Goal: Transaction & Acquisition: Book appointment/travel/reservation

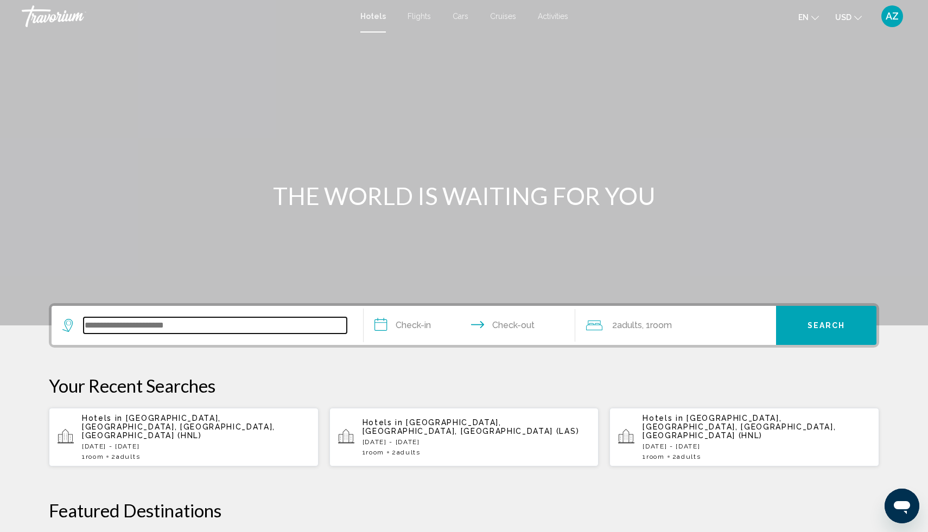
click at [142, 328] on input "Search widget" at bounding box center [215, 325] width 263 height 16
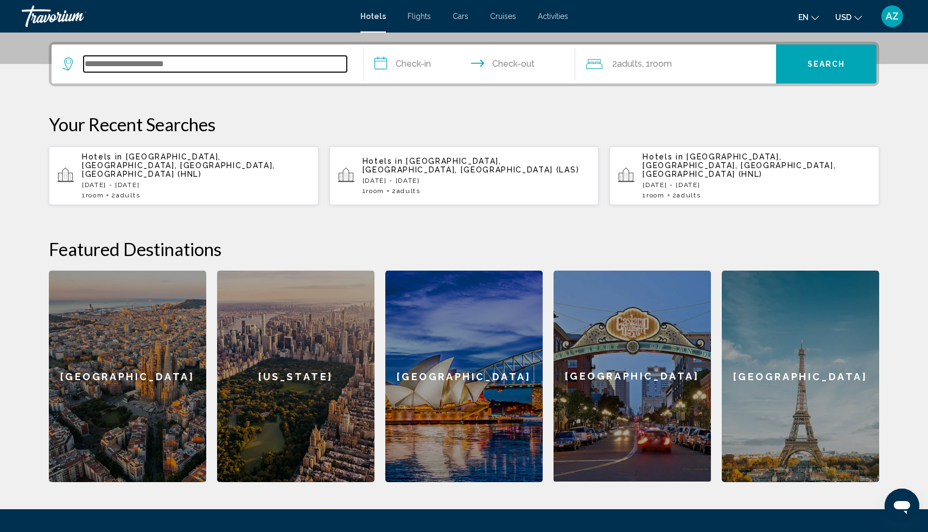
scroll to position [268, 0]
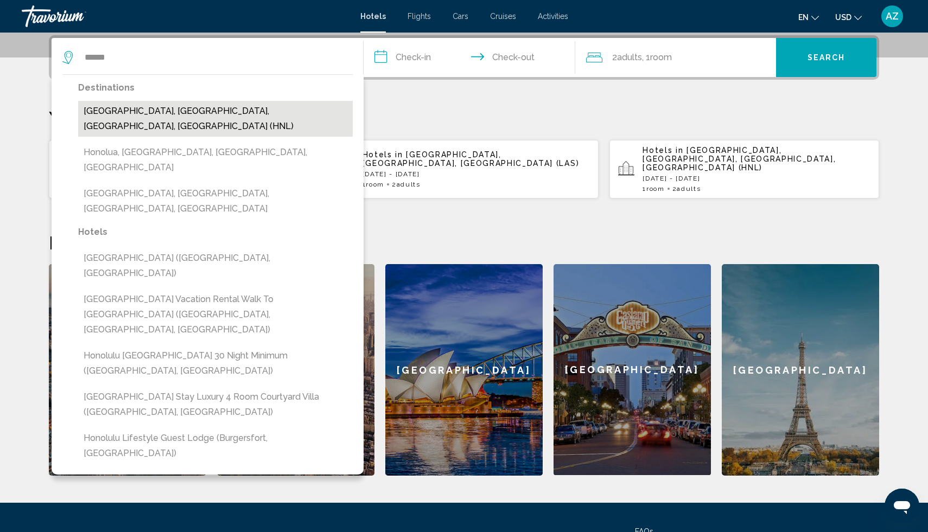
click at [261, 108] on button "[GEOGRAPHIC_DATA], [GEOGRAPHIC_DATA], [GEOGRAPHIC_DATA], [GEOGRAPHIC_DATA] (HNL)" at bounding box center [215, 119] width 274 height 36
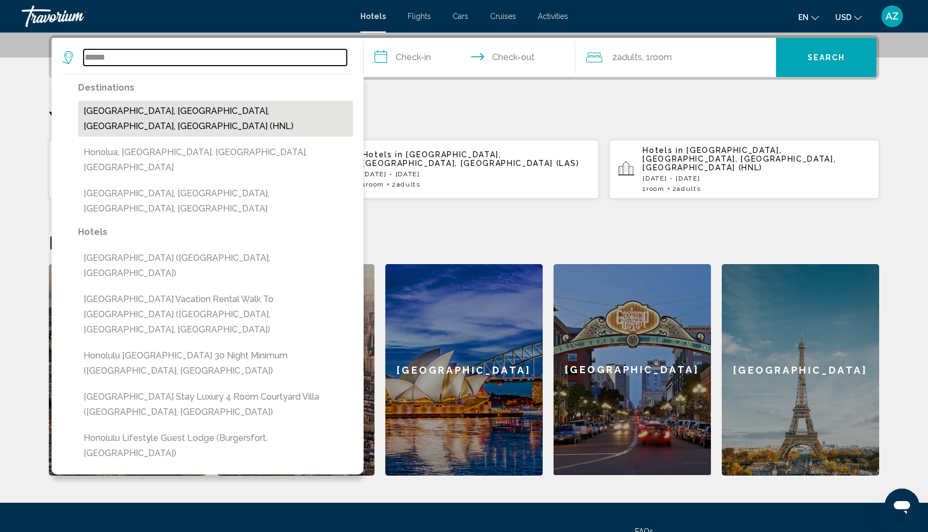
type input "**********"
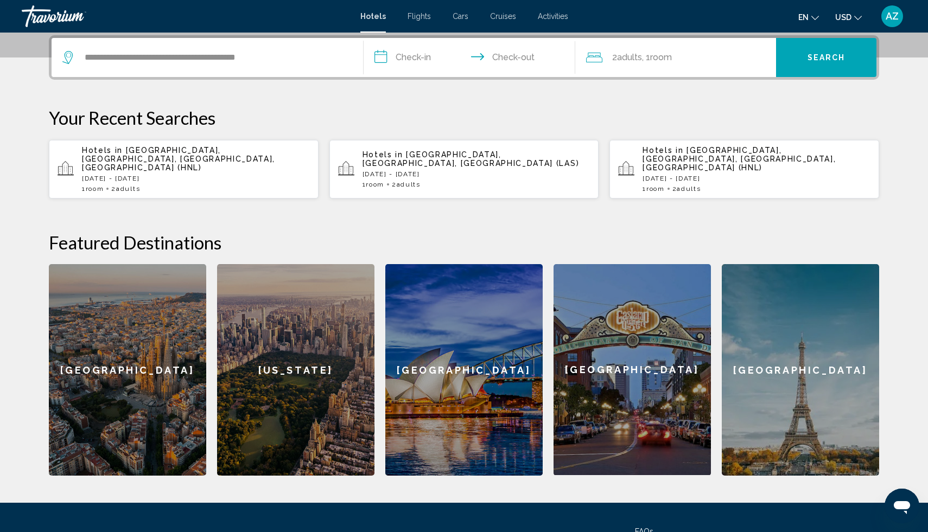
click at [419, 63] on input "**********" at bounding box center [471, 59] width 216 height 42
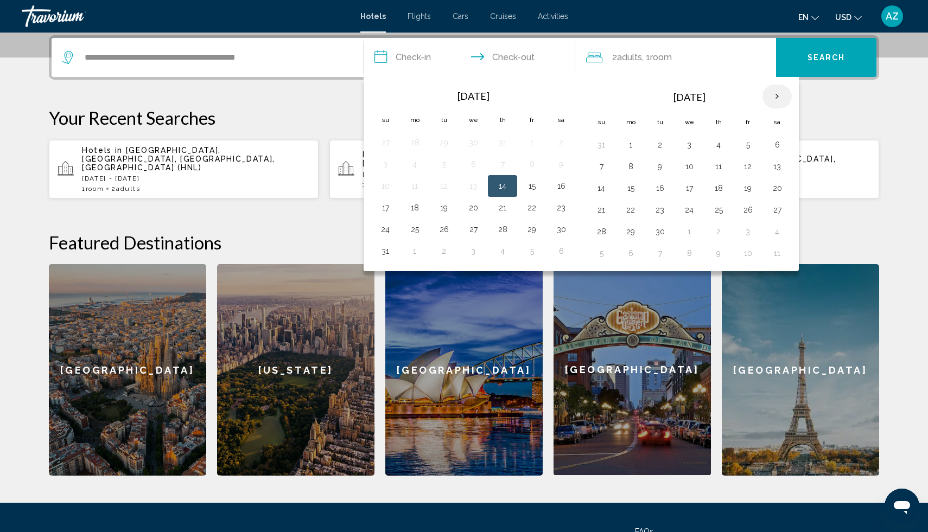
click at [775, 95] on th "Next month" at bounding box center [776, 97] width 29 height 24
click at [657, 234] on button "25" at bounding box center [659, 231] width 17 height 15
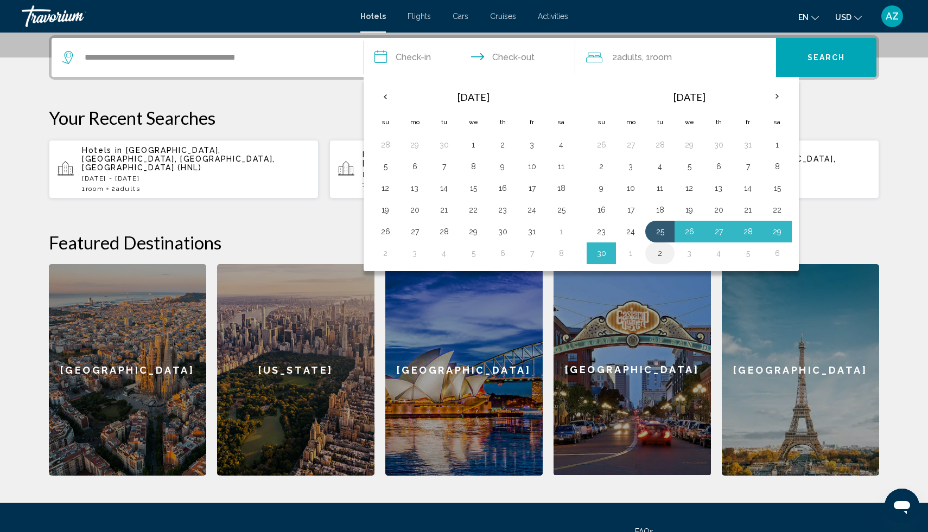
click at [661, 254] on button "2" at bounding box center [659, 253] width 17 height 15
type input "**********"
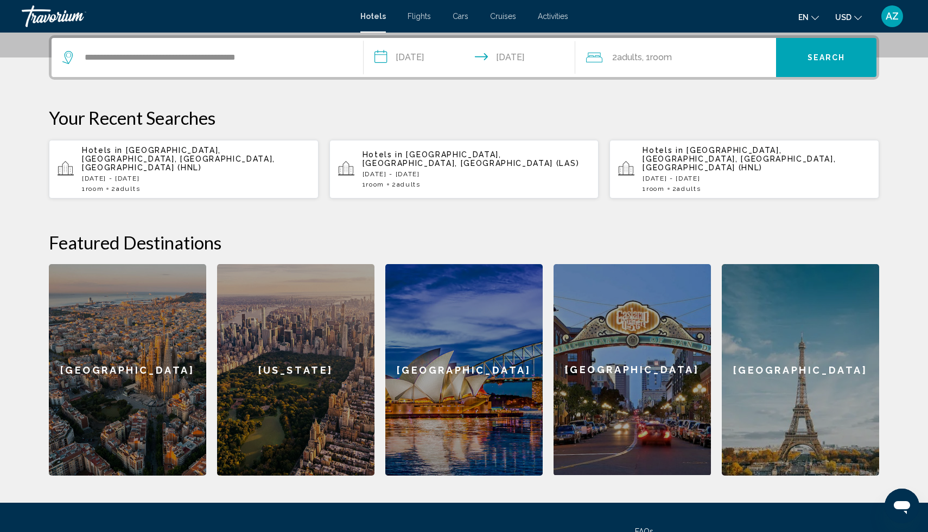
click at [820, 50] on button "Search" at bounding box center [826, 57] width 100 height 39
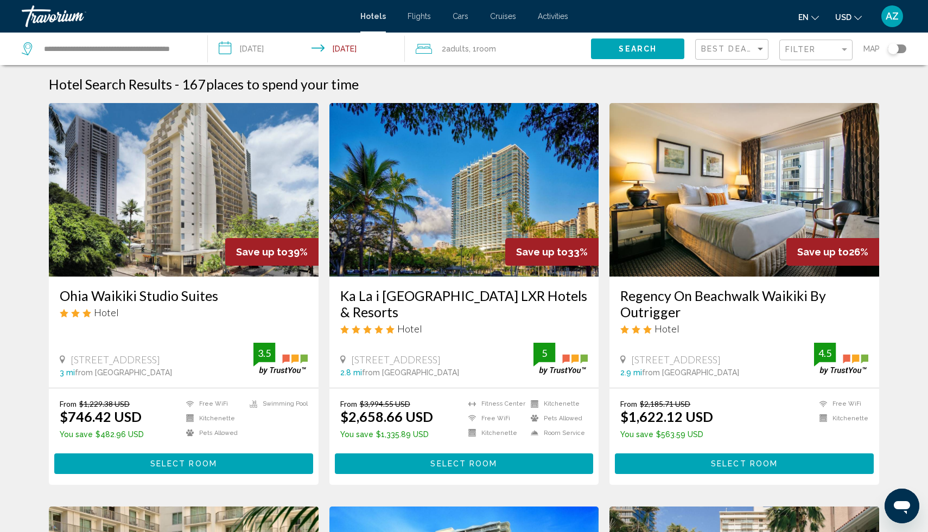
click at [804, 55] on div "Filter" at bounding box center [817, 50] width 64 height 20
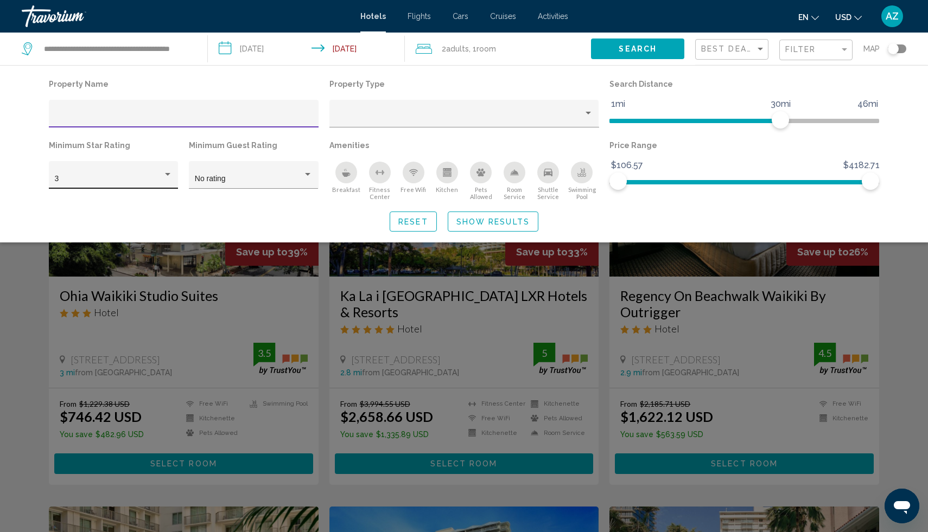
click at [86, 180] on div "3" at bounding box center [109, 179] width 108 height 9
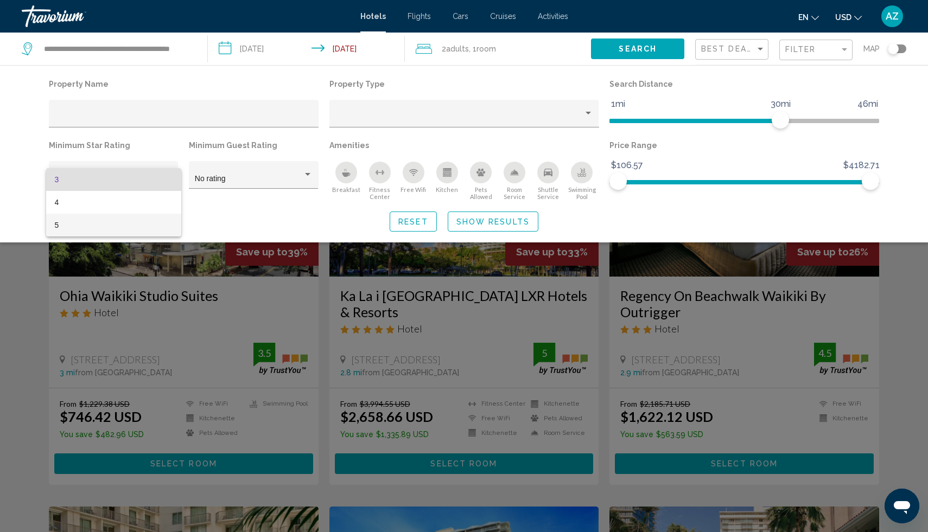
click at [82, 232] on span "5" at bounding box center [114, 225] width 118 height 23
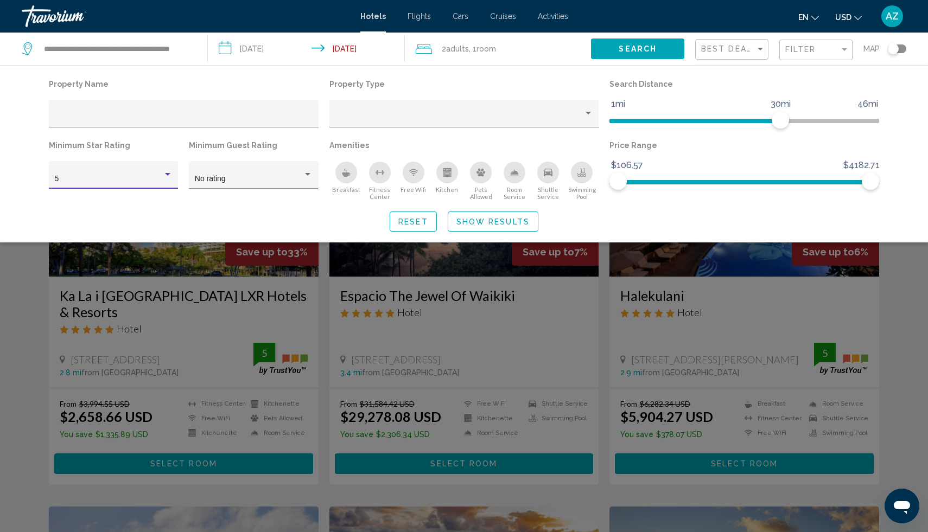
click at [680, 305] on div "Search widget" at bounding box center [464, 347] width 928 height 369
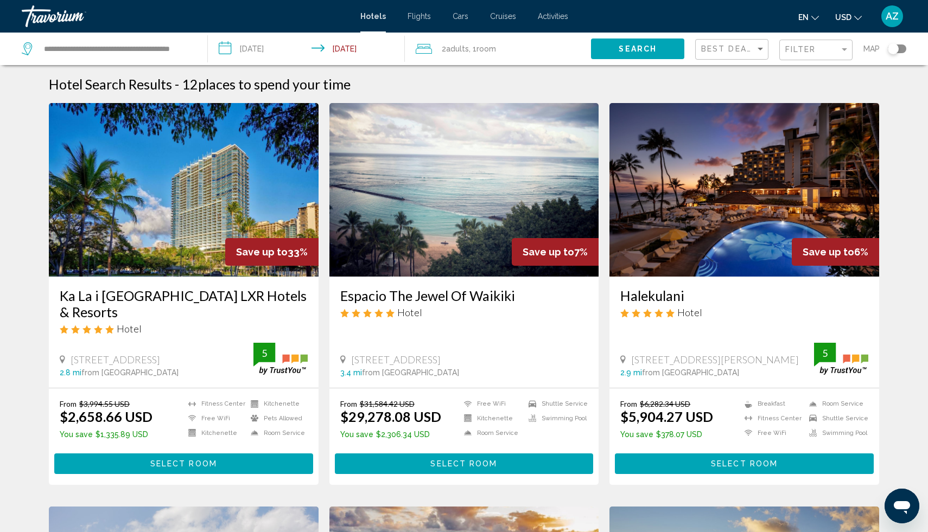
click at [175, 293] on h3 "Ka La i [GEOGRAPHIC_DATA] LXR Hotels & Resorts" at bounding box center [184, 304] width 248 height 33
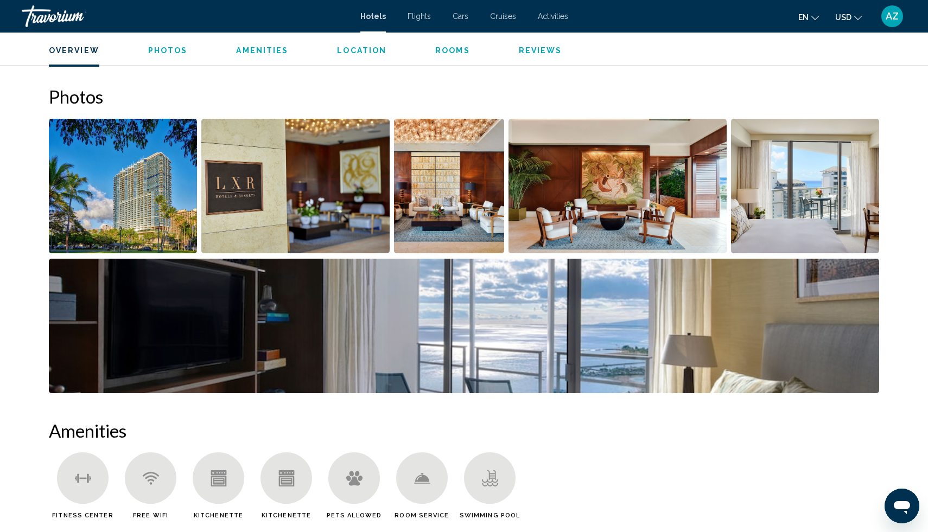
scroll to position [509, 0]
click at [98, 203] on img "Open full-screen image slider" at bounding box center [123, 186] width 148 height 135
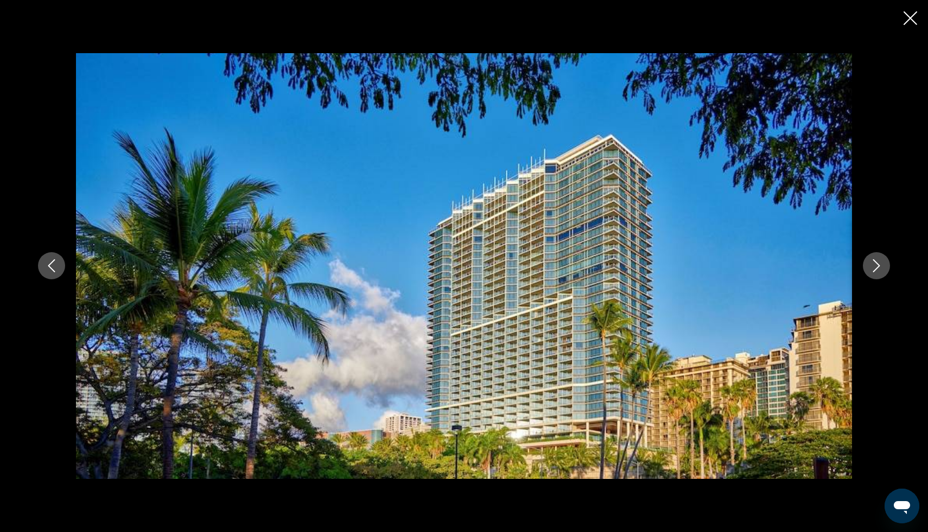
click at [884, 269] on button "Next image" at bounding box center [876, 265] width 27 height 27
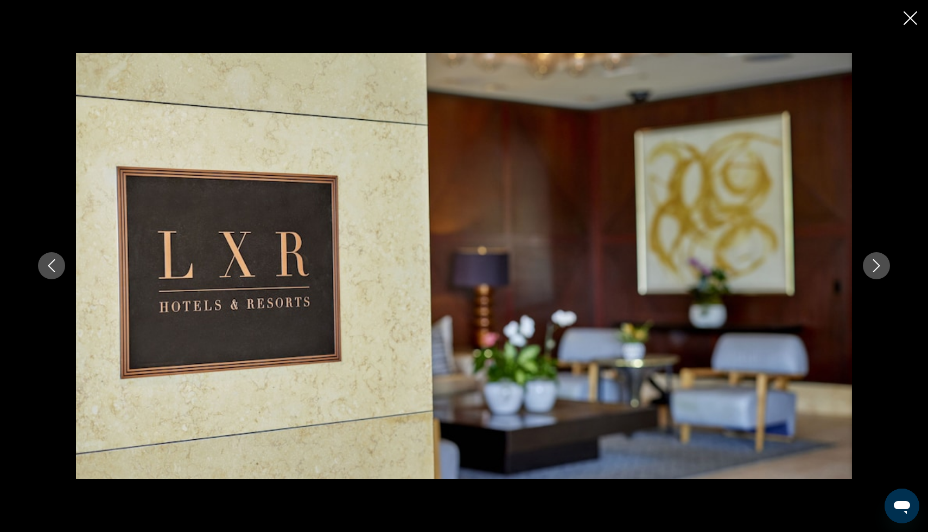
click at [884, 269] on button "Next image" at bounding box center [876, 265] width 27 height 27
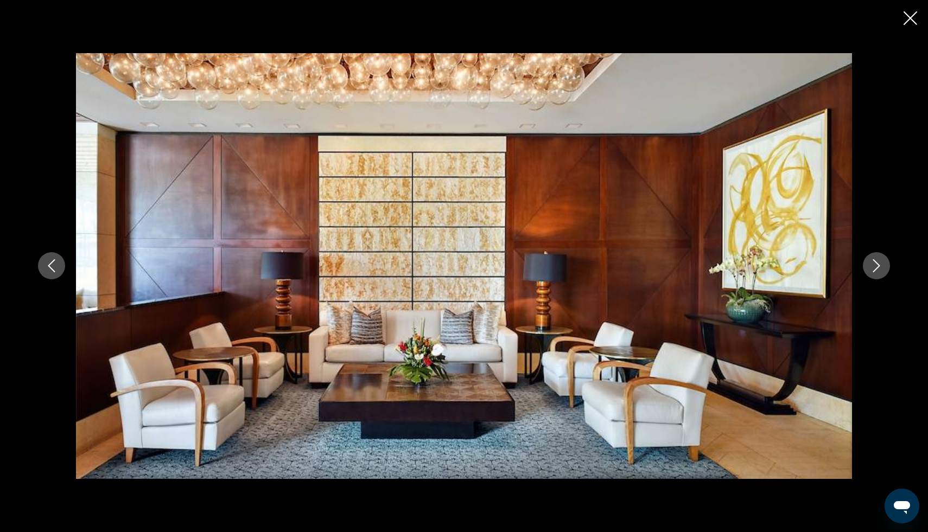
click at [884, 269] on button "Next image" at bounding box center [876, 265] width 27 height 27
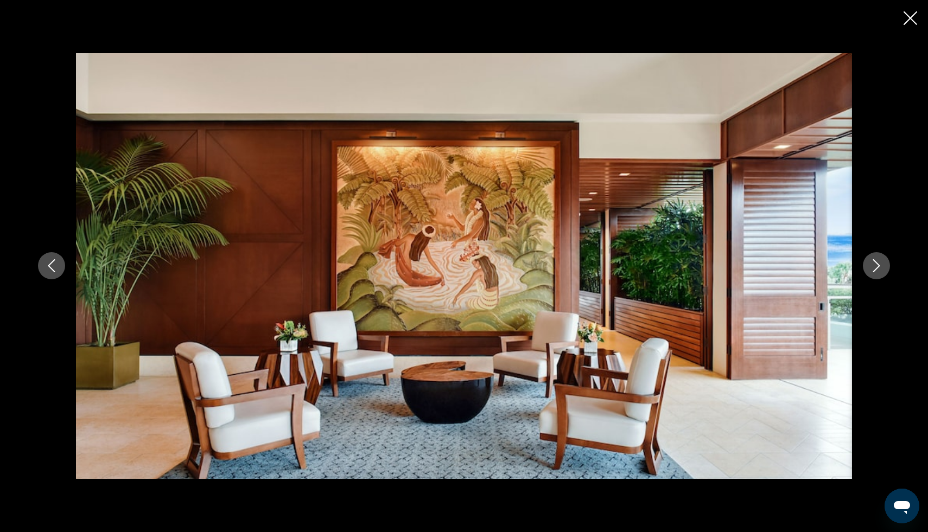
click at [884, 269] on button "Next image" at bounding box center [876, 265] width 27 height 27
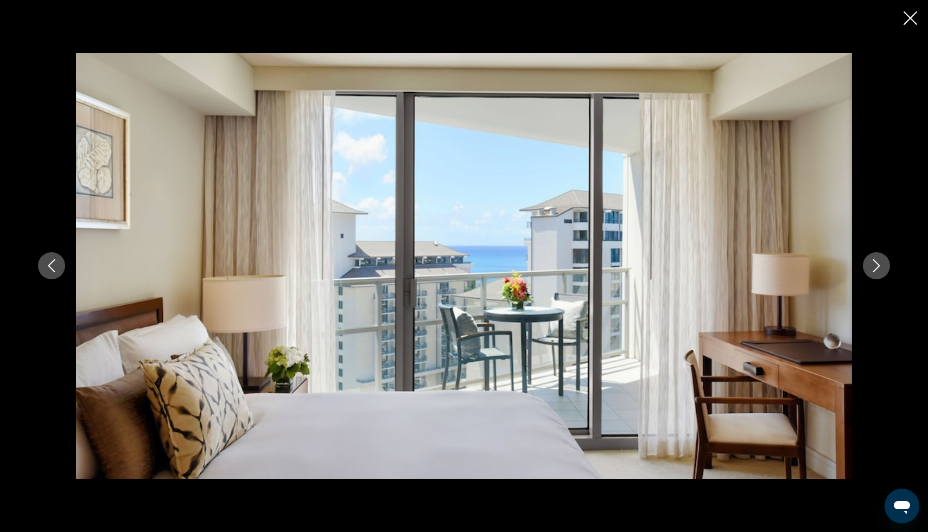
click at [884, 269] on button "Next image" at bounding box center [876, 265] width 27 height 27
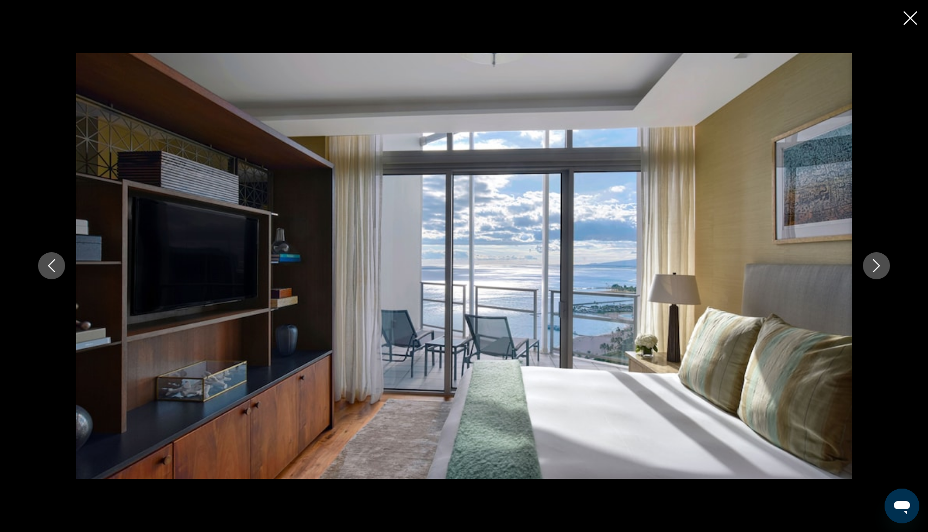
click at [884, 269] on button "Next image" at bounding box center [876, 265] width 27 height 27
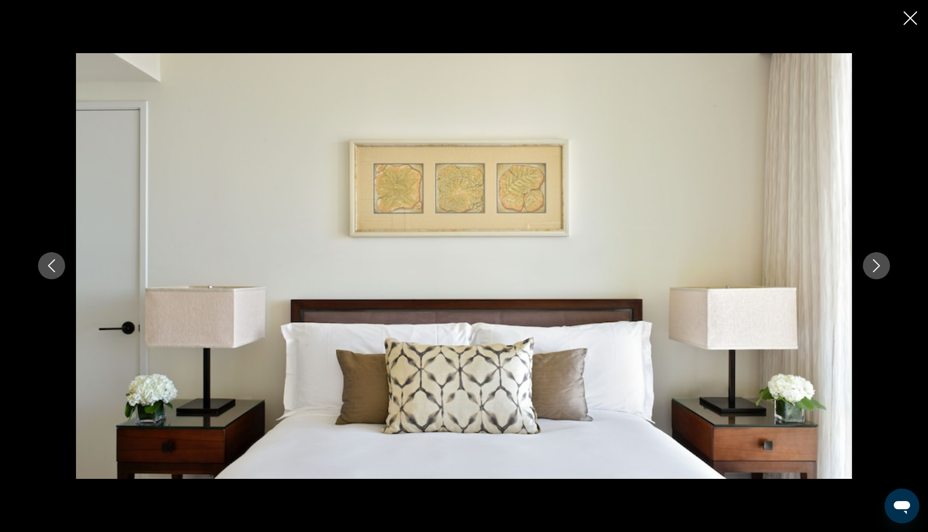
click at [884, 269] on button "Next image" at bounding box center [876, 265] width 27 height 27
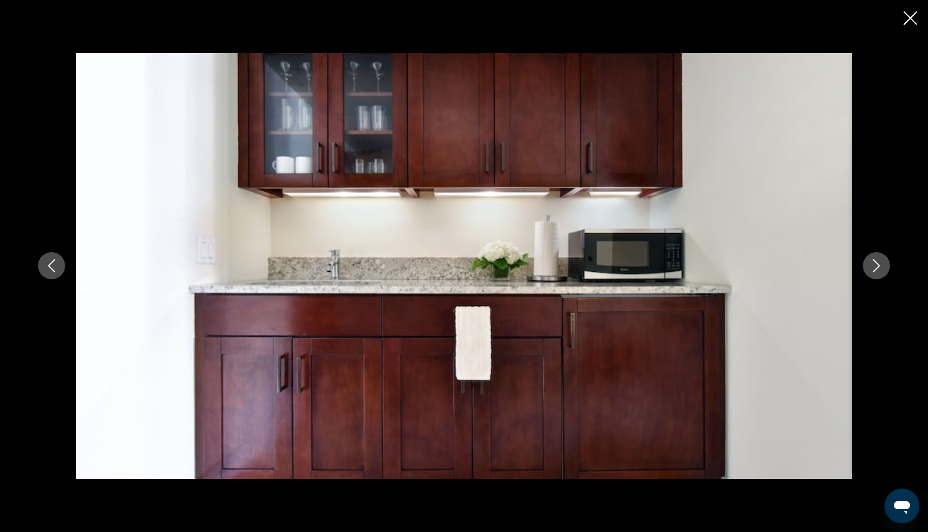
click at [884, 269] on button "Next image" at bounding box center [876, 265] width 27 height 27
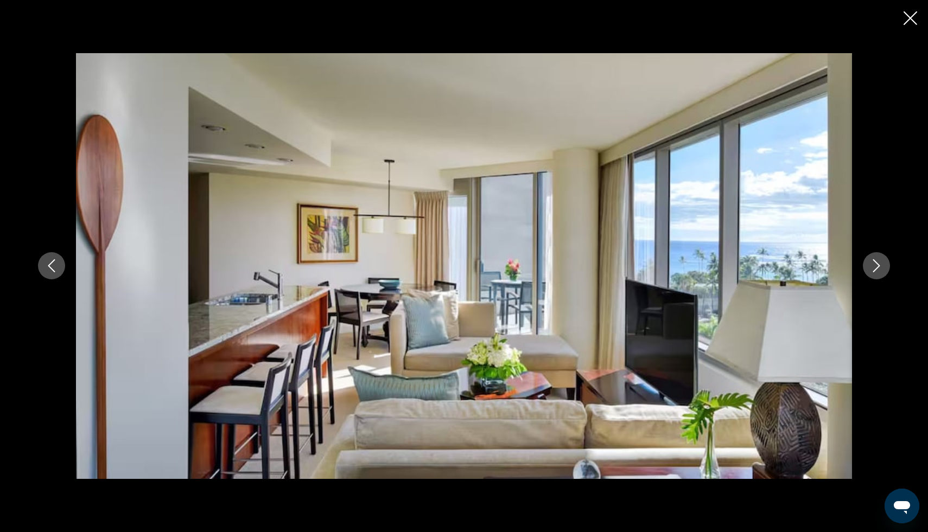
click at [884, 269] on button "Next image" at bounding box center [876, 265] width 27 height 27
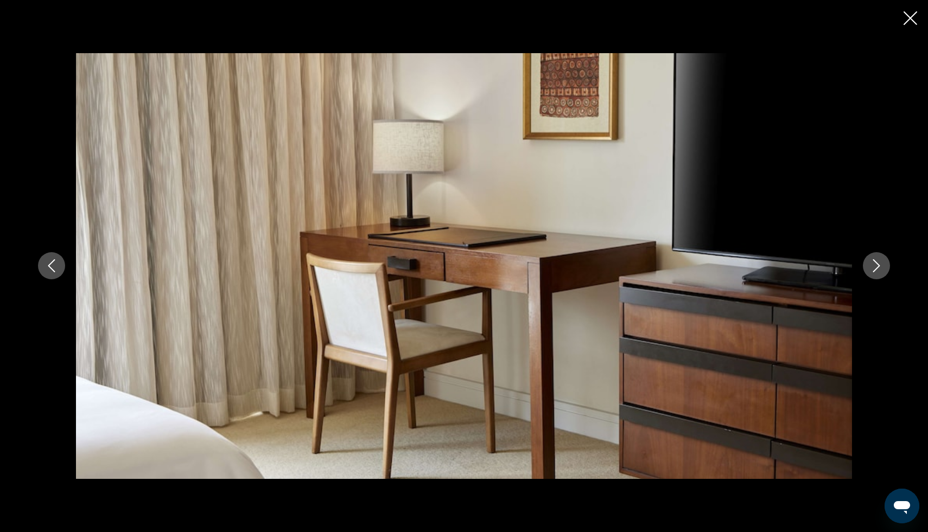
click at [884, 269] on button "Next image" at bounding box center [876, 265] width 27 height 27
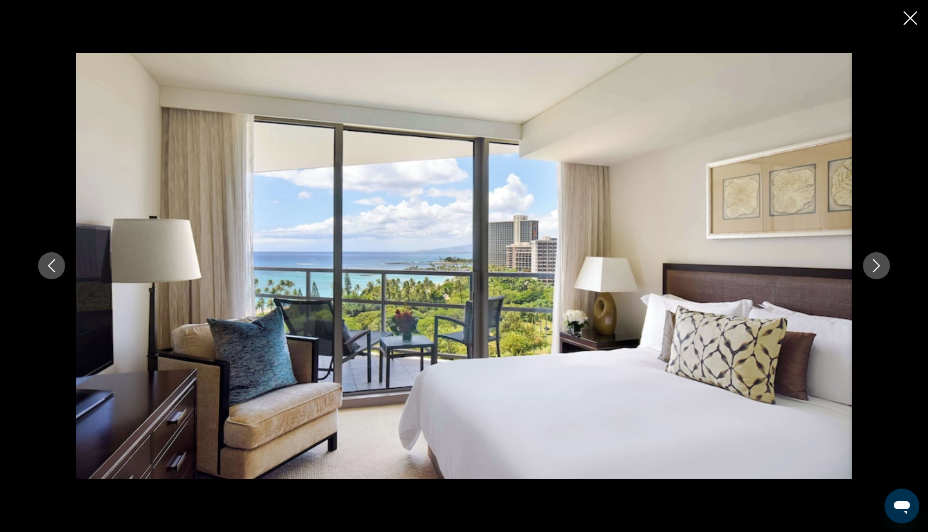
click at [884, 269] on button "Next image" at bounding box center [876, 265] width 27 height 27
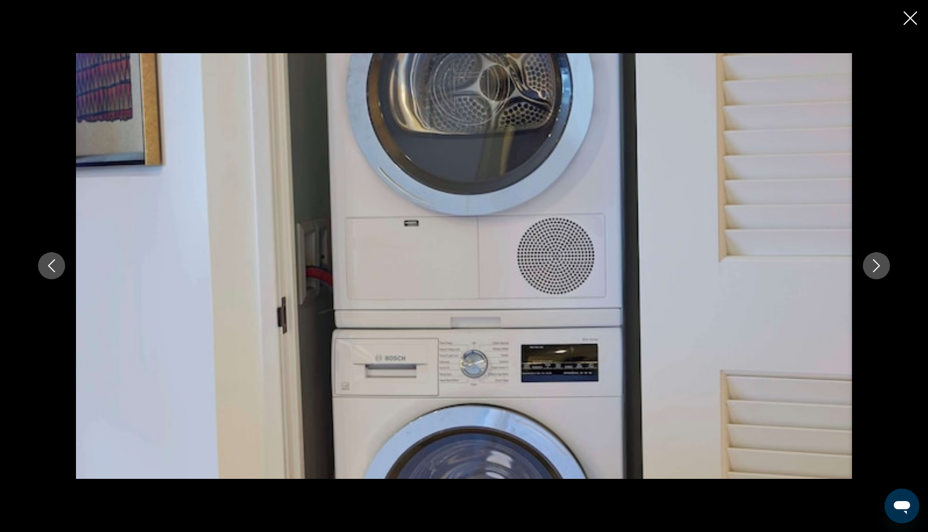
click at [884, 269] on button "Next image" at bounding box center [876, 265] width 27 height 27
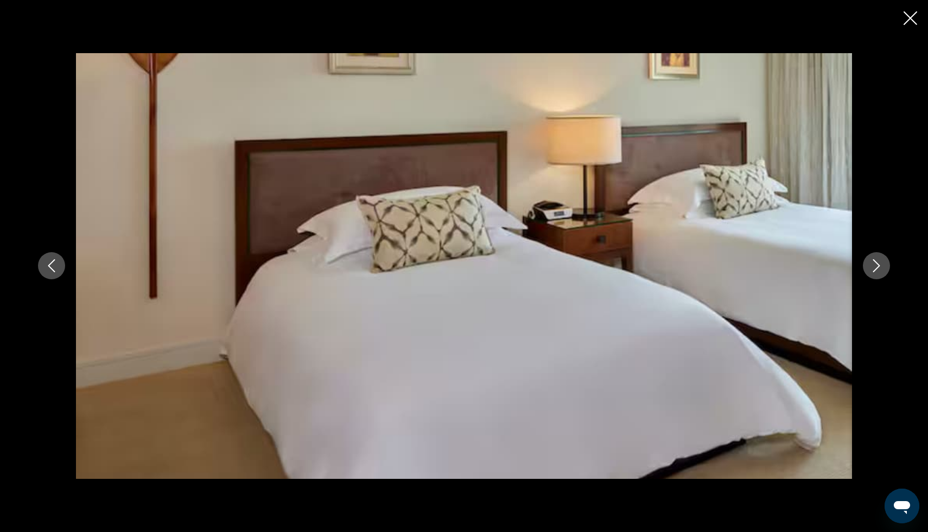
click at [884, 269] on button "Next image" at bounding box center [876, 265] width 27 height 27
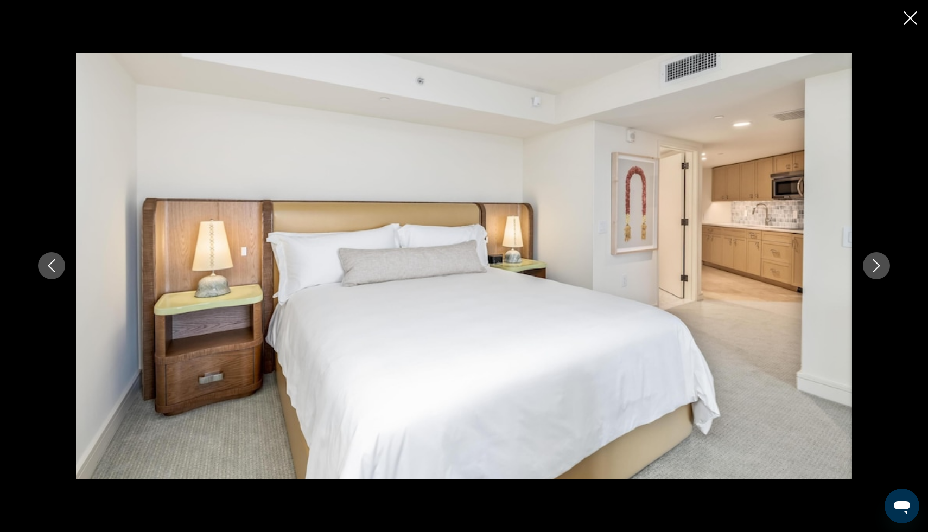
click at [884, 269] on button "Next image" at bounding box center [876, 265] width 27 height 27
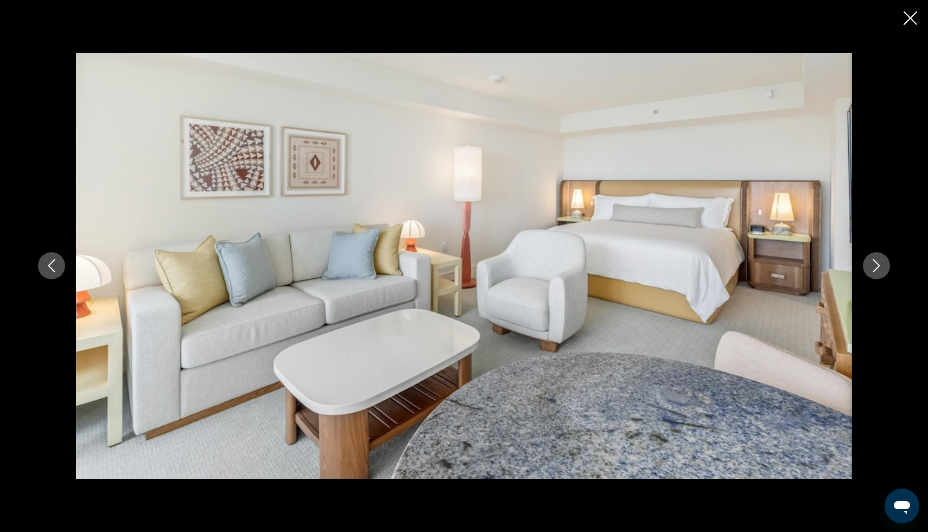
click at [884, 269] on button "Next image" at bounding box center [876, 265] width 27 height 27
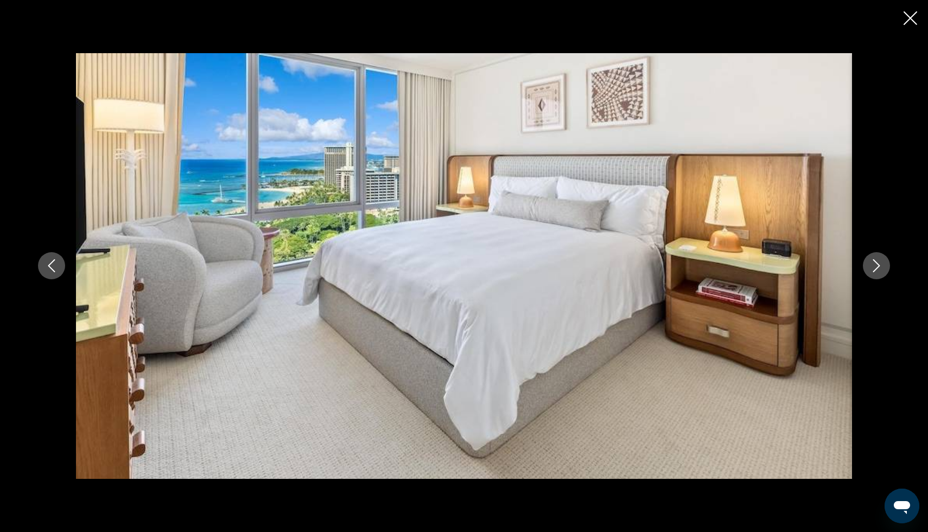
click at [884, 269] on button "Next image" at bounding box center [876, 265] width 27 height 27
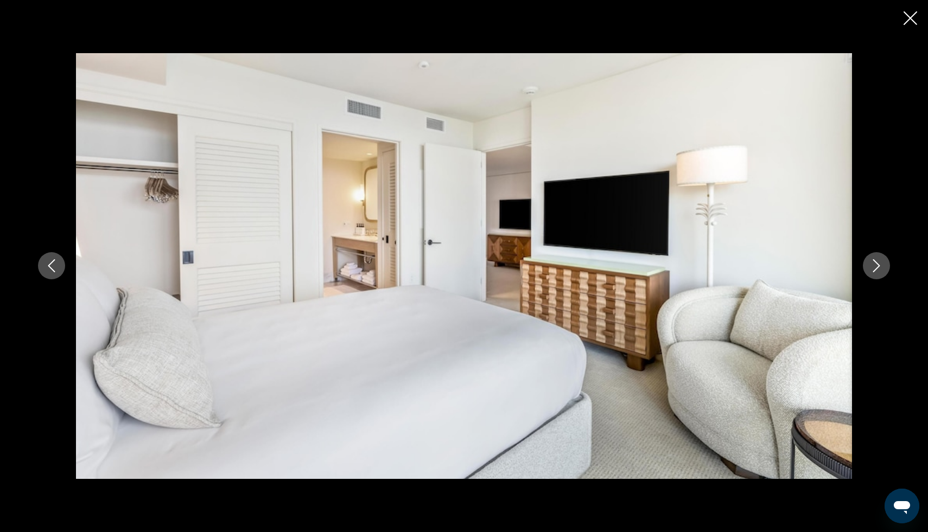
click at [49, 277] on button "Previous image" at bounding box center [51, 265] width 27 height 27
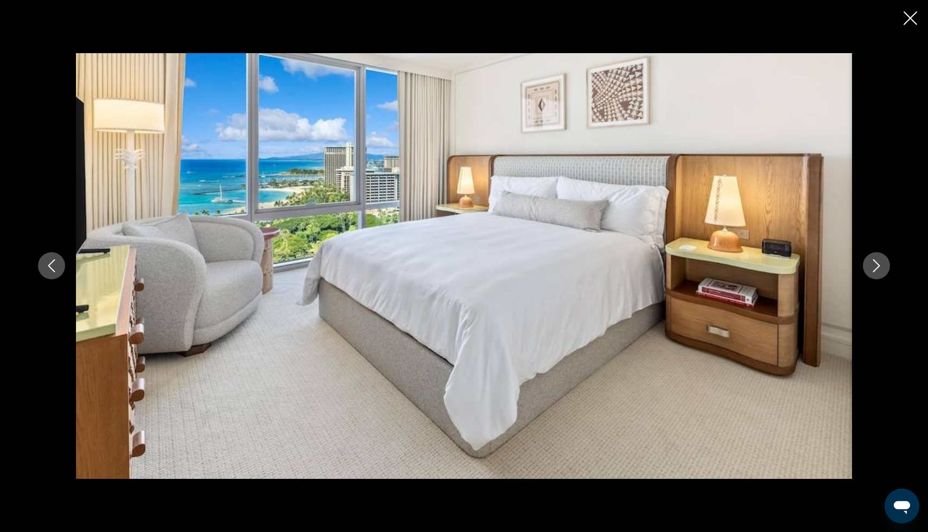
click at [877, 263] on icon "Next image" at bounding box center [876, 265] width 13 height 13
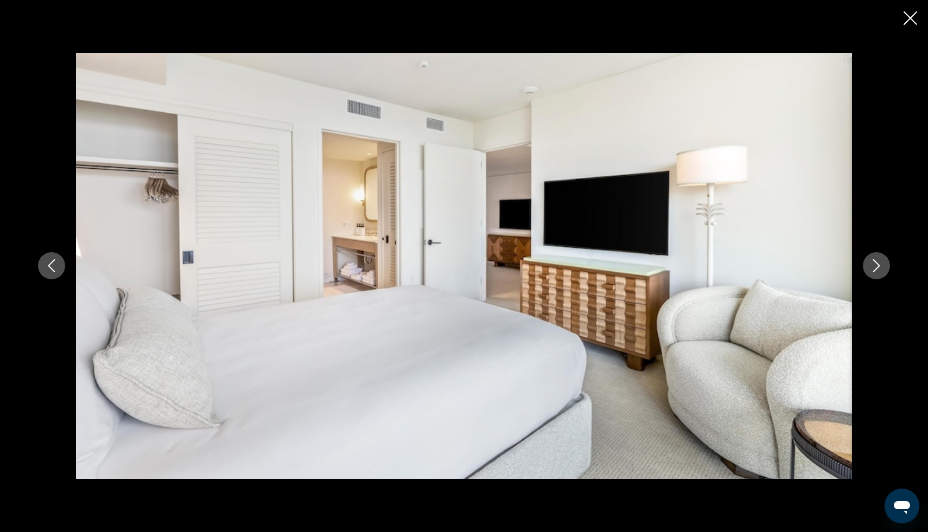
click at [877, 263] on icon "Next image" at bounding box center [876, 265] width 13 height 13
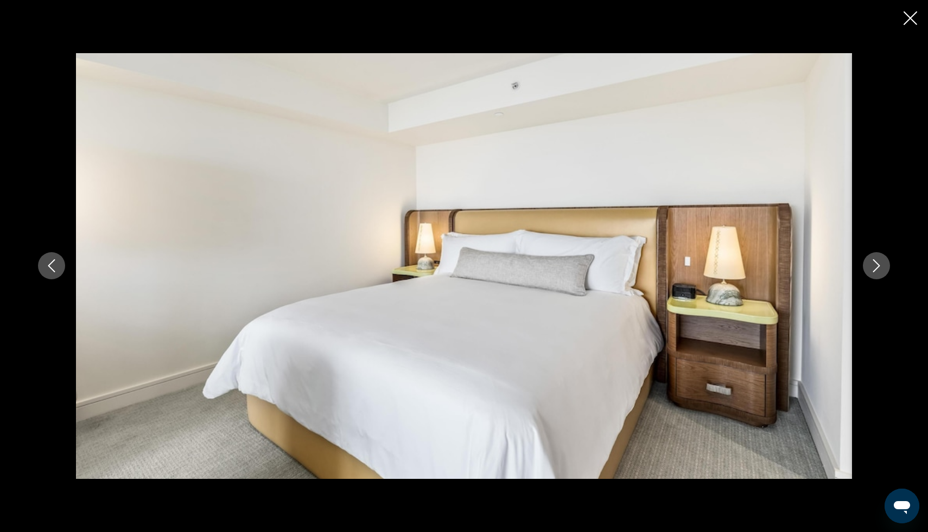
click at [877, 263] on icon "Next image" at bounding box center [876, 265] width 13 height 13
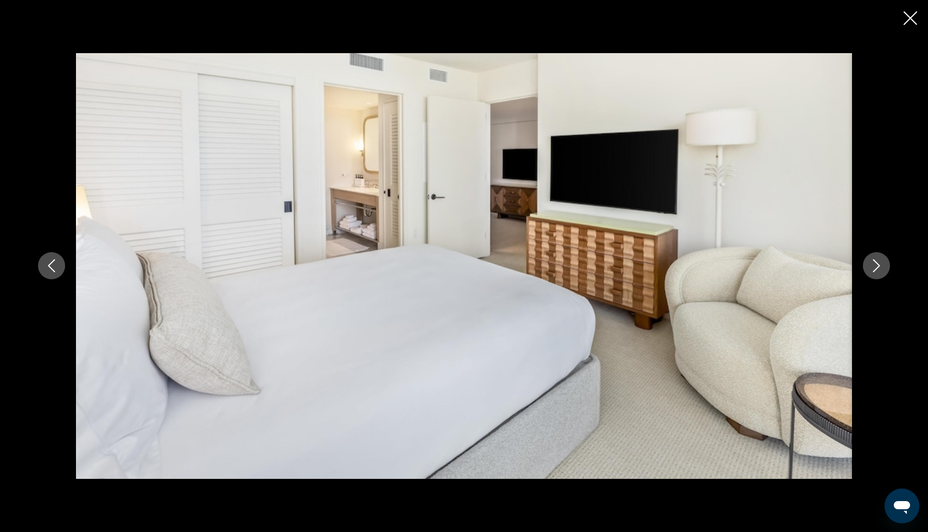
click at [877, 263] on icon "Next image" at bounding box center [876, 265] width 13 height 13
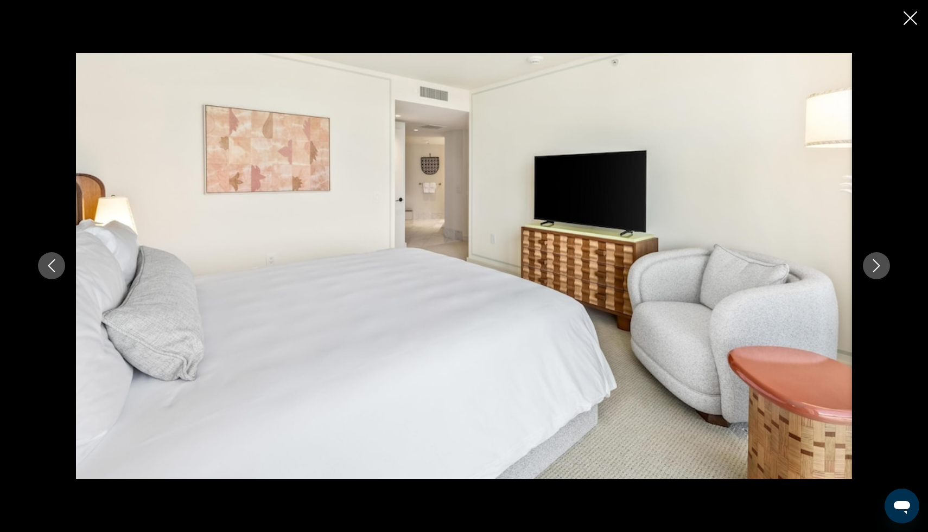
click at [877, 263] on icon "Next image" at bounding box center [876, 265] width 13 height 13
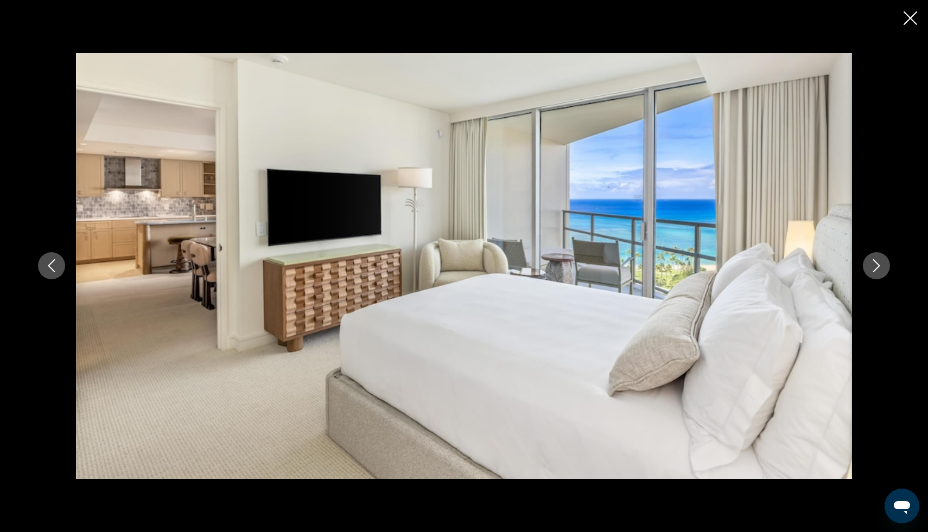
click at [877, 263] on icon "Next image" at bounding box center [876, 265] width 13 height 13
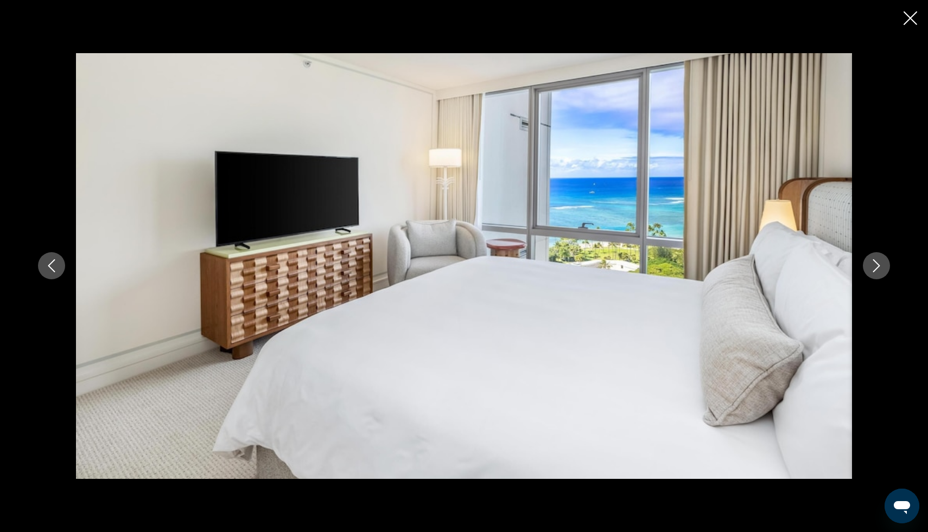
click at [877, 263] on icon "Next image" at bounding box center [876, 265] width 13 height 13
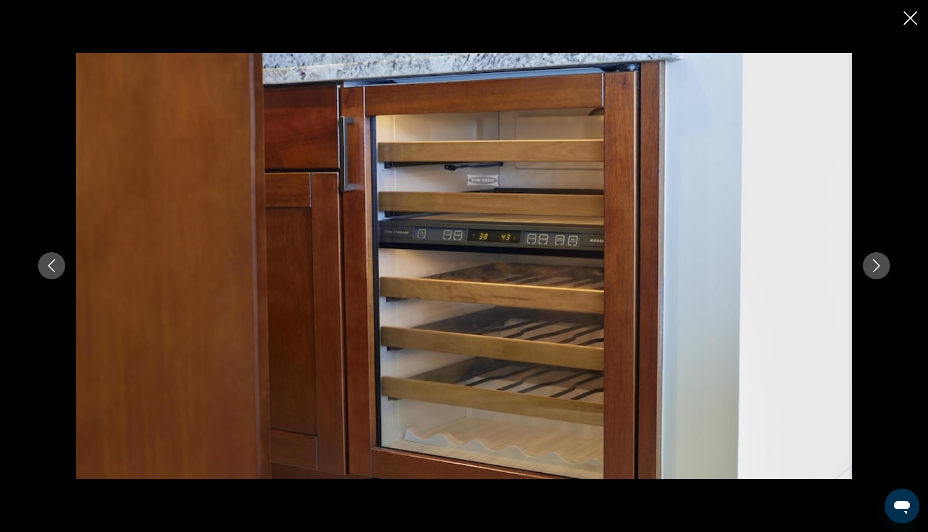
click at [911, 17] on icon "Close slideshow" at bounding box center [910, 18] width 14 height 14
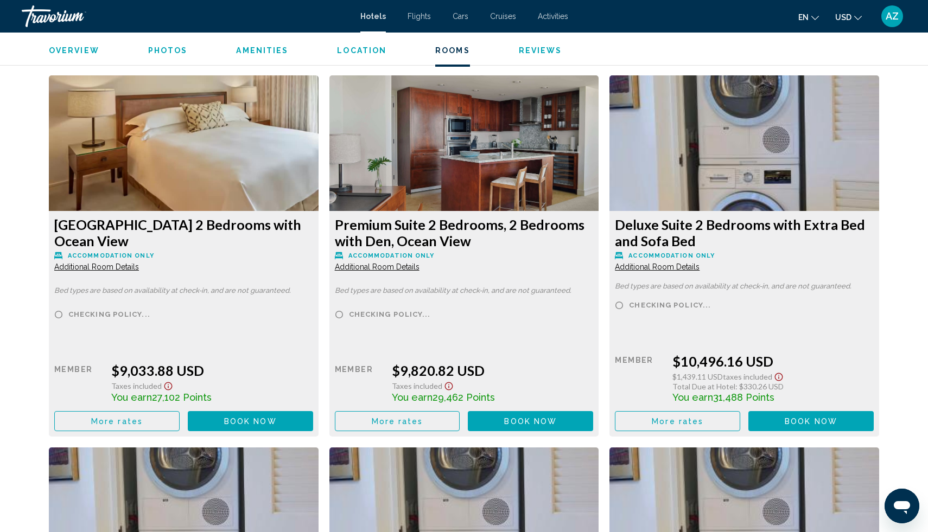
scroll to position [7484, 0]
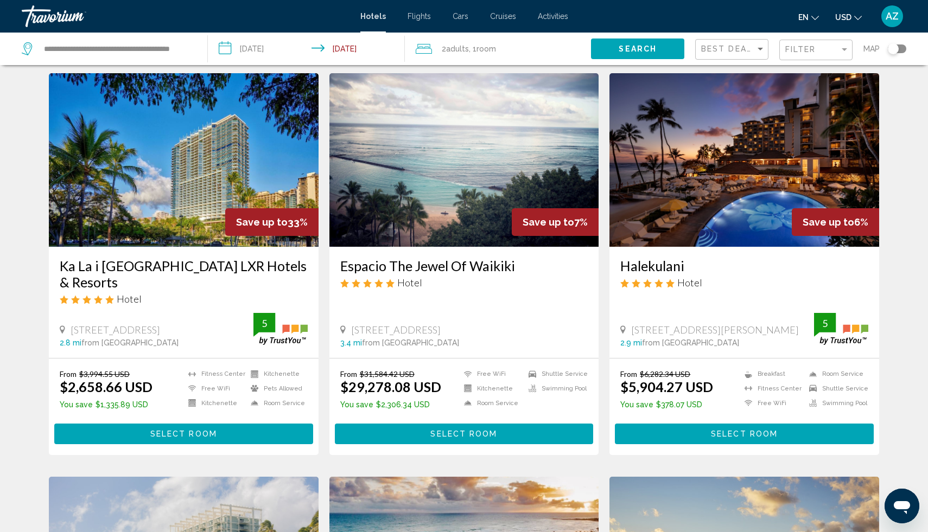
scroll to position [33, 0]
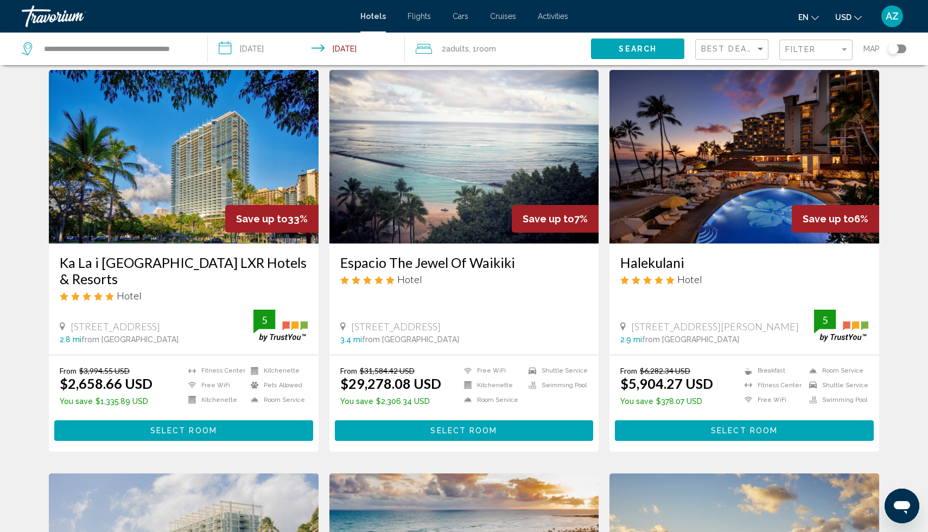
click at [445, 265] on h3 "Espacio The Jewel Of Waikiki" at bounding box center [464, 262] width 248 height 16
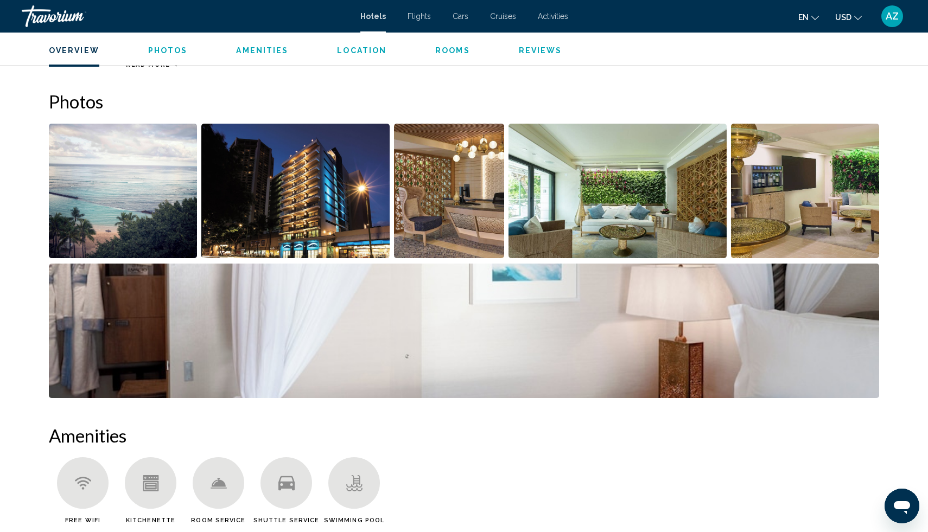
scroll to position [466, 0]
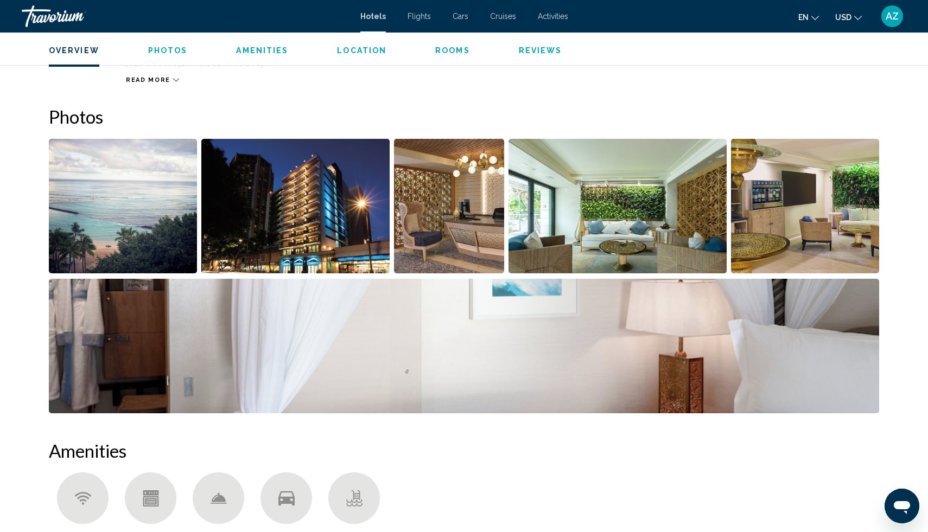
click at [182, 211] on img "Open full-screen image slider" at bounding box center [123, 206] width 148 height 135
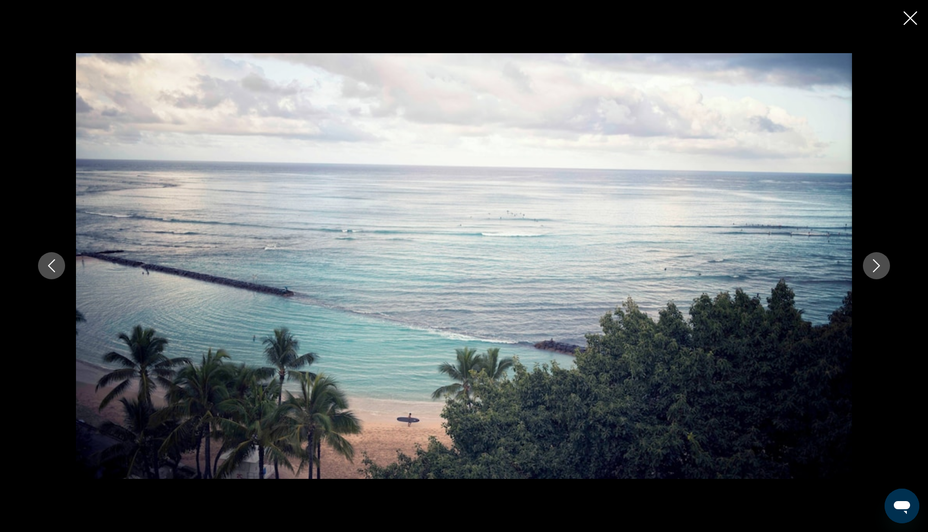
click at [879, 271] on icon "Next image" at bounding box center [876, 265] width 13 height 13
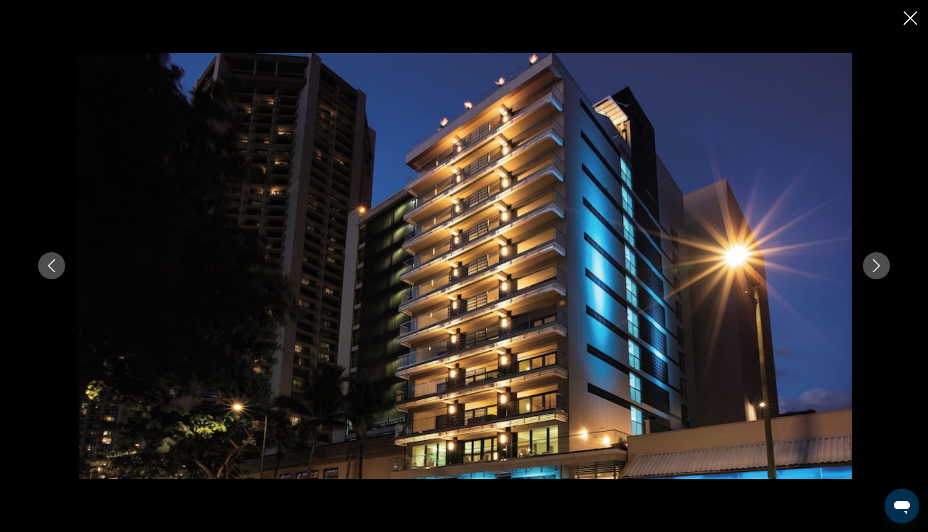
click at [879, 271] on icon "Next image" at bounding box center [876, 265] width 13 height 13
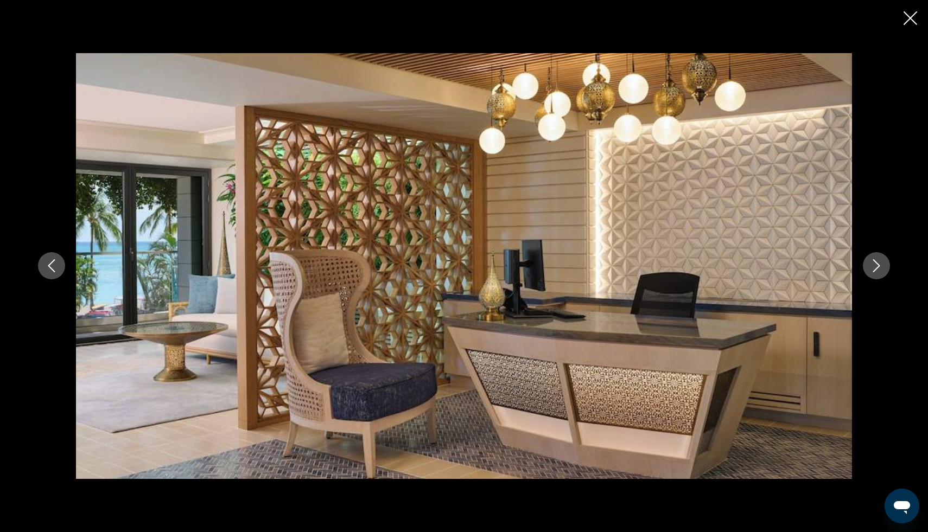
click at [879, 271] on icon "Next image" at bounding box center [876, 265] width 13 height 13
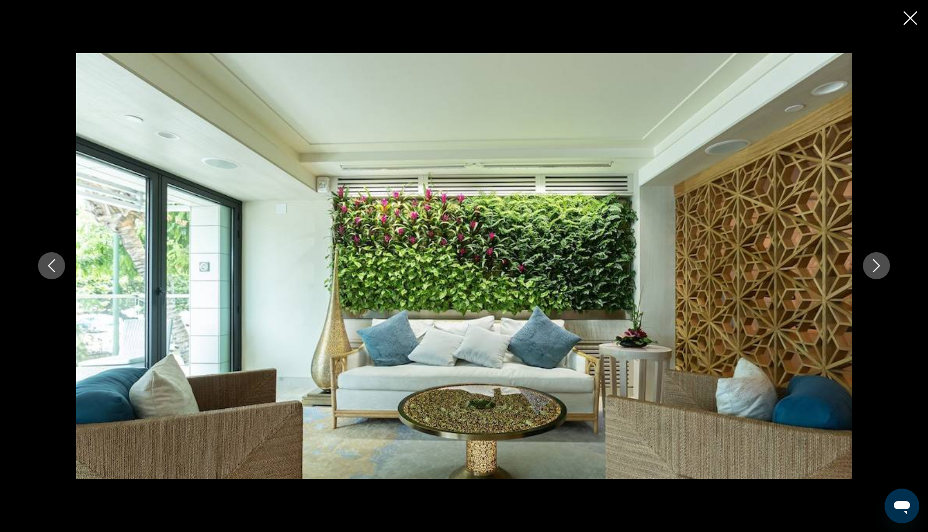
click at [879, 271] on icon "Next image" at bounding box center [876, 265] width 13 height 13
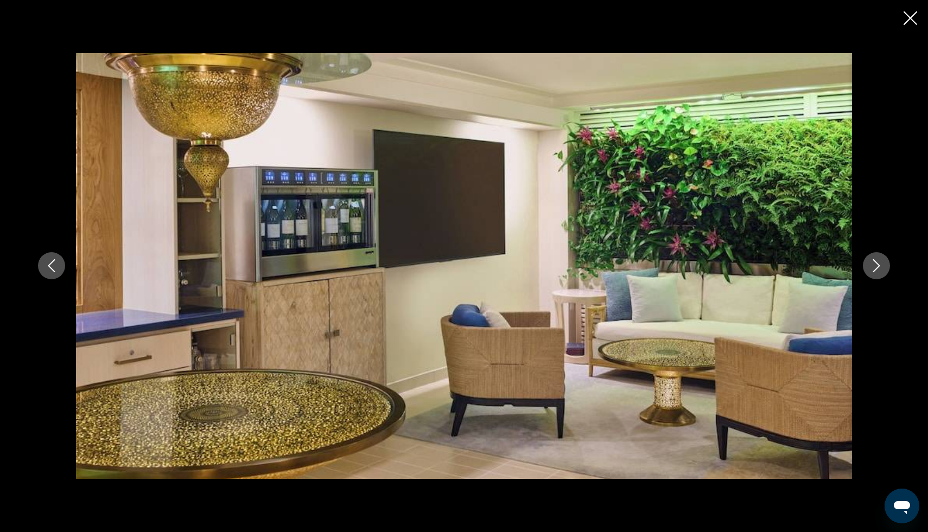
click at [879, 271] on icon "Next image" at bounding box center [876, 265] width 13 height 13
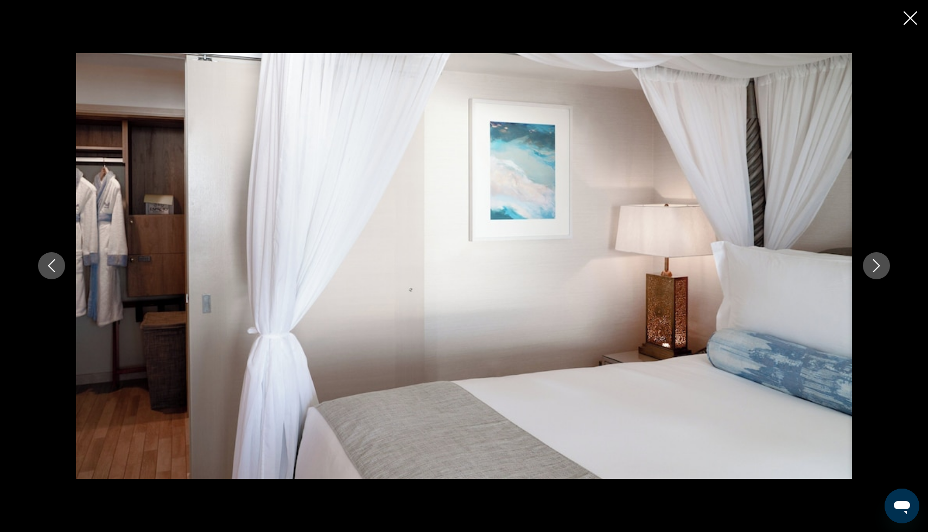
click at [879, 271] on icon "Next image" at bounding box center [876, 265] width 13 height 13
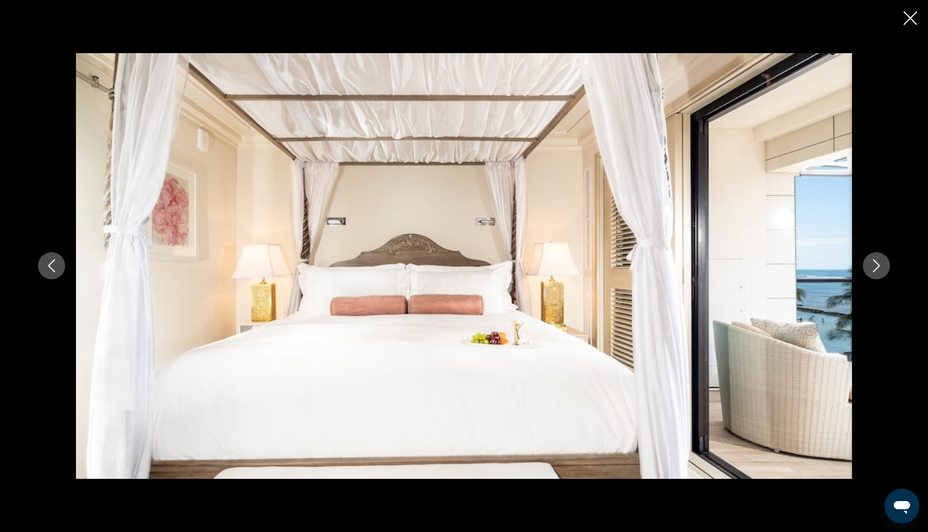
click at [879, 271] on icon "Next image" at bounding box center [876, 265] width 13 height 13
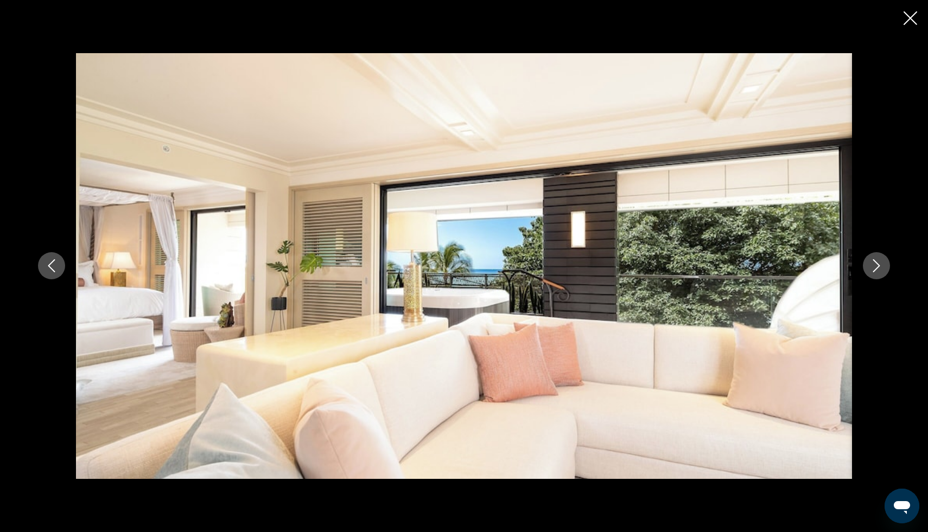
click at [879, 271] on icon "Next image" at bounding box center [876, 265] width 13 height 13
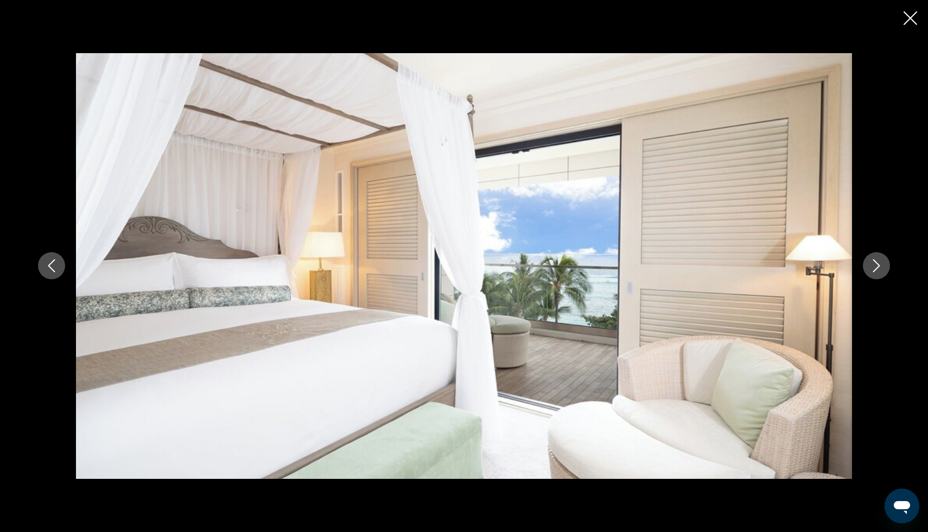
click at [879, 271] on icon "Next image" at bounding box center [876, 265] width 13 height 13
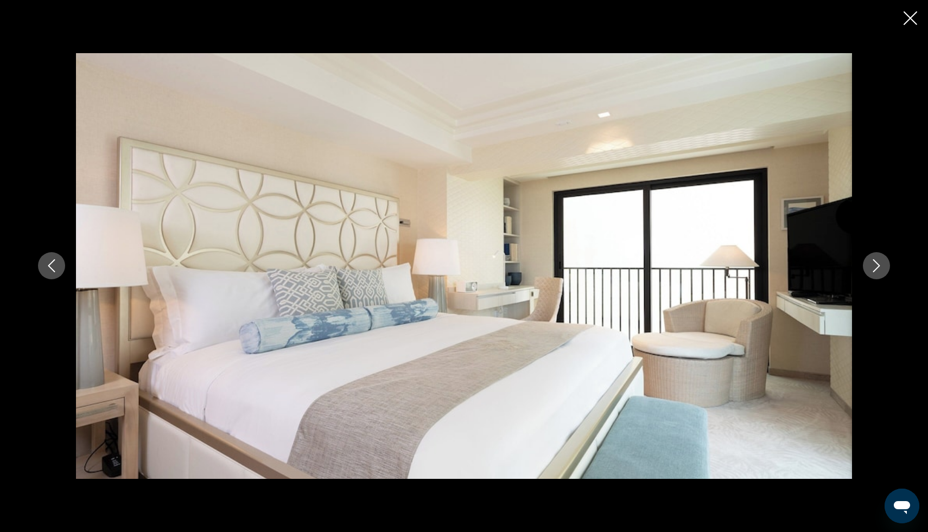
click at [879, 271] on icon "Next image" at bounding box center [876, 265] width 13 height 13
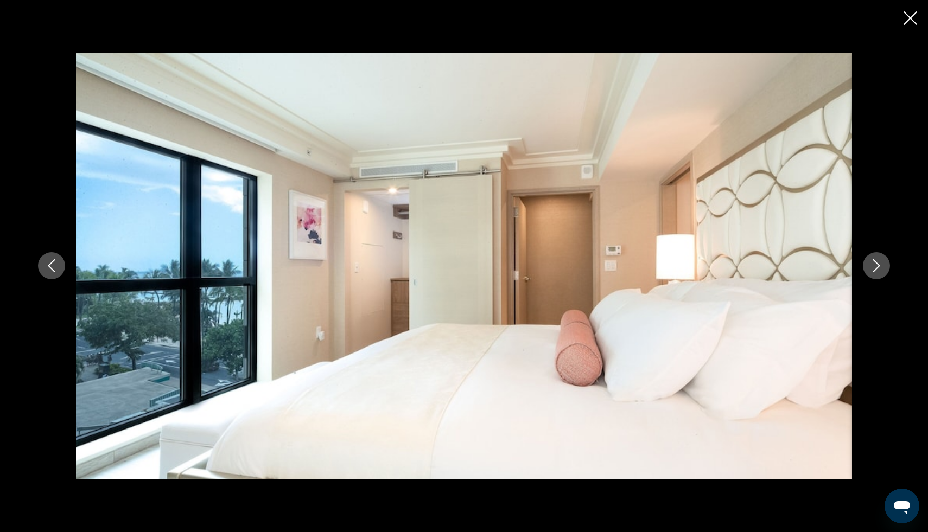
click at [879, 271] on icon "Next image" at bounding box center [876, 265] width 13 height 13
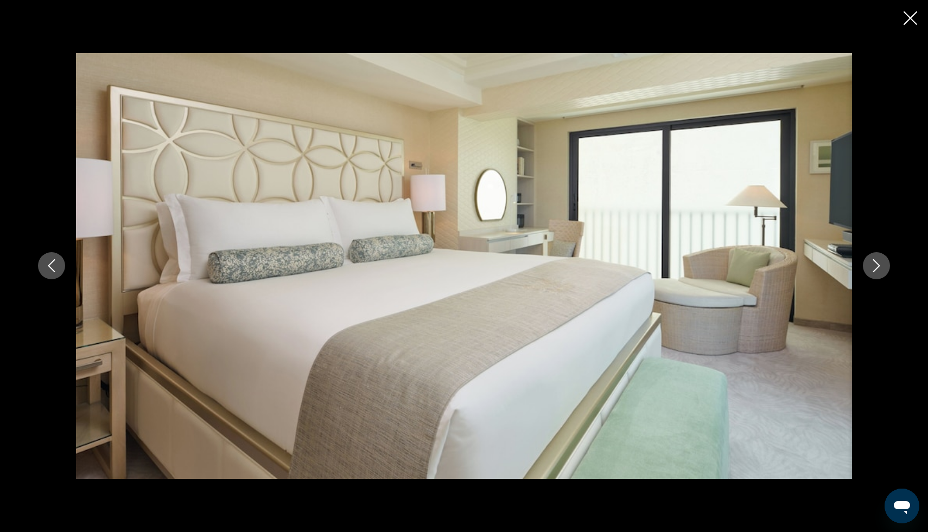
click at [879, 271] on icon "Next image" at bounding box center [876, 265] width 13 height 13
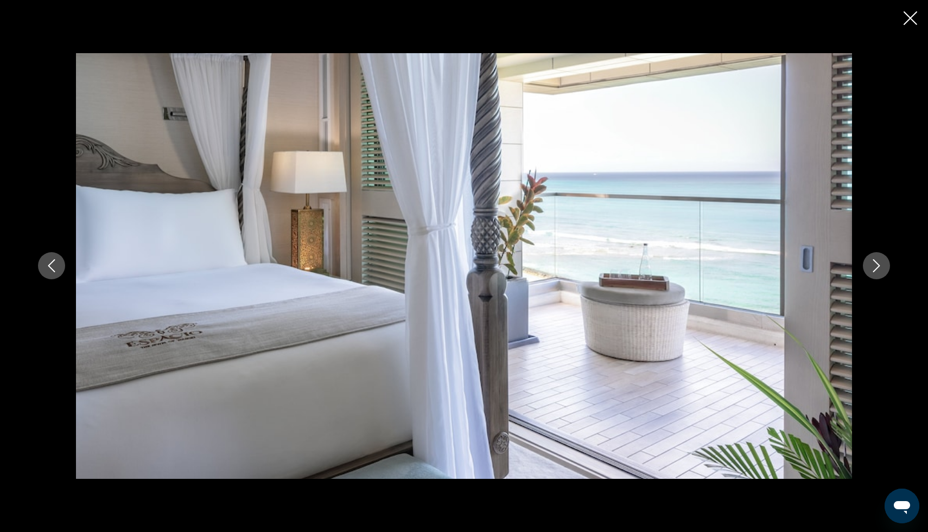
click at [879, 271] on icon "Next image" at bounding box center [876, 265] width 13 height 13
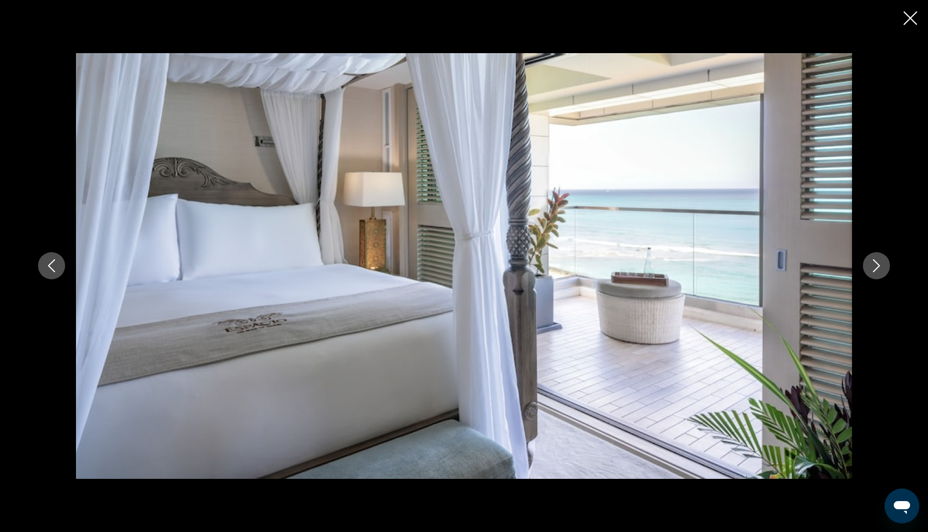
click at [879, 271] on icon "Next image" at bounding box center [876, 265] width 13 height 13
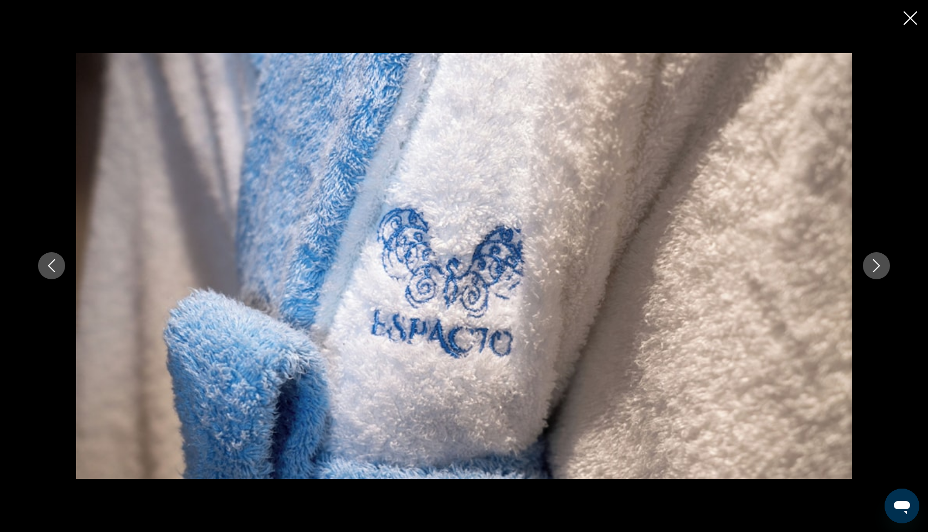
click at [879, 271] on icon "Next image" at bounding box center [876, 265] width 13 height 13
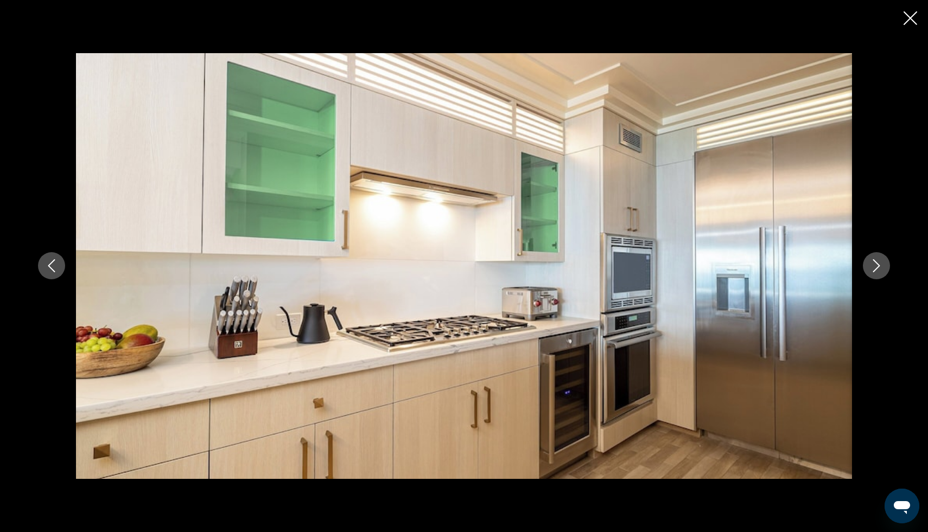
click at [879, 271] on icon "Next image" at bounding box center [876, 265] width 13 height 13
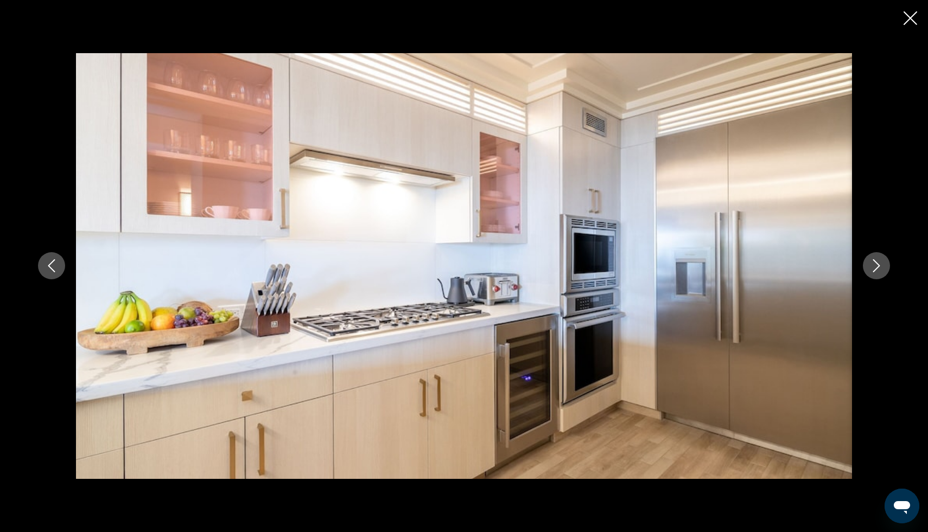
click at [879, 271] on icon "Next image" at bounding box center [876, 265] width 13 height 13
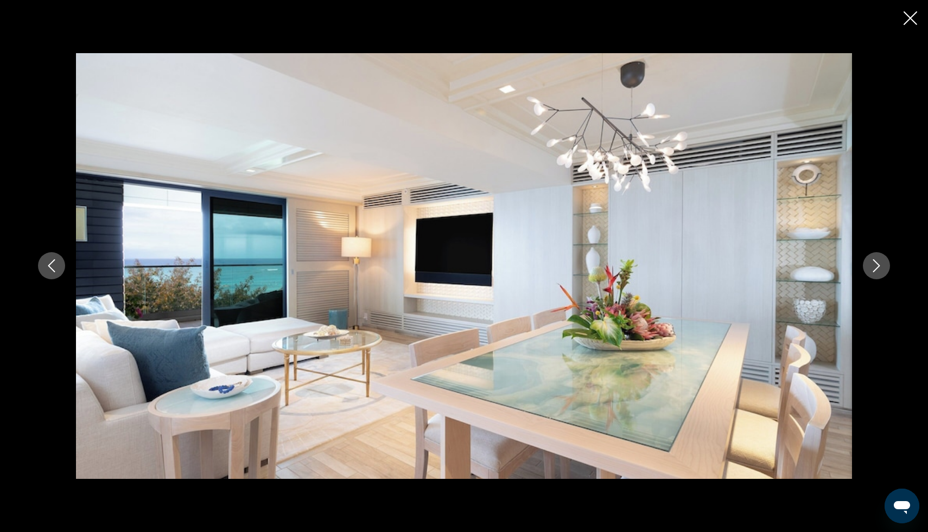
click at [879, 271] on icon "Next image" at bounding box center [876, 265] width 13 height 13
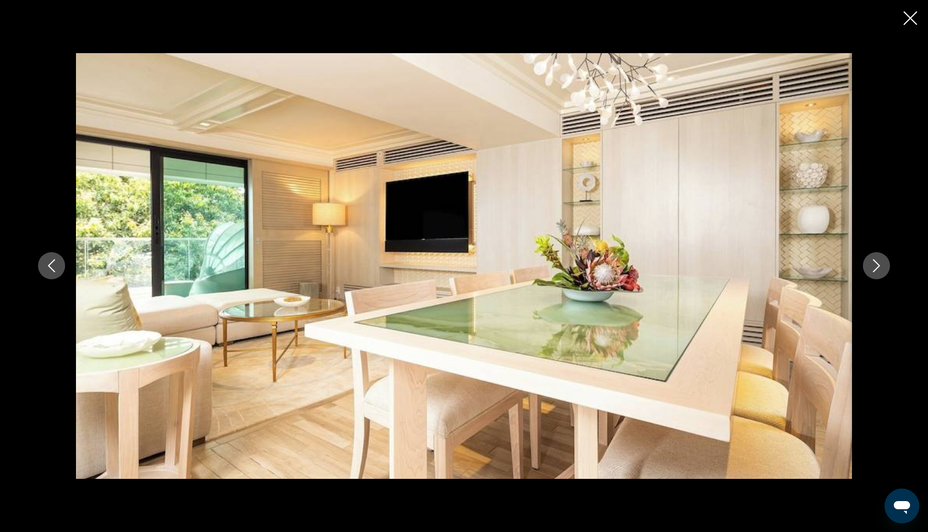
click at [879, 271] on icon "Next image" at bounding box center [876, 265] width 13 height 13
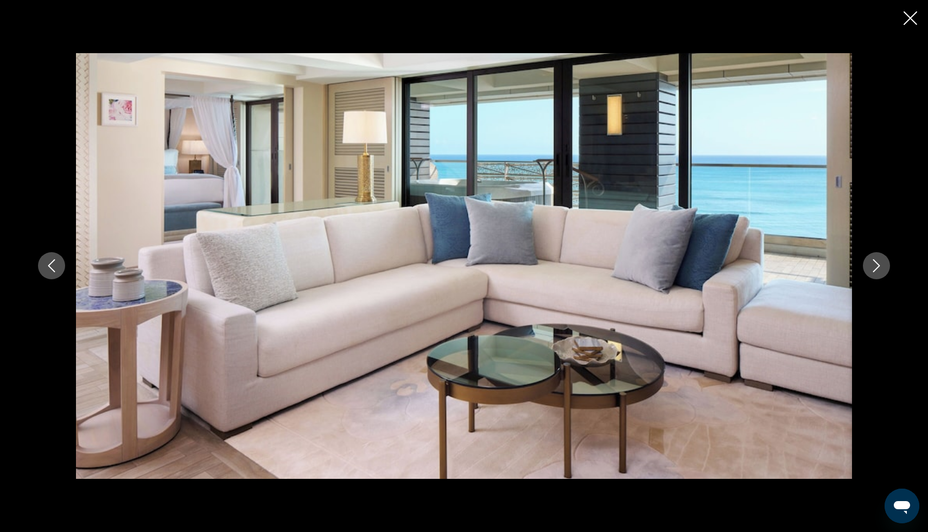
click at [879, 271] on icon "Next image" at bounding box center [876, 265] width 13 height 13
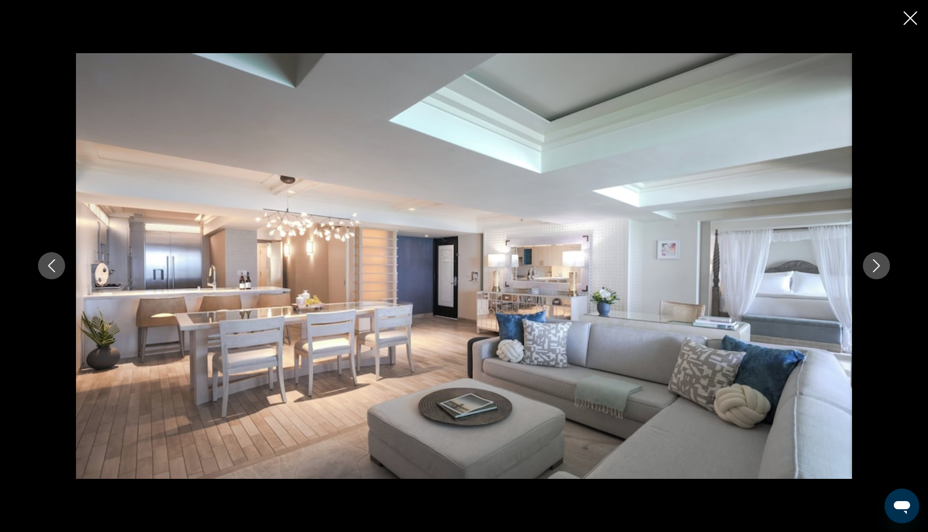
click at [879, 271] on icon "Next image" at bounding box center [876, 265] width 13 height 13
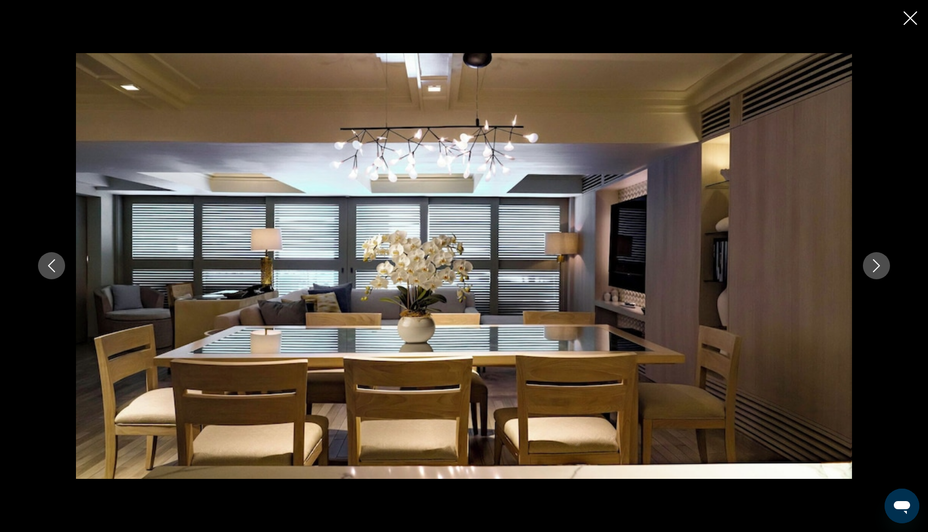
click at [879, 271] on icon "Next image" at bounding box center [876, 265] width 13 height 13
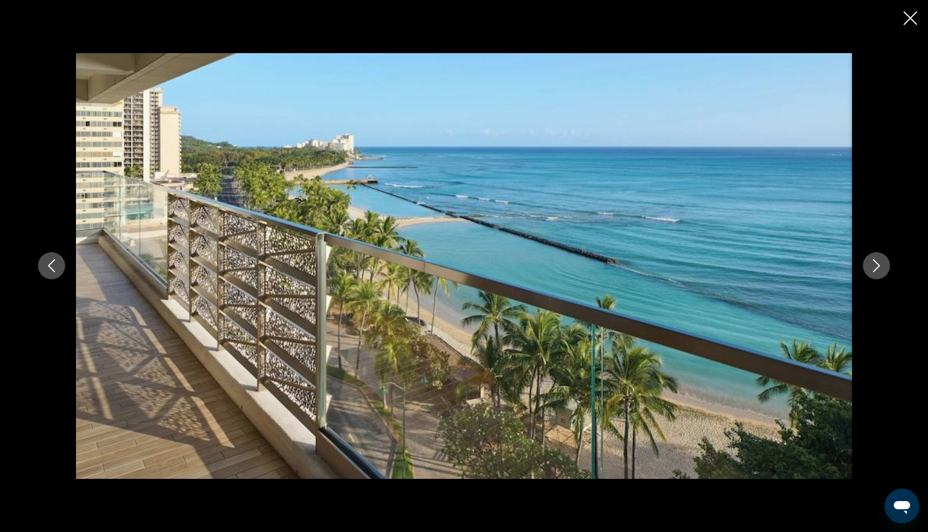
click at [879, 271] on icon "Next image" at bounding box center [876, 265] width 13 height 13
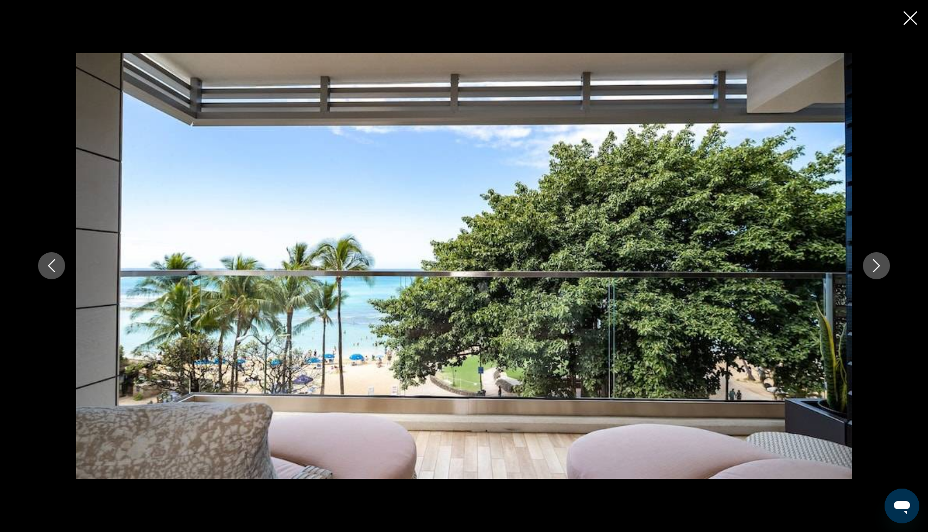
click at [879, 271] on icon "Next image" at bounding box center [876, 265] width 13 height 13
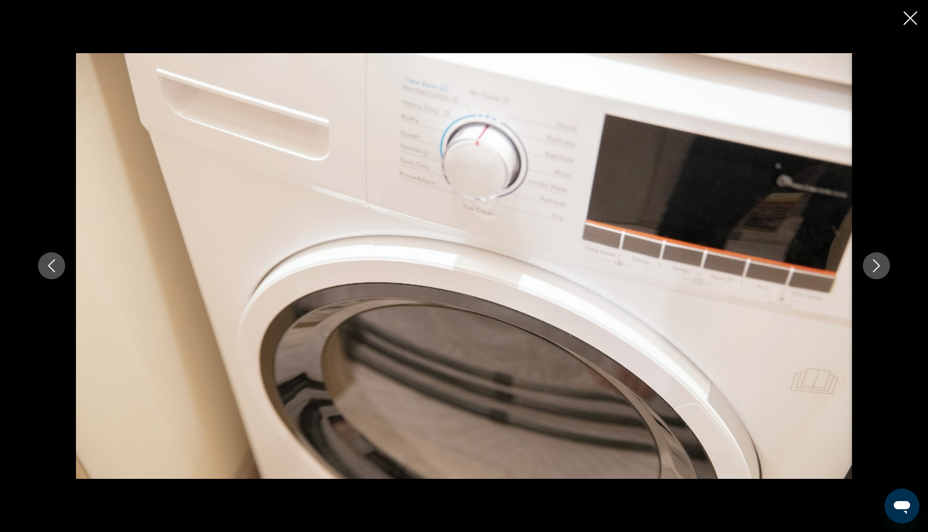
click at [879, 271] on icon "Next image" at bounding box center [876, 265] width 13 height 13
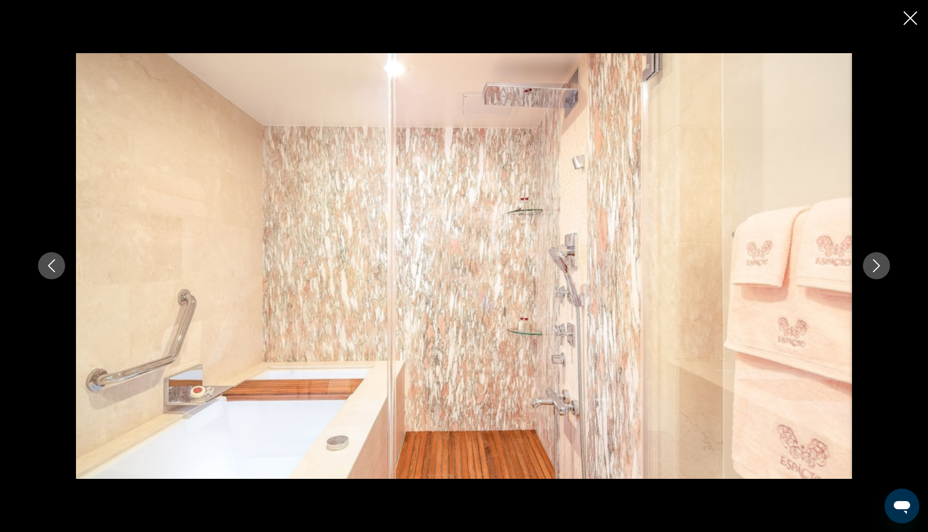
click at [908, 29] on div "Main content" at bounding box center [464, 266] width 928 height 532
click at [911, 19] on icon "Close slideshow" at bounding box center [910, 18] width 14 height 14
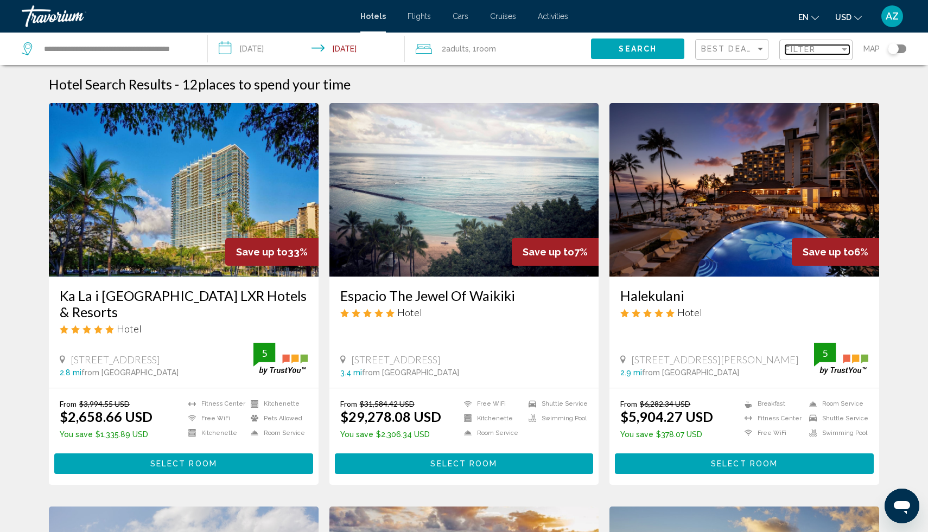
click at [807, 49] on span "Filter" at bounding box center [800, 49] width 31 height 9
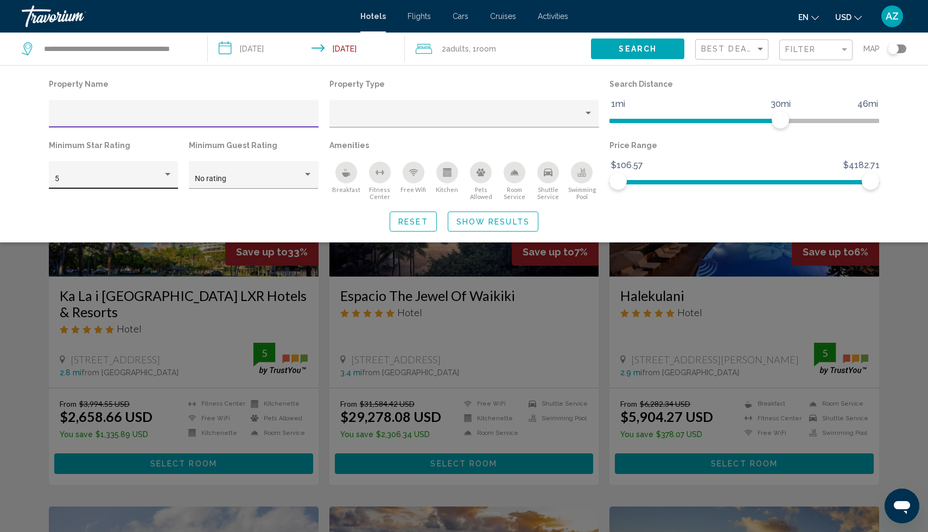
click at [115, 188] on div "5" at bounding box center [114, 178] width 118 height 22
click at [100, 158] on span "4" at bounding box center [114, 156] width 118 height 23
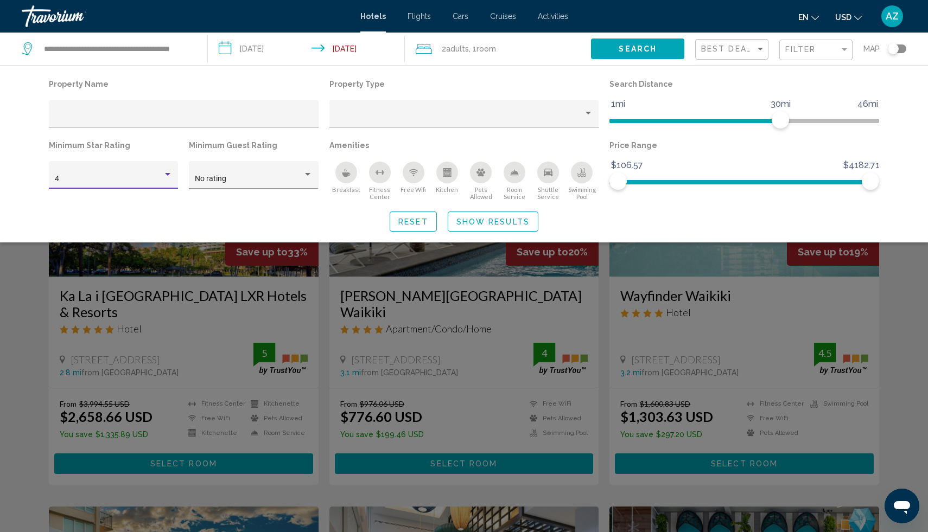
click at [878, 290] on div "Search widget" at bounding box center [464, 347] width 928 height 369
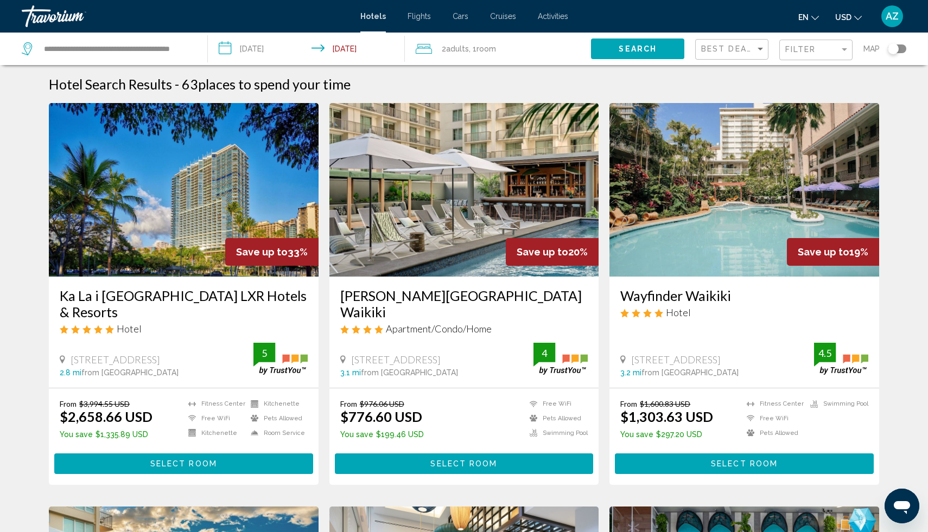
click at [126, 295] on h3 "Ka La i [GEOGRAPHIC_DATA] LXR Hotels & Resorts" at bounding box center [184, 304] width 248 height 33
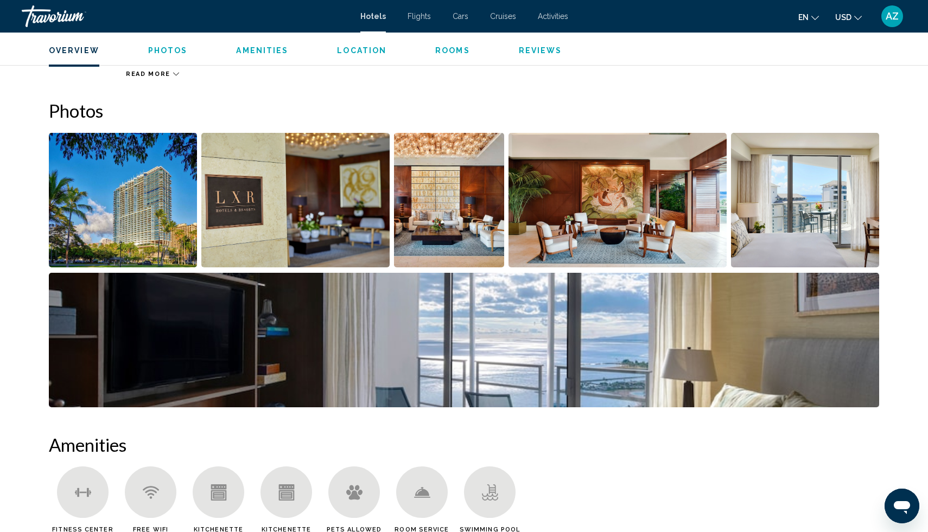
scroll to position [496, 0]
click at [135, 237] on img "Open full-screen image slider" at bounding box center [123, 199] width 148 height 135
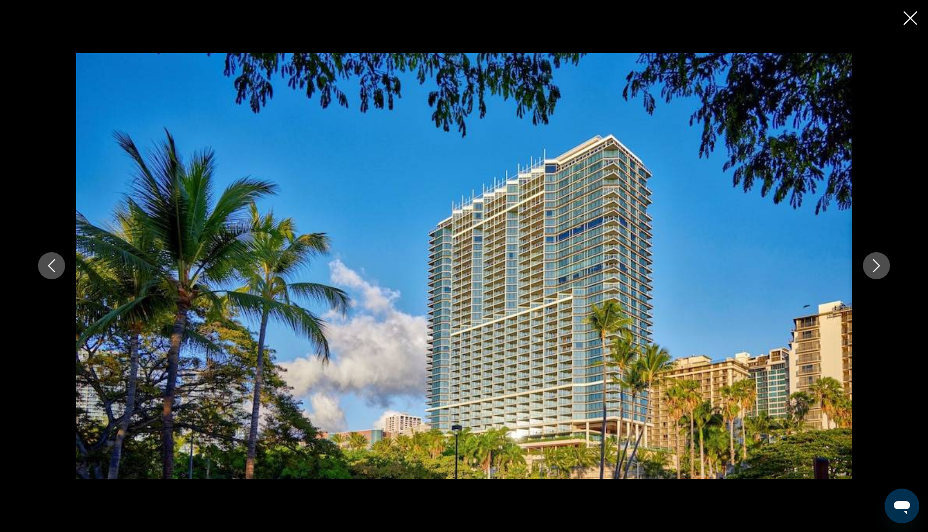
click at [879, 269] on icon "Next image" at bounding box center [876, 265] width 13 height 13
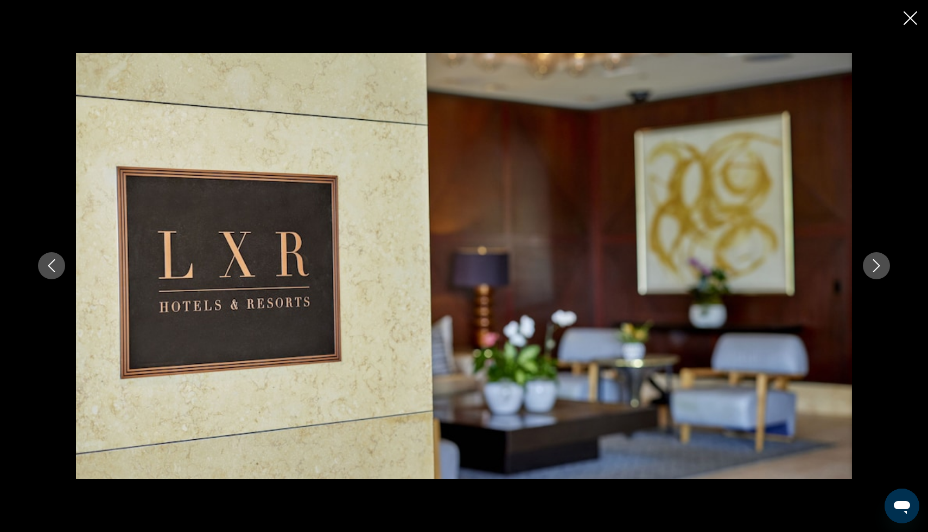
click at [879, 269] on icon "Next image" at bounding box center [876, 265] width 13 height 13
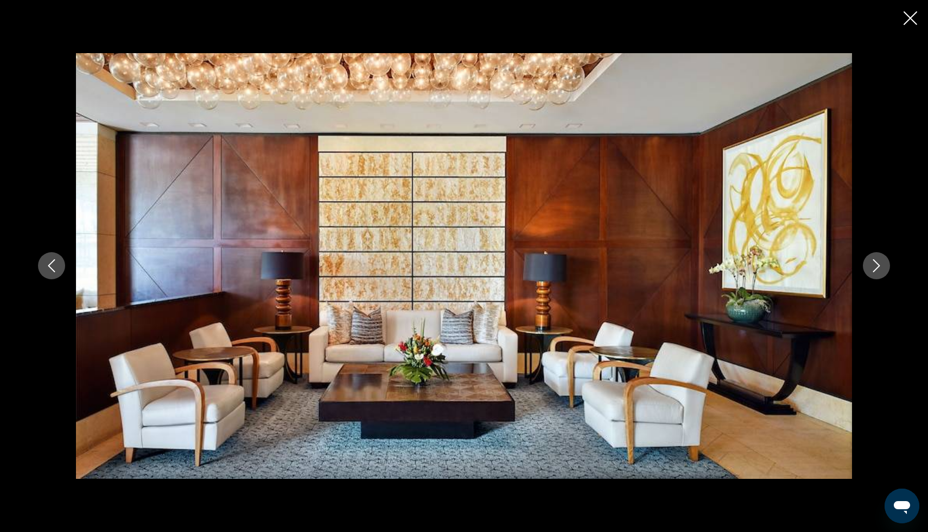
click at [879, 269] on icon "Next image" at bounding box center [876, 265] width 13 height 13
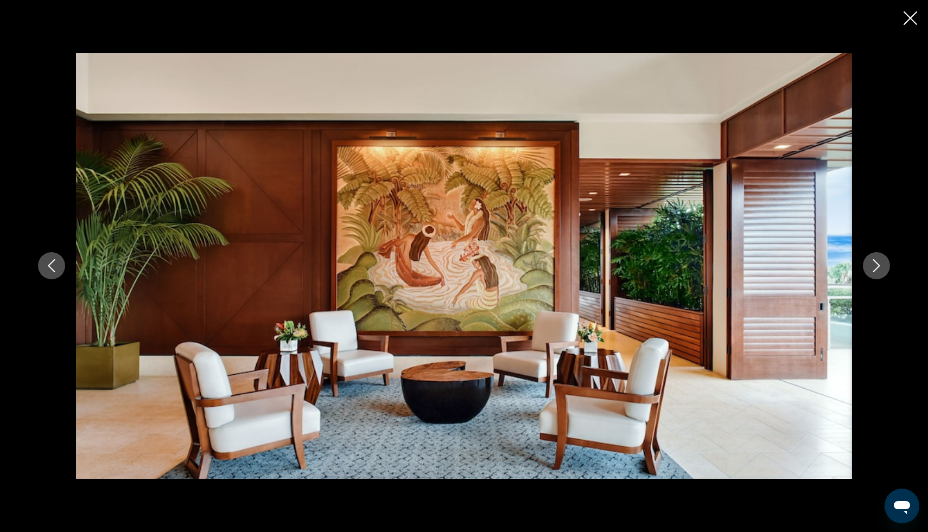
click at [879, 269] on icon "Next image" at bounding box center [876, 265] width 13 height 13
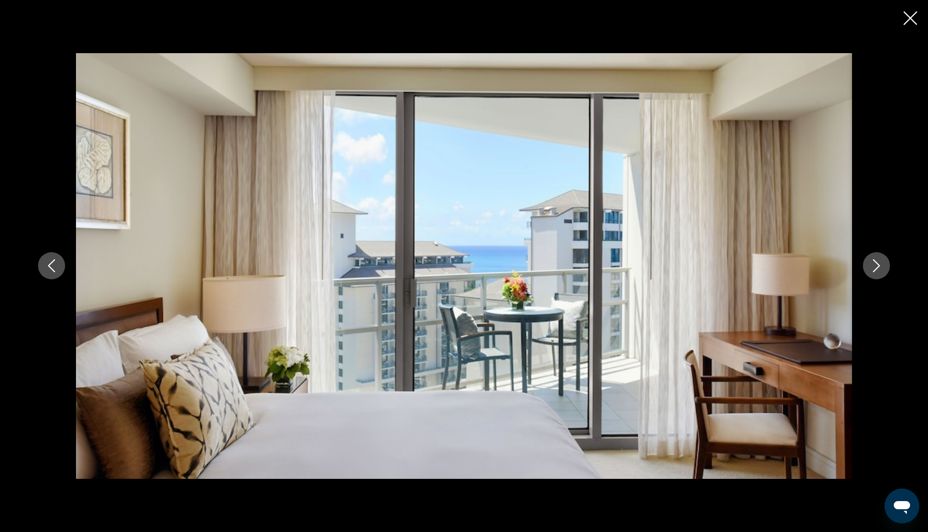
click at [879, 269] on icon "Next image" at bounding box center [876, 265] width 13 height 13
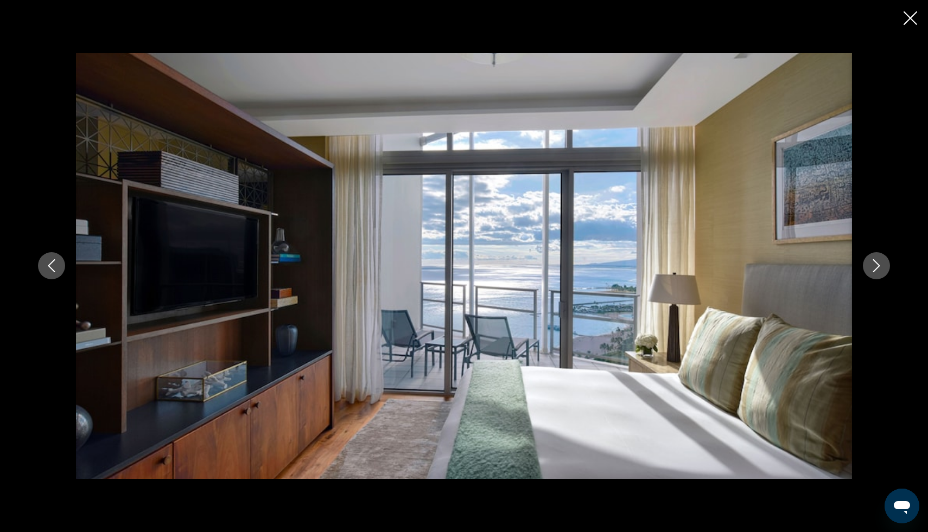
click at [879, 269] on icon "Next image" at bounding box center [876, 265] width 13 height 13
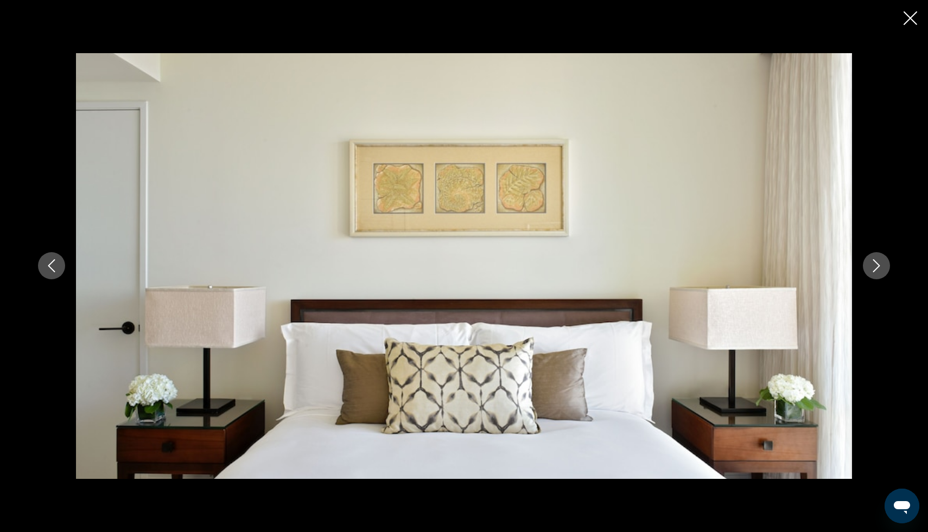
click at [879, 269] on icon "Next image" at bounding box center [876, 265] width 13 height 13
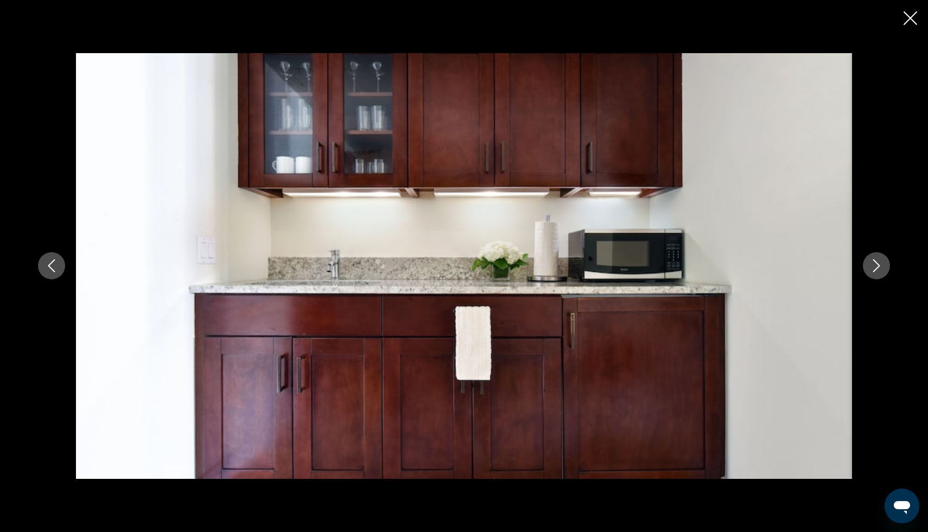
click at [879, 269] on icon "Next image" at bounding box center [876, 265] width 13 height 13
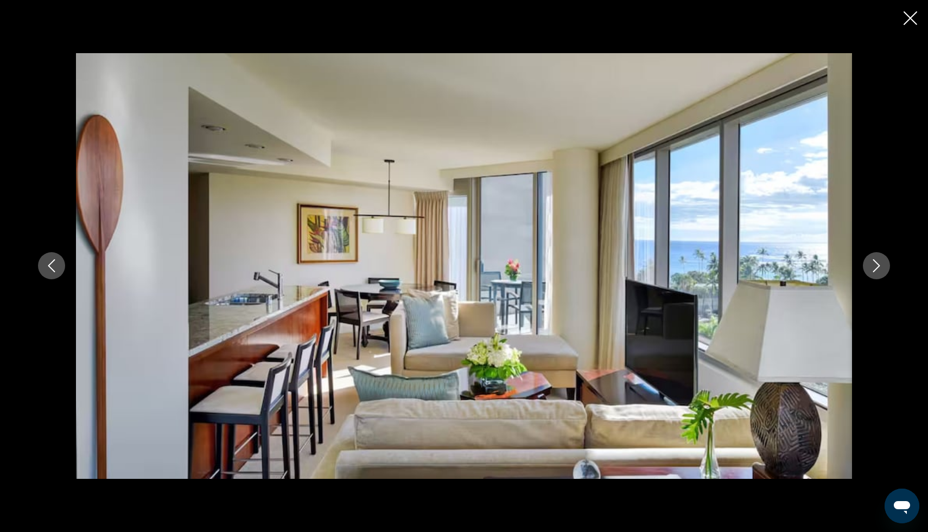
click at [879, 269] on icon "Next image" at bounding box center [876, 265] width 13 height 13
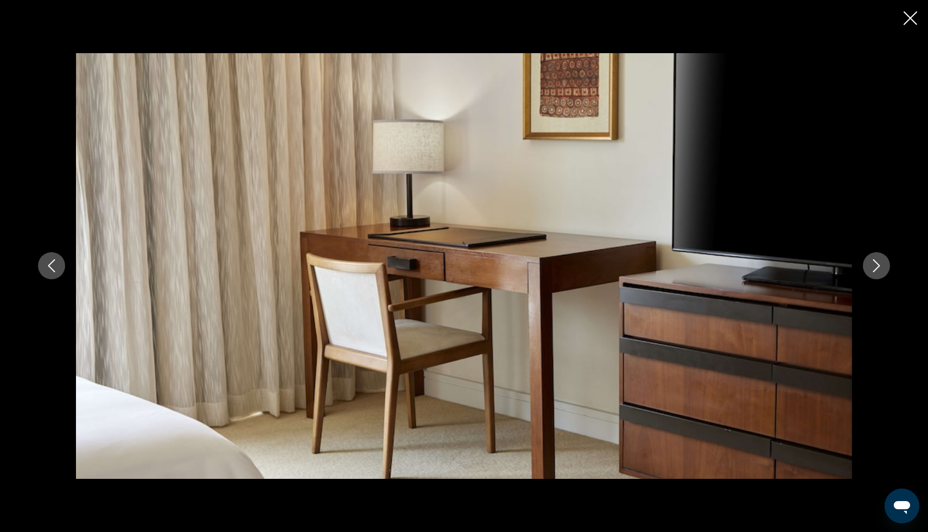
click at [879, 269] on icon "Next image" at bounding box center [876, 265] width 13 height 13
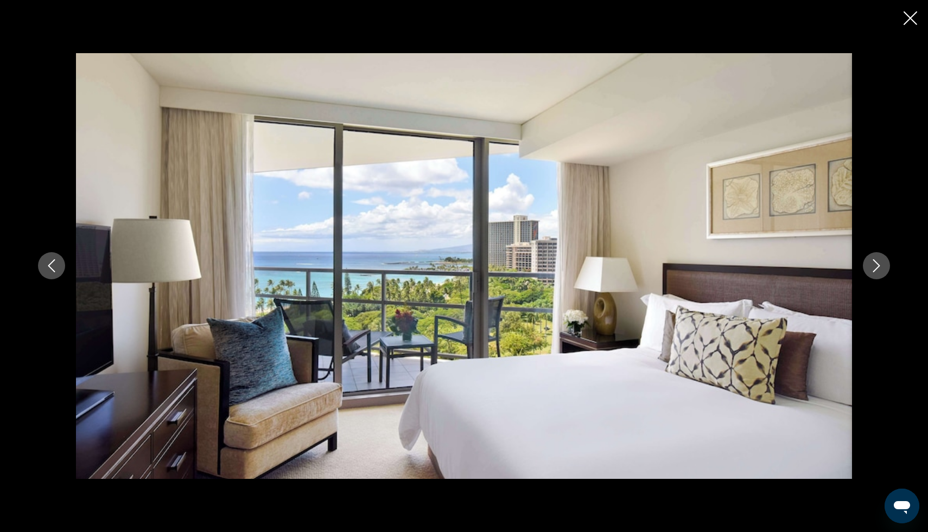
click at [879, 269] on icon "Next image" at bounding box center [876, 265] width 13 height 13
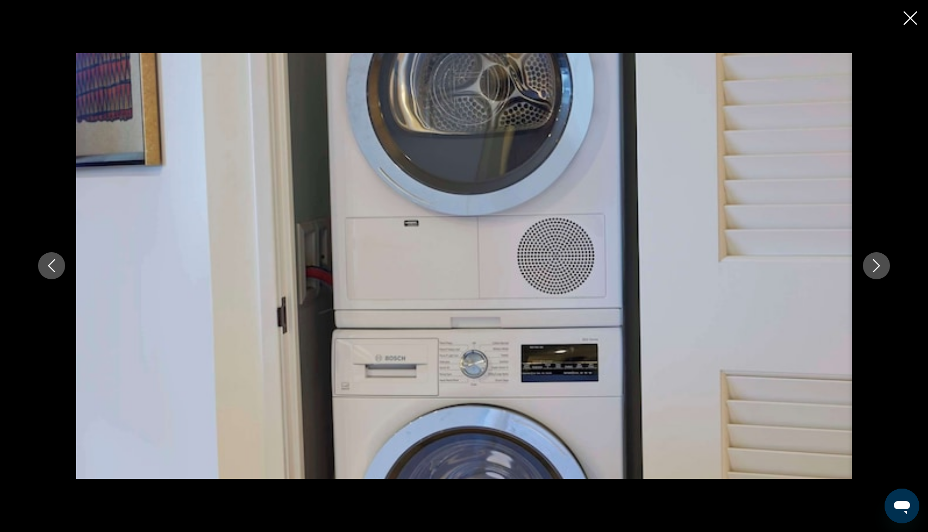
click at [879, 269] on icon "Next image" at bounding box center [876, 265] width 13 height 13
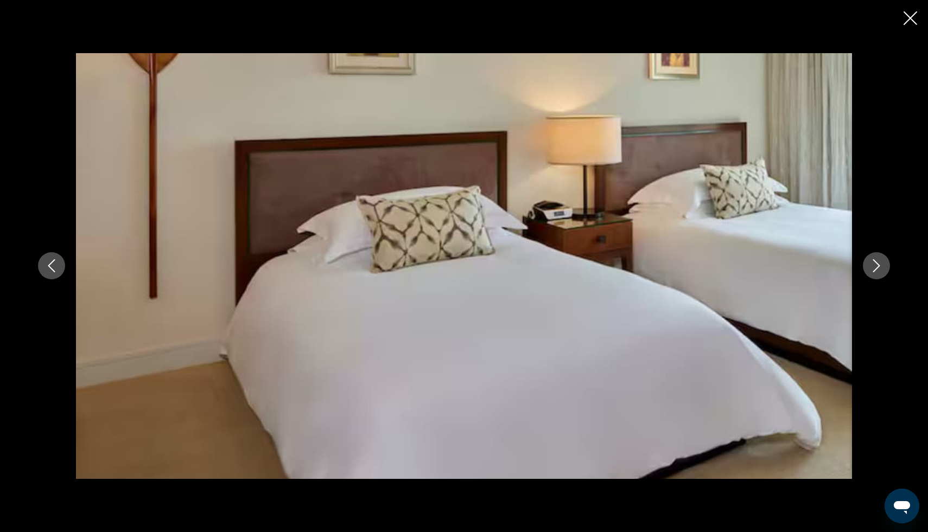
click at [879, 269] on icon "Next image" at bounding box center [876, 265] width 13 height 13
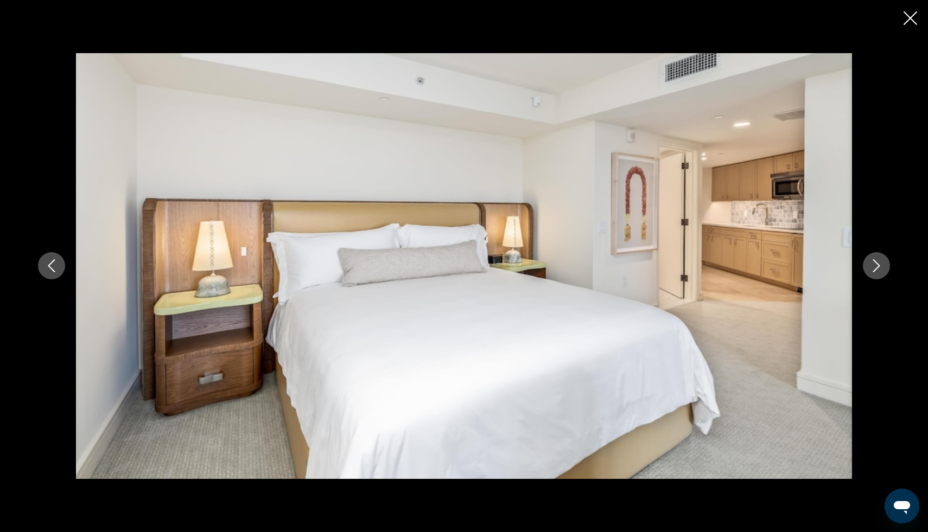
click at [879, 269] on icon "Next image" at bounding box center [876, 265] width 13 height 13
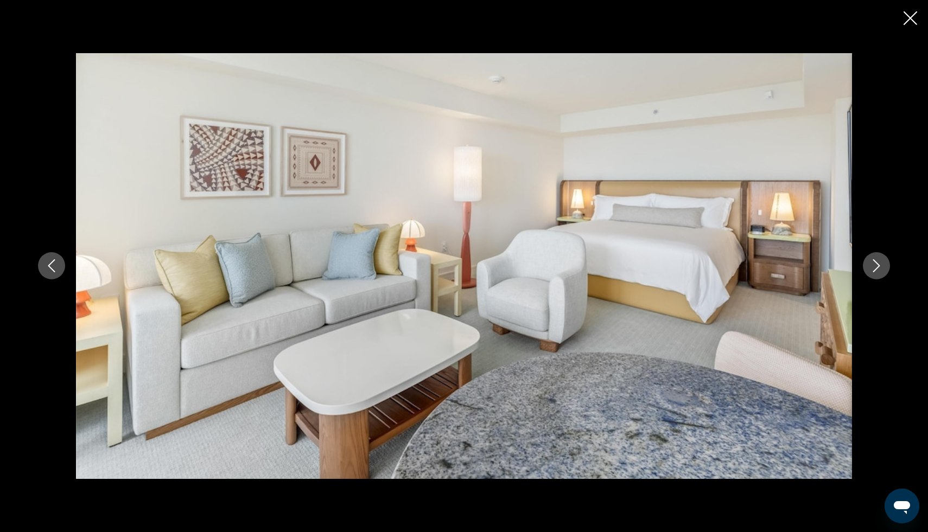
click at [879, 269] on icon "Next image" at bounding box center [876, 265] width 13 height 13
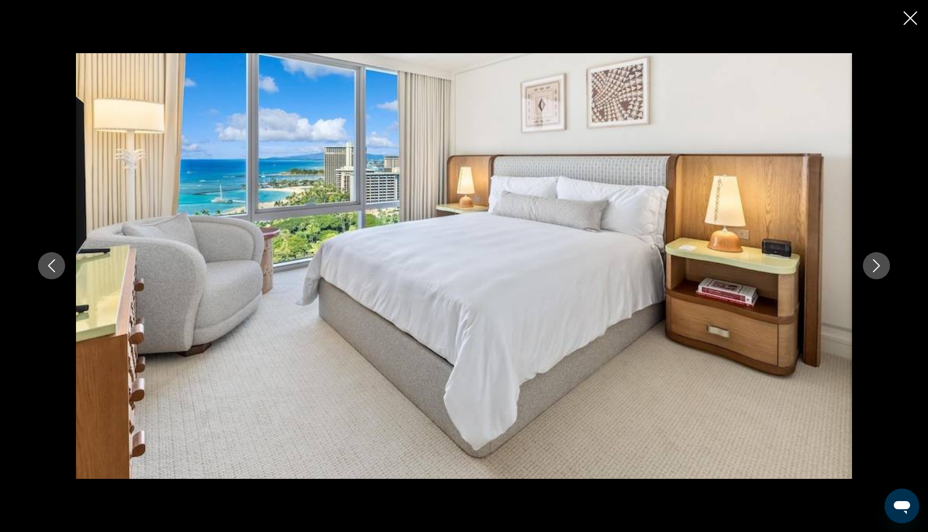
click at [879, 269] on icon "Next image" at bounding box center [876, 265] width 13 height 13
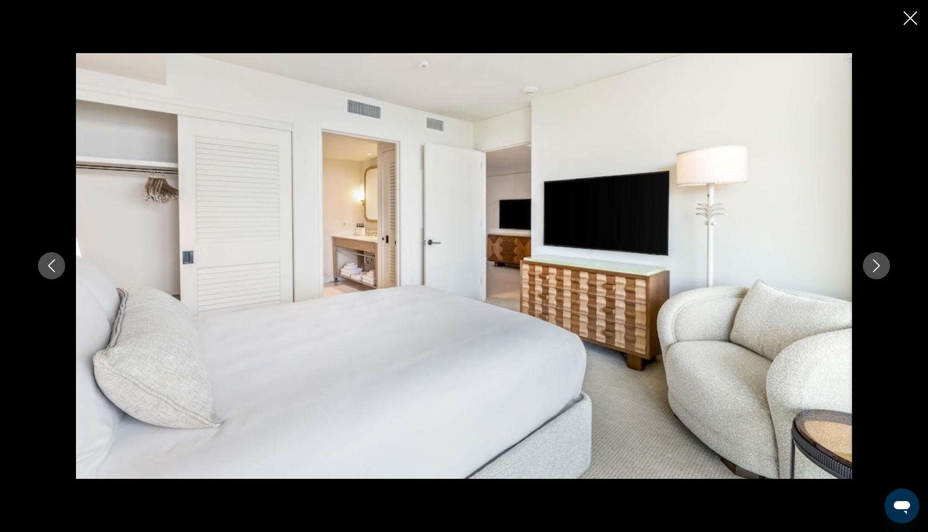
click at [62, 259] on button "Previous image" at bounding box center [51, 265] width 27 height 27
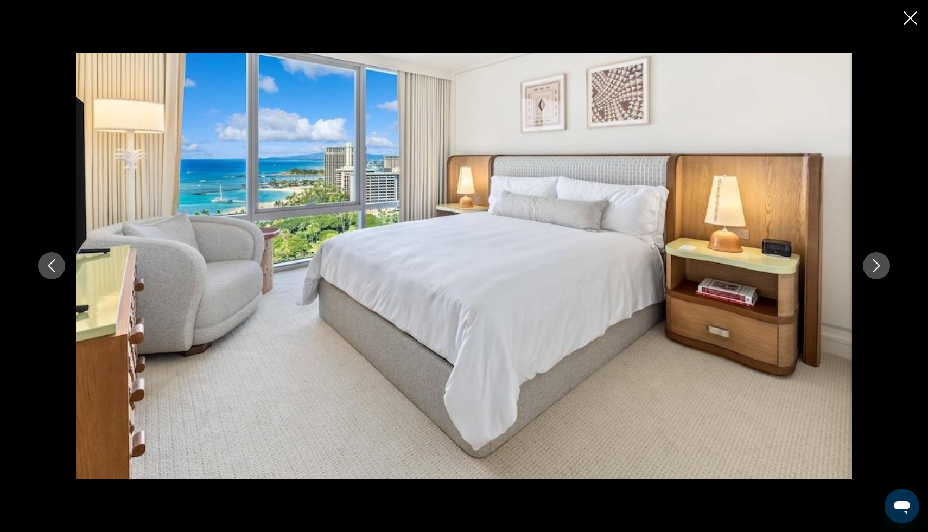
click at [909, 19] on icon "Close slideshow" at bounding box center [910, 18] width 14 height 14
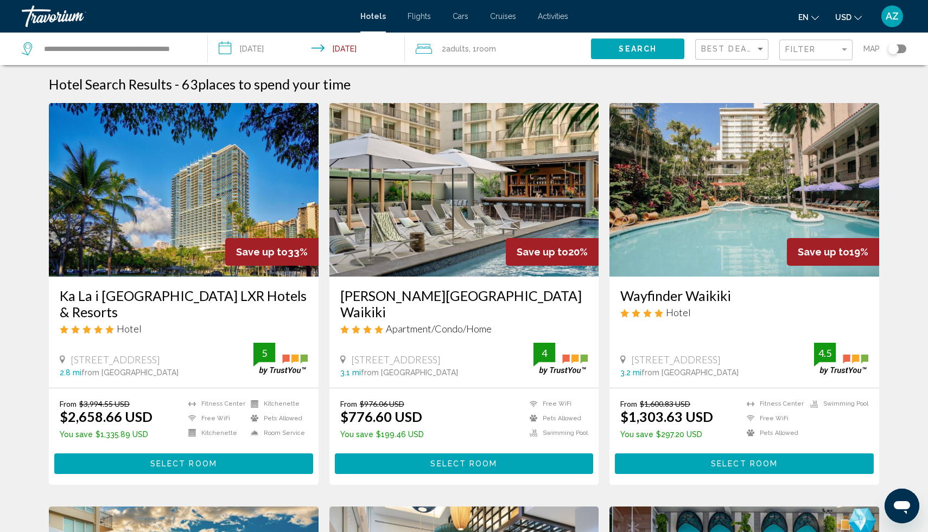
click at [171, 243] on img "Main content" at bounding box center [184, 190] width 270 height 174
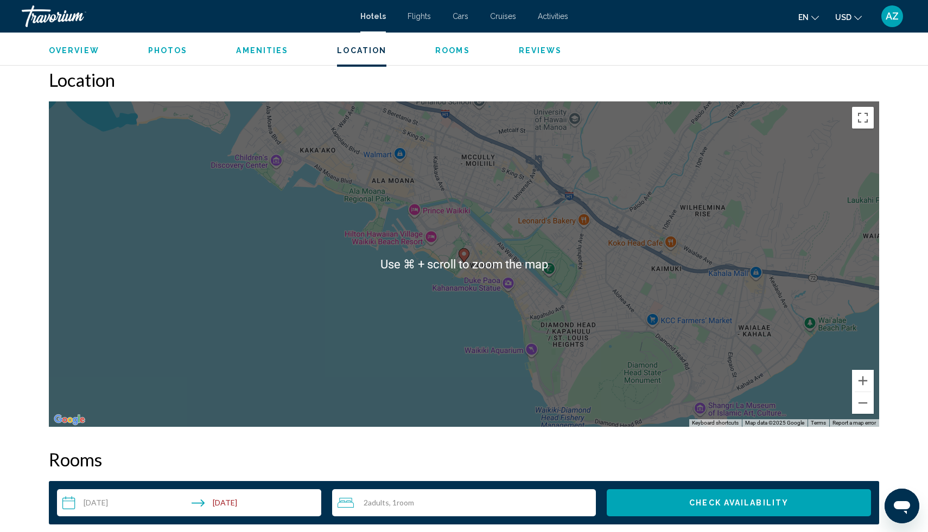
scroll to position [987, 0]
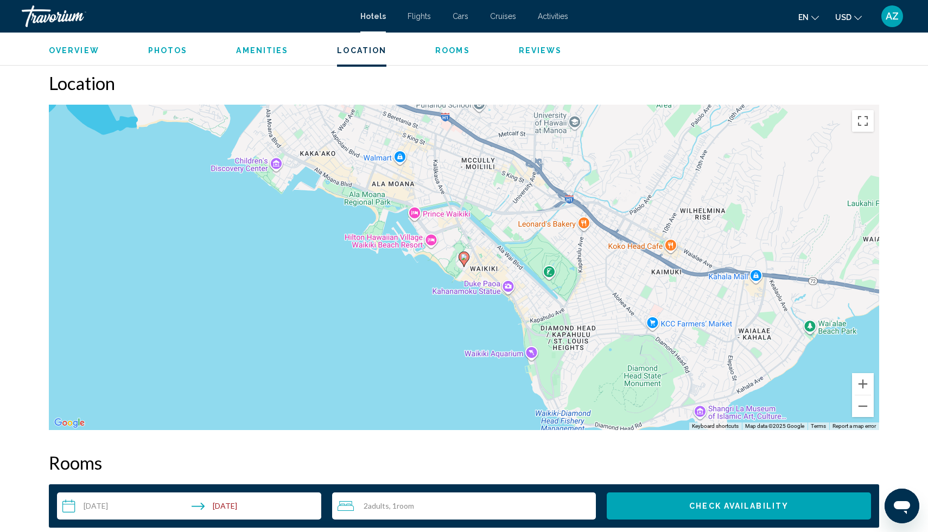
click at [430, 244] on div "To activate drag with keyboard, press Alt + Enter. Once in keyboard drag state,…" at bounding box center [464, 267] width 830 height 325
click at [478, 183] on button "Close" at bounding box center [483, 187] width 26 height 26
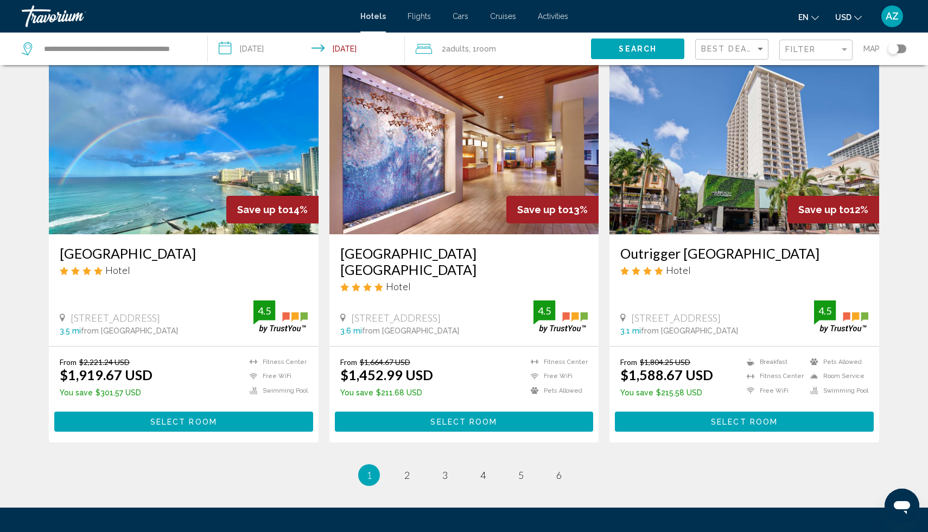
scroll to position [1238, 0]
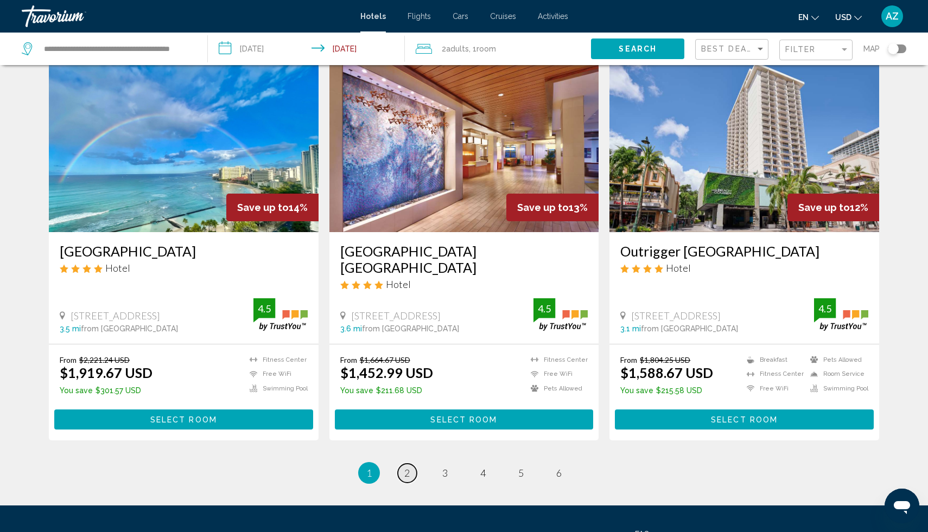
click at [402, 464] on link "page 2" at bounding box center [407, 473] width 19 height 19
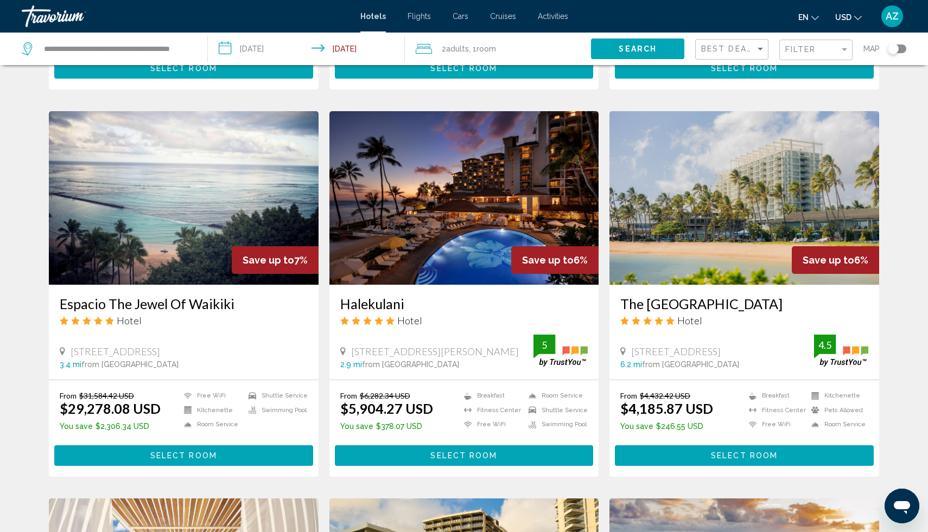
scroll to position [391, 0]
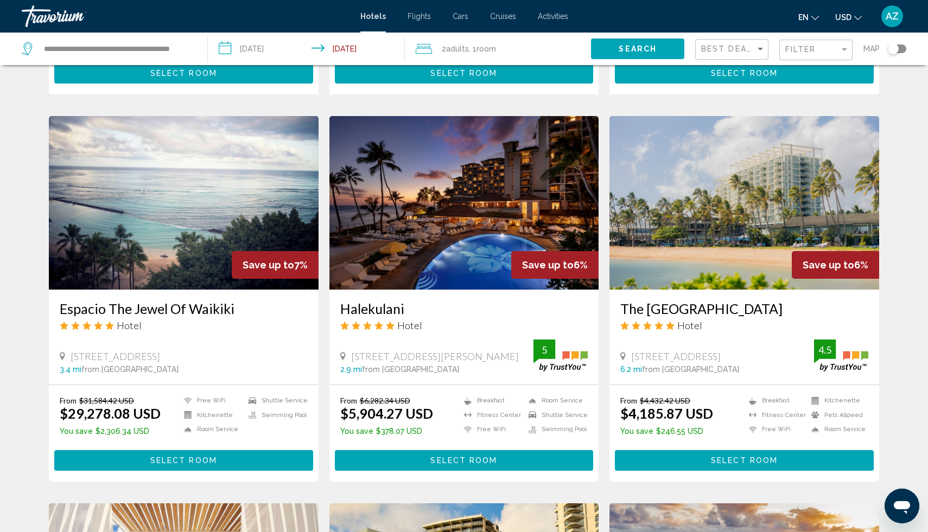
click at [699, 248] on img "Main content" at bounding box center [744, 203] width 270 height 174
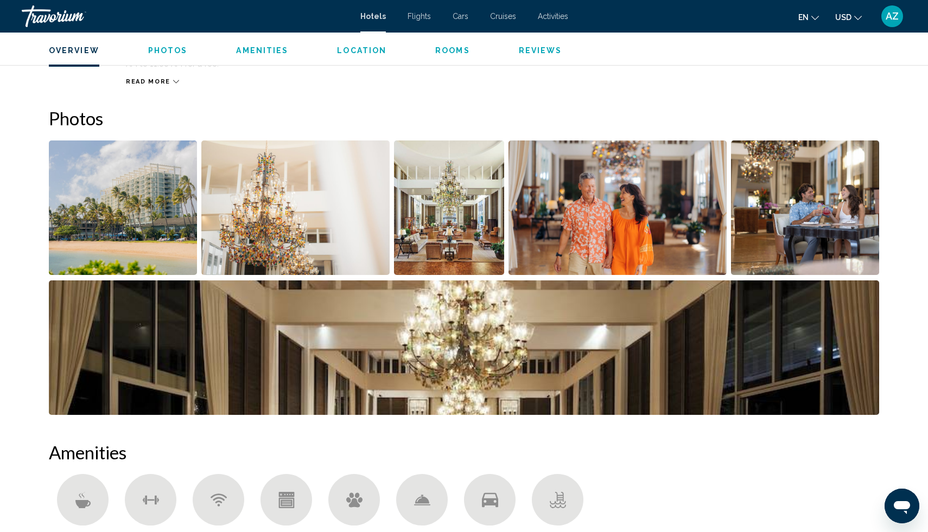
scroll to position [489, 0]
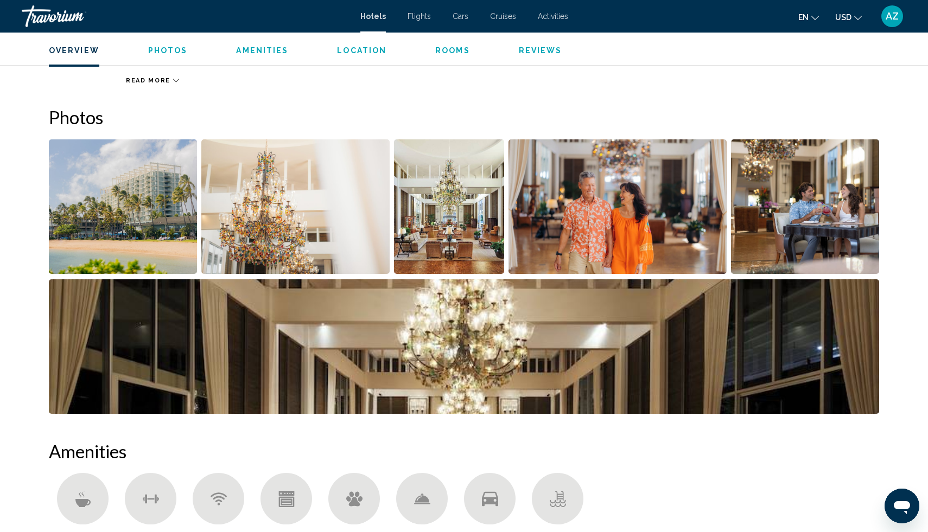
click at [132, 202] on img "Open full-screen image slider" at bounding box center [123, 206] width 148 height 135
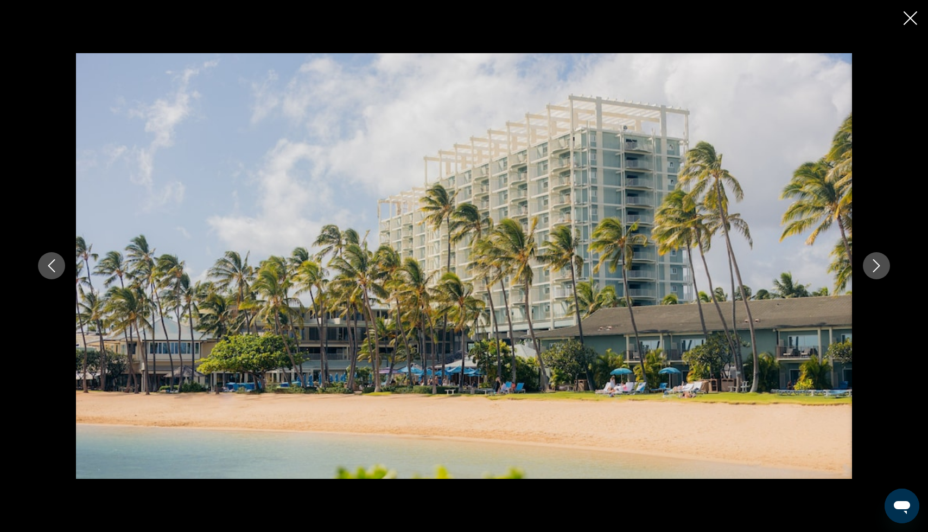
click at [885, 264] on button "Next image" at bounding box center [876, 265] width 27 height 27
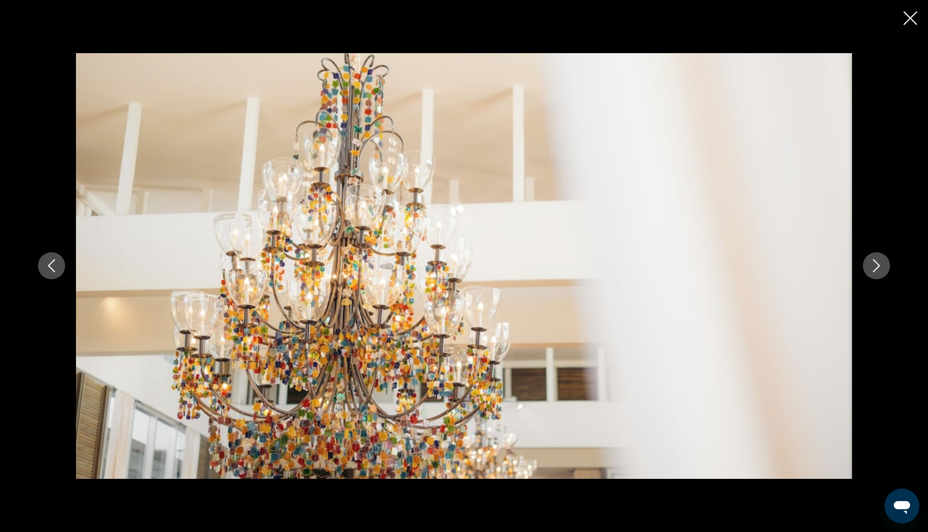
click at [885, 264] on button "Next image" at bounding box center [876, 265] width 27 height 27
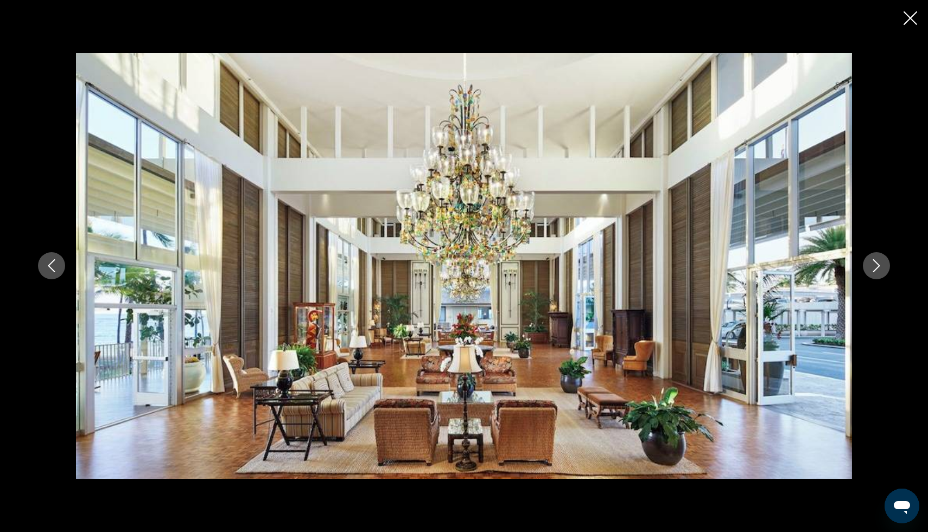
click at [885, 264] on button "Next image" at bounding box center [876, 265] width 27 height 27
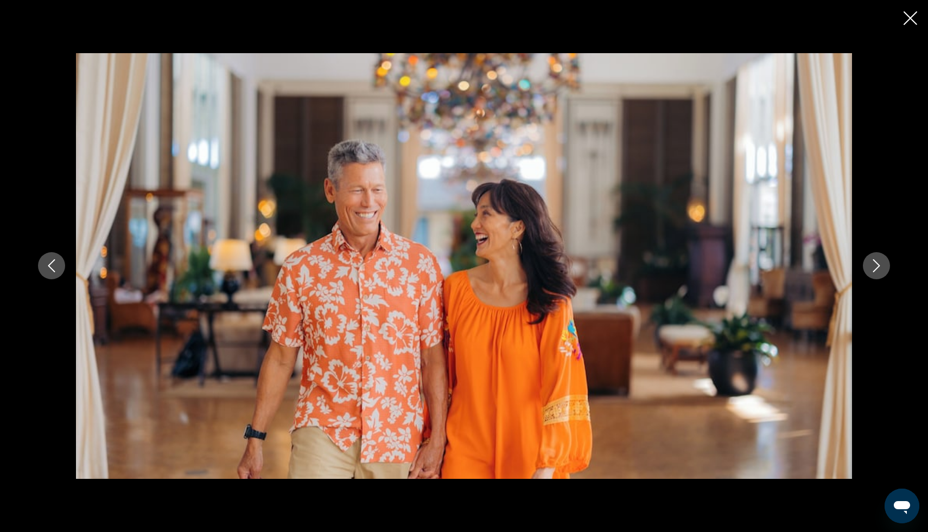
click at [885, 264] on button "Next image" at bounding box center [876, 265] width 27 height 27
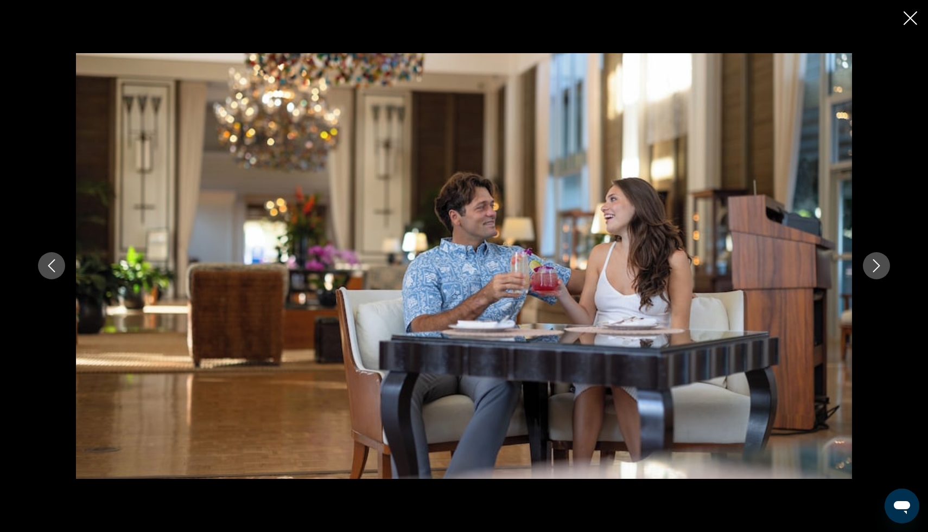
click at [885, 264] on button "Next image" at bounding box center [876, 265] width 27 height 27
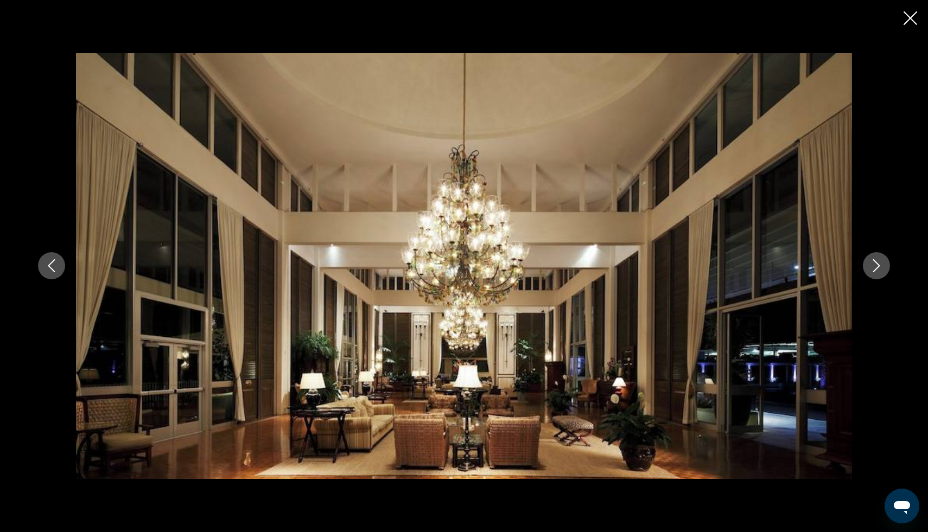
click at [885, 264] on button "Next image" at bounding box center [876, 265] width 27 height 27
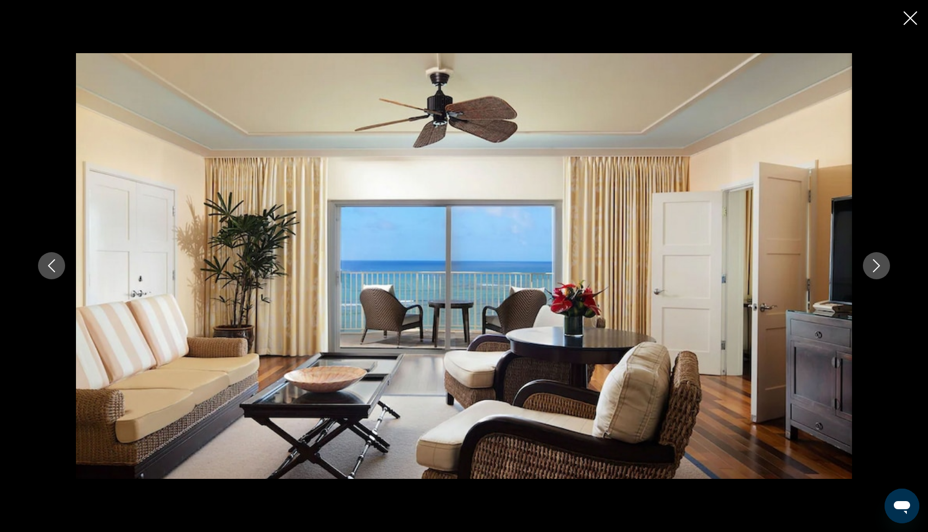
click at [885, 264] on button "Next image" at bounding box center [876, 265] width 27 height 27
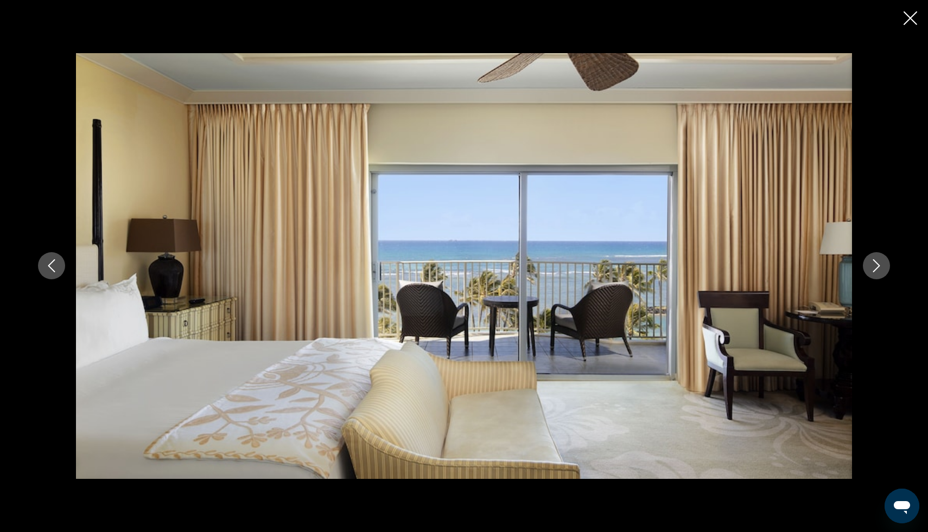
click at [885, 264] on button "Next image" at bounding box center [876, 265] width 27 height 27
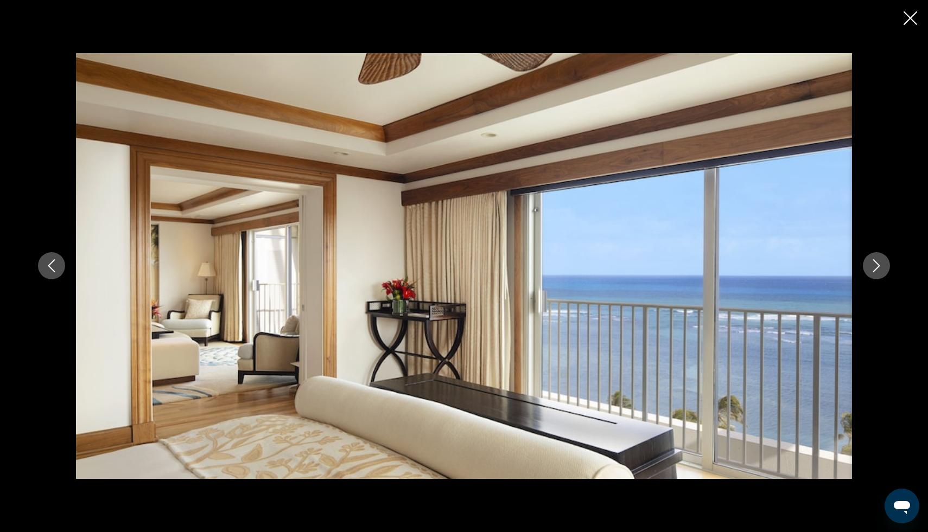
click at [885, 264] on button "Next image" at bounding box center [876, 265] width 27 height 27
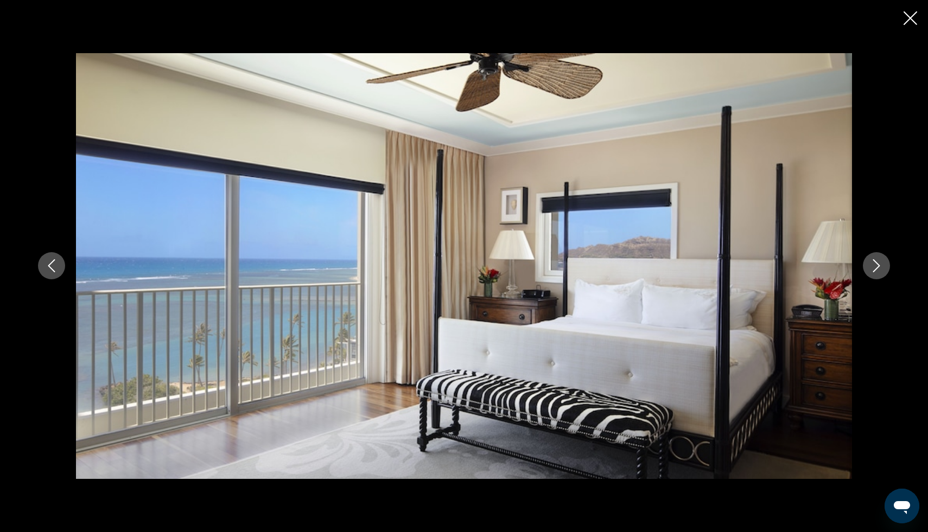
click at [885, 264] on button "Next image" at bounding box center [876, 265] width 27 height 27
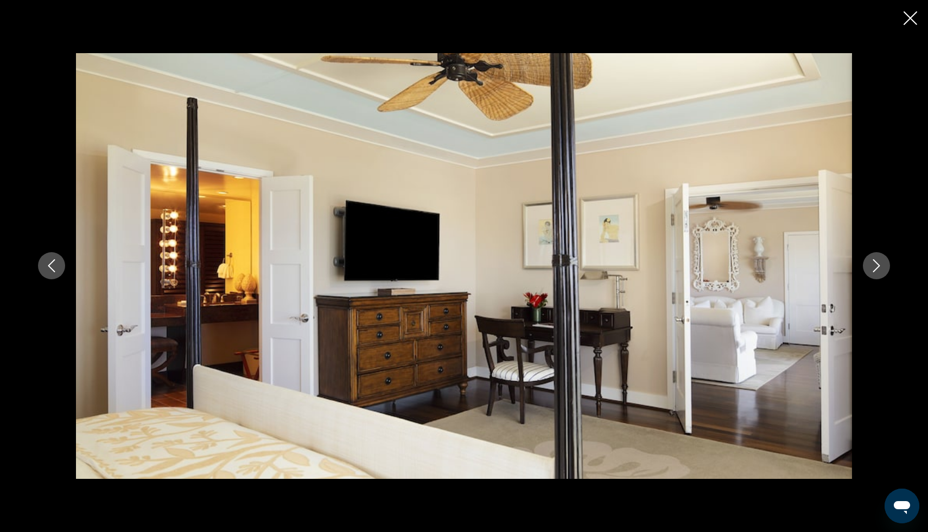
click at [885, 264] on button "Next image" at bounding box center [876, 265] width 27 height 27
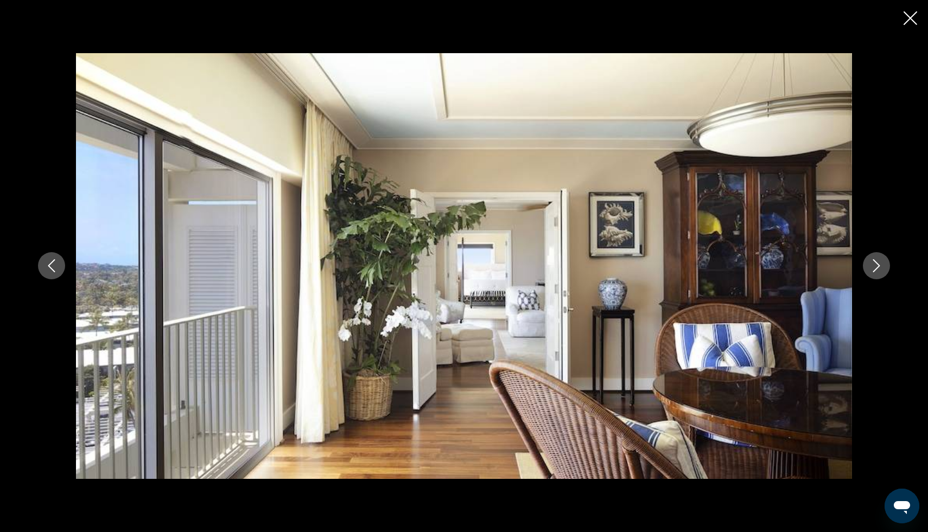
click at [885, 264] on button "Next image" at bounding box center [876, 265] width 27 height 27
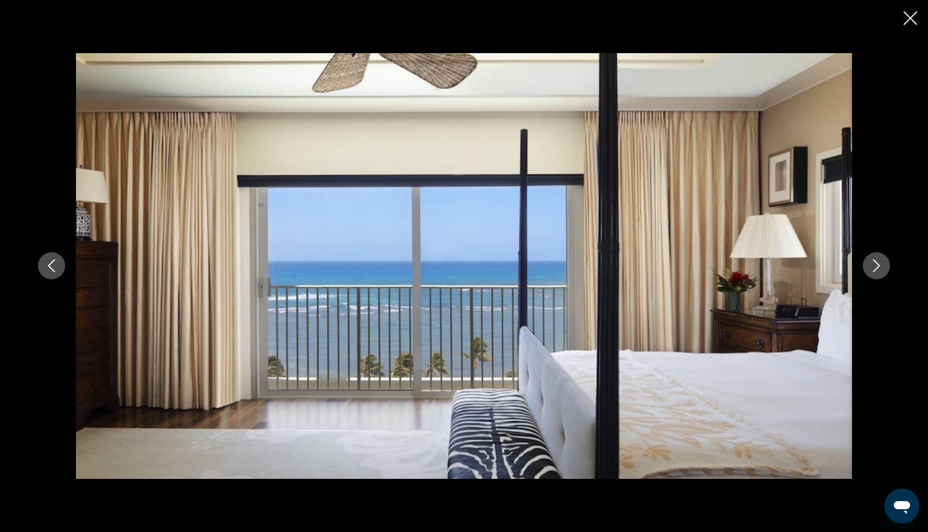
click at [885, 264] on button "Next image" at bounding box center [876, 265] width 27 height 27
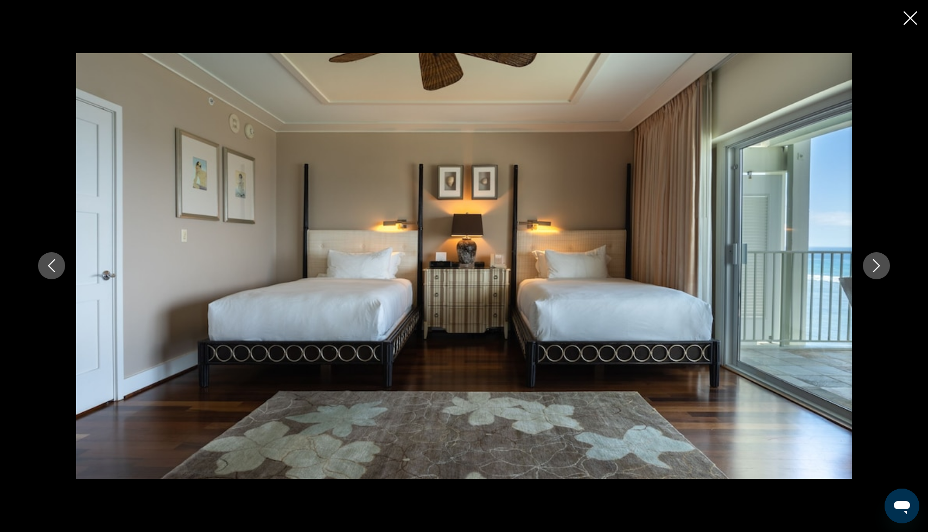
click at [910, 17] on icon "Close slideshow" at bounding box center [910, 18] width 14 height 14
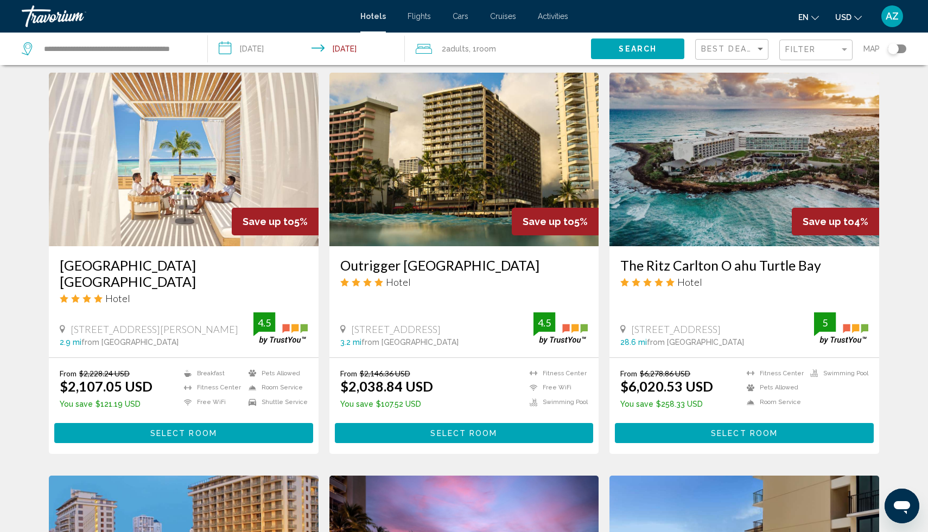
scroll to position [823, 0]
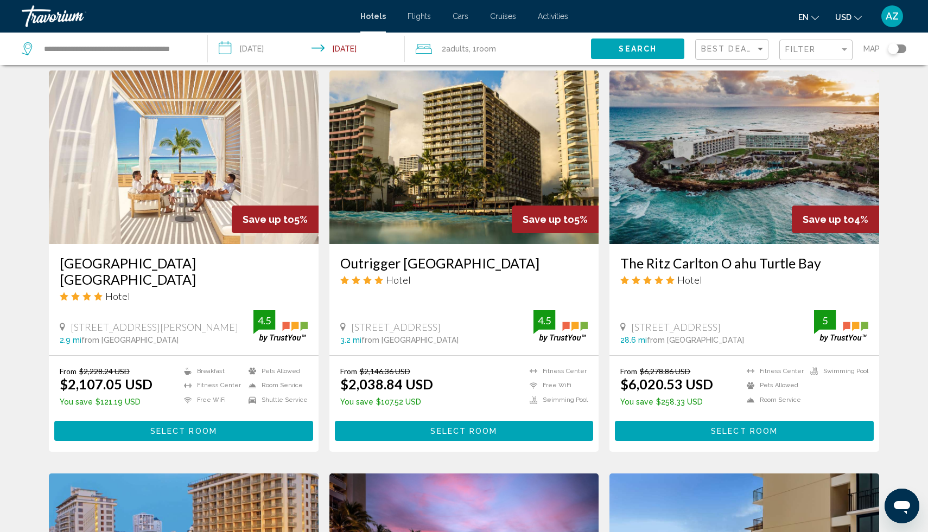
click at [156, 183] on img "Main content" at bounding box center [184, 158] width 270 height 174
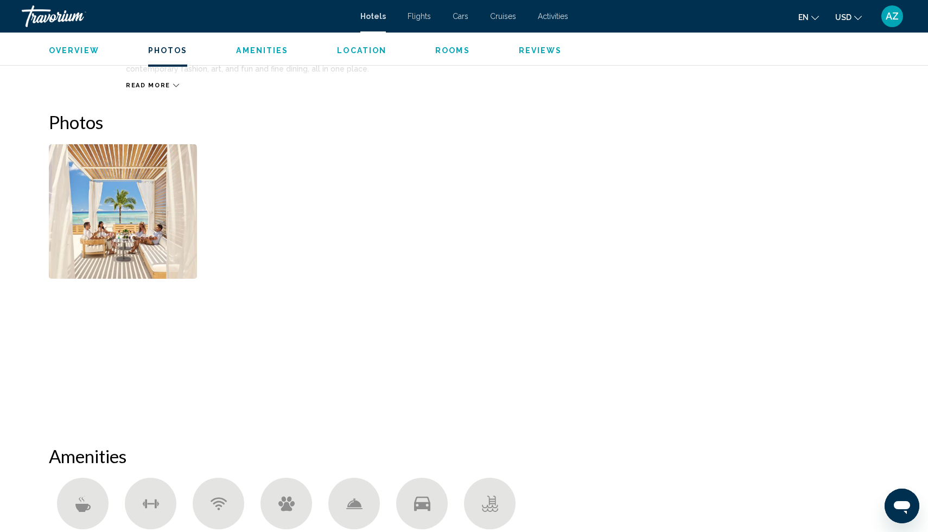
scroll to position [516, 0]
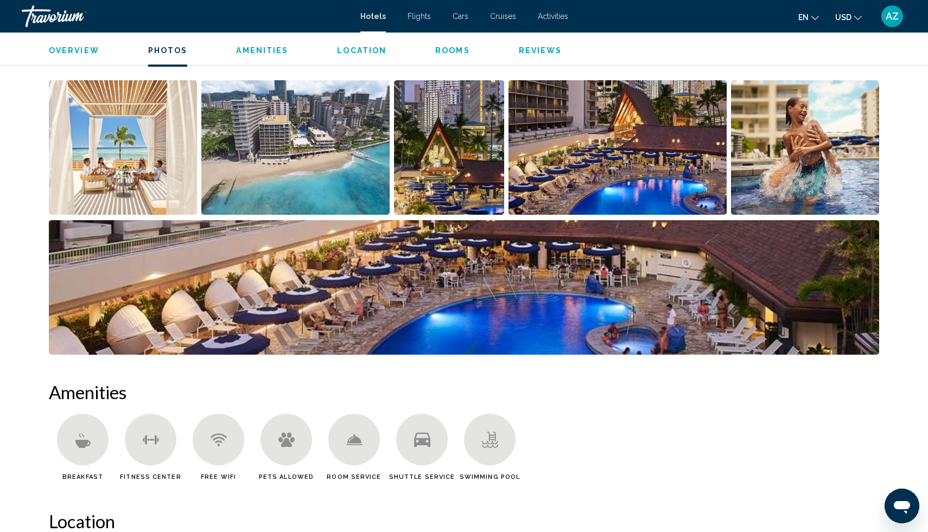
click at [99, 162] on img "Open full-screen image slider" at bounding box center [123, 147] width 148 height 135
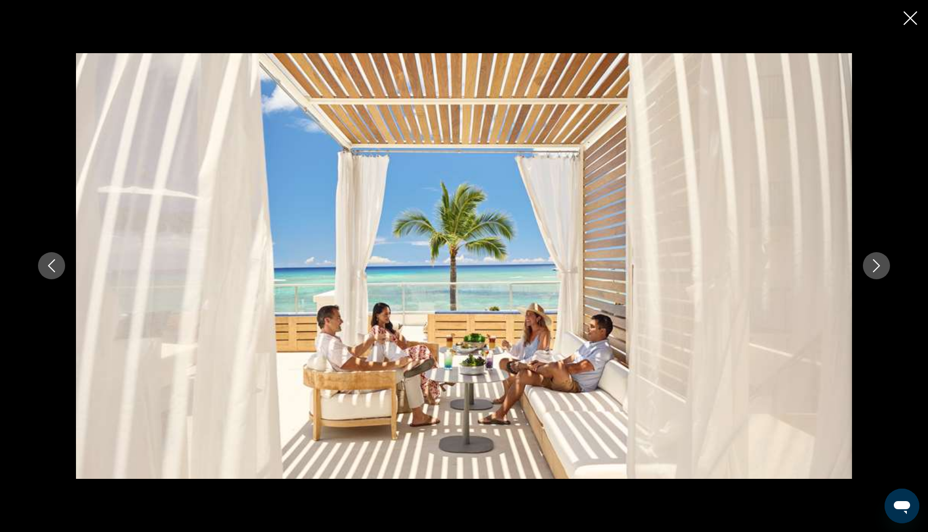
click at [879, 266] on icon "Next image" at bounding box center [876, 266] width 7 height 13
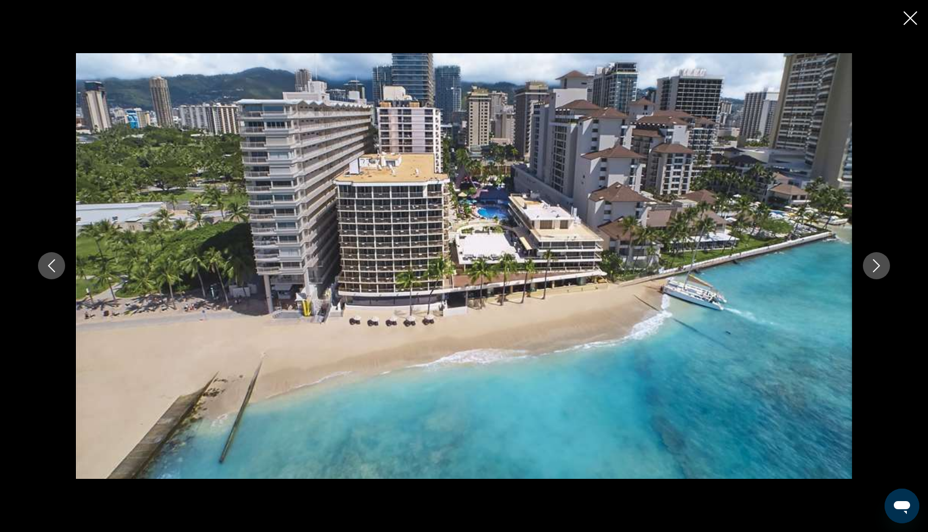
click at [879, 266] on icon "Next image" at bounding box center [876, 266] width 7 height 13
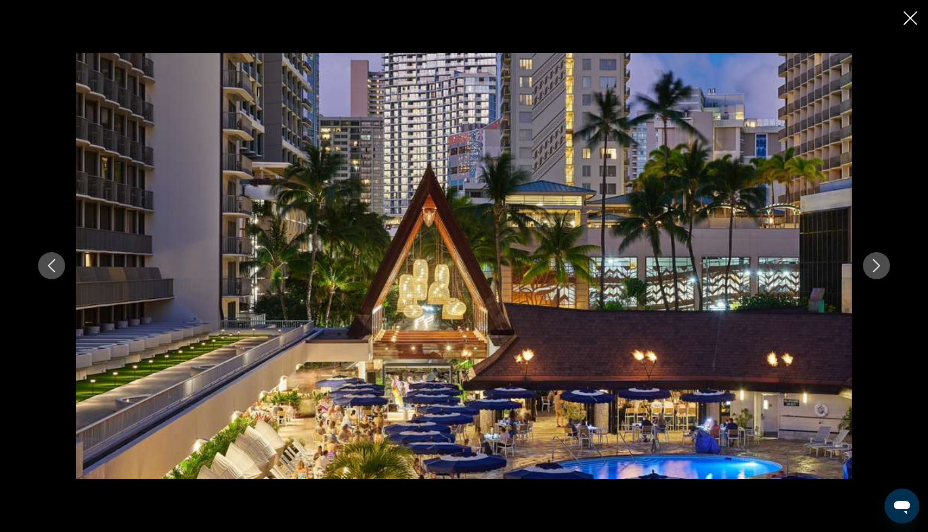
click at [879, 266] on icon "Next image" at bounding box center [876, 266] width 7 height 13
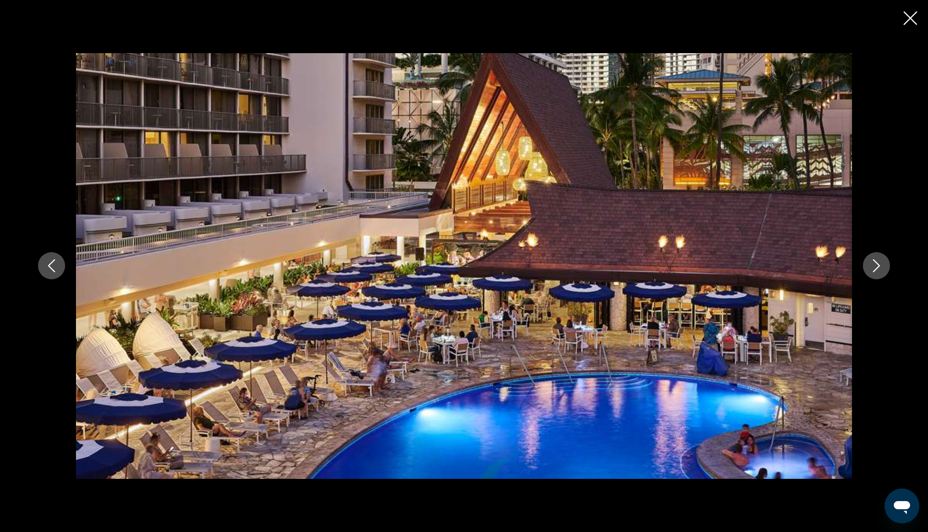
click at [879, 266] on icon "Next image" at bounding box center [876, 266] width 7 height 13
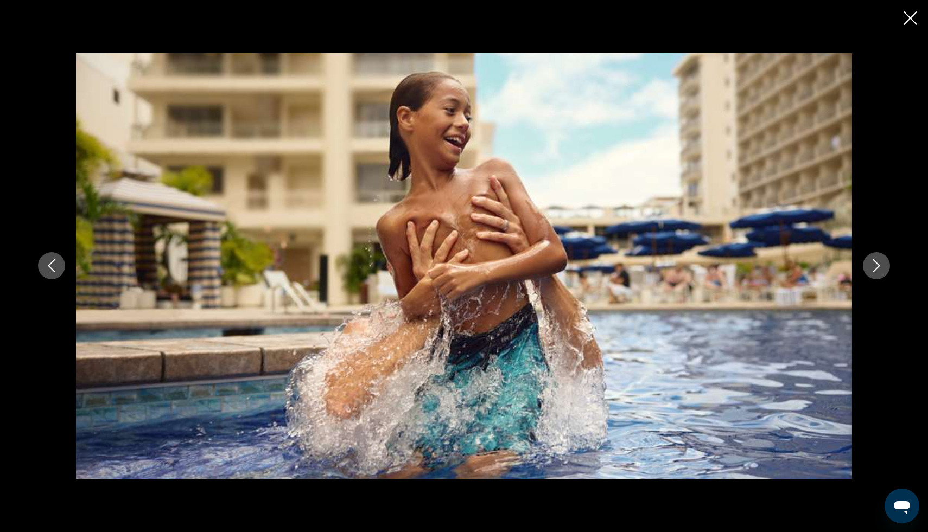
click at [879, 266] on icon "Next image" at bounding box center [876, 266] width 7 height 13
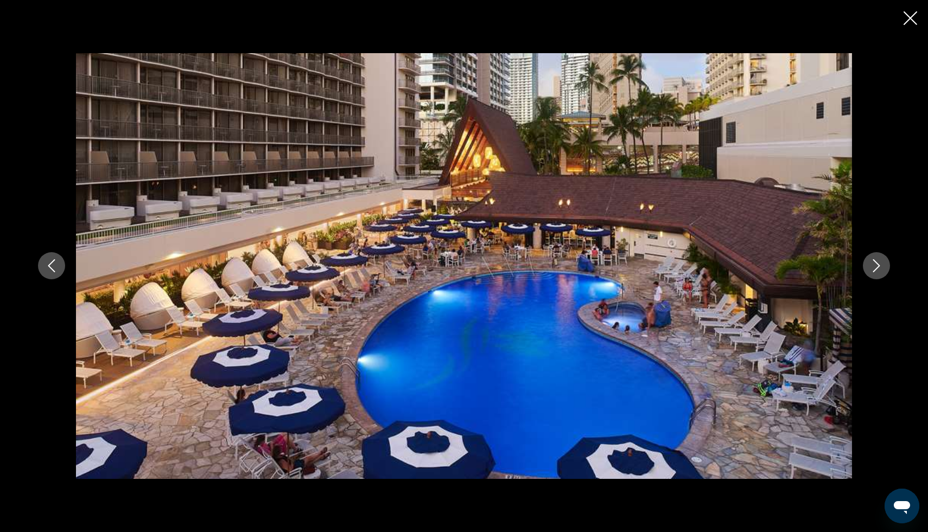
click at [879, 266] on icon "Next image" at bounding box center [876, 266] width 7 height 13
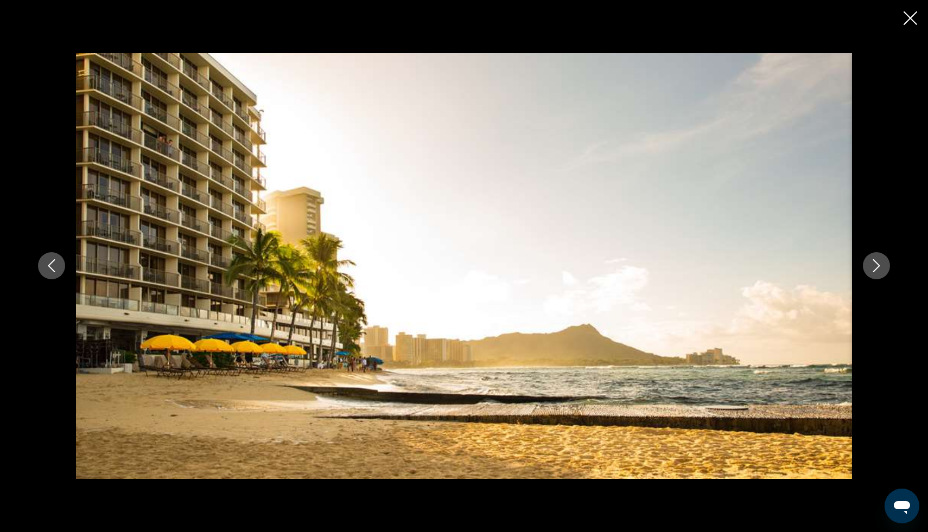
click at [879, 266] on icon "Next image" at bounding box center [876, 266] width 7 height 13
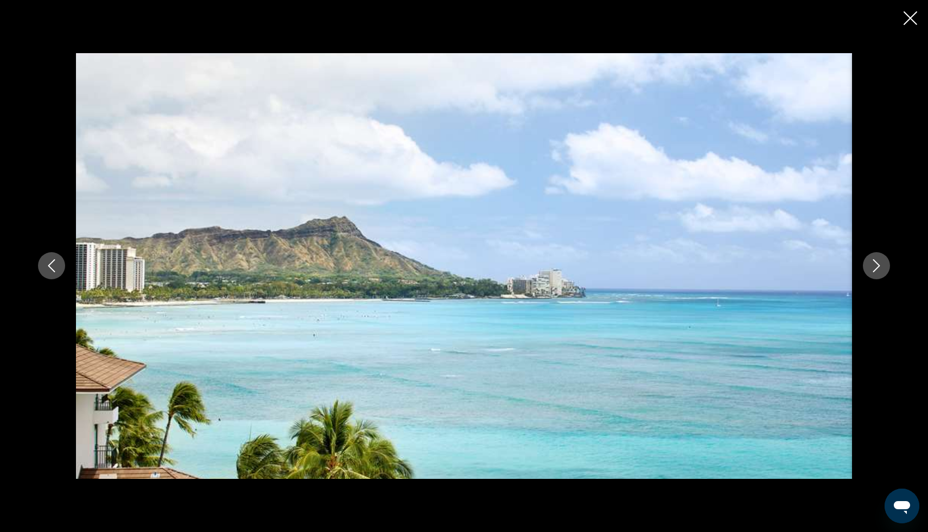
click at [879, 266] on icon "Next image" at bounding box center [876, 266] width 7 height 13
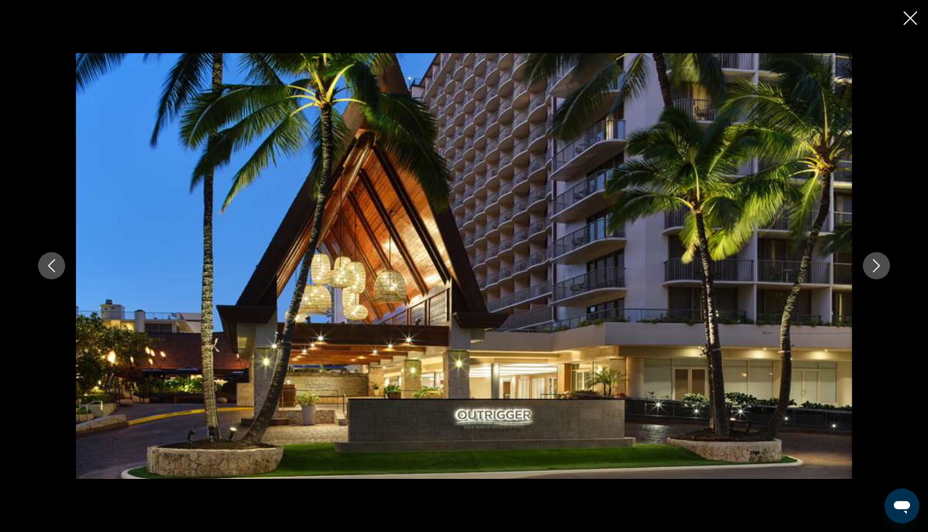
click at [879, 266] on icon "Next image" at bounding box center [876, 266] width 7 height 13
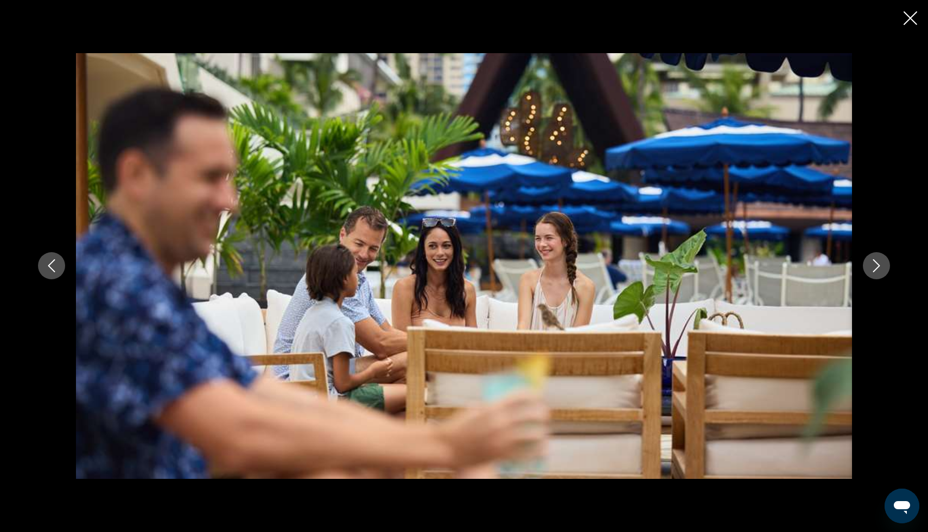
click at [879, 266] on icon "Next image" at bounding box center [876, 266] width 7 height 13
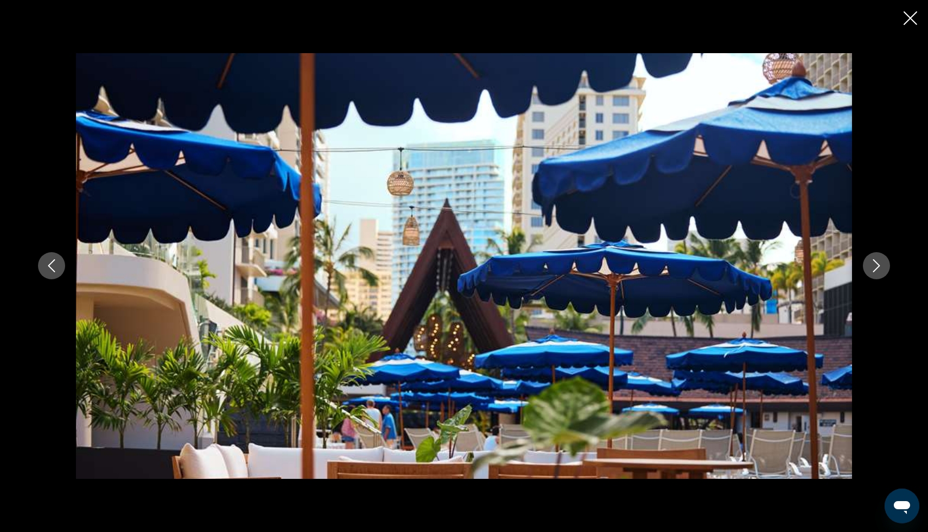
click at [879, 266] on icon "Next image" at bounding box center [876, 266] width 7 height 13
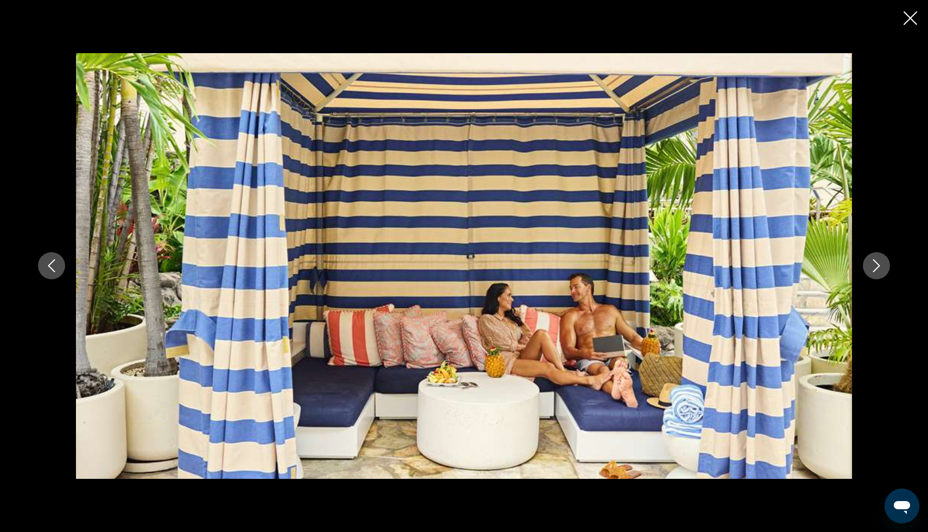
click at [879, 266] on icon "Next image" at bounding box center [876, 266] width 7 height 13
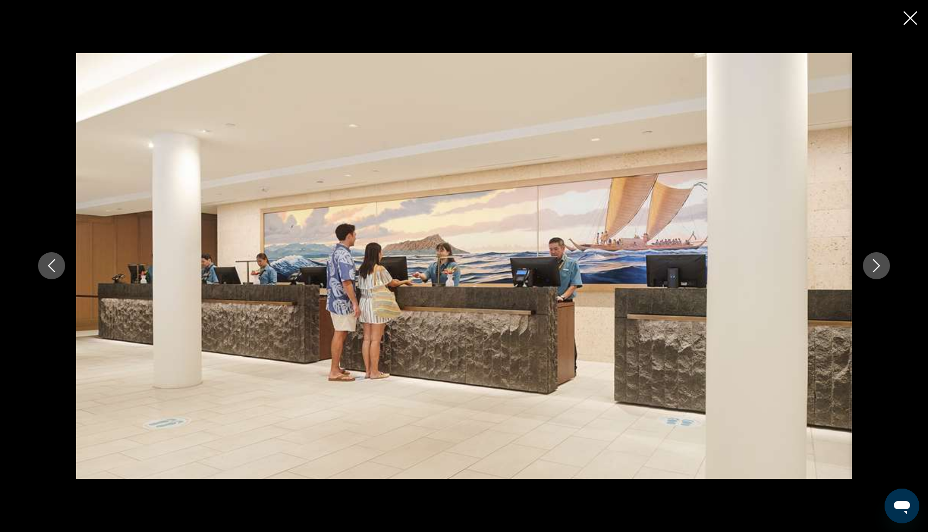
click at [879, 266] on icon "Next image" at bounding box center [876, 266] width 7 height 13
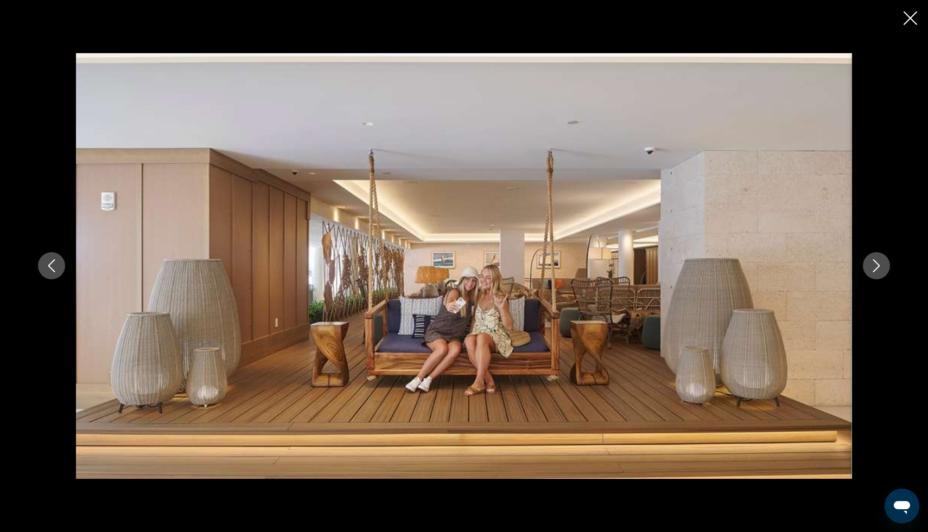
click at [911, 16] on icon "Close slideshow" at bounding box center [910, 18] width 14 height 14
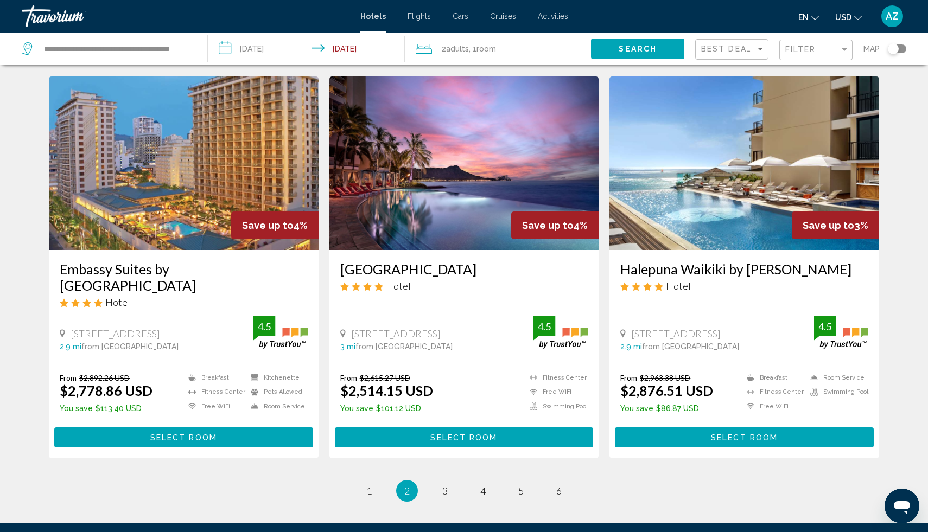
scroll to position [1222, 0]
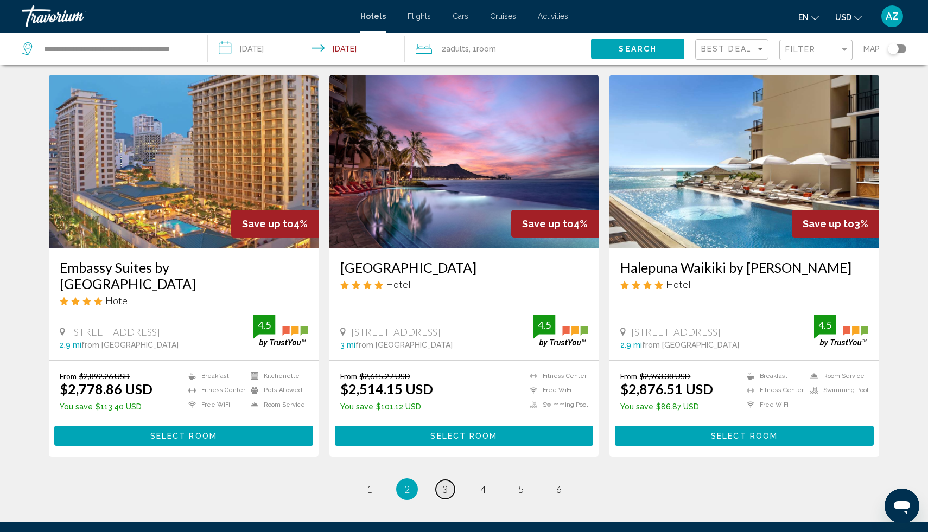
click at [442, 483] on span "3" at bounding box center [444, 489] width 5 height 12
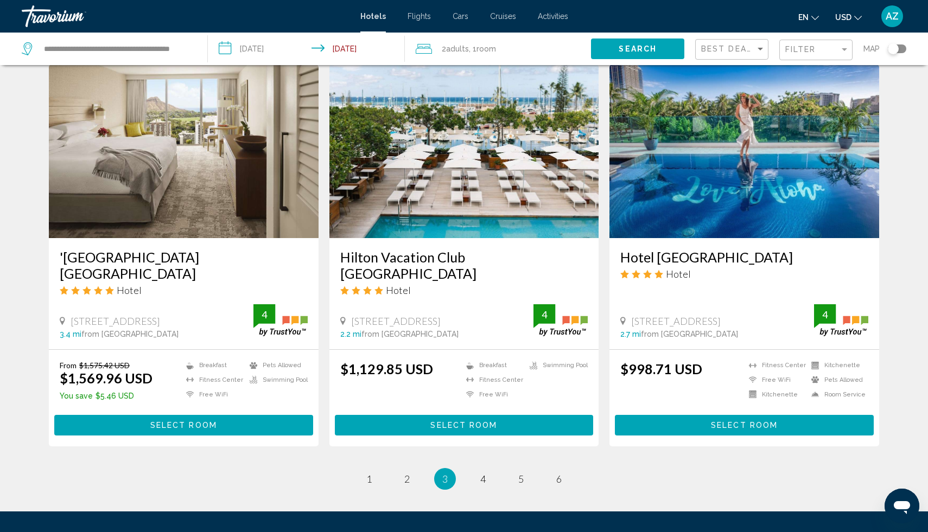
scroll to position [1238, 0]
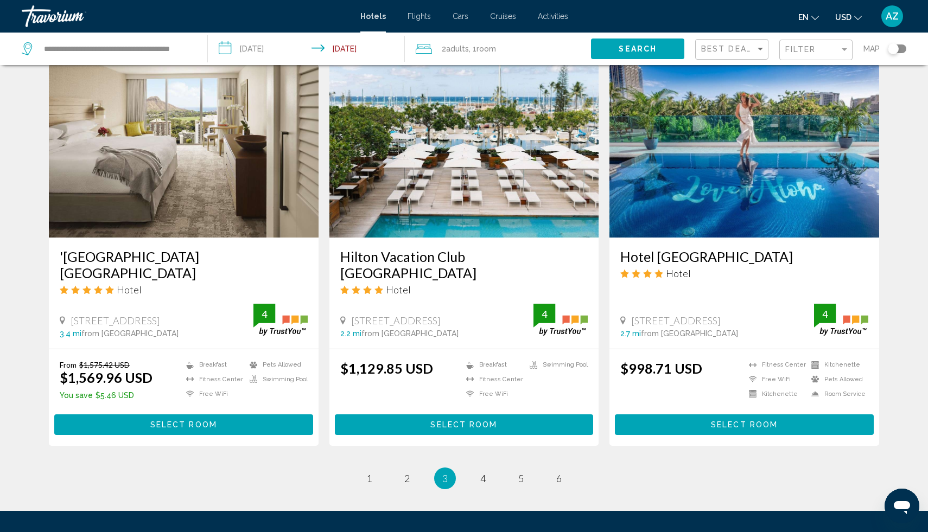
click at [714, 421] on span "Select Room" at bounding box center [744, 425] width 67 height 9
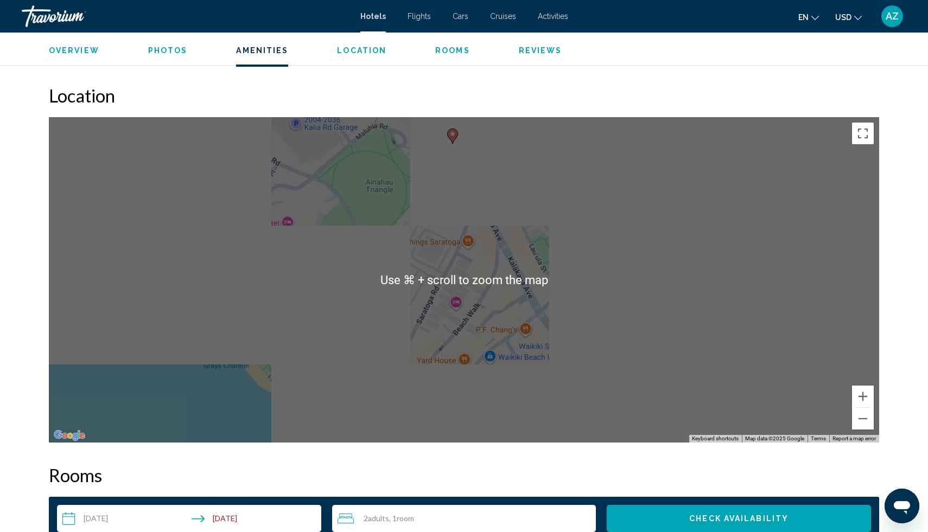
scroll to position [968, 0]
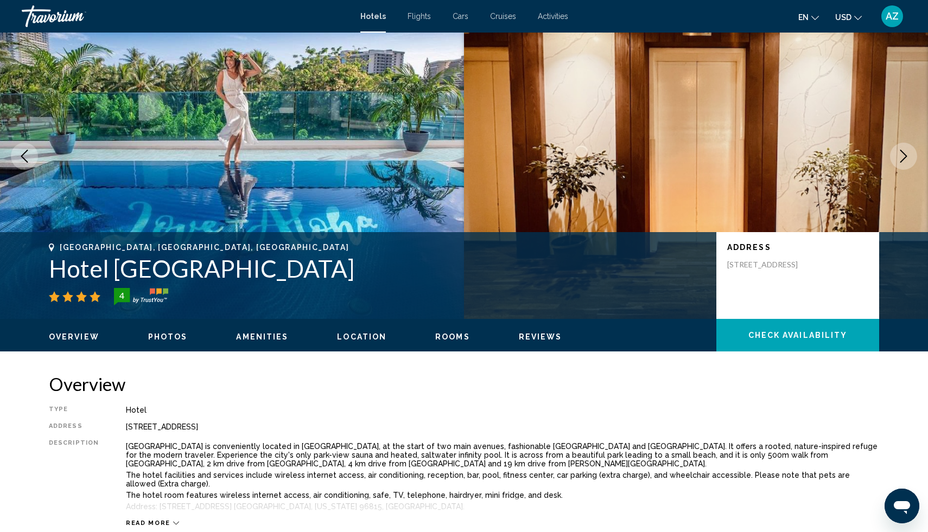
scroll to position [41, 0]
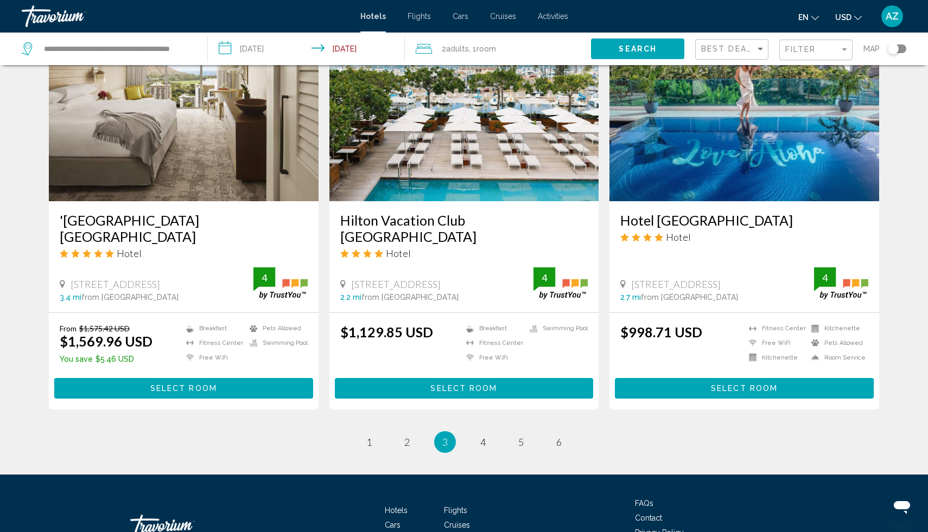
scroll to position [1274, 0]
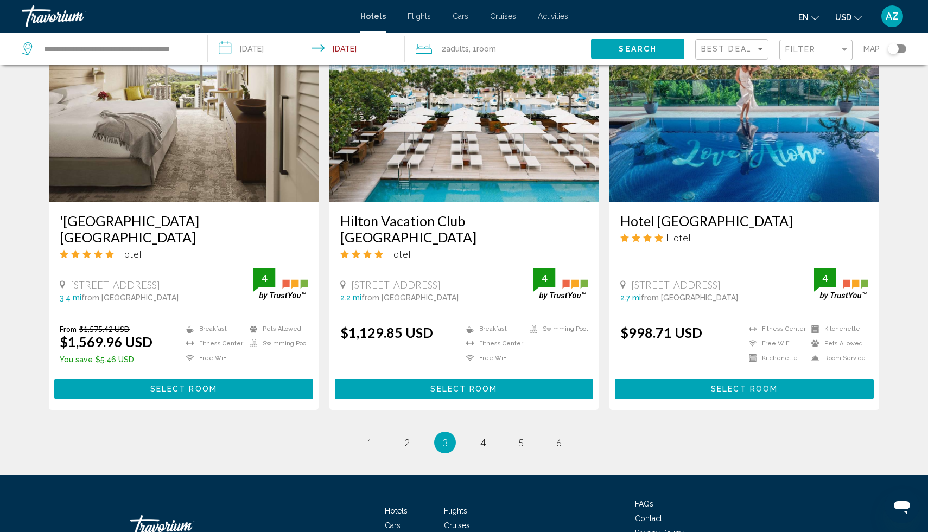
click at [764, 385] on span "Select Room" at bounding box center [744, 389] width 67 height 9
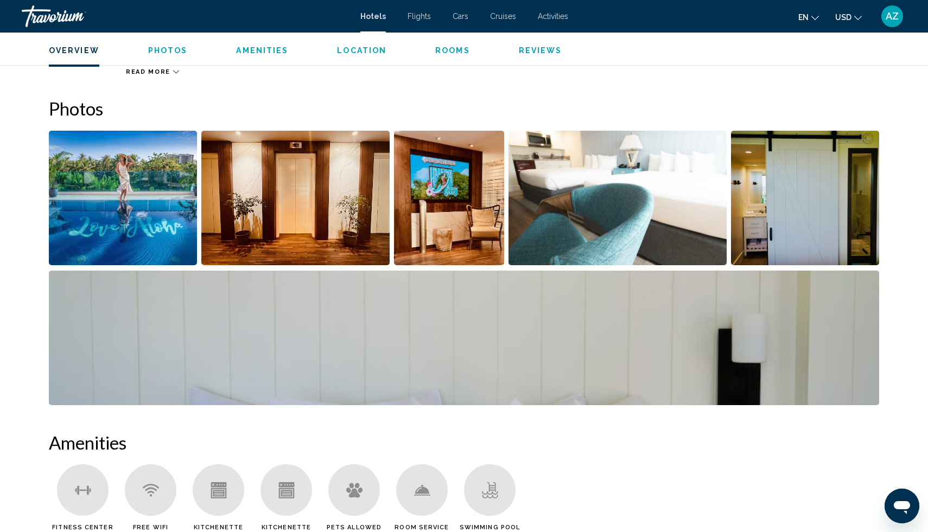
scroll to position [475, 0]
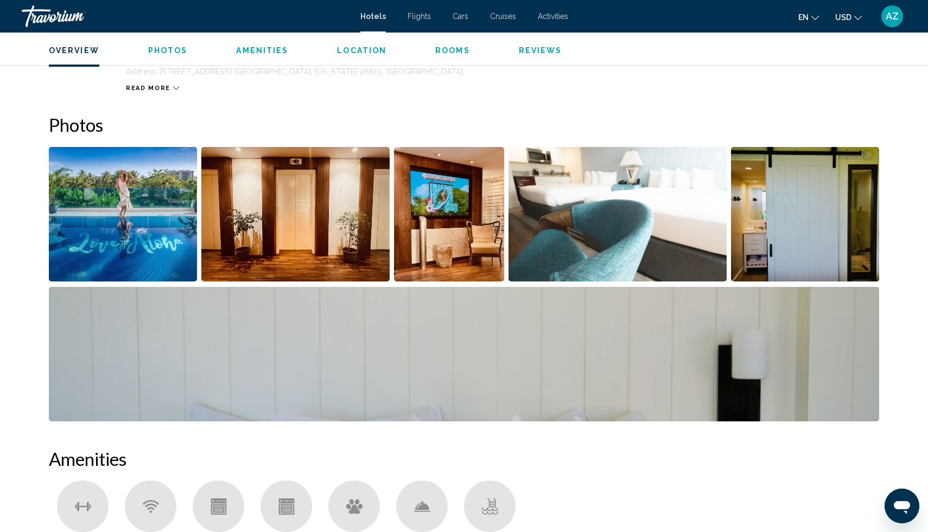
click at [151, 211] on img "Open full-screen image slider" at bounding box center [123, 214] width 148 height 135
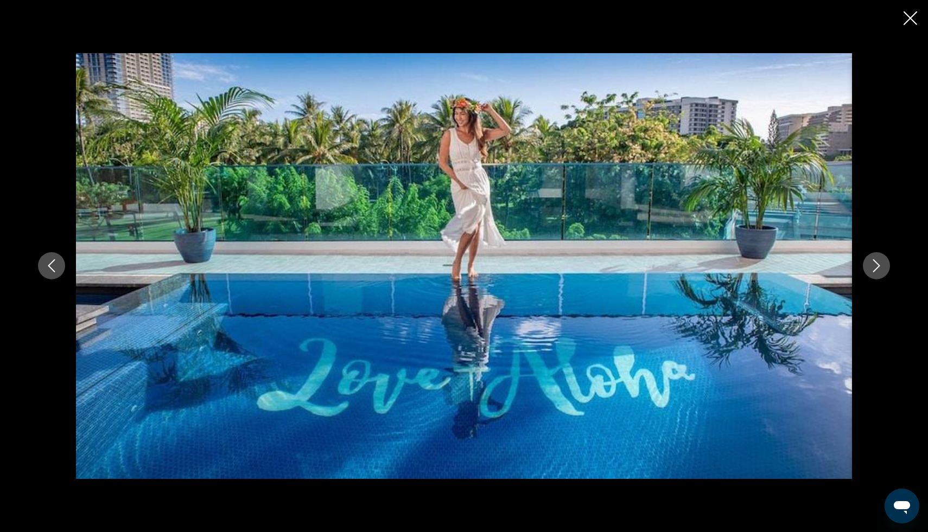
click at [886, 267] on button "Next image" at bounding box center [876, 265] width 27 height 27
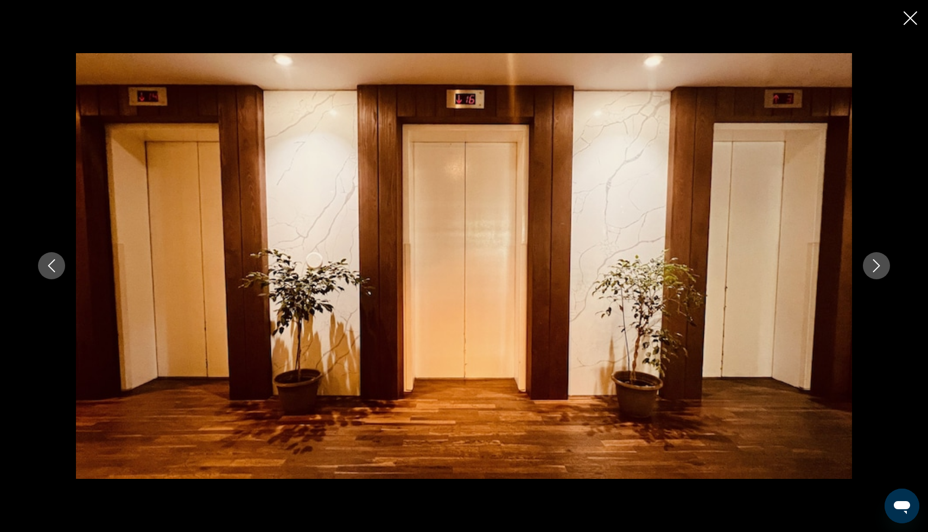
click at [886, 267] on button "Next image" at bounding box center [876, 265] width 27 height 27
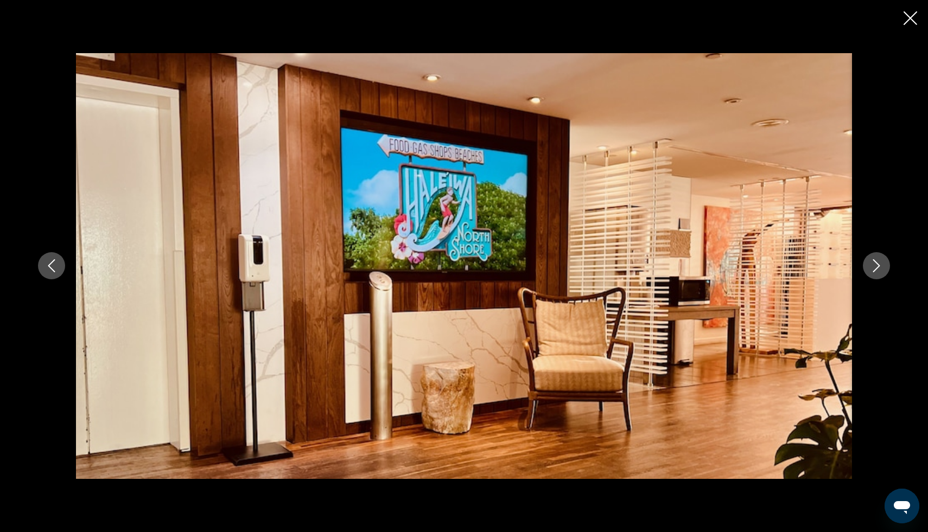
click at [886, 267] on button "Next image" at bounding box center [876, 265] width 27 height 27
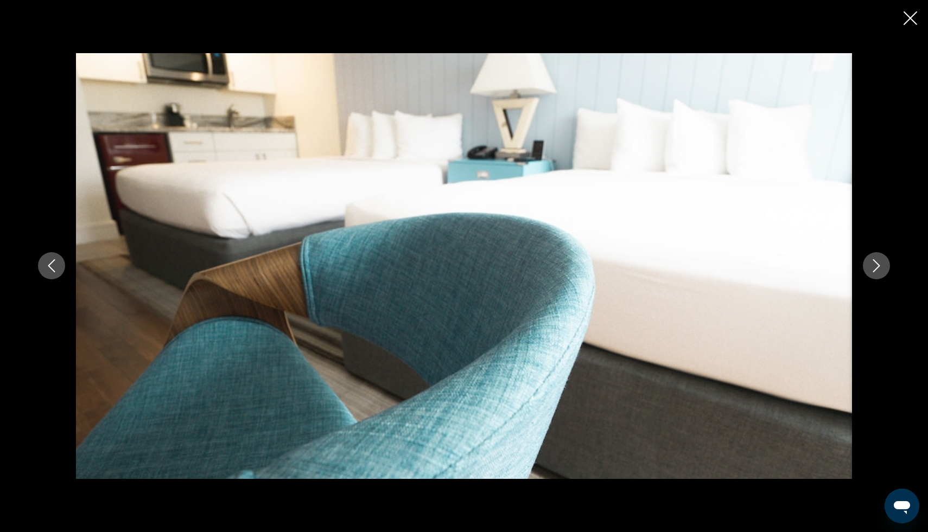
click at [886, 267] on button "Next image" at bounding box center [876, 265] width 27 height 27
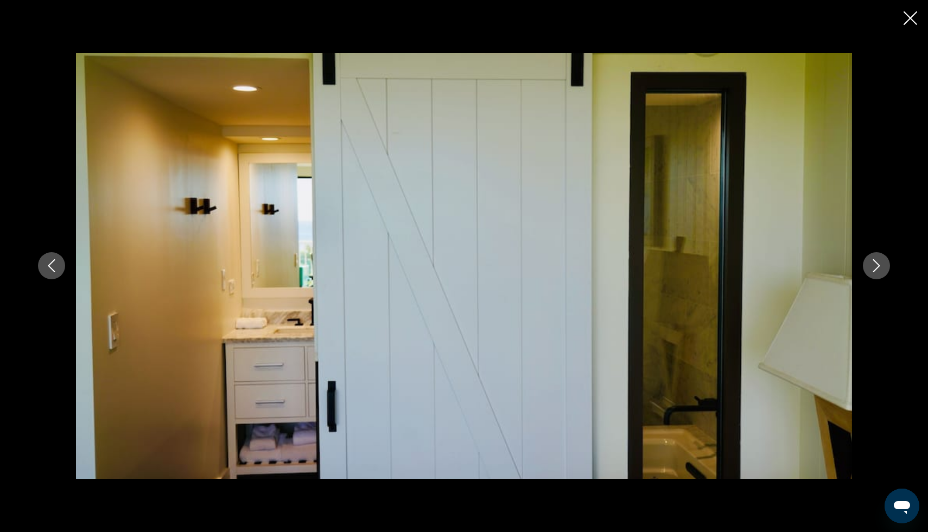
click at [878, 271] on icon "Next image" at bounding box center [876, 265] width 13 height 13
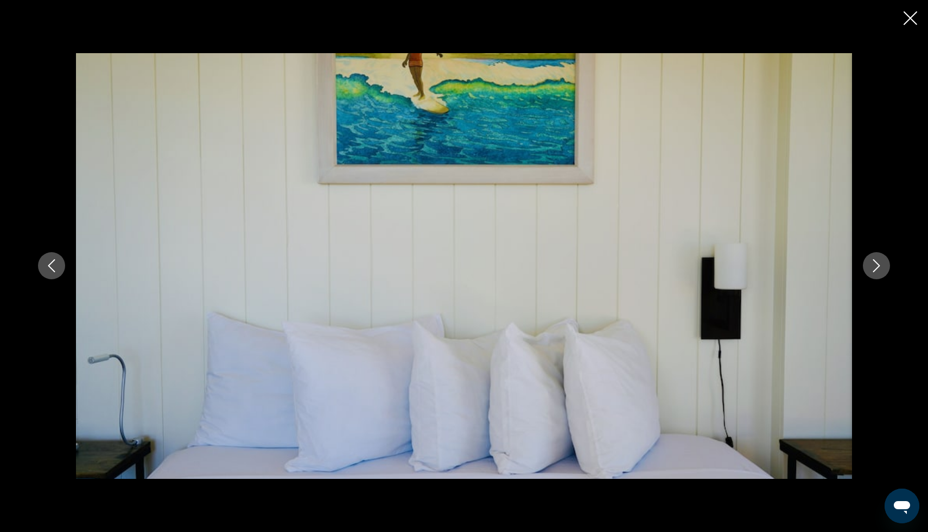
click at [878, 271] on icon "Next image" at bounding box center [876, 265] width 13 height 13
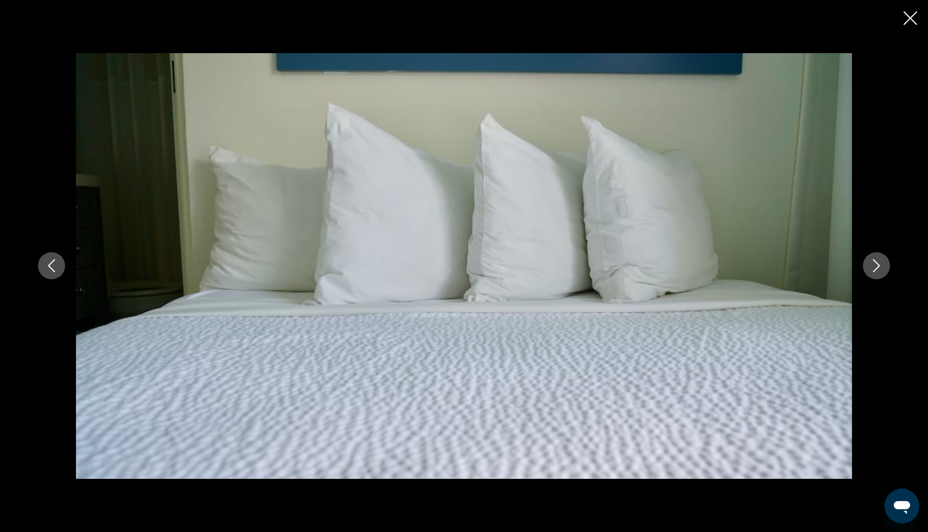
click at [878, 271] on icon "Next image" at bounding box center [876, 265] width 13 height 13
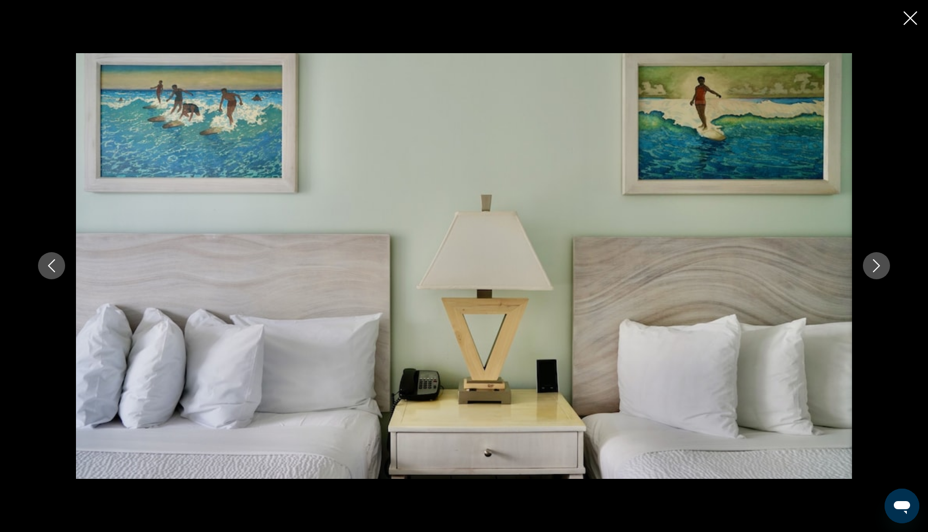
click at [878, 271] on icon "Next image" at bounding box center [876, 265] width 13 height 13
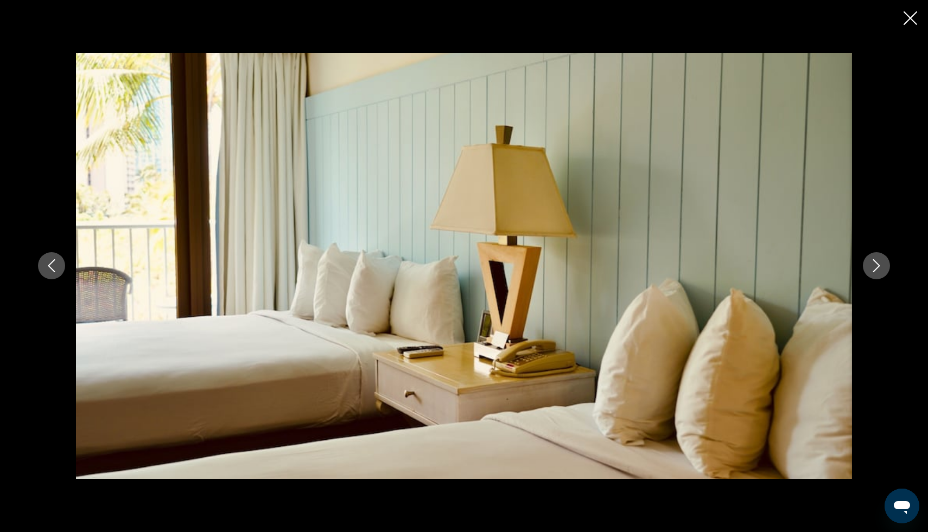
click at [878, 271] on icon "Next image" at bounding box center [876, 265] width 13 height 13
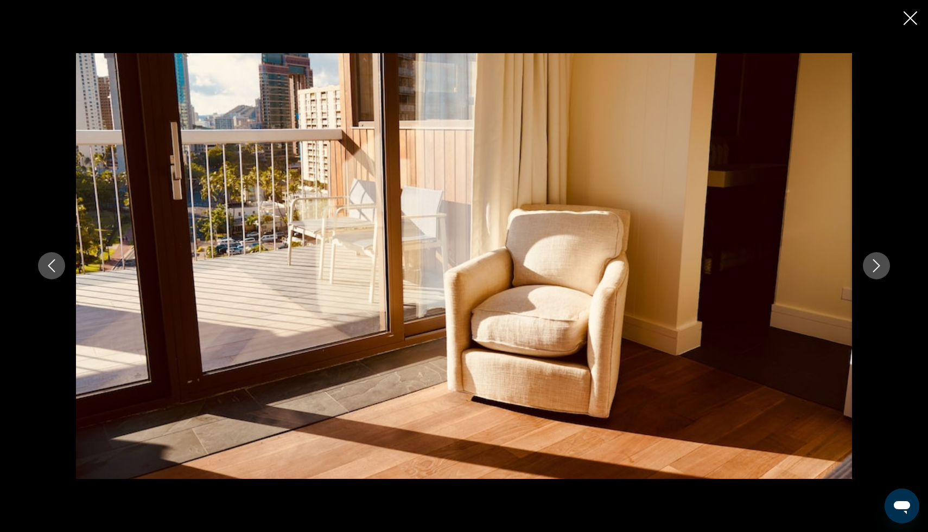
click at [878, 271] on icon "Next image" at bounding box center [876, 265] width 13 height 13
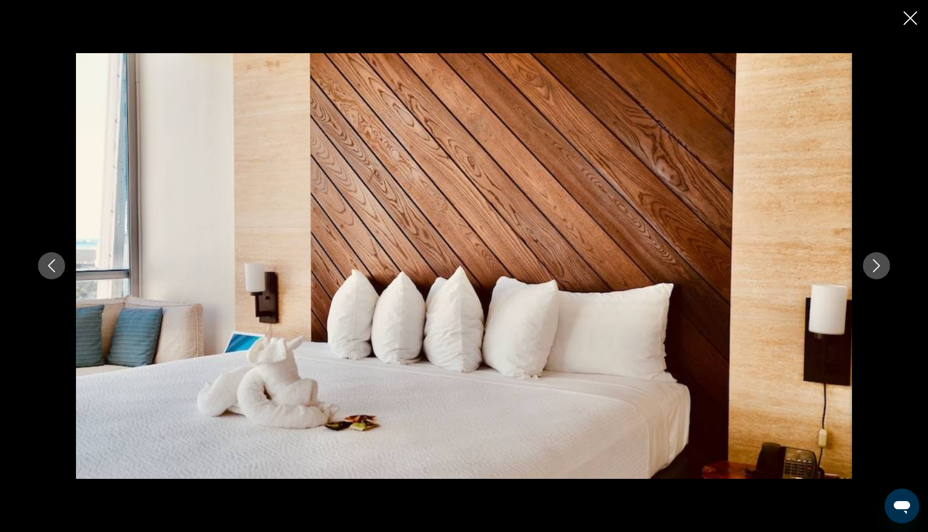
click at [878, 271] on icon "Next image" at bounding box center [876, 265] width 13 height 13
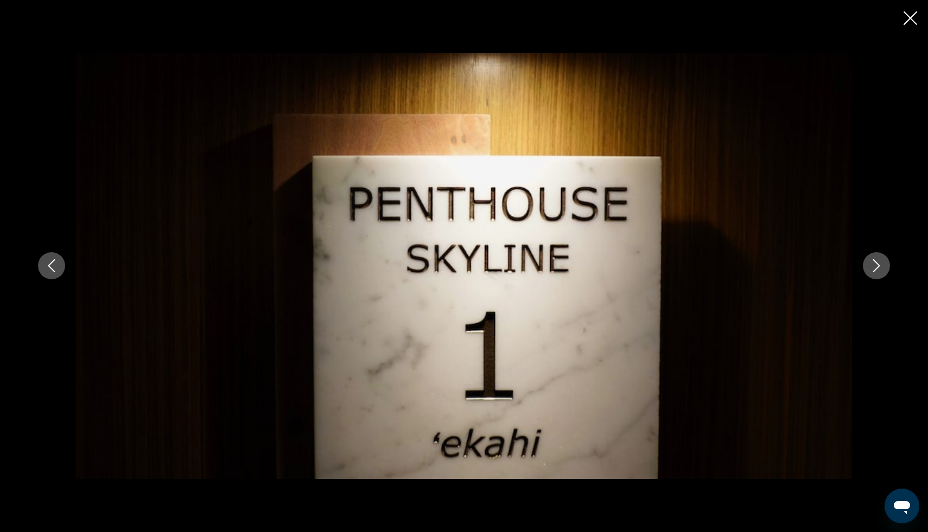
click at [878, 271] on icon "Next image" at bounding box center [876, 265] width 13 height 13
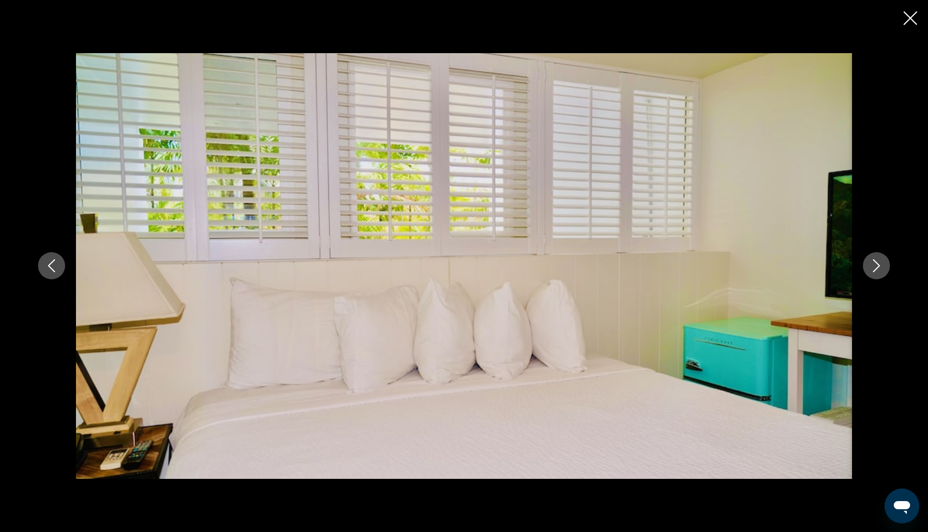
click at [878, 271] on icon "Next image" at bounding box center [876, 265] width 13 height 13
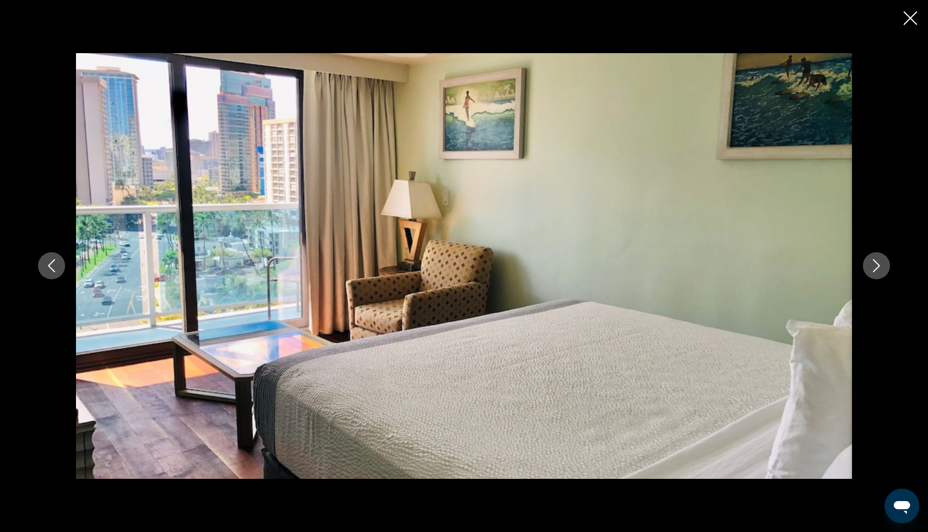
click at [878, 271] on icon "Next image" at bounding box center [876, 265] width 13 height 13
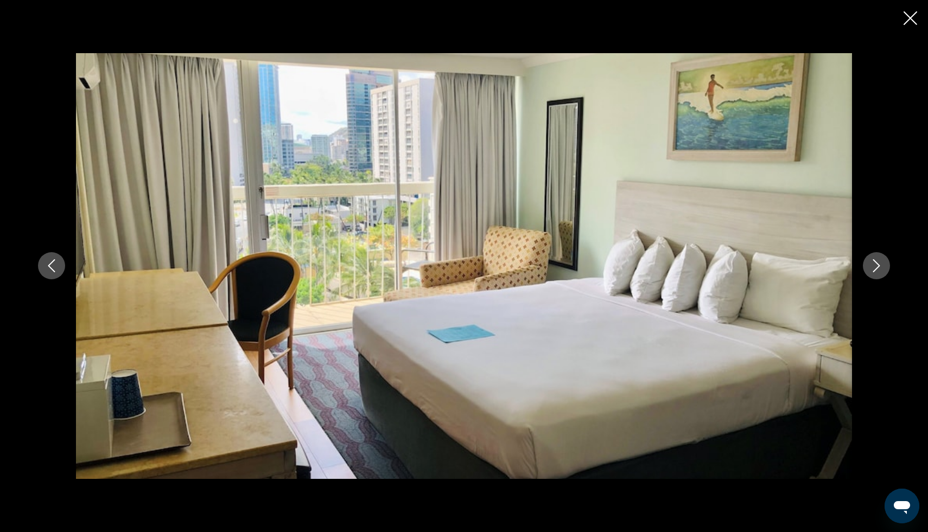
click at [878, 271] on icon "Next image" at bounding box center [876, 265] width 13 height 13
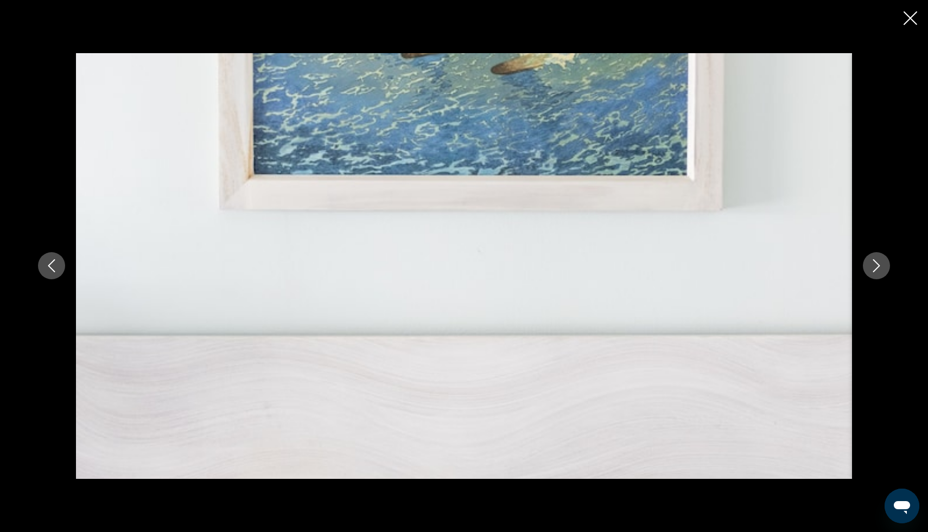
click at [878, 271] on icon "Next image" at bounding box center [876, 265] width 13 height 13
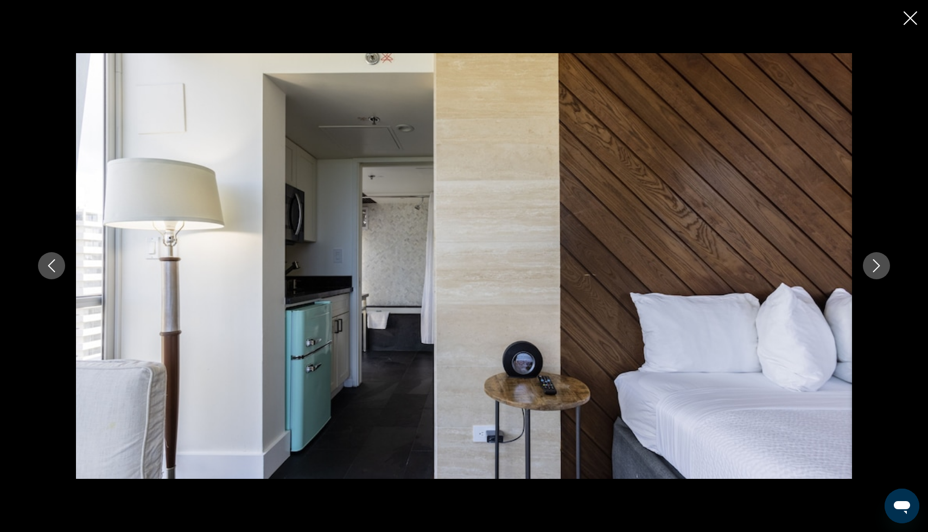
click at [878, 271] on icon "Next image" at bounding box center [876, 265] width 13 height 13
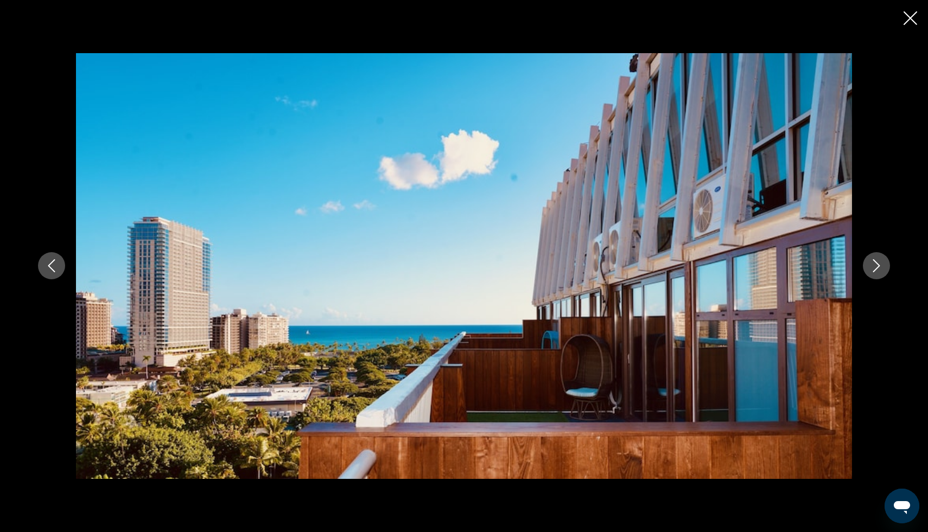
click at [878, 271] on icon "Next image" at bounding box center [876, 265] width 13 height 13
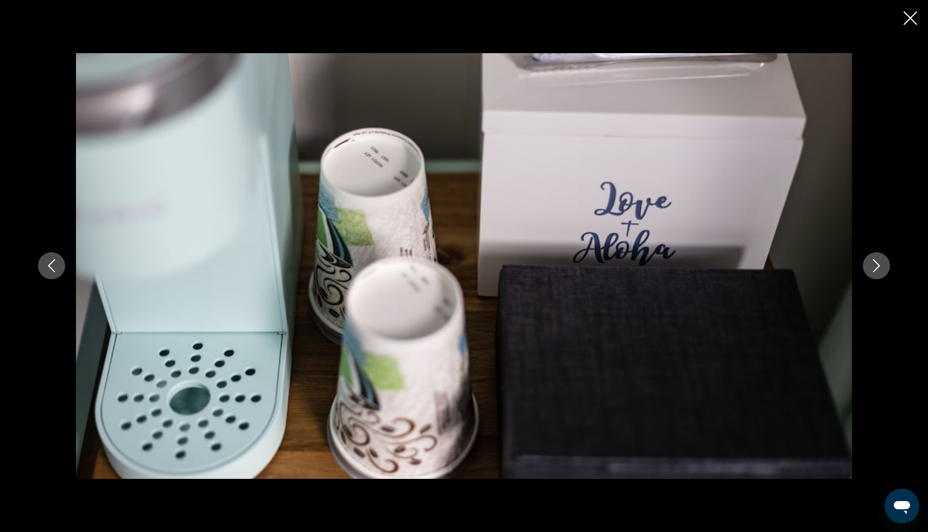
click at [878, 271] on icon "Next image" at bounding box center [876, 265] width 13 height 13
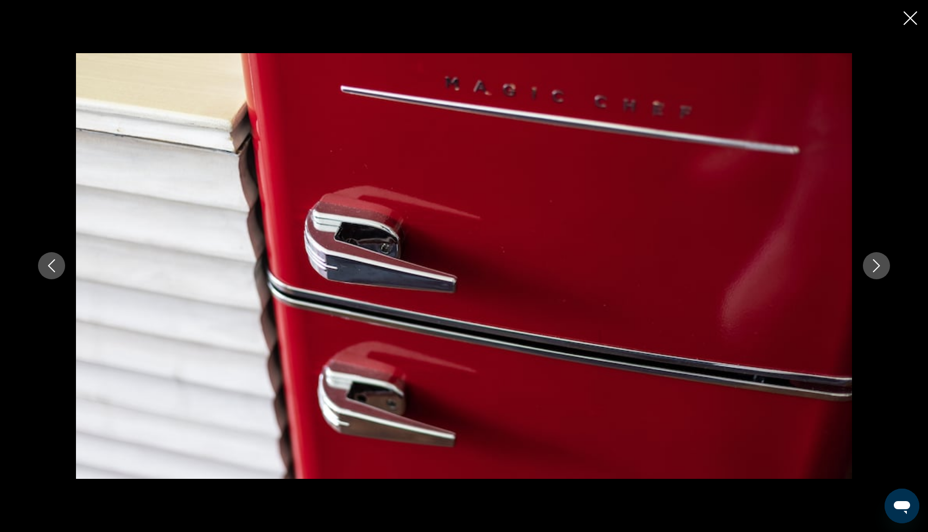
click at [878, 271] on icon "Next image" at bounding box center [876, 265] width 13 height 13
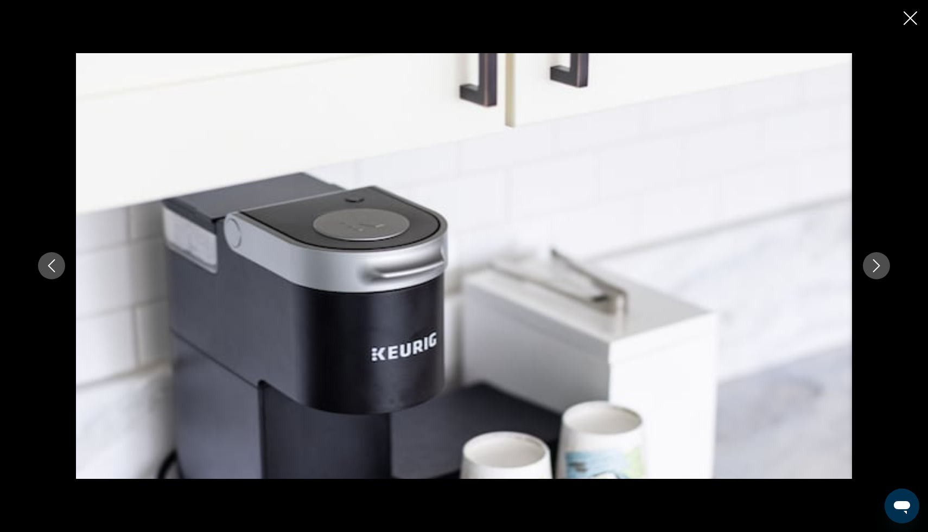
click at [878, 271] on icon "Next image" at bounding box center [876, 265] width 13 height 13
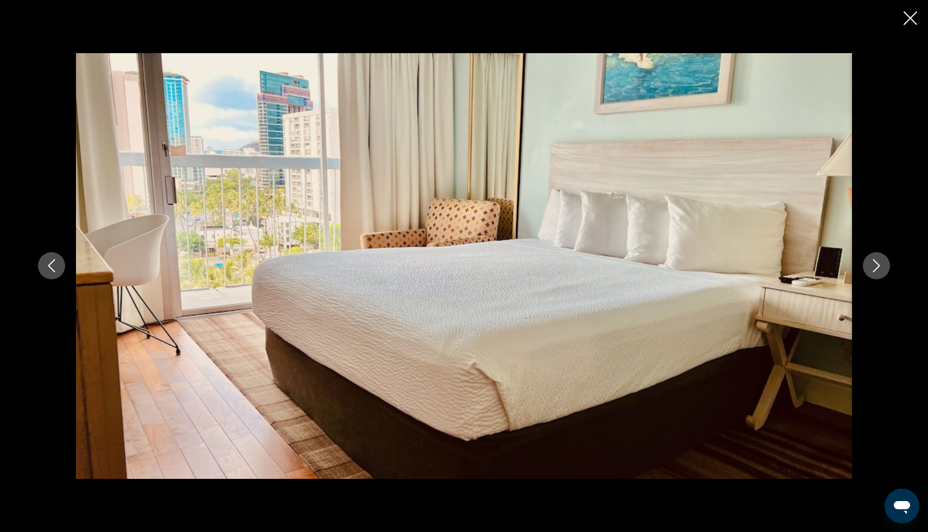
click at [878, 271] on icon "Next image" at bounding box center [876, 265] width 13 height 13
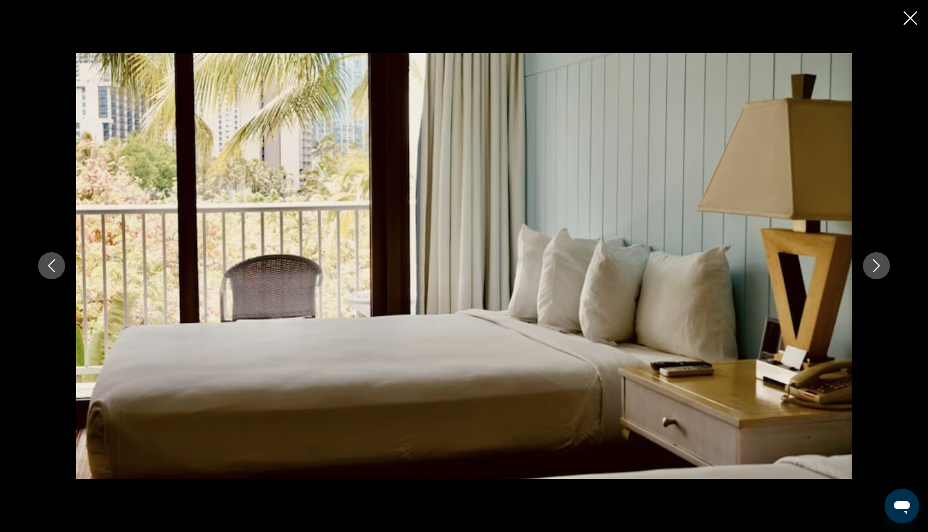
click at [904, 10] on div "Main content" at bounding box center [464, 266] width 928 height 532
click at [912, 18] on icon "Close slideshow" at bounding box center [910, 18] width 14 height 14
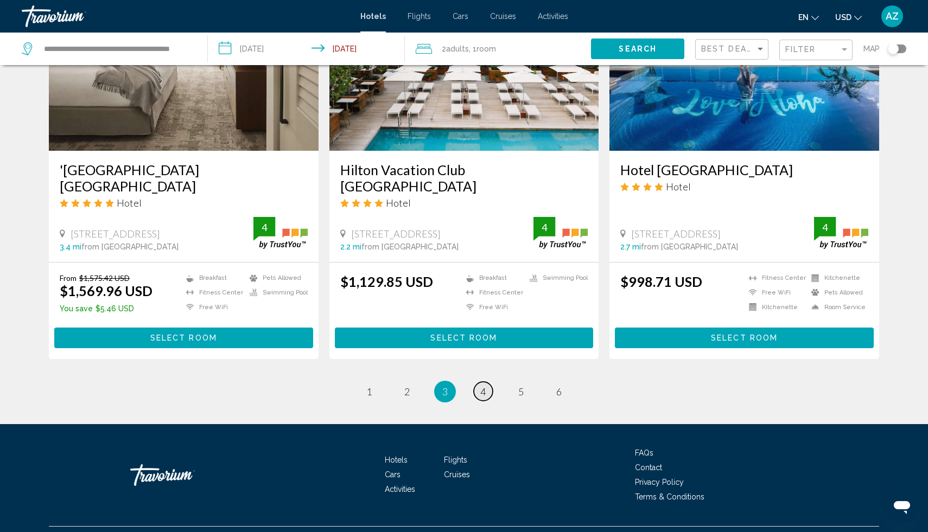
click at [482, 386] on span "4" at bounding box center [482, 392] width 5 height 12
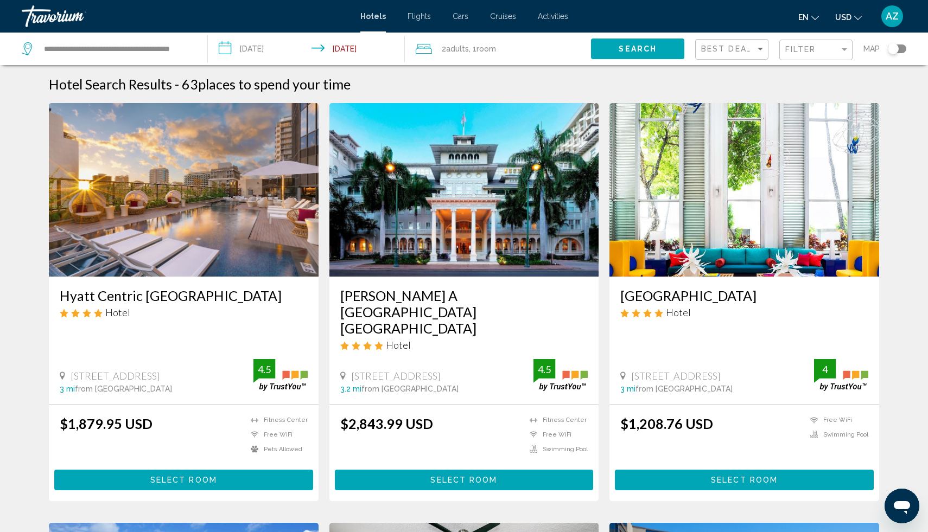
click at [219, 470] on button "Select Room" at bounding box center [183, 480] width 259 height 20
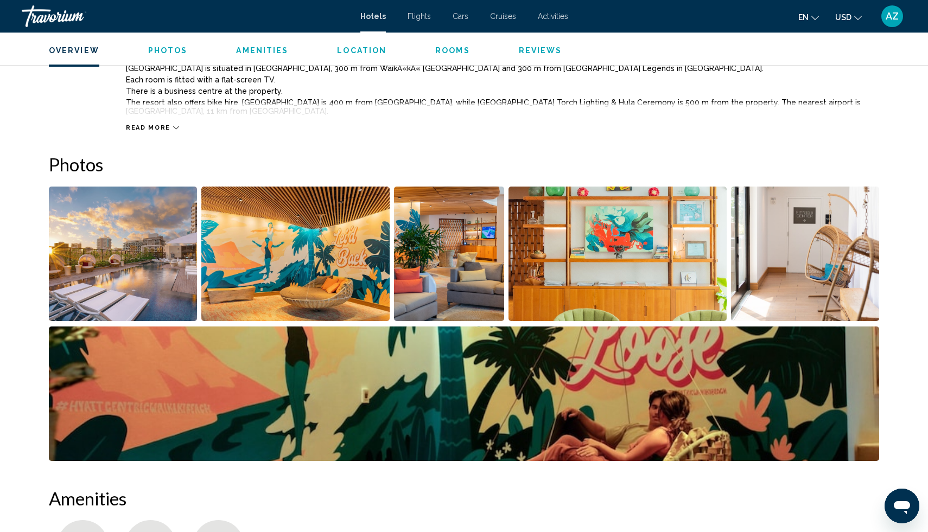
scroll to position [419, 0]
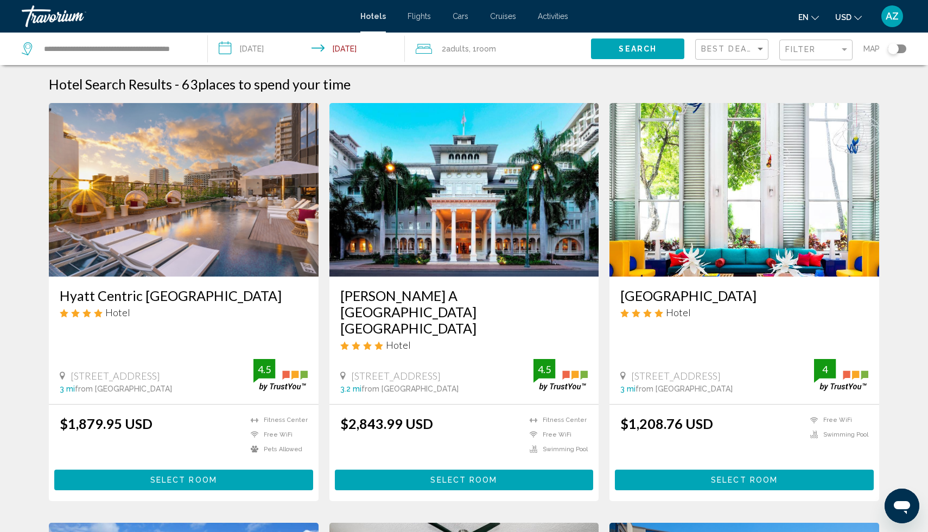
scroll to position [37, 0]
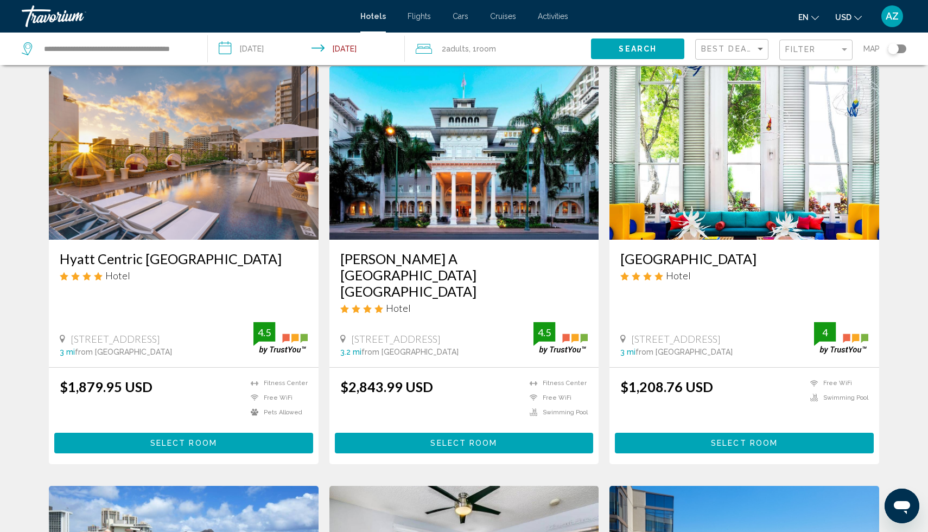
click at [468, 254] on h3 "[PERSON_NAME] A [GEOGRAPHIC_DATA] [GEOGRAPHIC_DATA]" at bounding box center [464, 275] width 248 height 49
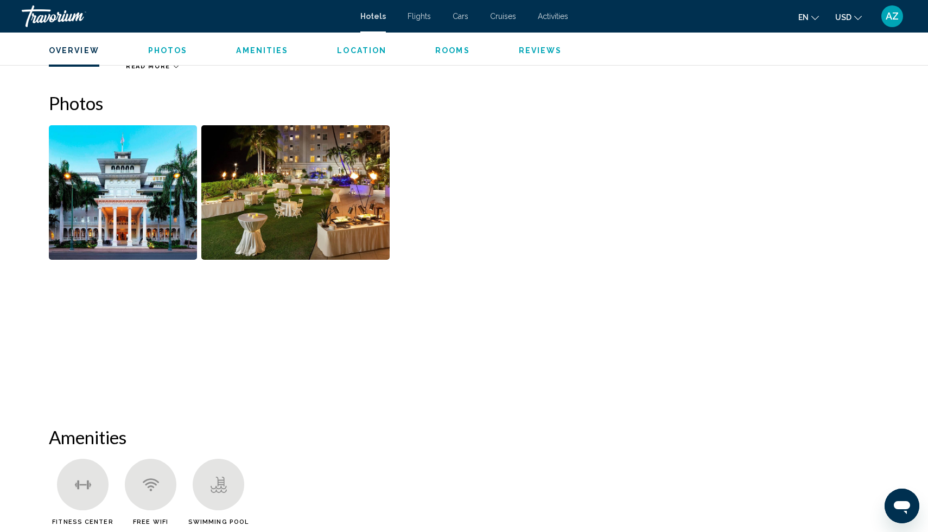
scroll to position [506, 0]
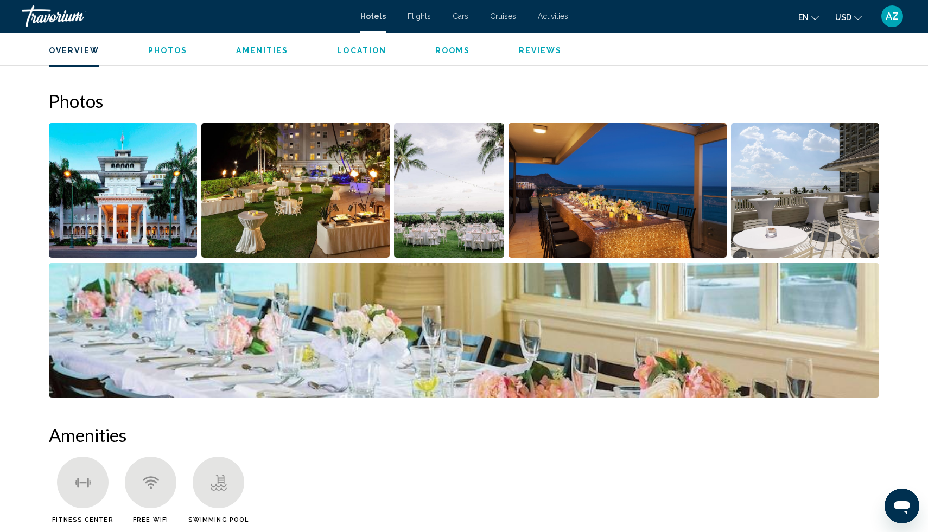
click at [192, 212] on img "Open full-screen image slider" at bounding box center [123, 190] width 148 height 135
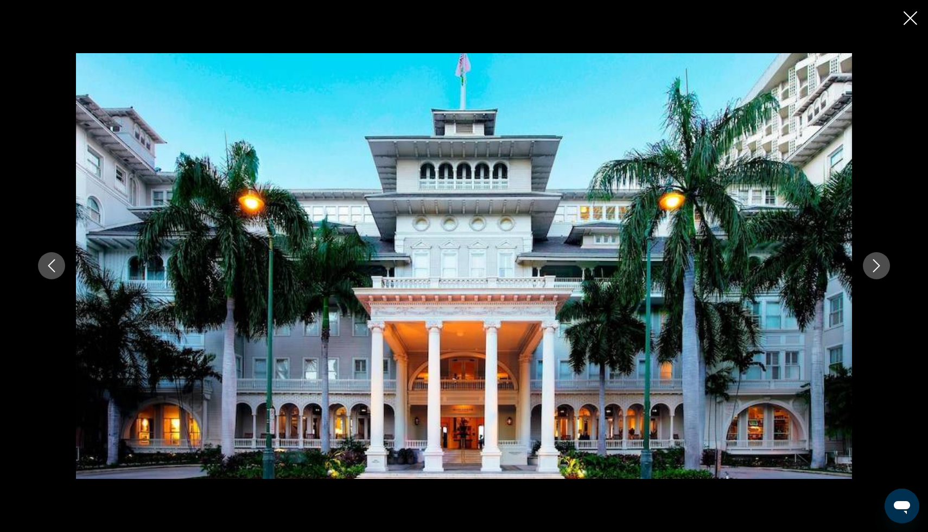
click at [879, 274] on button "Next image" at bounding box center [876, 265] width 27 height 27
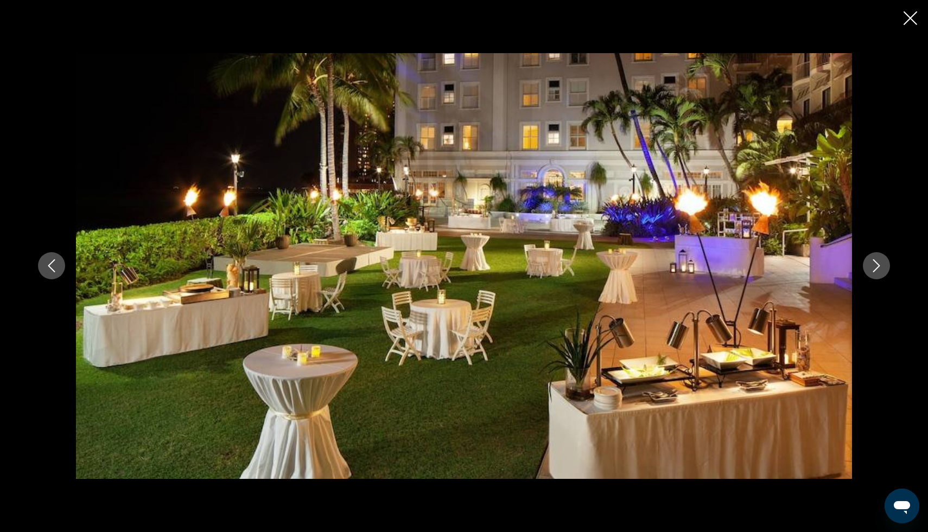
click at [879, 274] on button "Next image" at bounding box center [876, 265] width 27 height 27
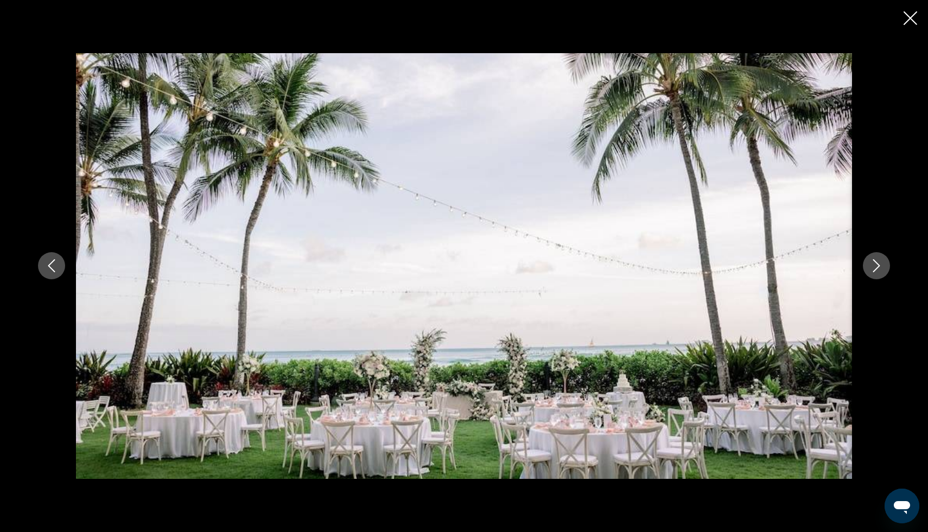
click at [879, 274] on button "Next image" at bounding box center [876, 265] width 27 height 27
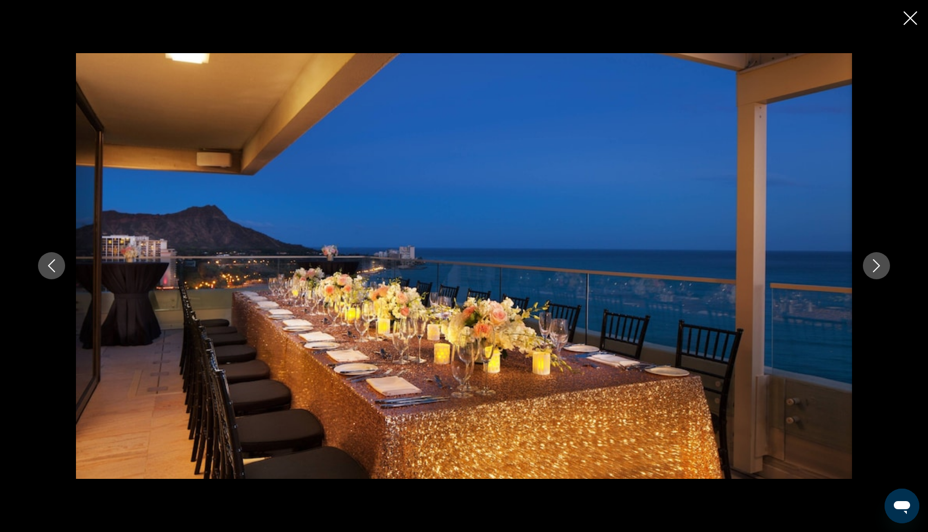
click at [879, 274] on button "Next image" at bounding box center [876, 265] width 27 height 27
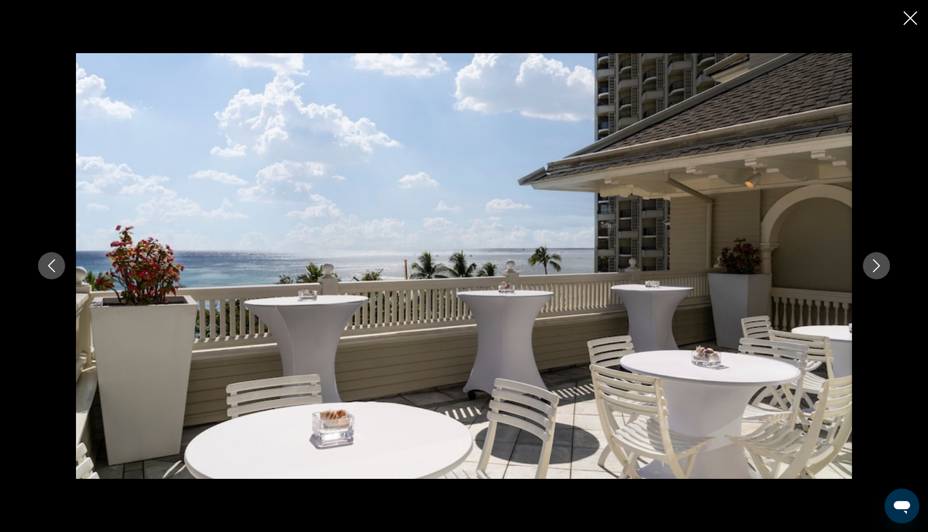
click at [879, 274] on button "Next image" at bounding box center [876, 265] width 27 height 27
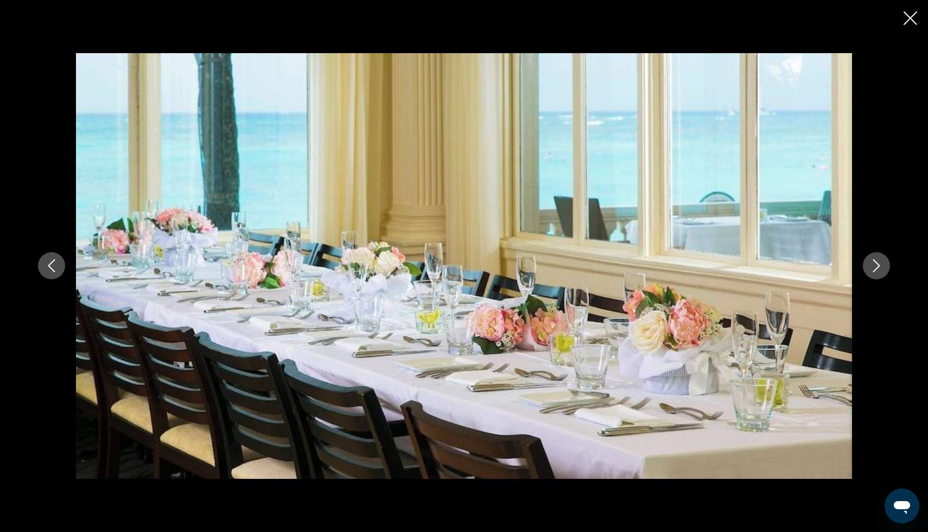
click at [879, 274] on button "Next image" at bounding box center [876, 265] width 27 height 27
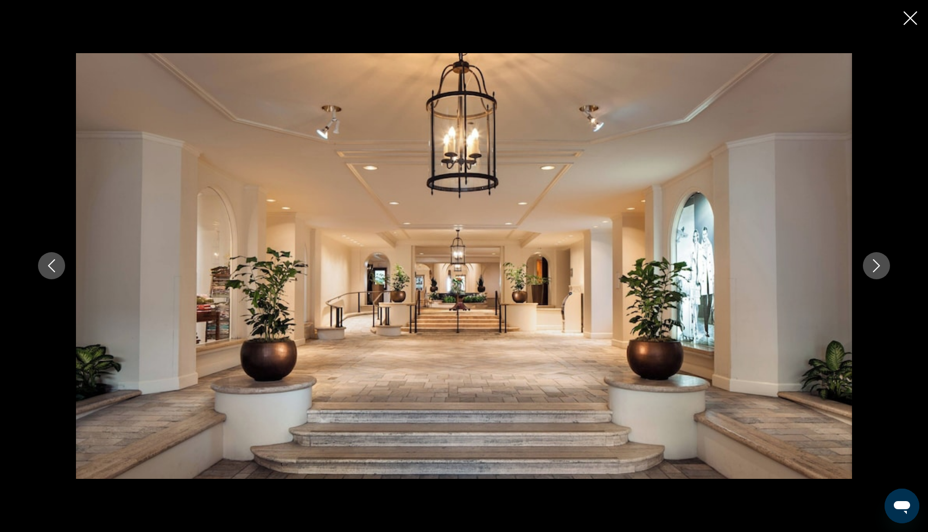
click at [879, 274] on button "Next image" at bounding box center [876, 265] width 27 height 27
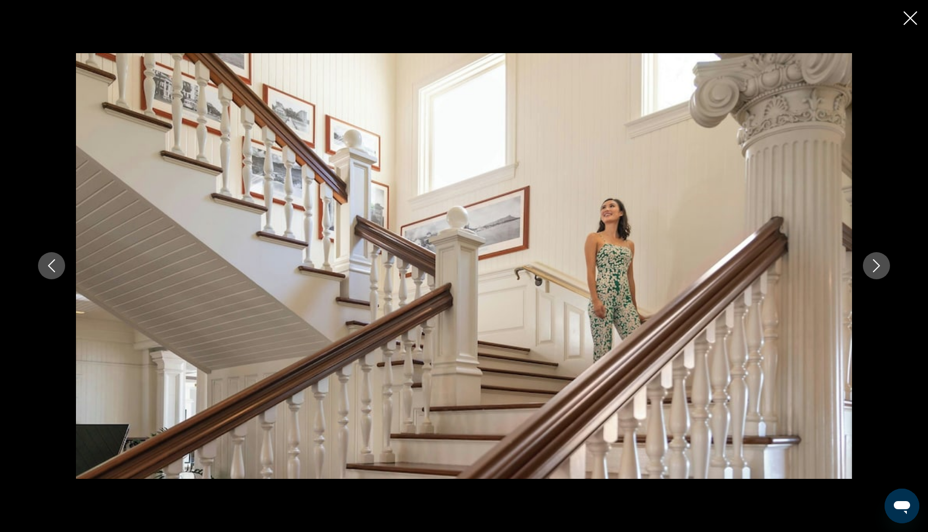
click at [879, 274] on button "Next image" at bounding box center [876, 265] width 27 height 27
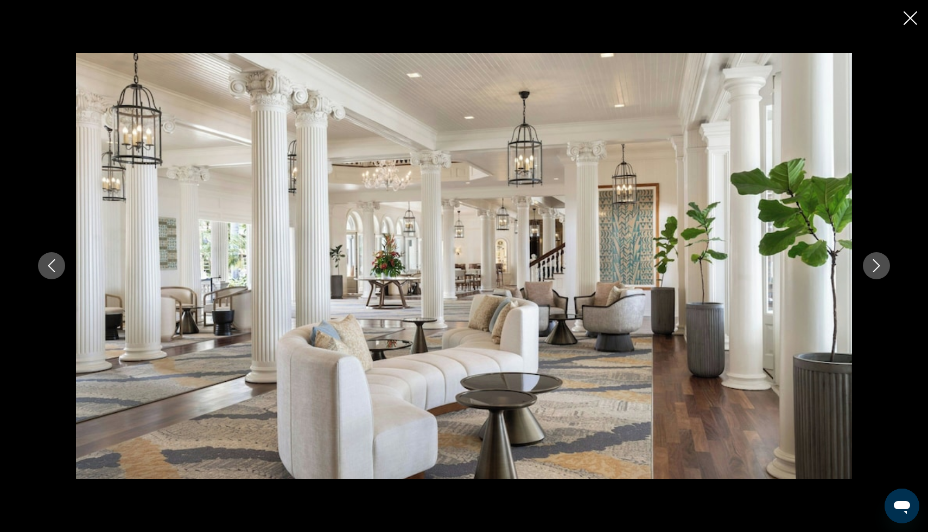
click at [879, 274] on button "Next image" at bounding box center [876, 265] width 27 height 27
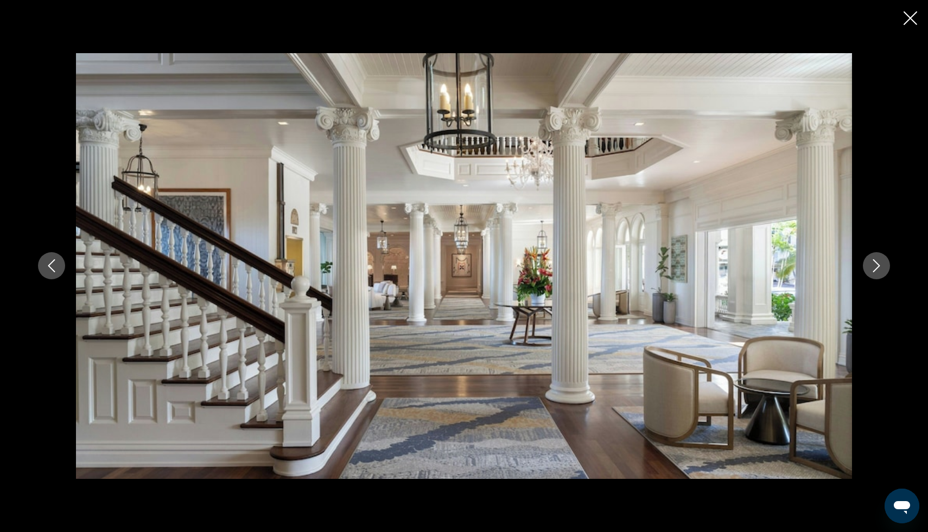
click at [879, 274] on button "Next image" at bounding box center [876, 265] width 27 height 27
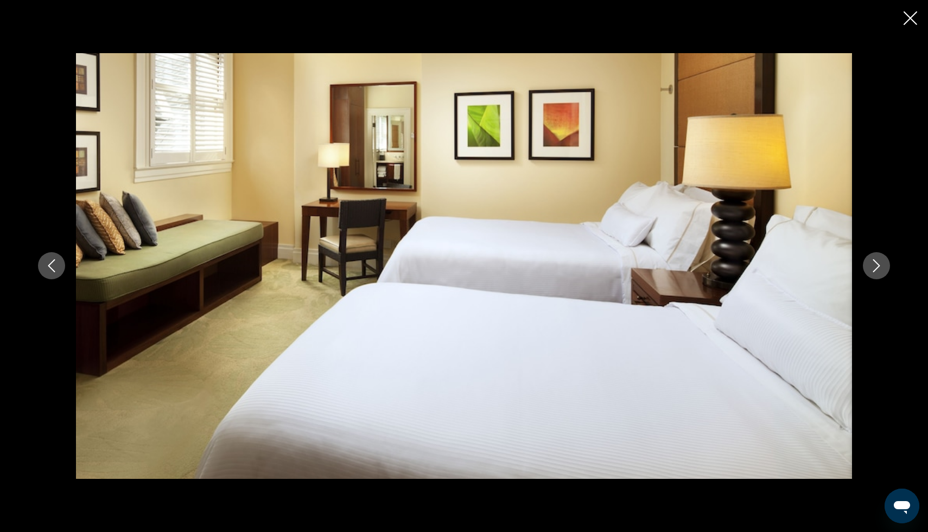
click at [910, 16] on icon "Close slideshow" at bounding box center [910, 18] width 14 height 14
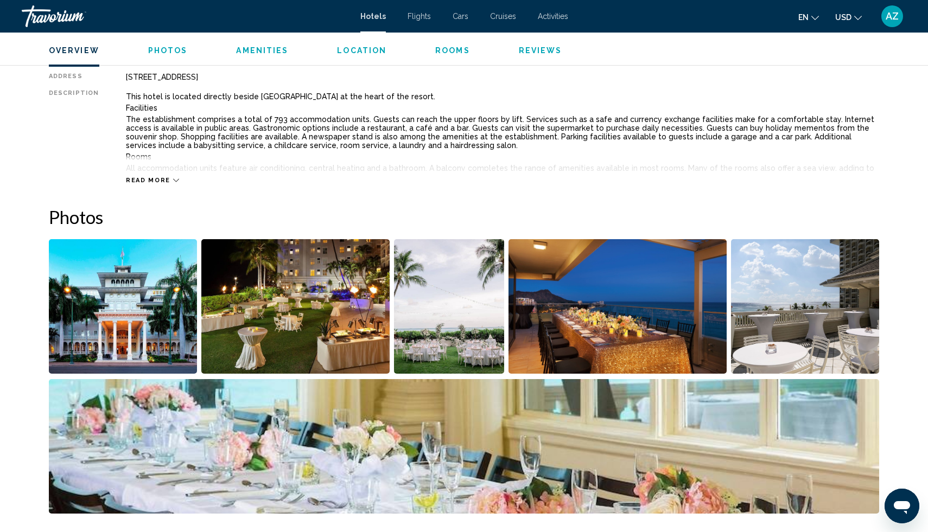
scroll to position [296, 0]
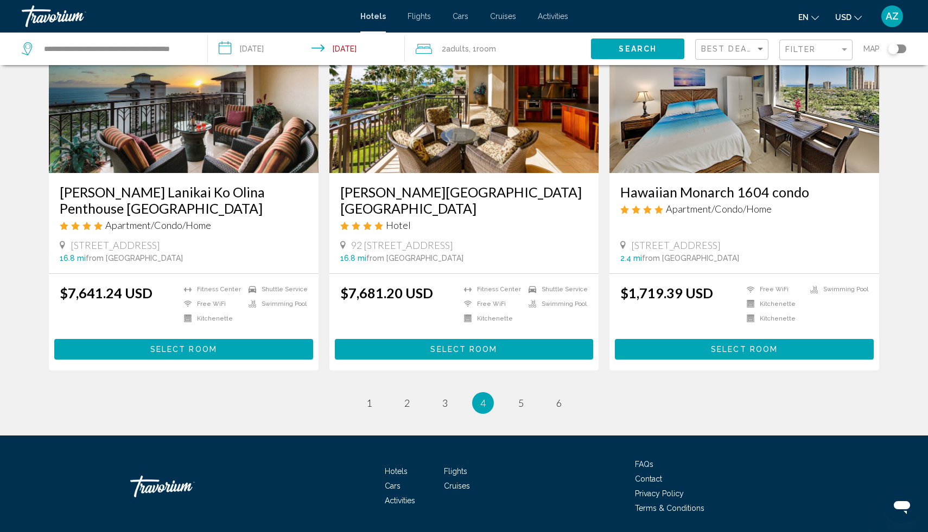
scroll to position [1332, 0]
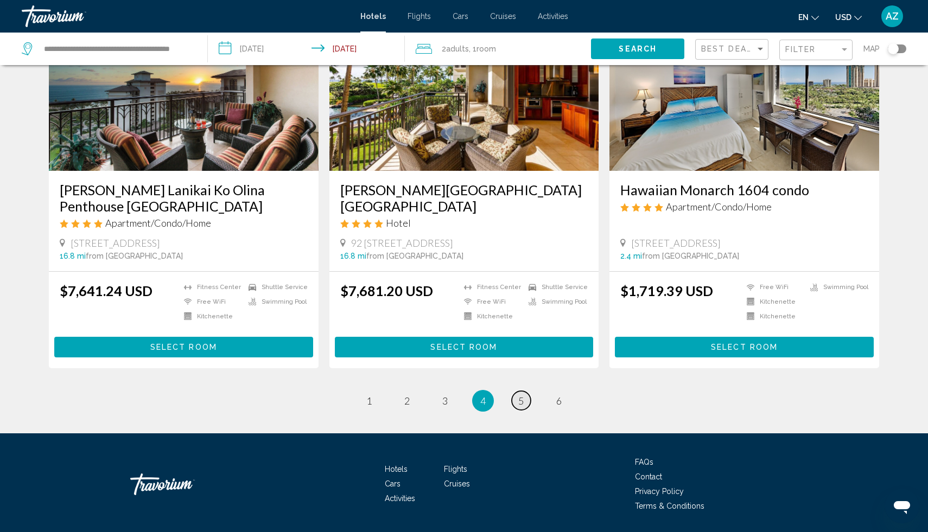
click at [519, 395] on span "5" at bounding box center [520, 401] width 5 height 12
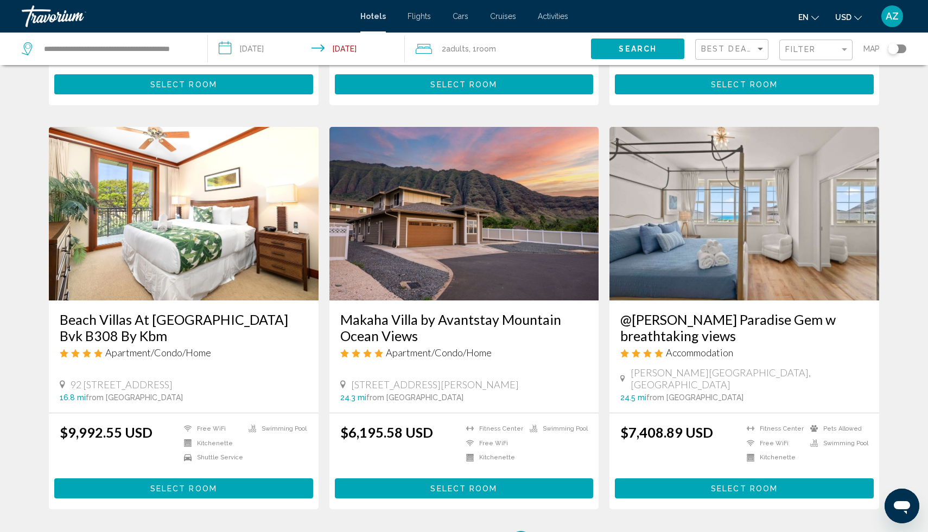
scroll to position [1332, 0]
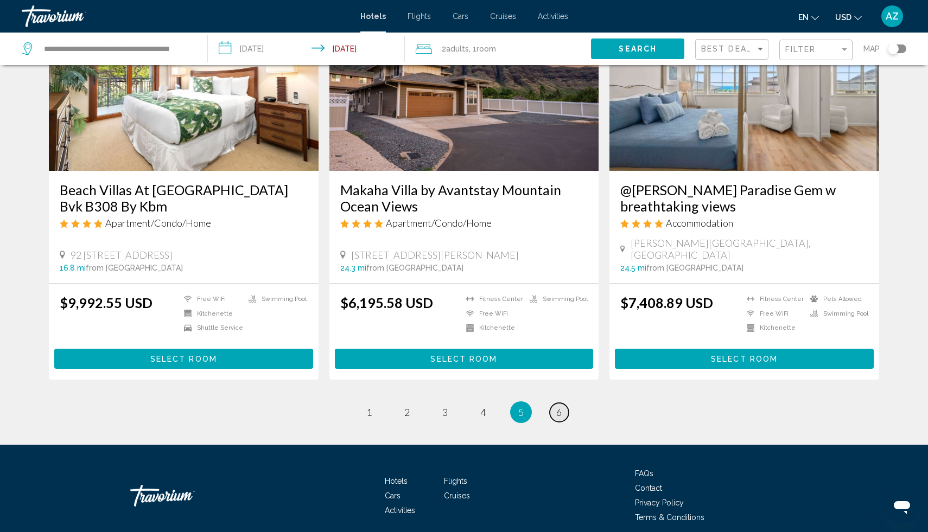
click at [561, 406] on span "6" at bounding box center [558, 412] width 5 height 12
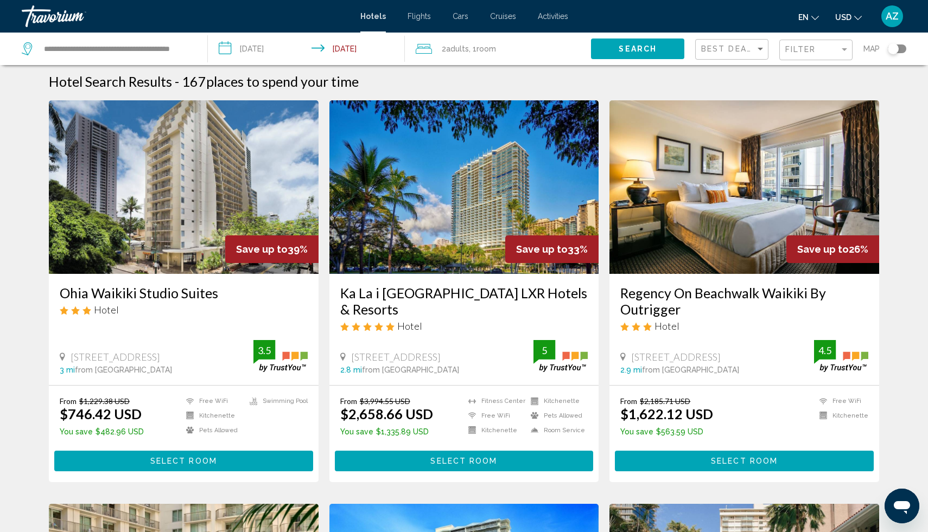
scroll to position [5, 0]
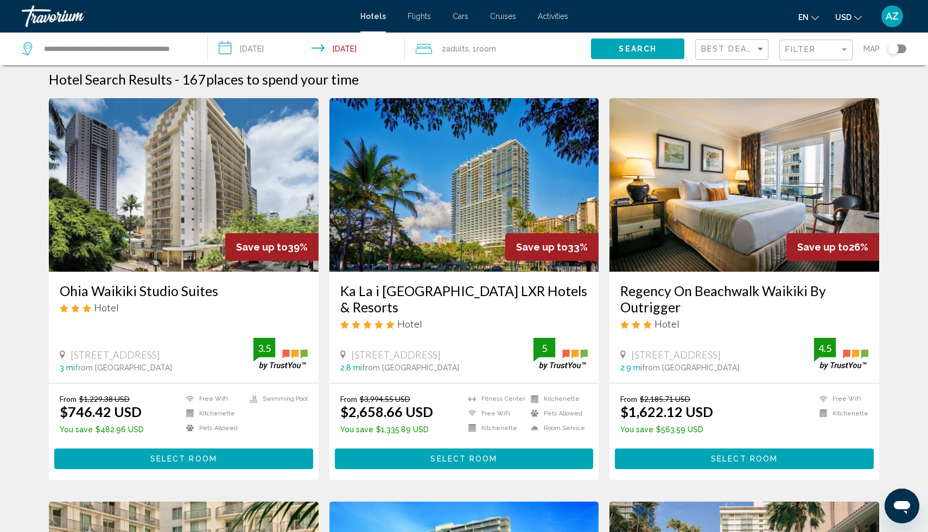
click at [566, 303] on h3 "Ka La i [GEOGRAPHIC_DATA] LXR Hotels & Resorts" at bounding box center [464, 299] width 248 height 33
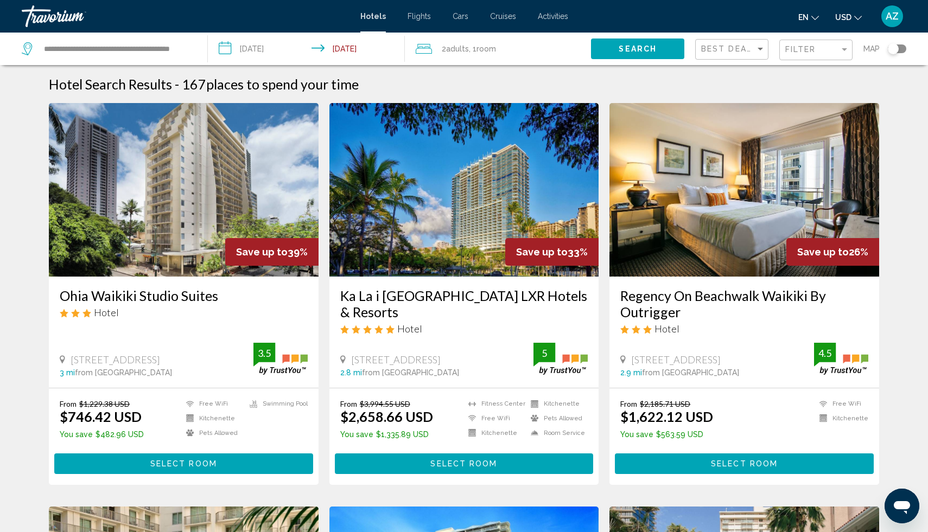
click at [702, 208] on img "Main content" at bounding box center [744, 190] width 270 height 174
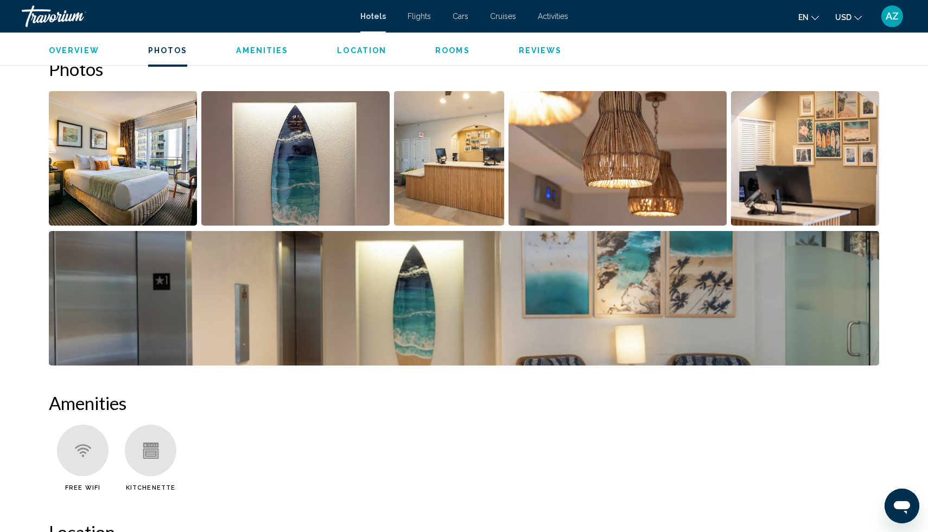
scroll to position [543, 0]
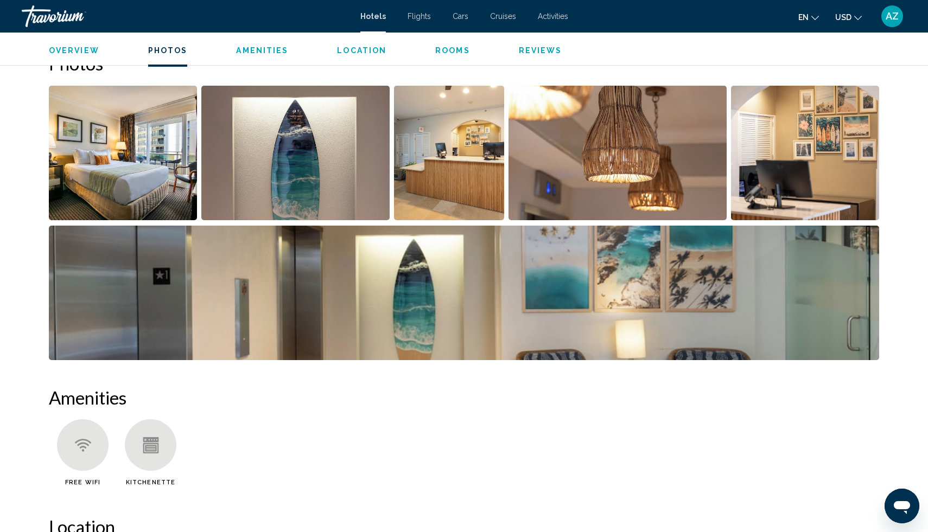
click at [141, 177] on img "Open full-screen image slider" at bounding box center [123, 153] width 148 height 135
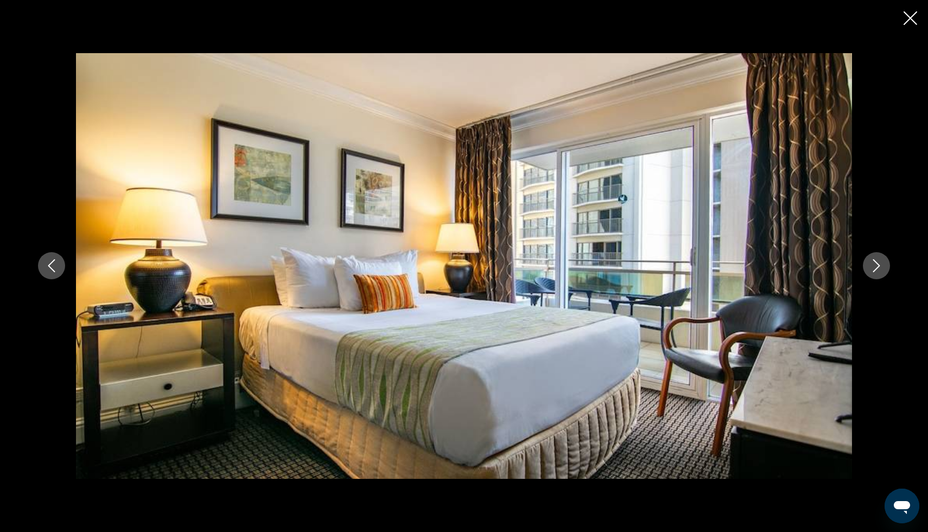
click at [882, 264] on icon "Next image" at bounding box center [876, 265] width 13 height 13
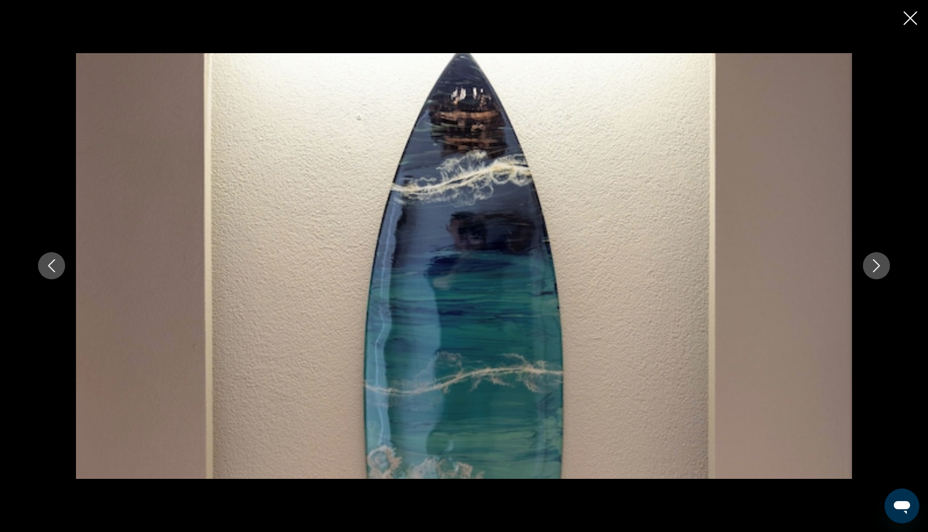
click at [882, 264] on icon "Next image" at bounding box center [876, 265] width 13 height 13
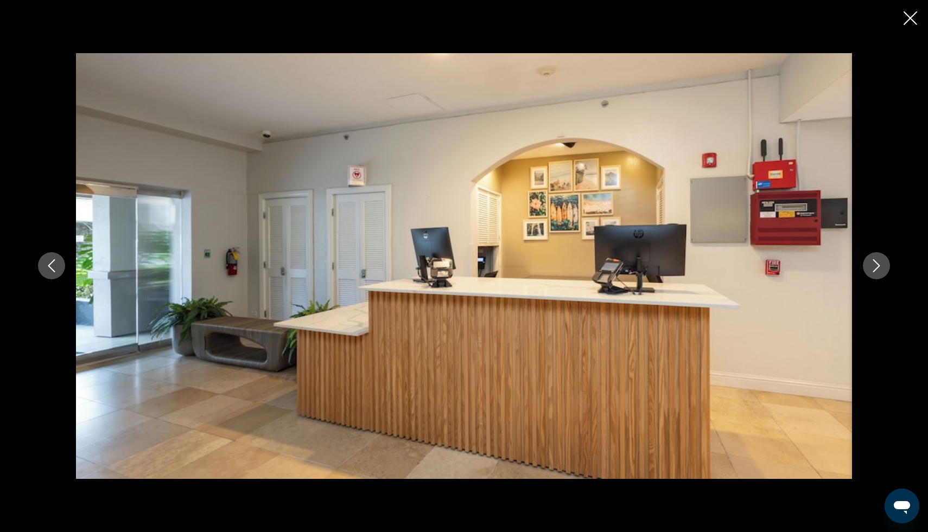
click at [882, 264] on icon "Next image" at bounding box center [876, 265] width 13 height 13
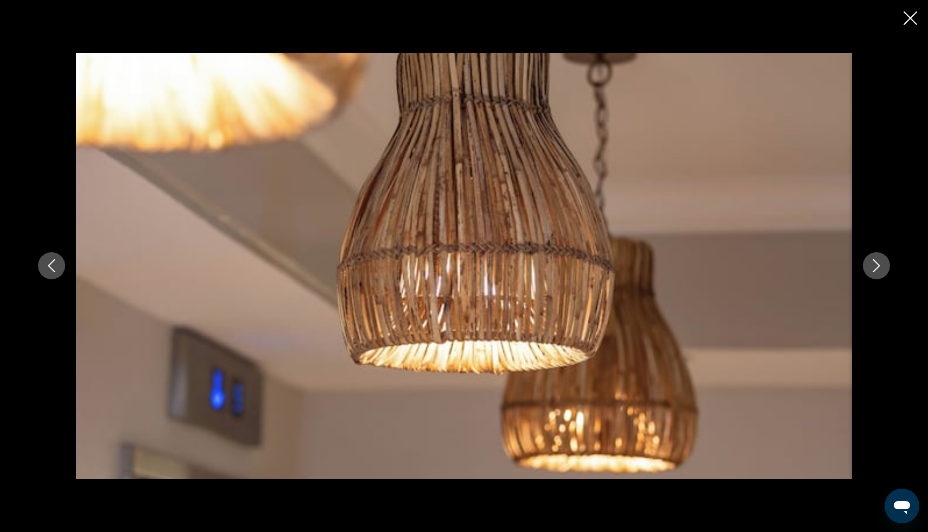
click at [882, 264] on icon "Next image" at bounding box center [876, 265] width 13 height 13
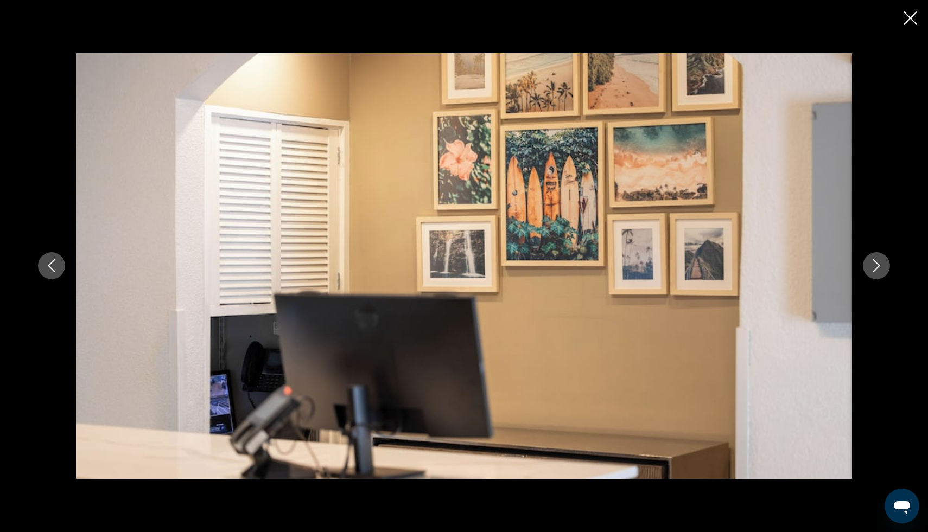
click at [882, 264] on icon "Next image" at bounding box center [876, 265] width 13 height 13
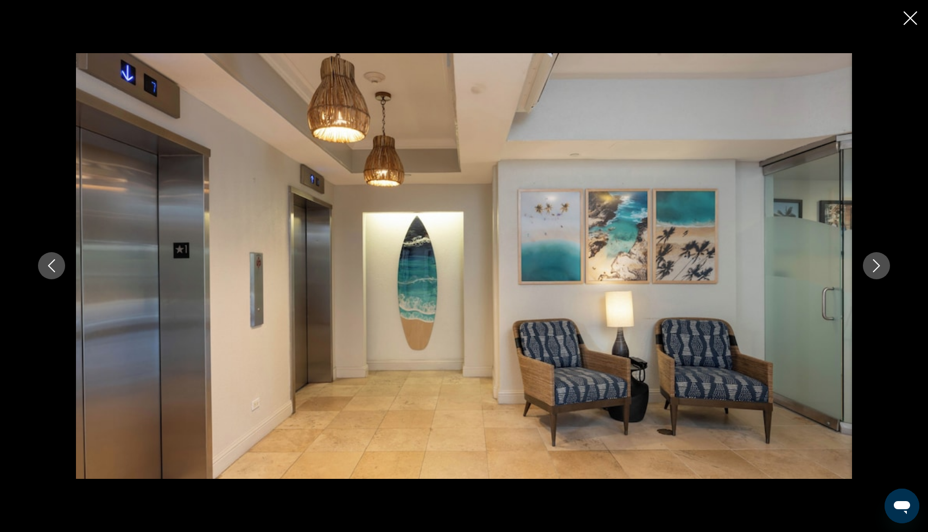
click at [882, 264] on icon "Next image" at bounding box center [876, 265] width 13 height 13
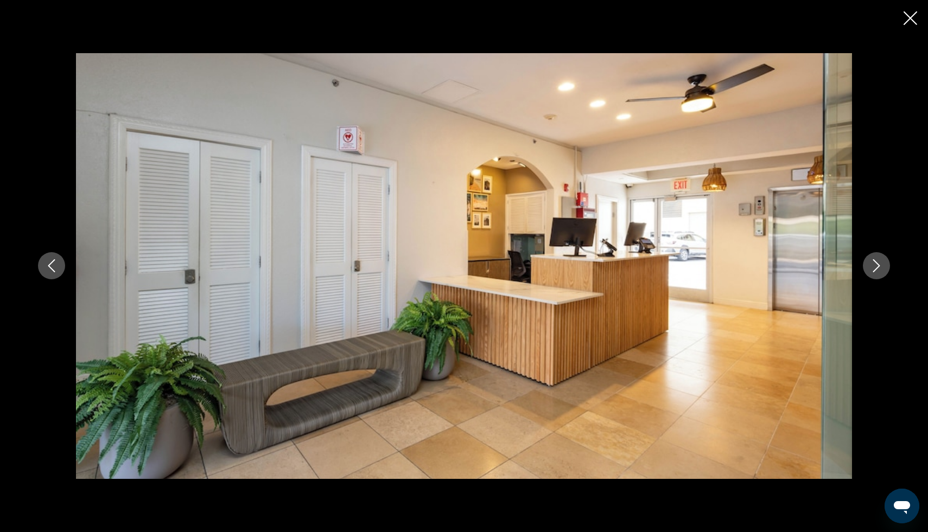
click at [882, 264] on icon "Next image" at bounding box center [876, 265] width 13 height 13
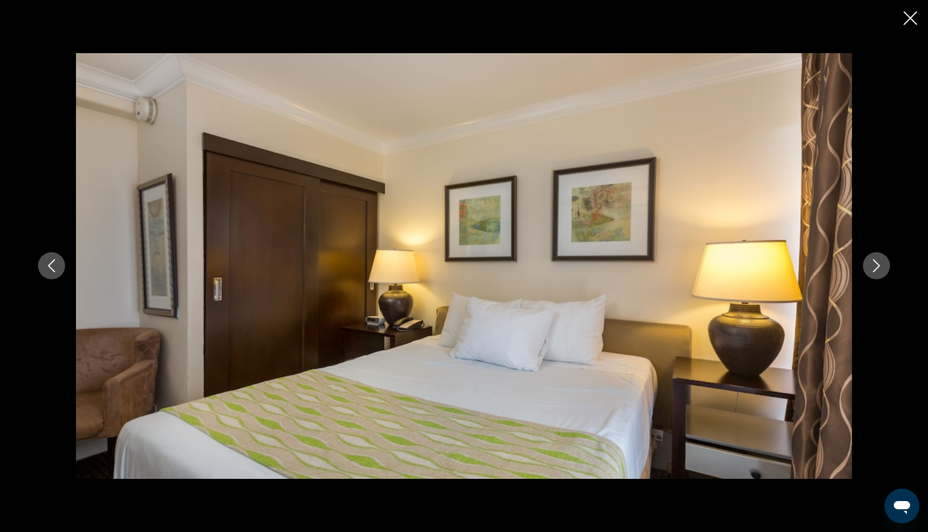
click at [911, 23] on icon "Close slideshow" at bounding box center [910, 18] width 14 height 14
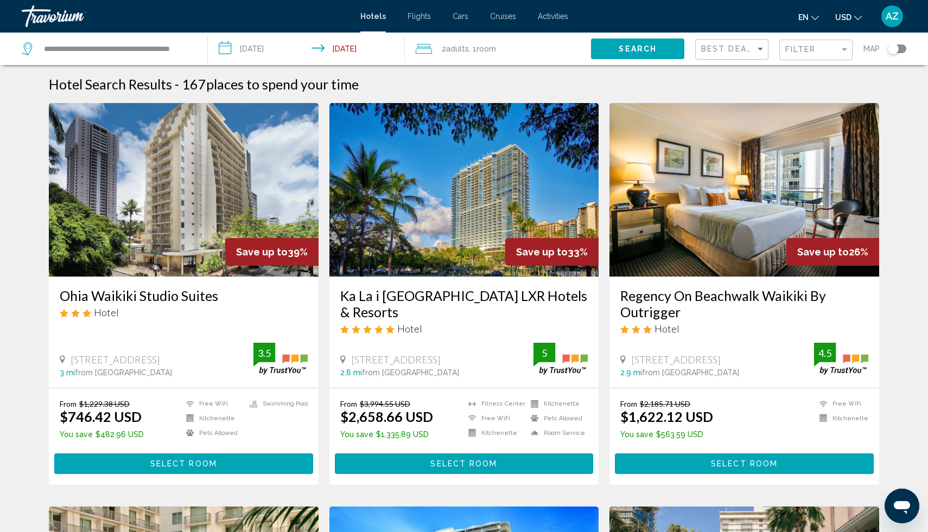
click at [619, 325] on div "Regency On Beachwalk Waikiki By Outrigger Hotel [STREET_ADDRESS] 2.9 mi from [G…" at bounding box center [744, 332] width 270 height 111
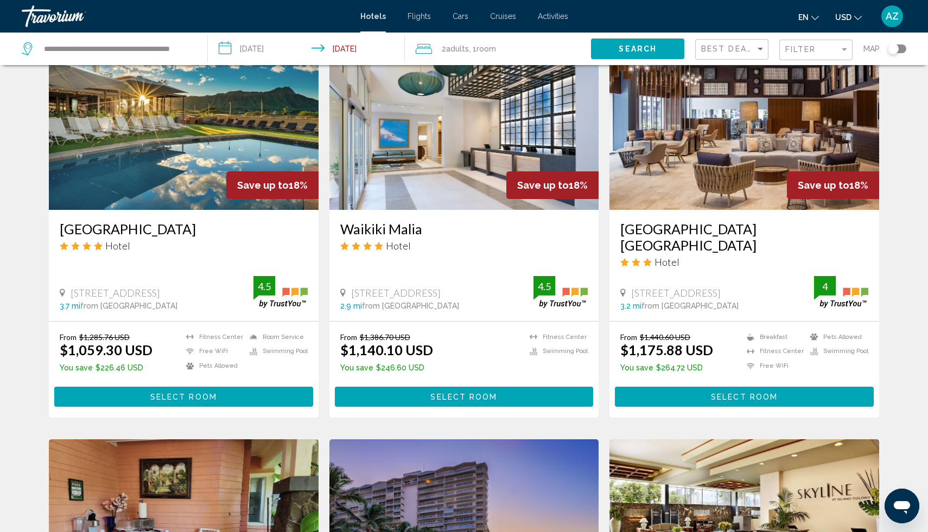
scroll to position [875, 0]
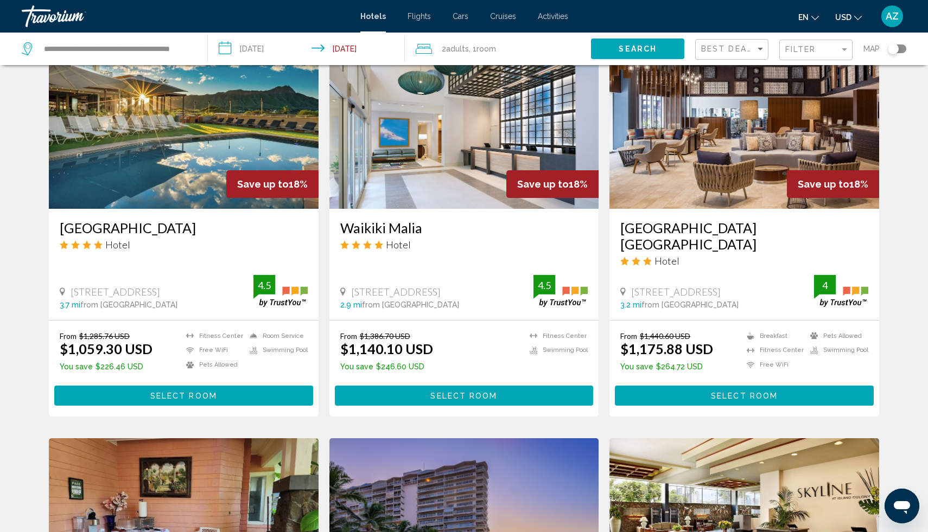
click at [720, 392] on span "Select Room" at bounding box center [744, 396] width 67 height 9
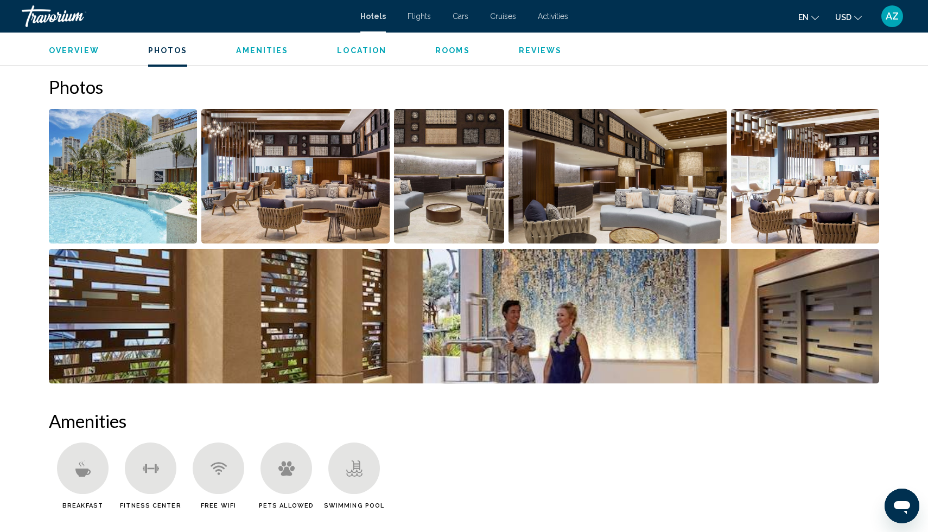
scroll to position [525, 0]
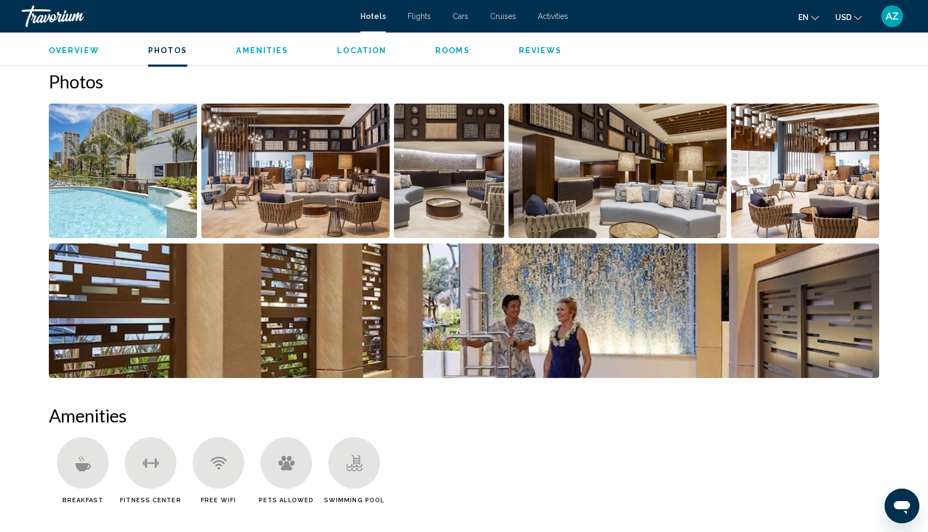
click at [103, 197] on img "Open full-screen image slider" at bounding box center [123, 171] width 148 height 135
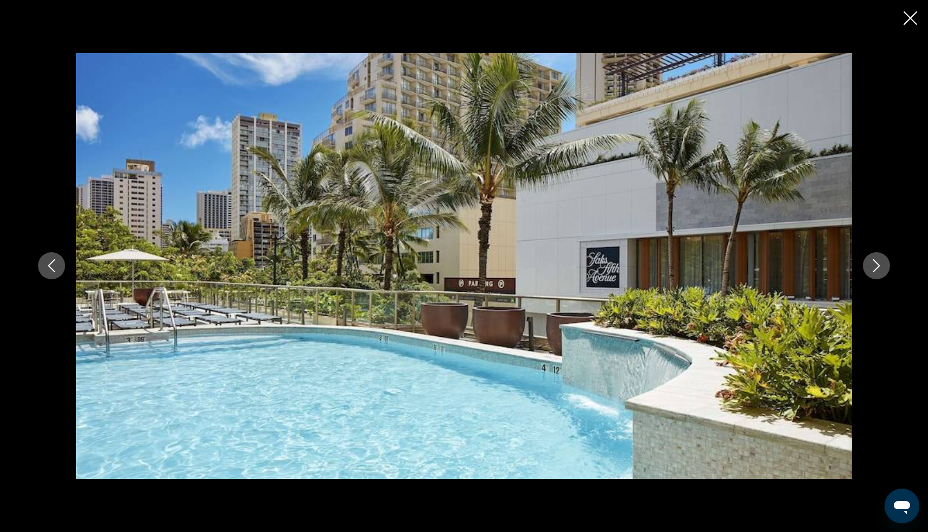
click at [881, 269] on icon "Next image" at bounding box center [876, 265] width 13 height 13
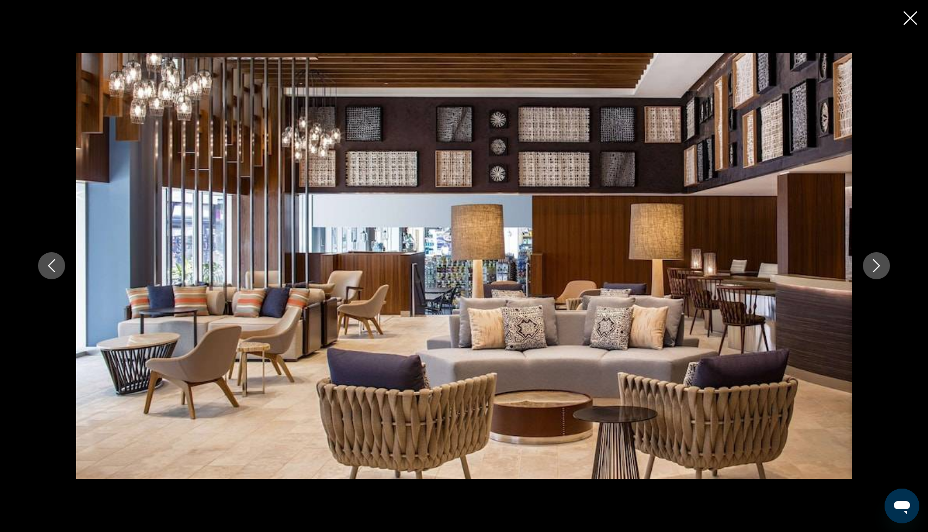
click at [881, 269] on icon "Next image" at bounding box center [876, 265] width 13 height 13
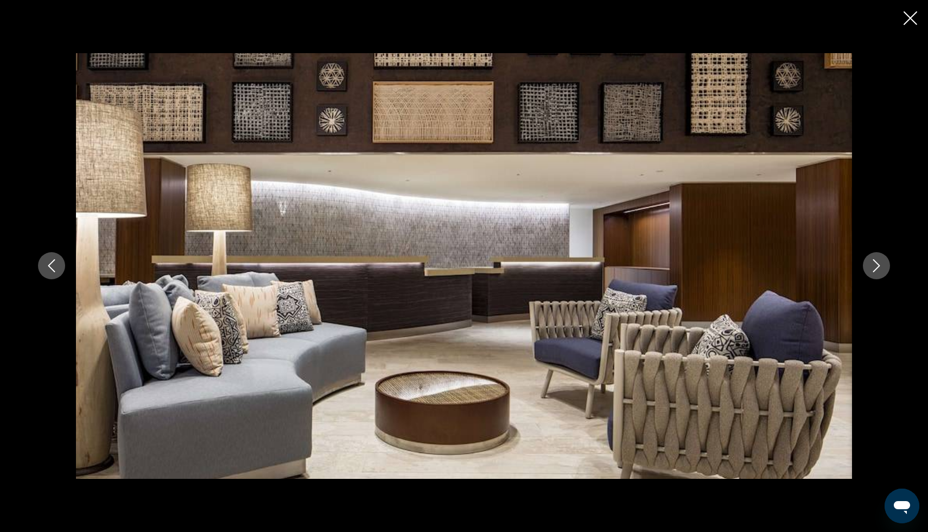
click at [881, 269] on icon "Next image" at bounding box center [876, 265] width 13 height 13
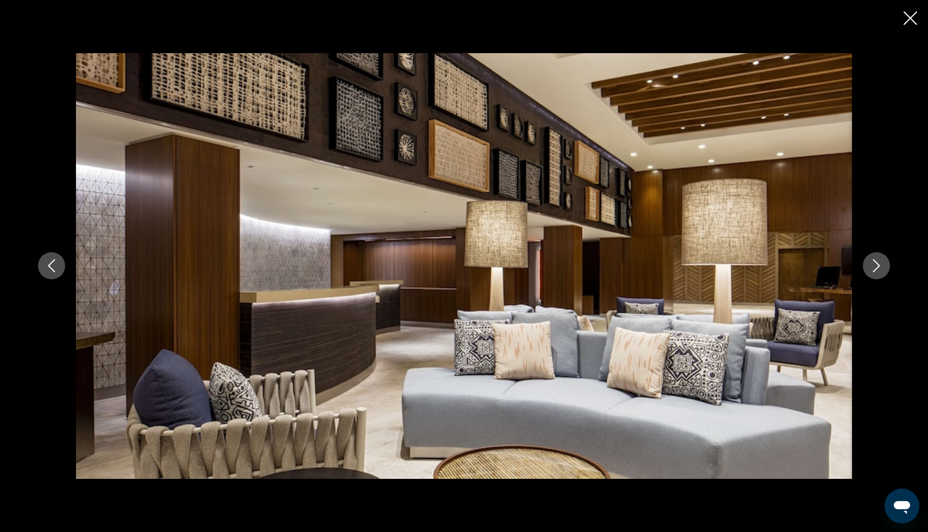
click at [881, 269] on icon "Next image" at bounding box center [876, 265] width 13 height 13
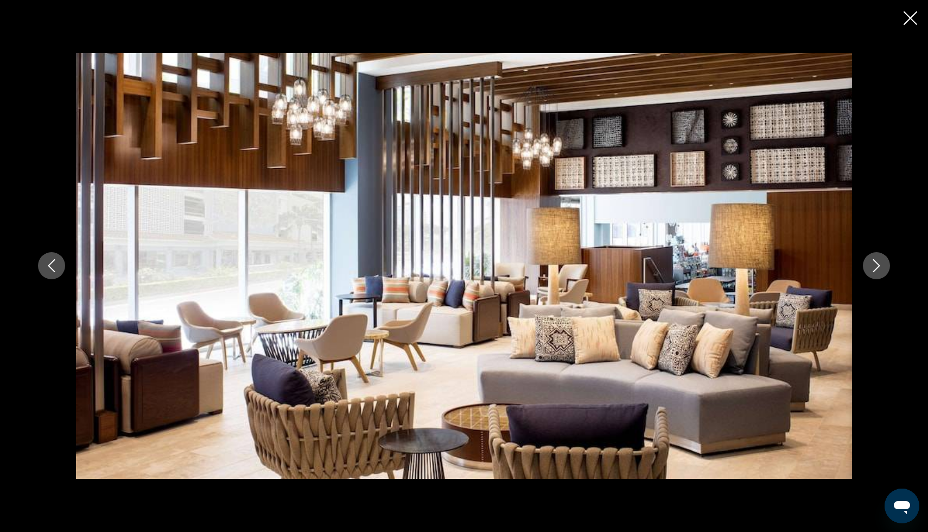
click at [881, 269] on icon "Next image" at bounding box center [876, 265] width 13 height 13
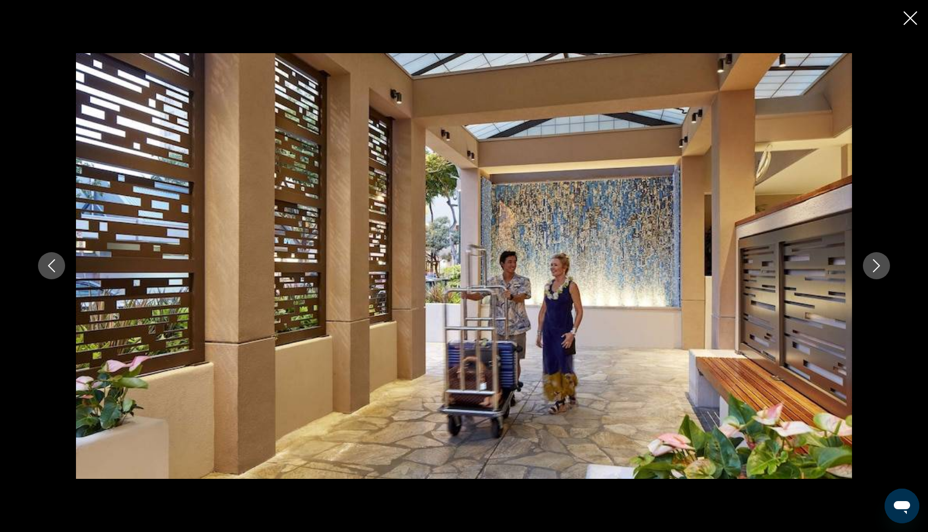
click at [881, 269] on icon "Next image" at bounding box center [876, 265] width 13 height 13
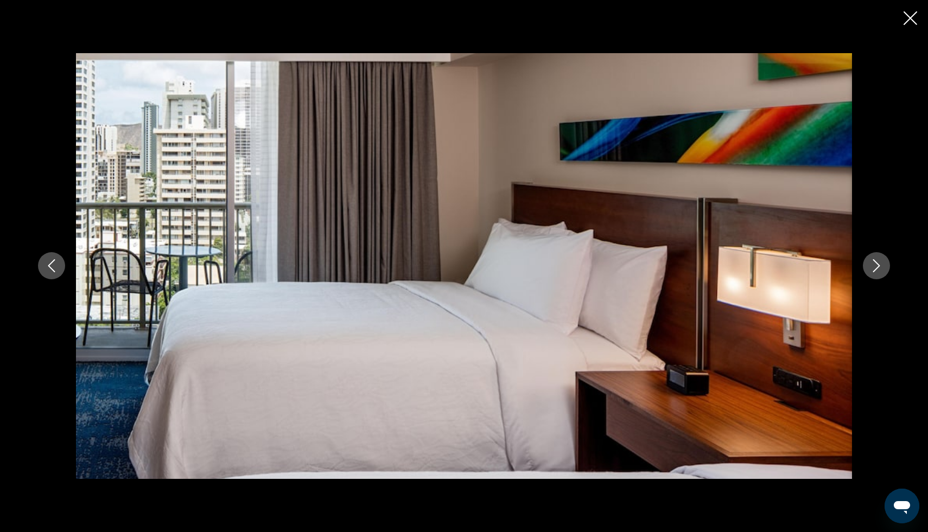
click at [881, 269] on icon "Next image" at bounding box center [876, 265] width 13 height 13
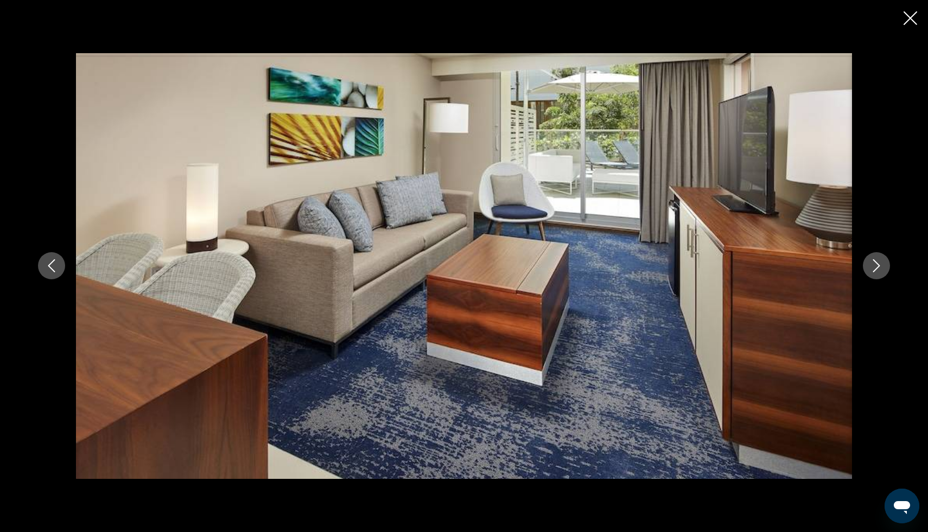
click at [881, 269] on icon "Next image" at bounding box center [876, 265] width 13 height 13
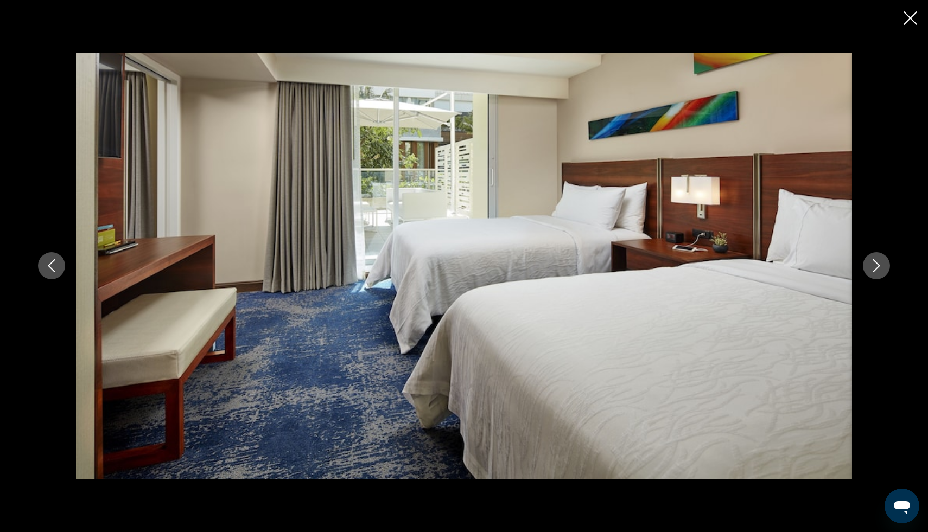
click at [881, 269] on icon "Next image" at bounding box center [876, 265] width 13 height 13
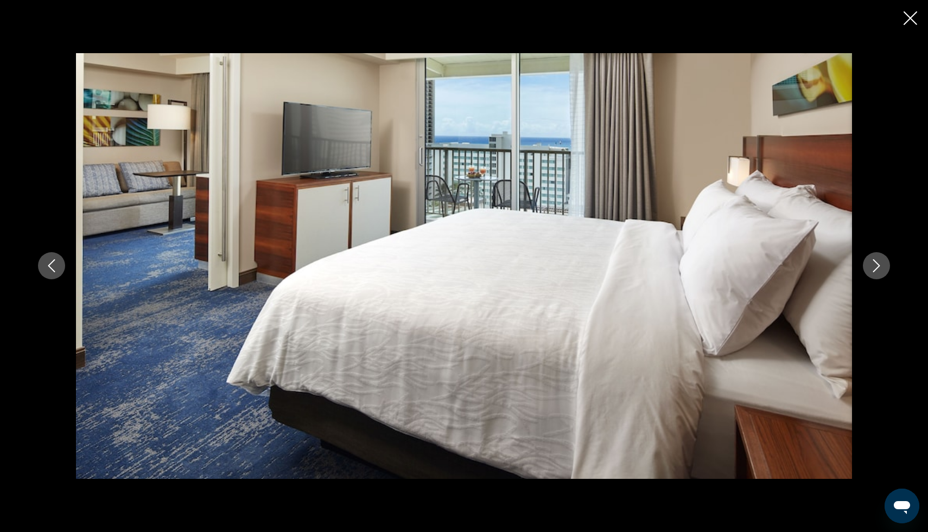
click at [881, 269] on icon "Next image" at bounding box center [876, 265] width 13 height 13
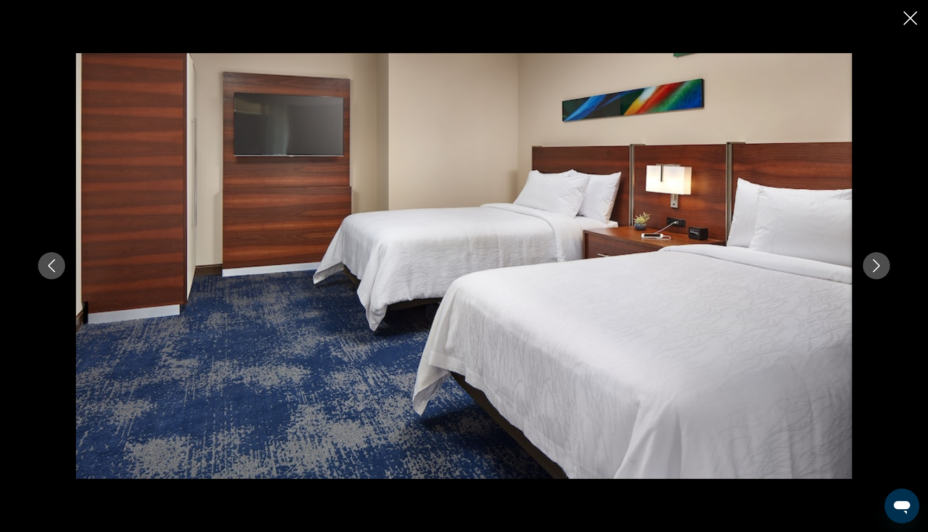
click at [881, 269] on icon "Next image" at bounding box center [876, 265] width 13 height 13
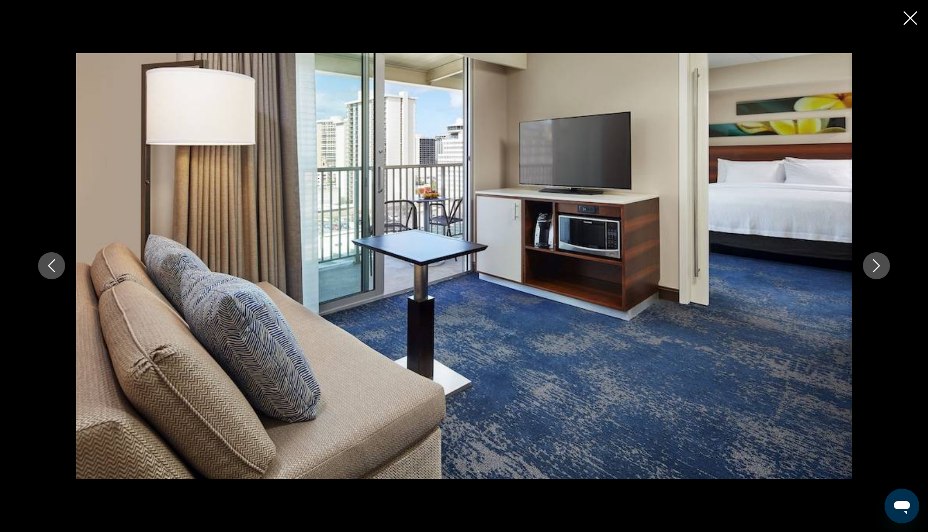
click at [881, 269] on icon "Next image" at bounding box center [876, 265] width 13 height 13
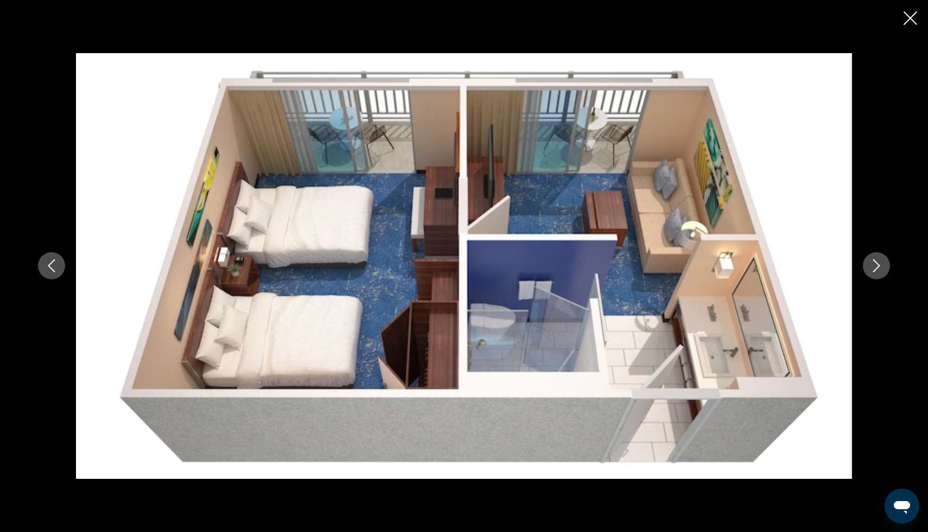
click at [881, 269] on icon "Next image" at bounding box center [876, 265] width 13 height 13
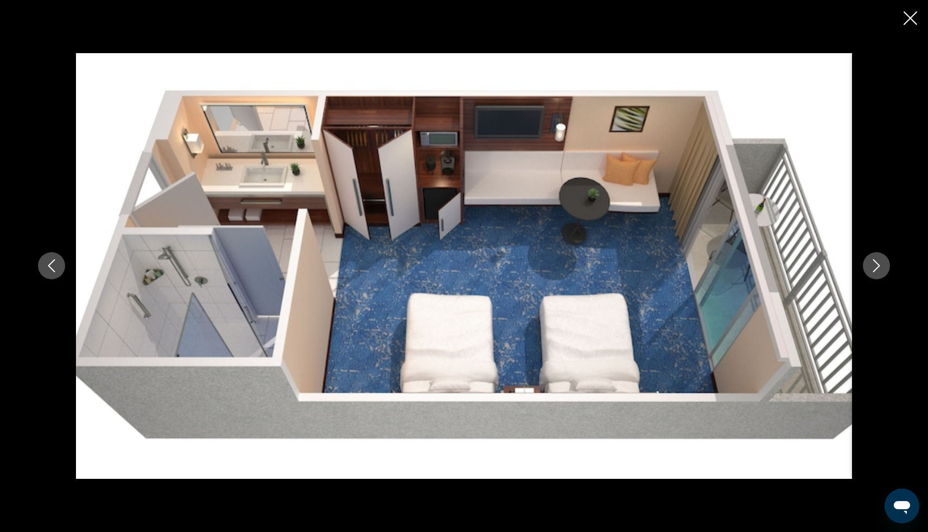
click at [906, 14] on icon "Close slideshow" at bounding box center [910, 18] width 14 height 14
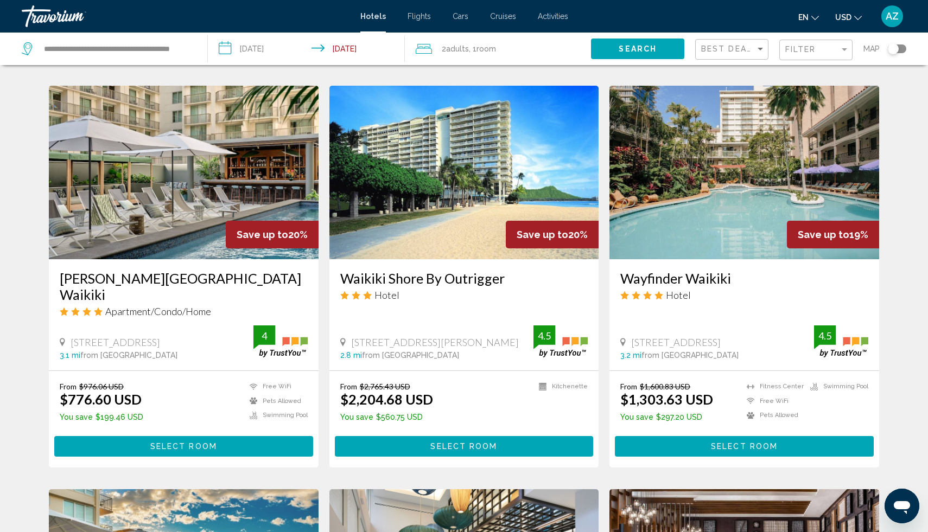
scroll to position [431, 0]
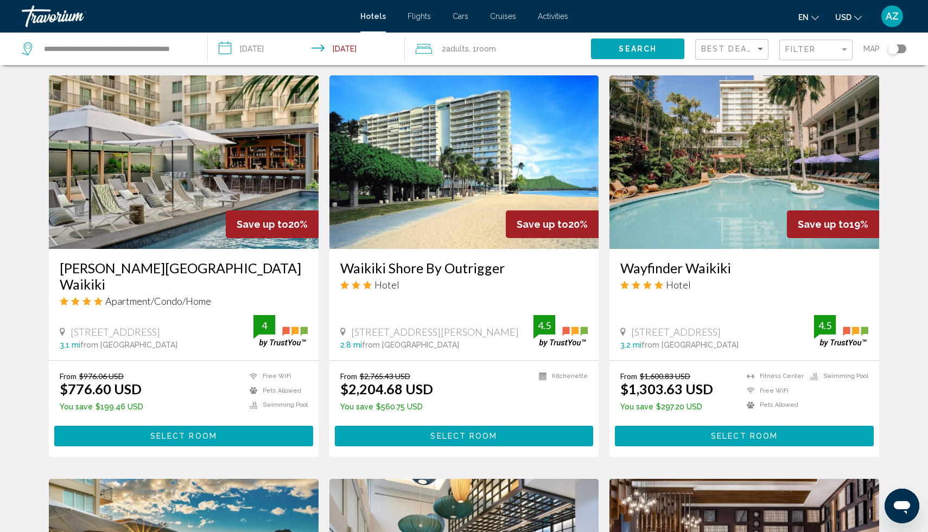
click at [719, 432] on span "Select Room" at bounding box center [744, 436] width 67 height 9
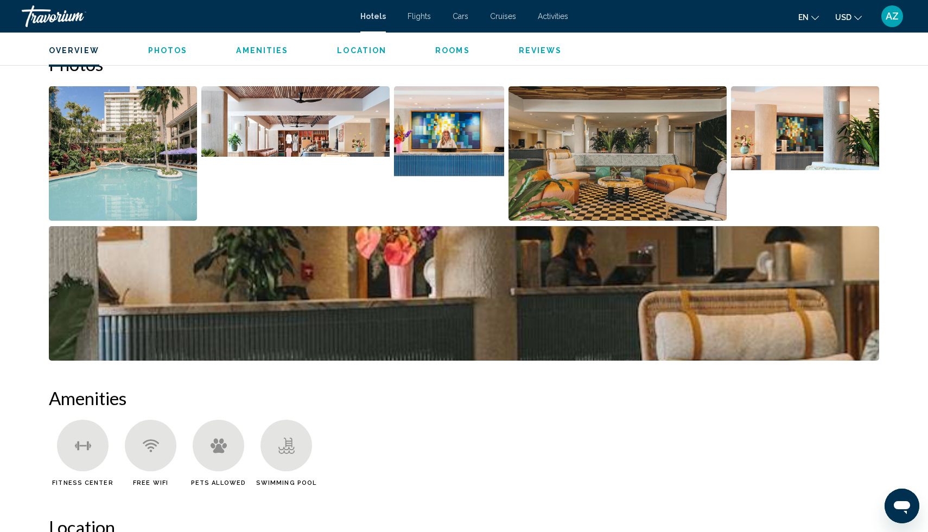
scroll to position [531, 0]
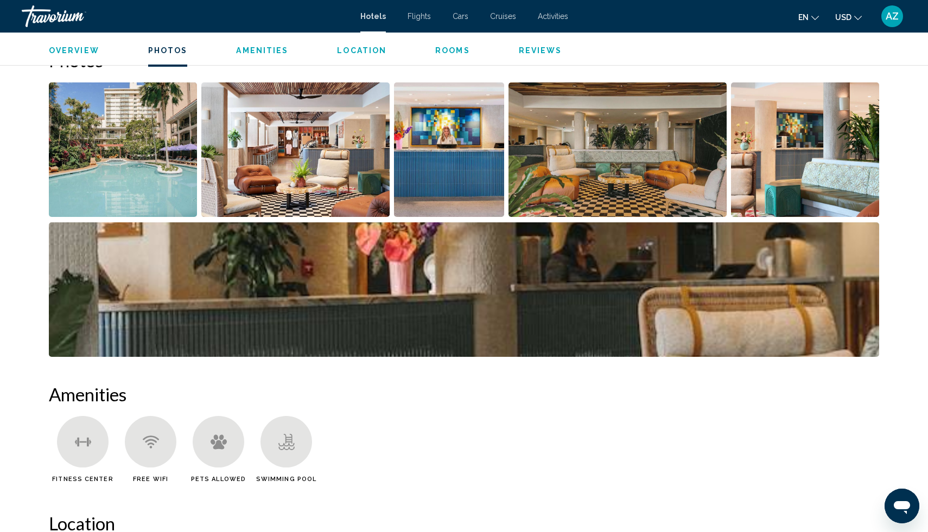
click at [103, 195] on img "Open full-screen image slider" at bounding box center [123, 149] width 148 height 135
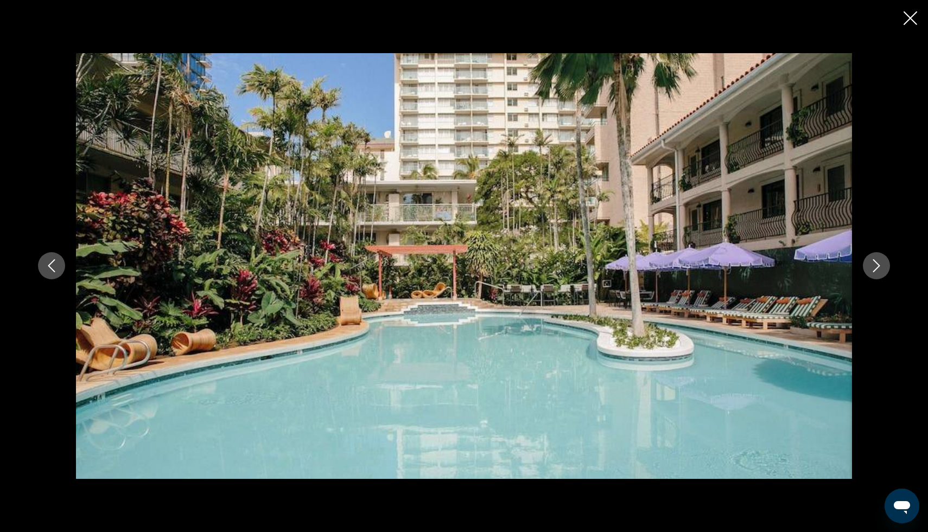
click at [870, 272] on button "Next image" at bounding box center [876, 265] width 27 height 27
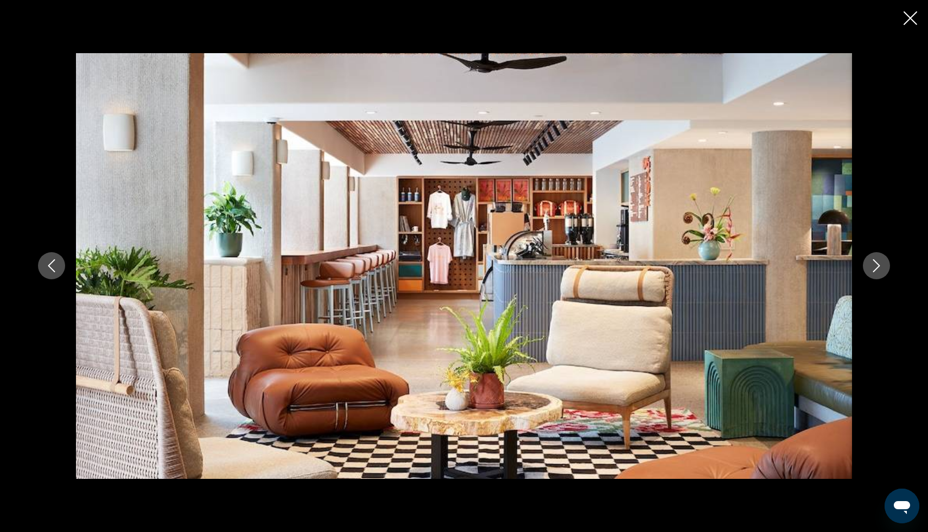
click at [870, 272] on button "Next image" at bounding box center [876, 265] width 27 height 27
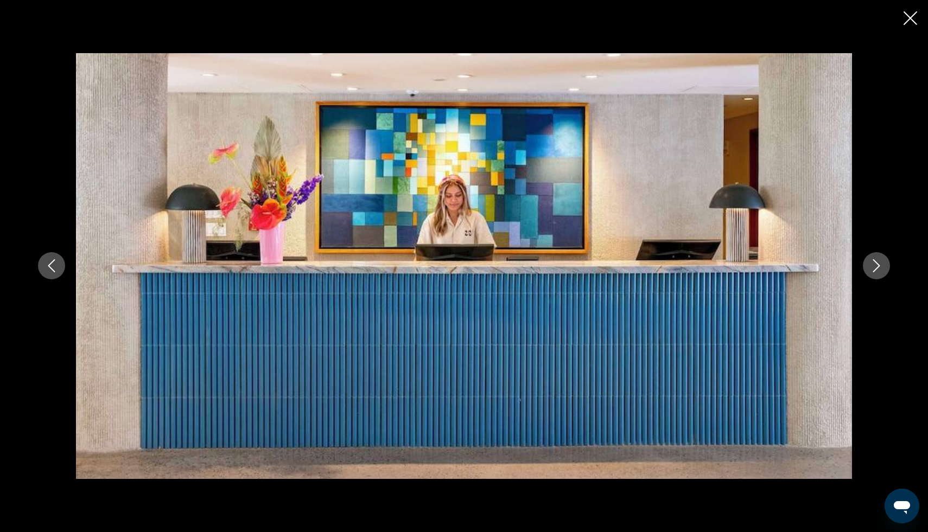
click at [870, 272] on button "Next image" at bounding box center [876, 265] width 27 height 27
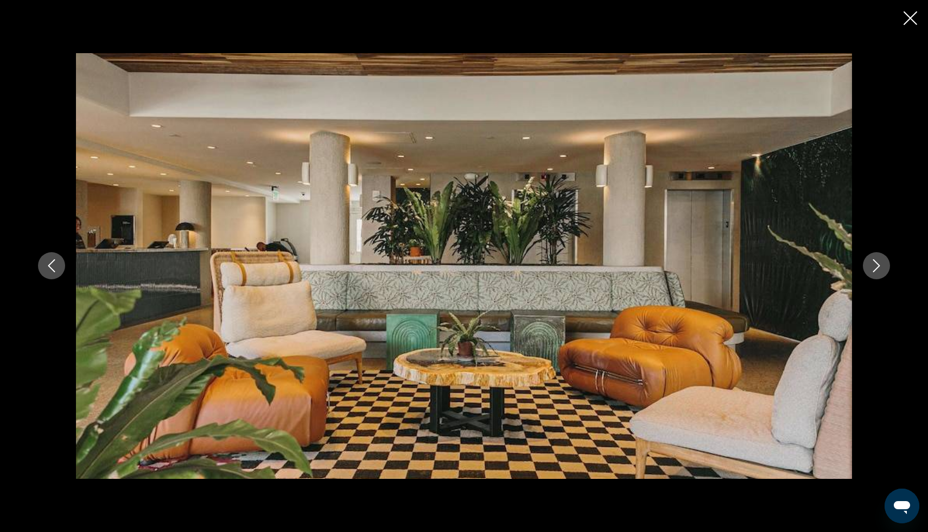
click at [870, 272] on button "Next image" at bounding box center [876, 265] width 27 height 27
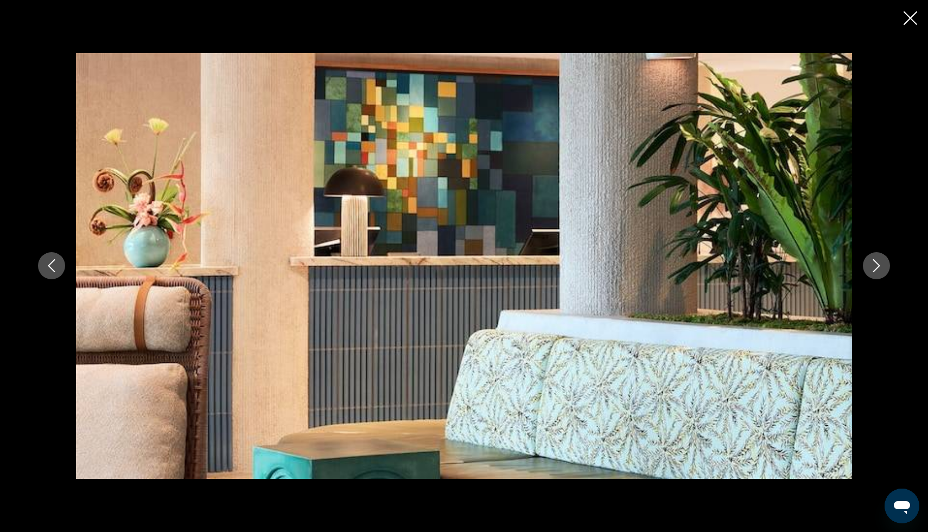
click at [870, 272] on button "Next image" at bounding box center [876, 265] width 27 height 27
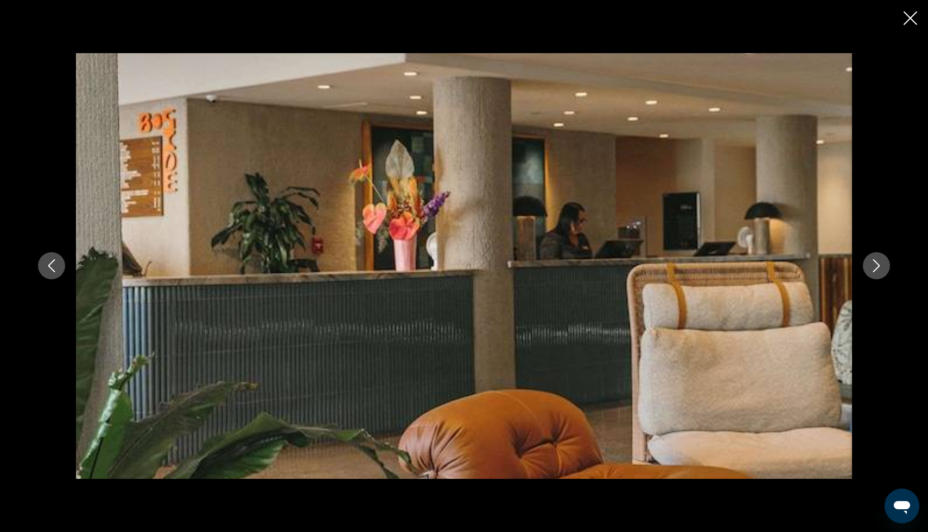
click at [870, 272] on button "Next image" at bounding box center [876, 265] width 27 height 27
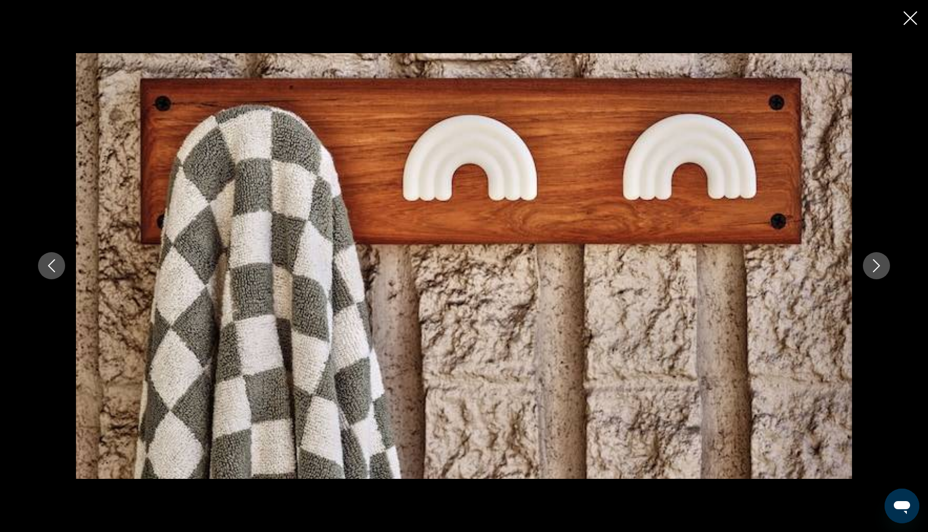
click at [870, 272] on button "Next image" at bounding box center [876, 265] width 27 height 27
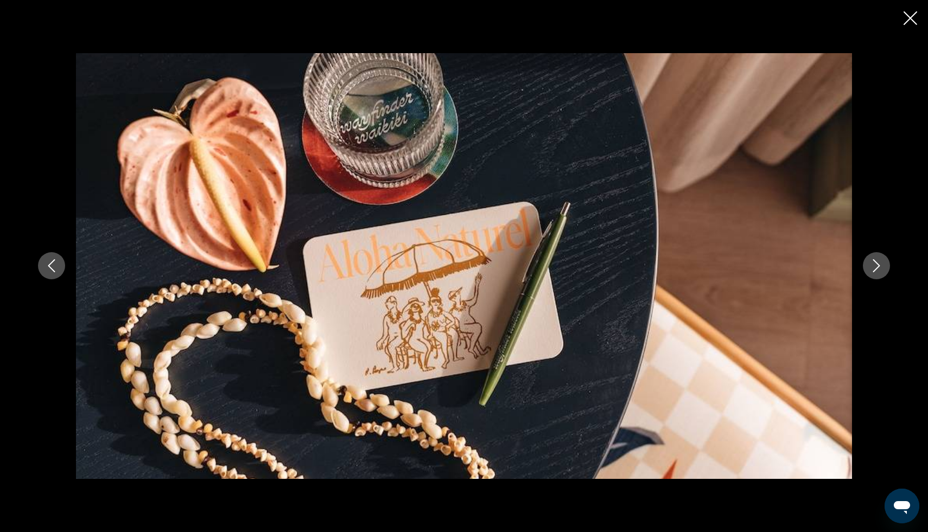
click at [870, 272] on button "Next image" at bounding box center [876, 265] width 27 height 27
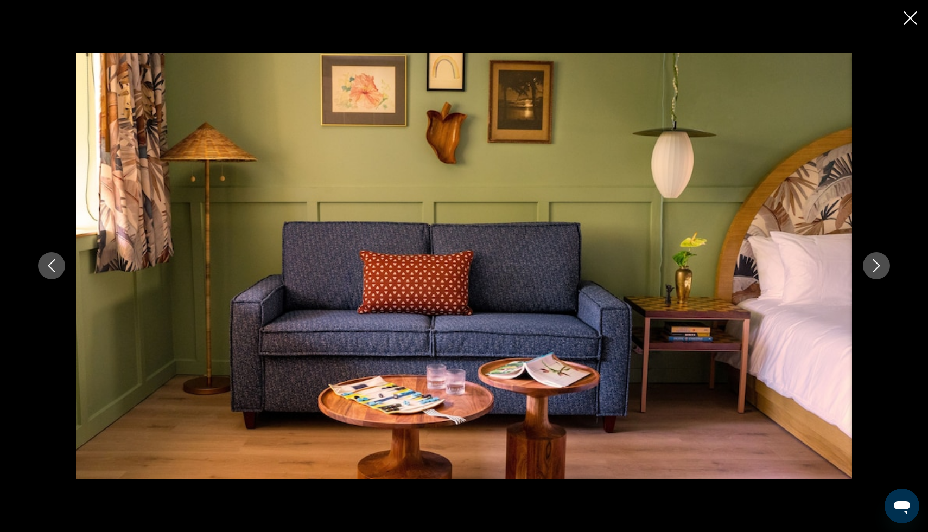
click at [870, 272] on button "Next image" at bounding box center [876, 265] width 27 height 27
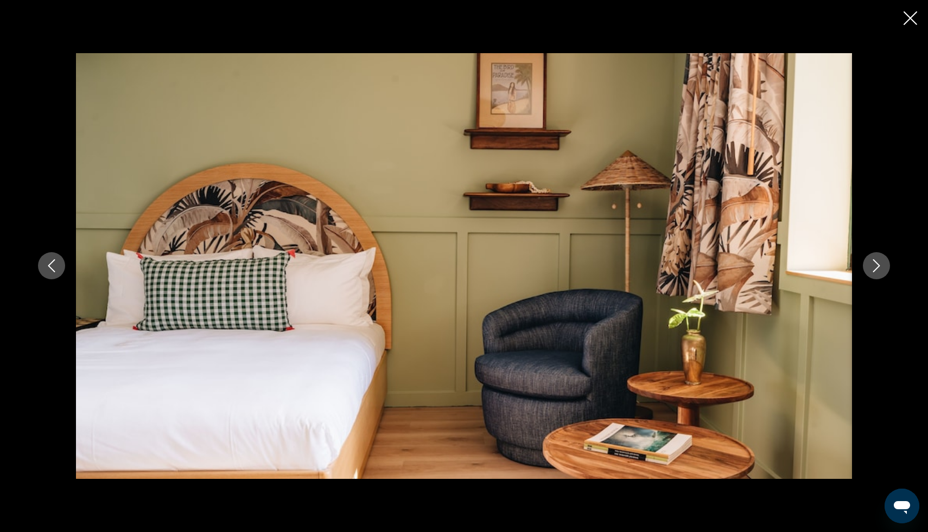
click at [870, 272] on button "Next image" at bounding box center [876, 265] width 27 height 27
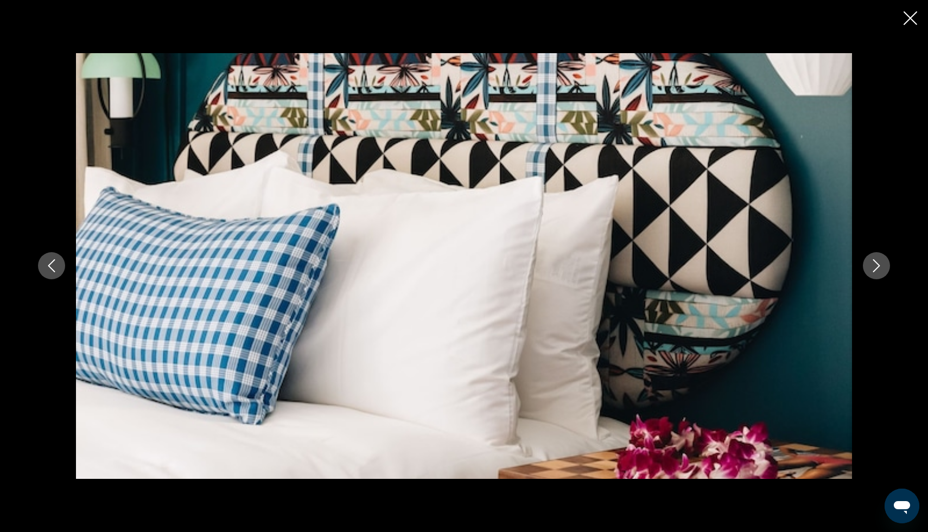
click at [870, 272] on button "Next image" at bounding box center [876, 265] width 27 height 27
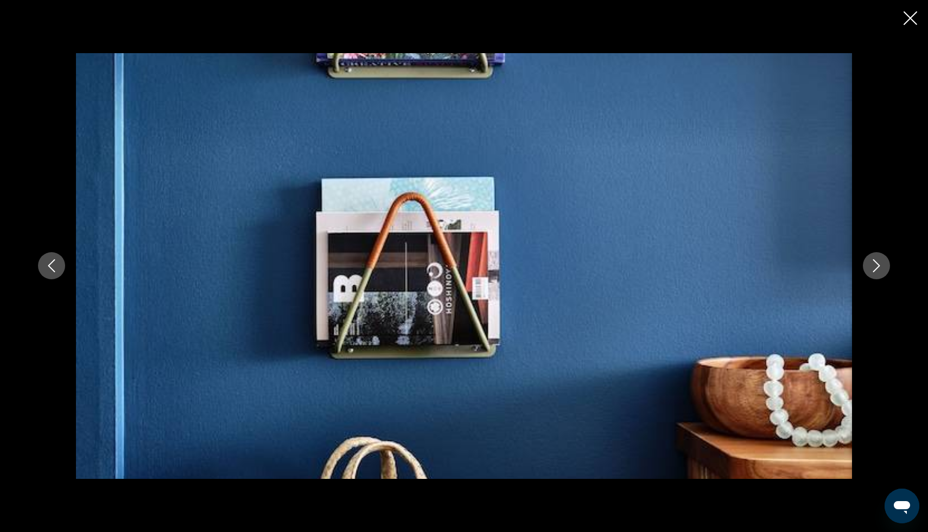
click at [870, 272] on button "Next image" at bounding box center [876, 265] width 27 height 27
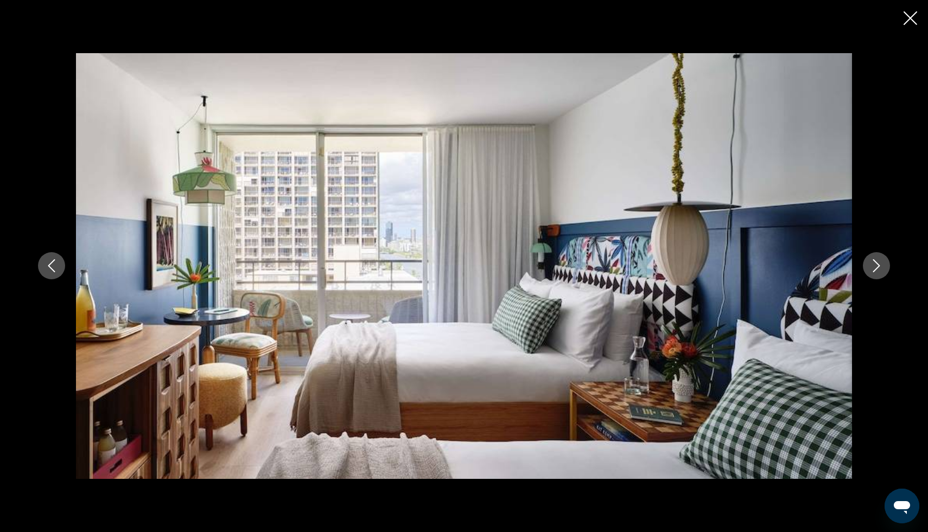
click at [870, 272] on button "Next image" at bounding box center [876, 265] width 27 height 27
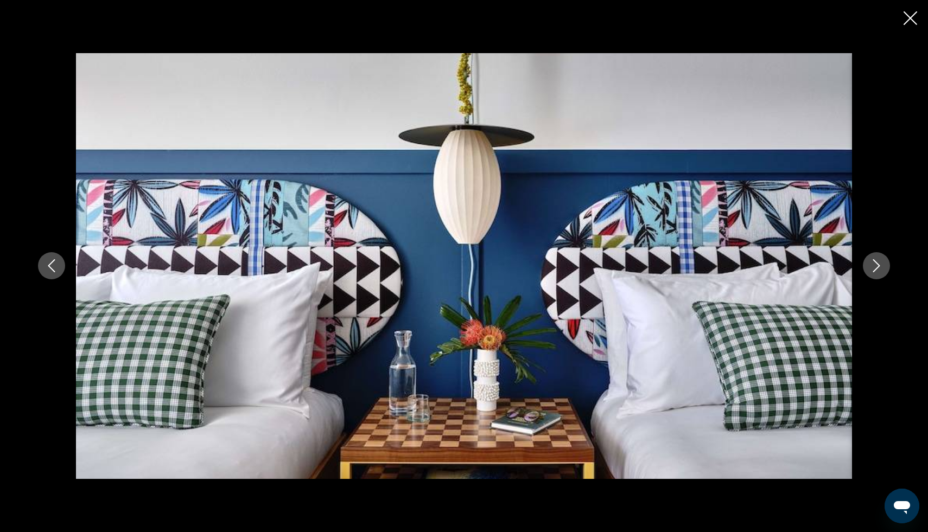
click at [870, 272] on button "Next image" at bounding box center [876, 265] width 27 height 27
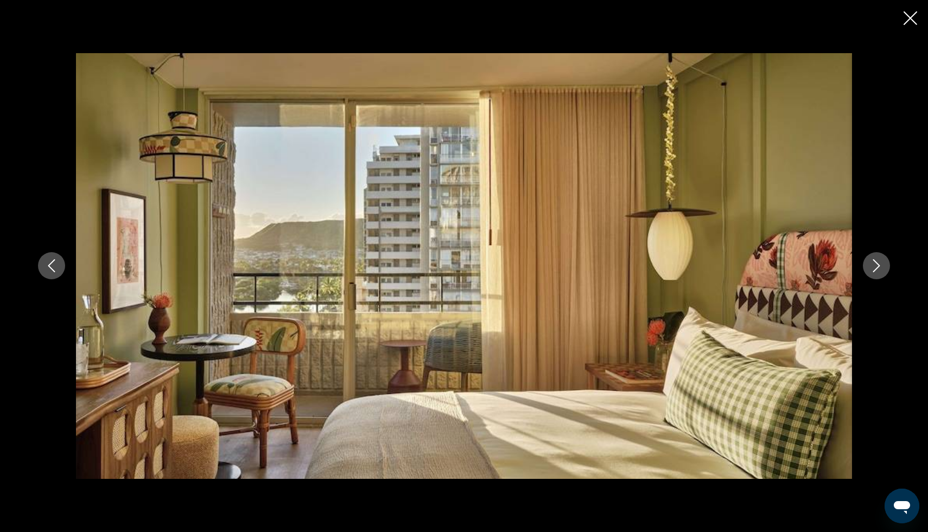
click at [870, 272] on button "Next image" at bounding box center [876, 265] width 27 height 27
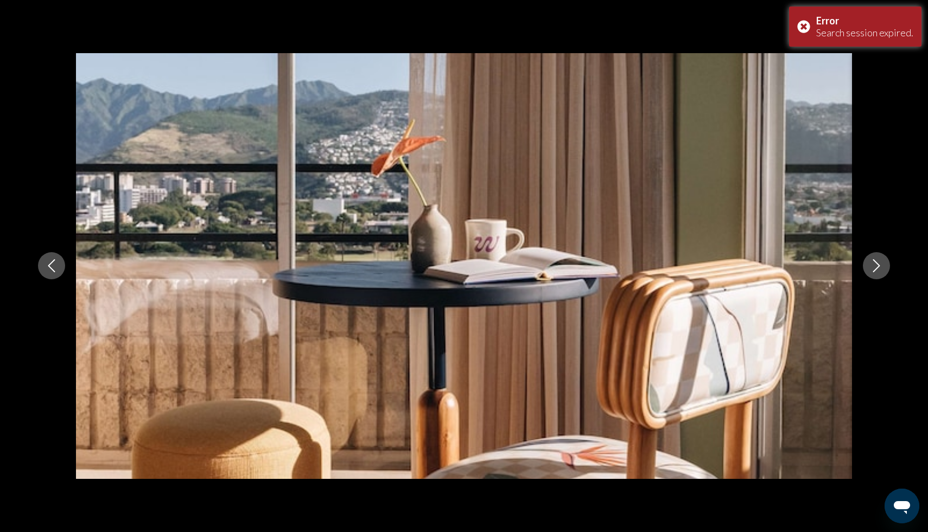
click at [870, 272] on button "Next image" at bounding box center [876, 265] width 27 height 27
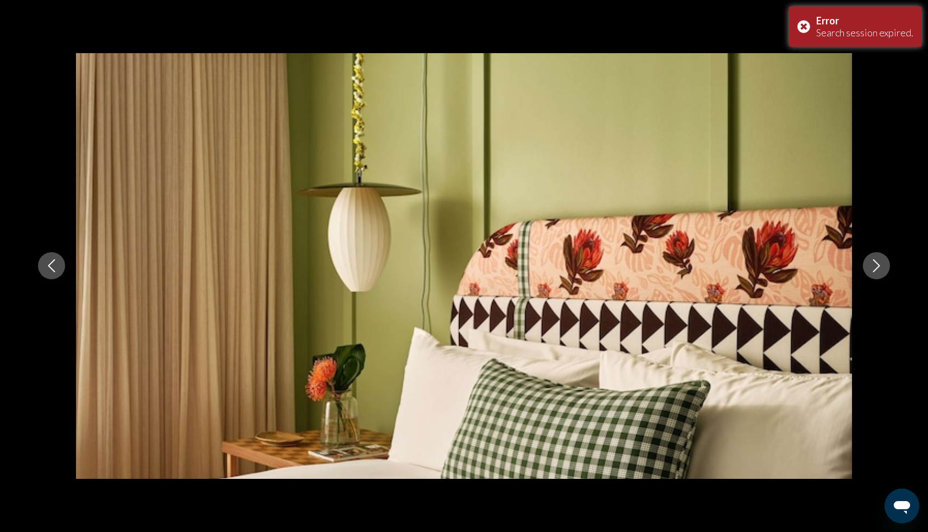
click at [870, 272] on button "Next image" at bounding box center [876, 265] width 27 height 27
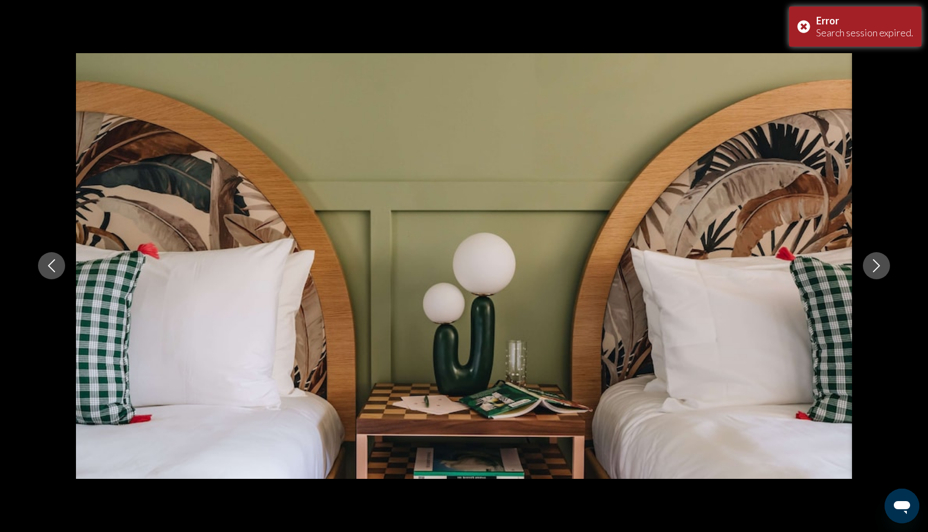
click at [870, 272] on button "Next image" at bounding box center [876, 265] width 27 height 27
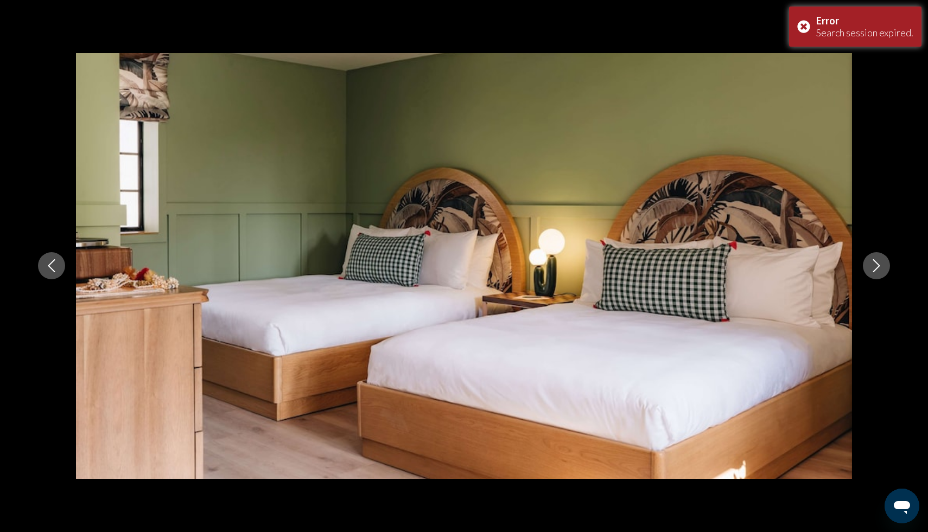
click at [870, 272] on button "Next image" at bounding box center [876, 265] width 27 height 27
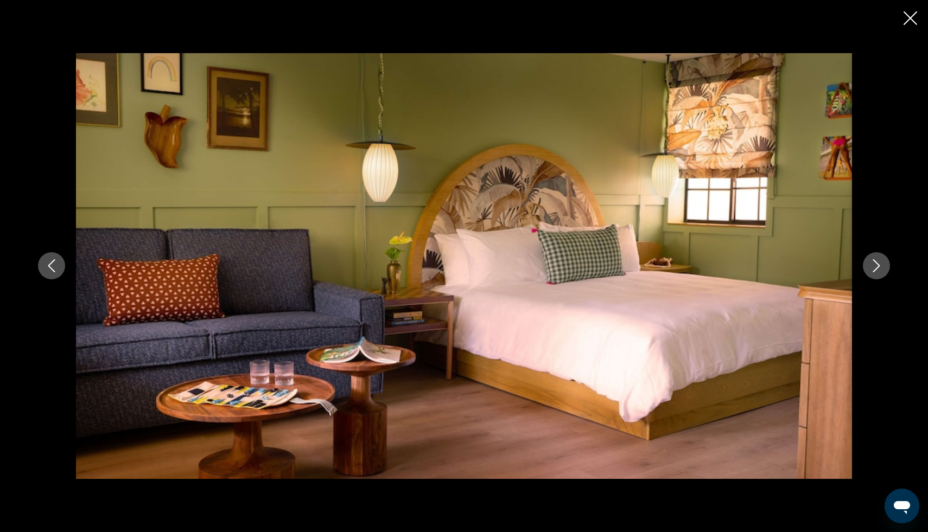
click at [903, 14] on icon "Close slideshow" at bounding box center [910, 18] width 14 height 14
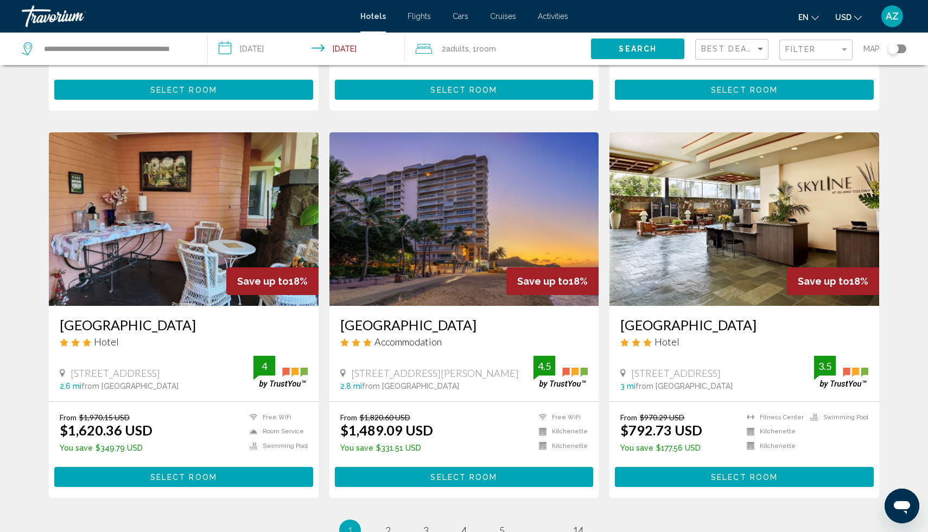
scroll to position [1184, 0]
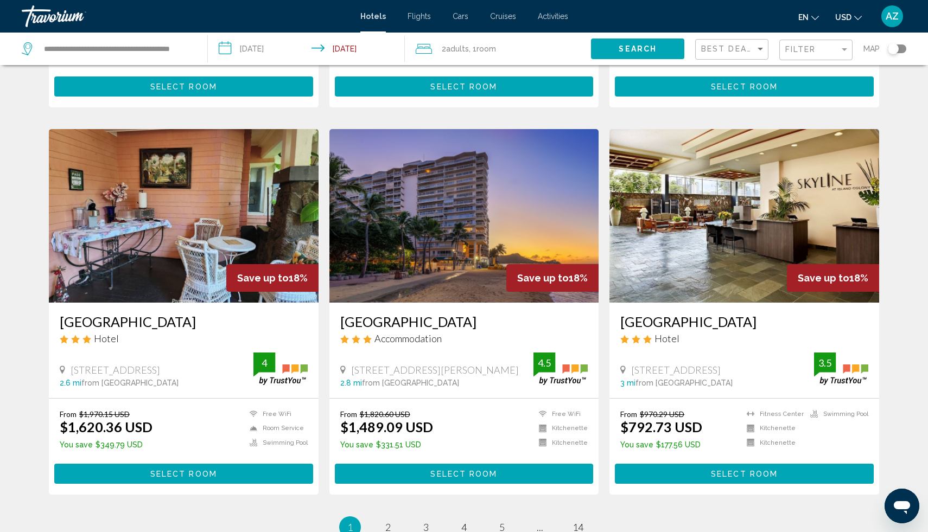
click at [480, 470] on span "Select Room" at bounding box center [463, 474] width 67 height 9
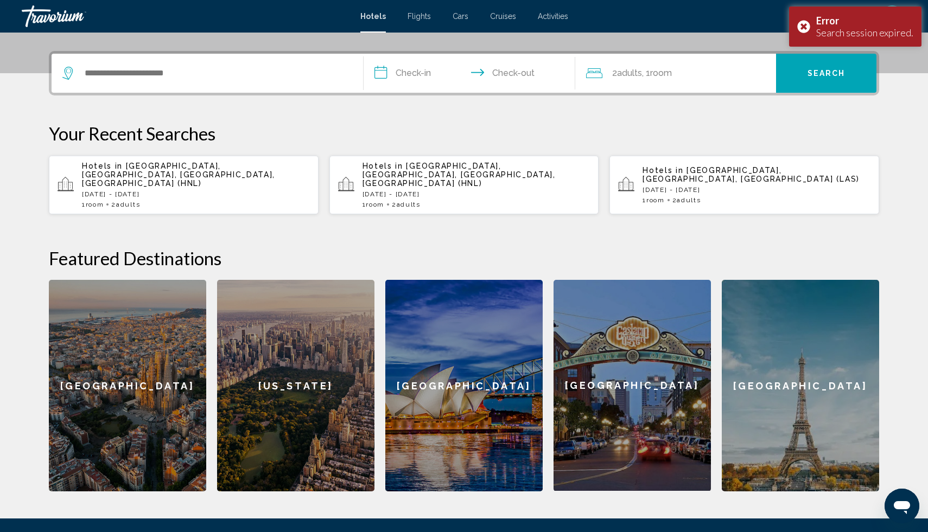
scroll to position [250, 0]
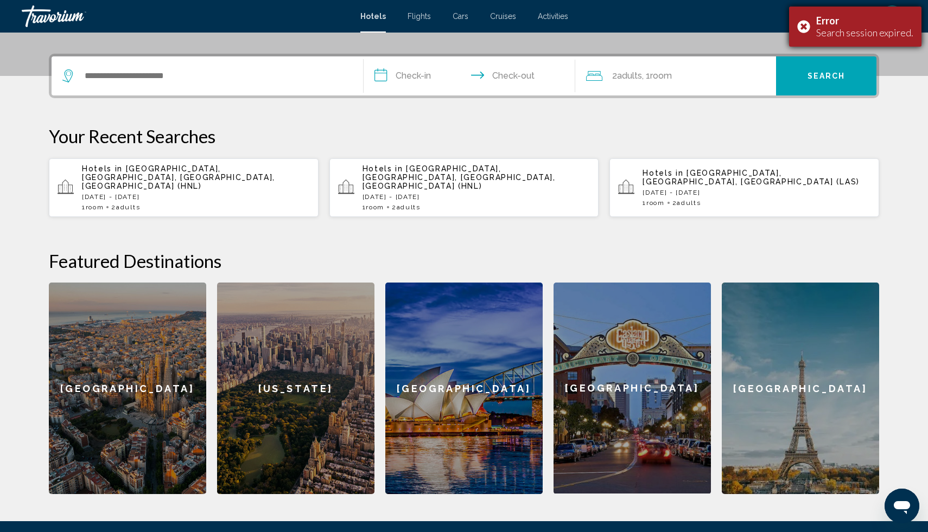
click at [809, 24] on div "Error Search session expired." at bounding box center [855, 27] width 132 height 40
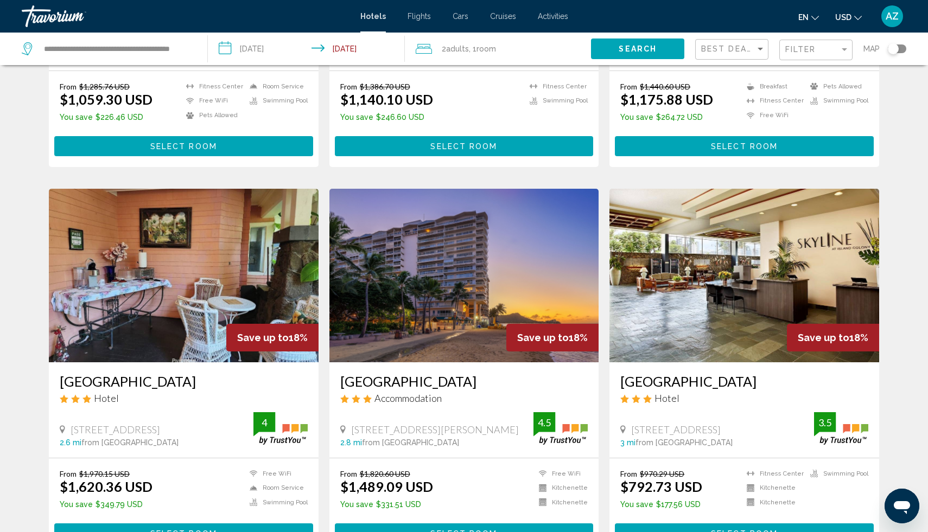
scroll to position [1150, 0]
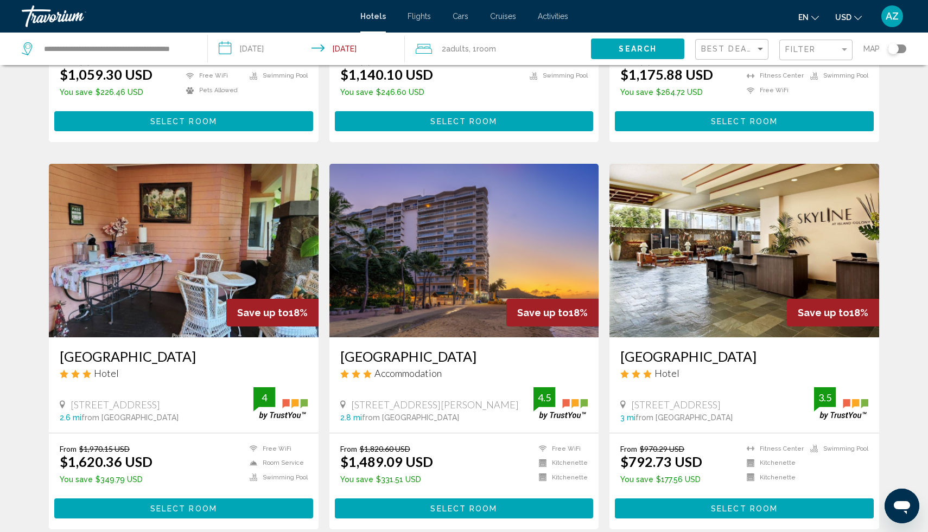
click at [419, 499] on button "Select Room" at bounding box center [464, 509] width 259 height 20
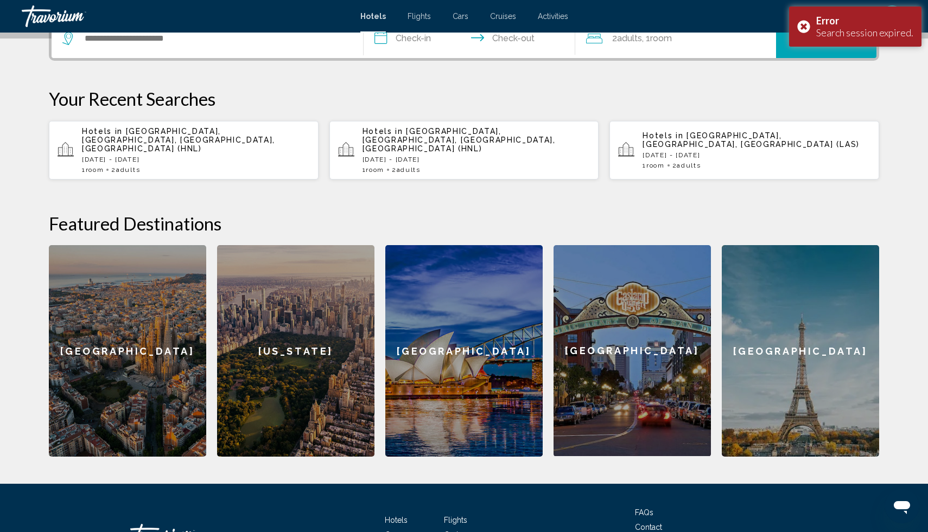
scroll to position [290, 0]
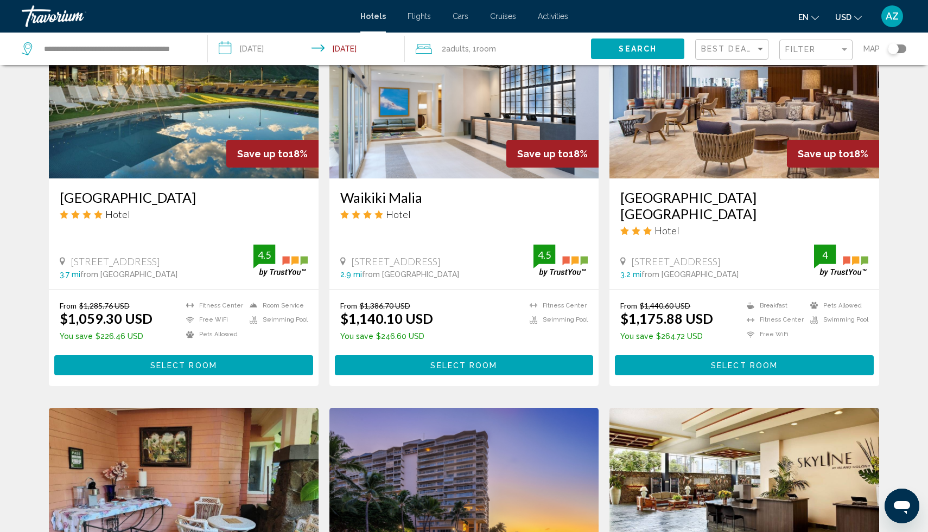
scroll to position [899, 0]
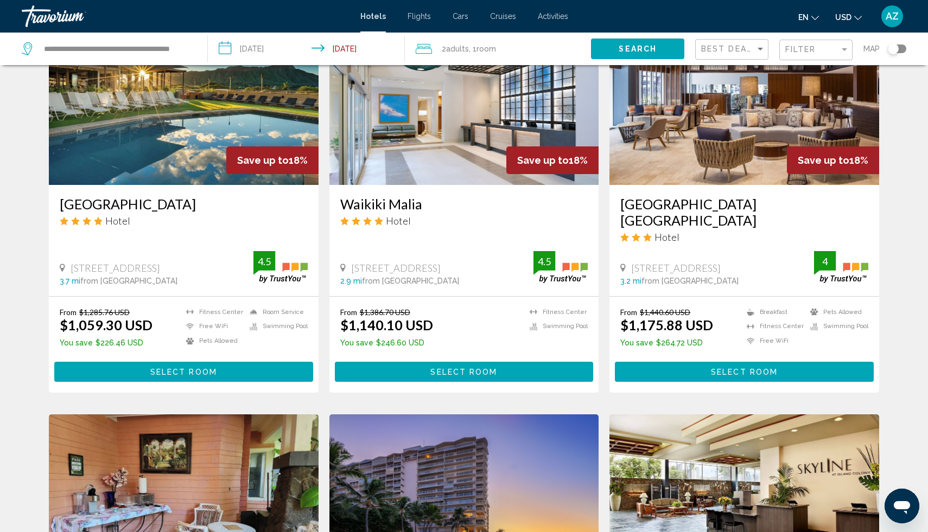
click at [455, 368] on span "Select Room" at bounding box center [463, 372] width 67 height 9
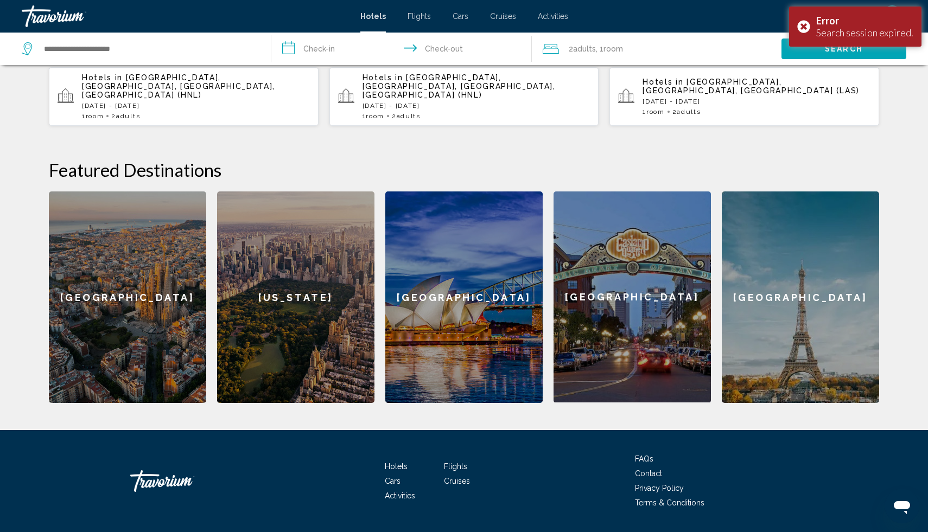
scroll to position [343, 0]
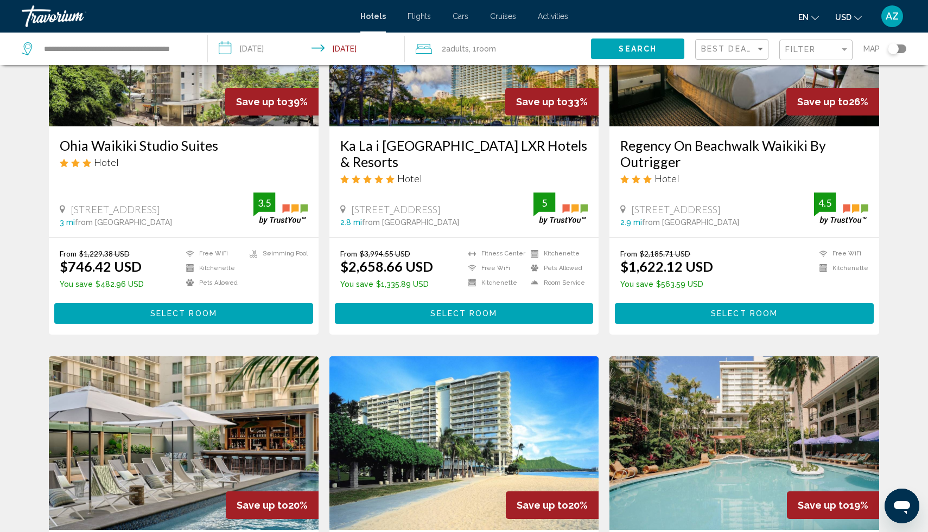
scroll to position [151, 0]
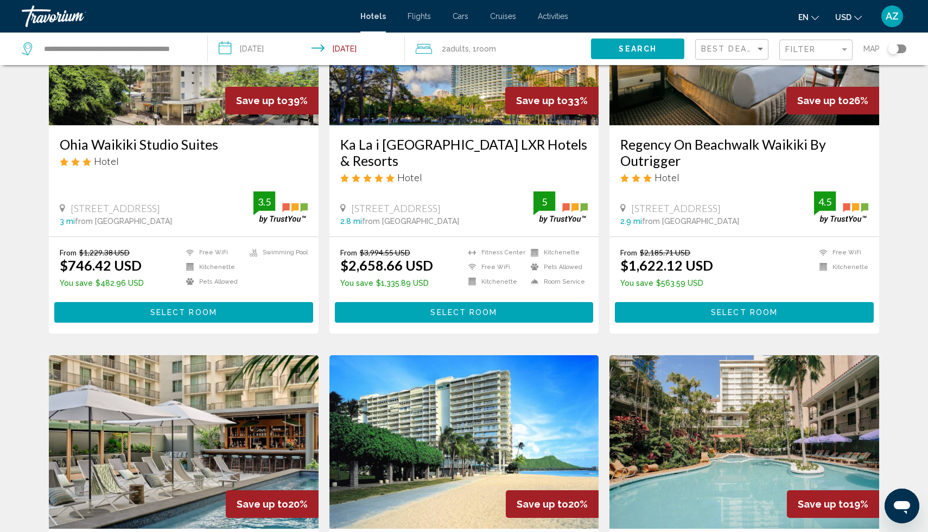
click at [472, 310] on span "Select Room" at bounding box center [463, 313] width 67 height 9
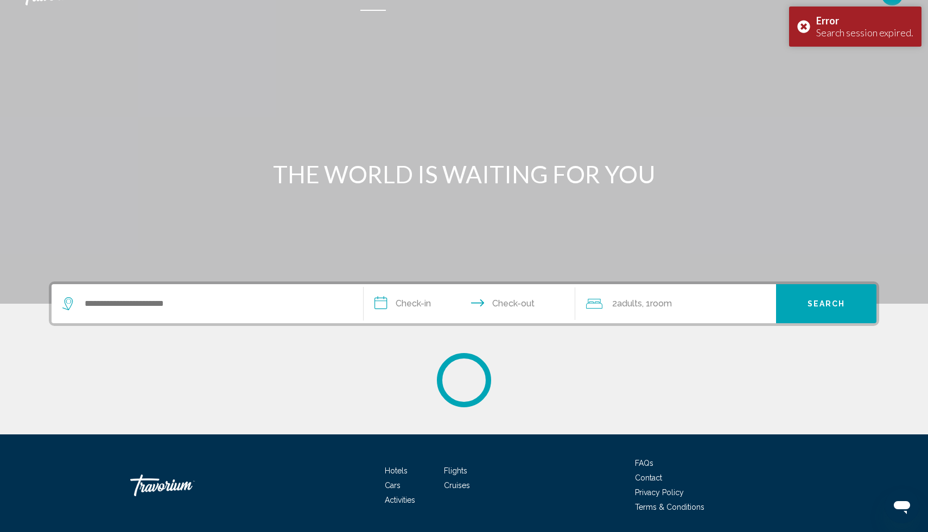
scroll to position [57, 0]
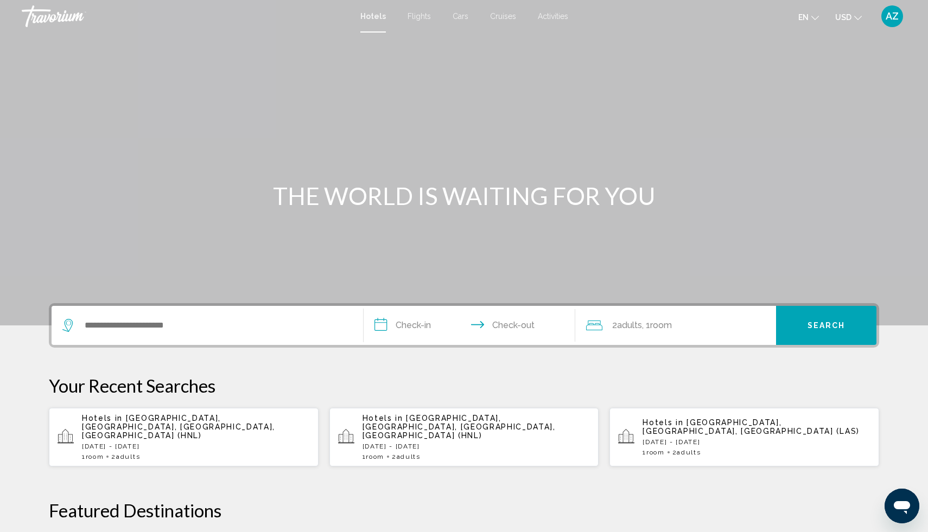
click at [245, 427] on p "Hotels in [GEOGRAPHIC_DATA], [GEOGRAPHIC_DATA], [GEOGRAPHIC_DATA], [GEOGRAPHIC_…" at bounding box center [196, 427] width 228 height 26
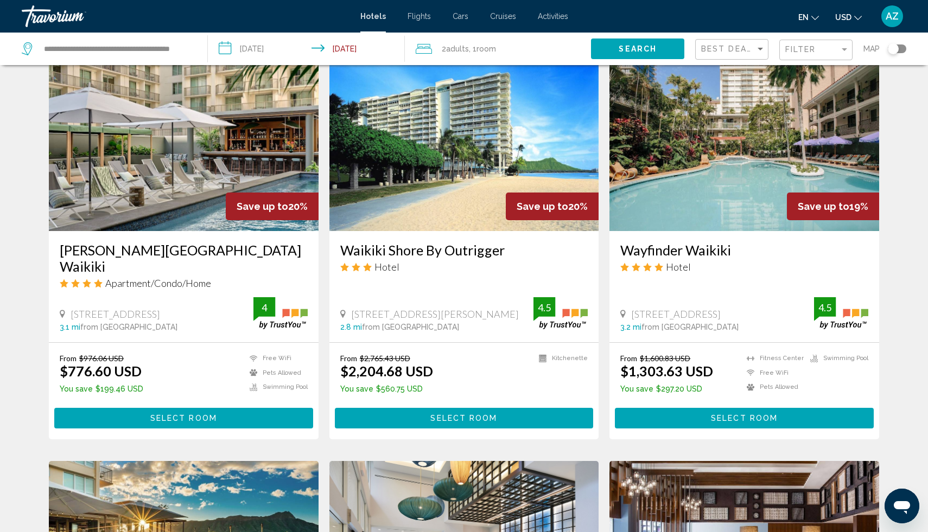
scroll to position [451, 0]
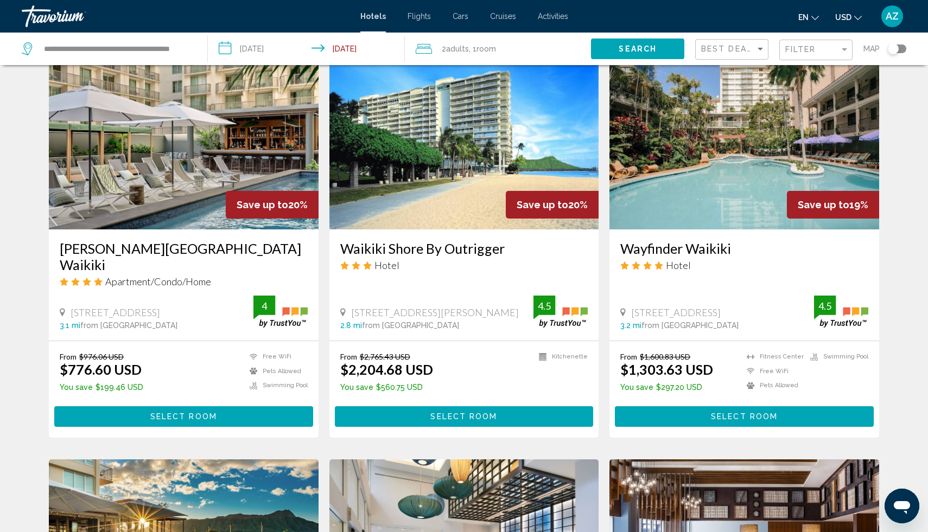
click at [467, 413] on span "Select Room" at bounding box center [463, 417] width 67 height 9
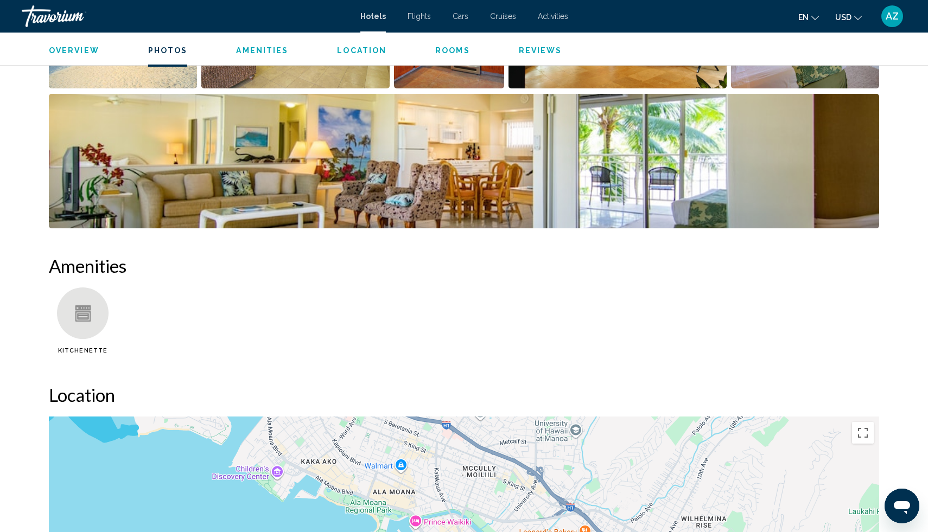
scroll to position [675, 0]
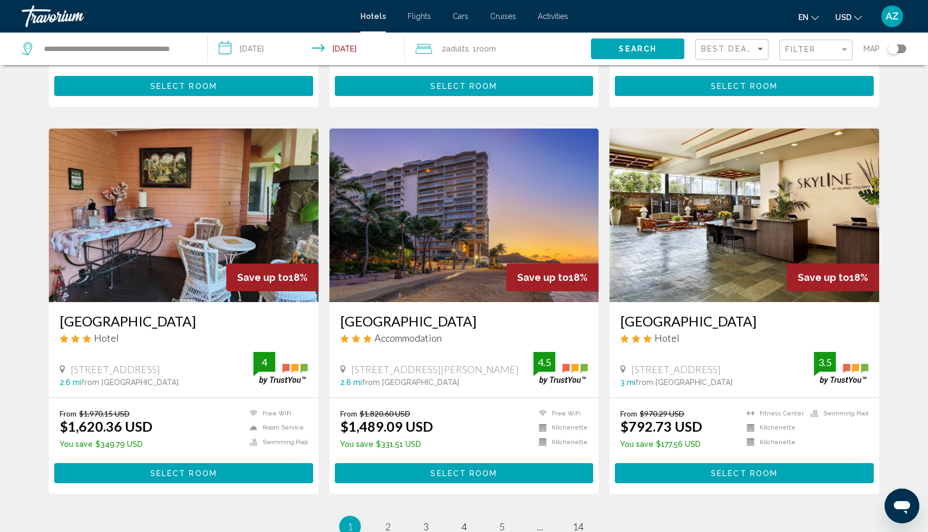
scroll to position [1187, 0]
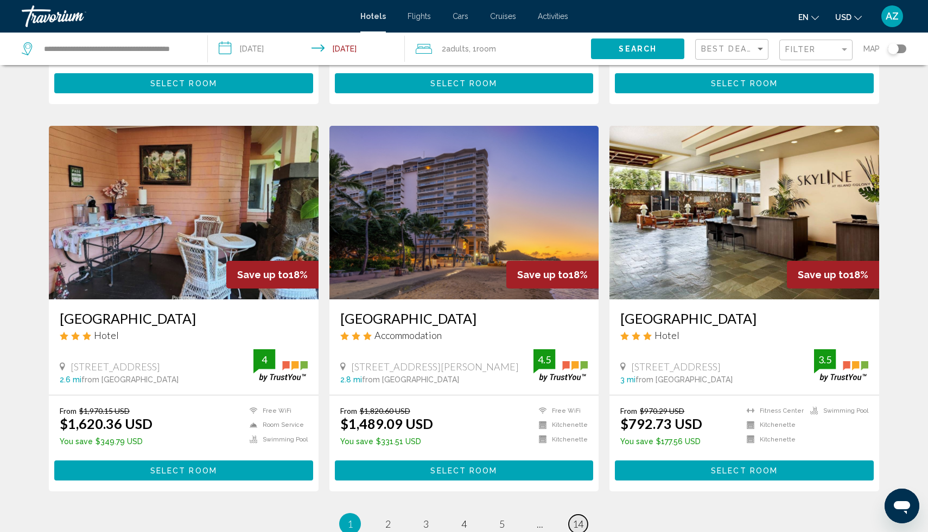
click at [578, 518] on span "14" at bounding box center [577, 524] width 11 height 12
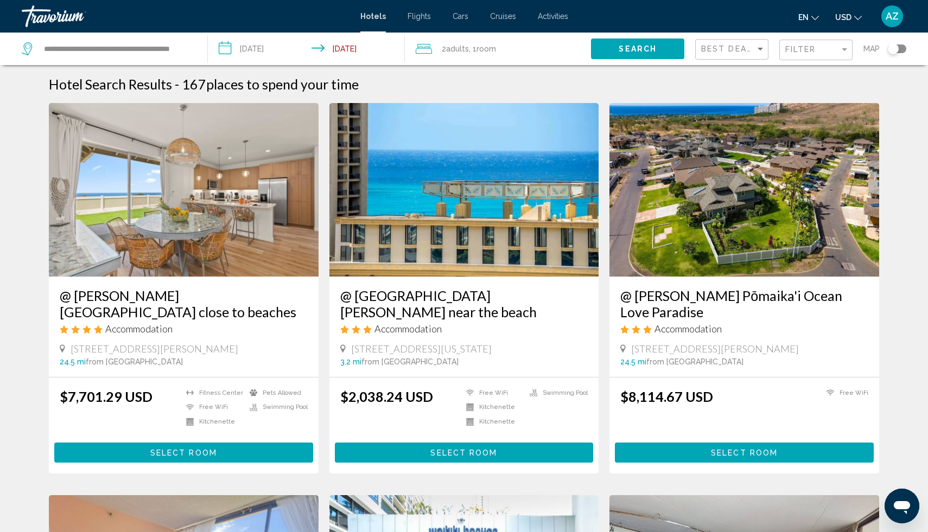
click at [727, 457] on span "Select Room" at bounding box center [744, 453] width 67 height 9
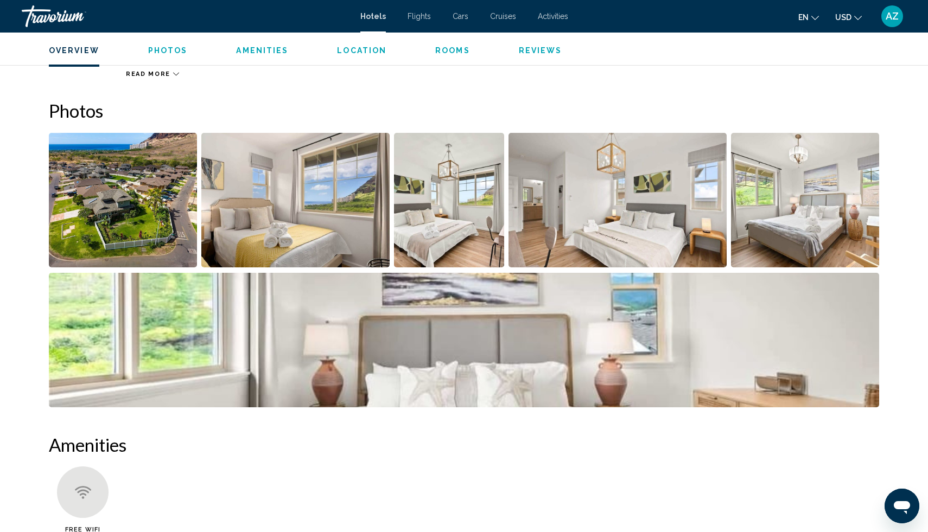
scroll to position [499, 0]
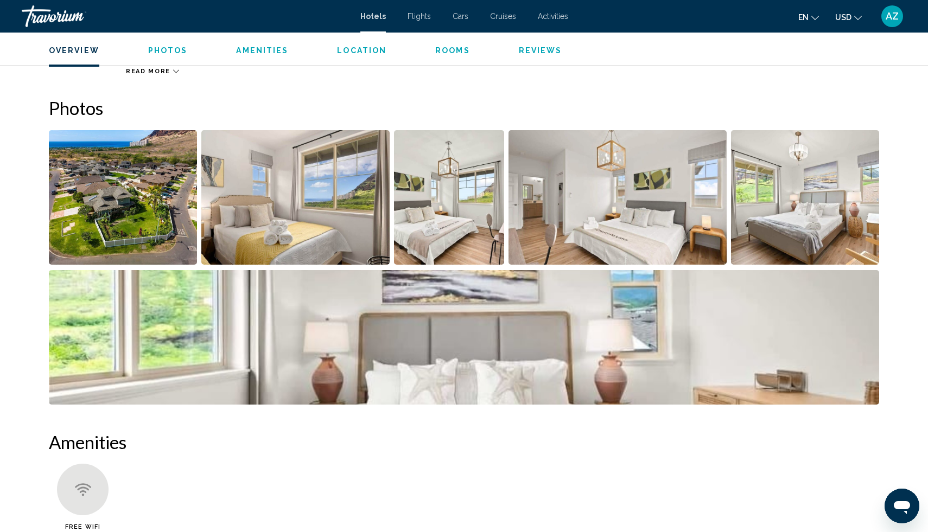
click at [174, 197] on img "Open full-screen image slider" at bounding box center [123, 197] width 148 height 135
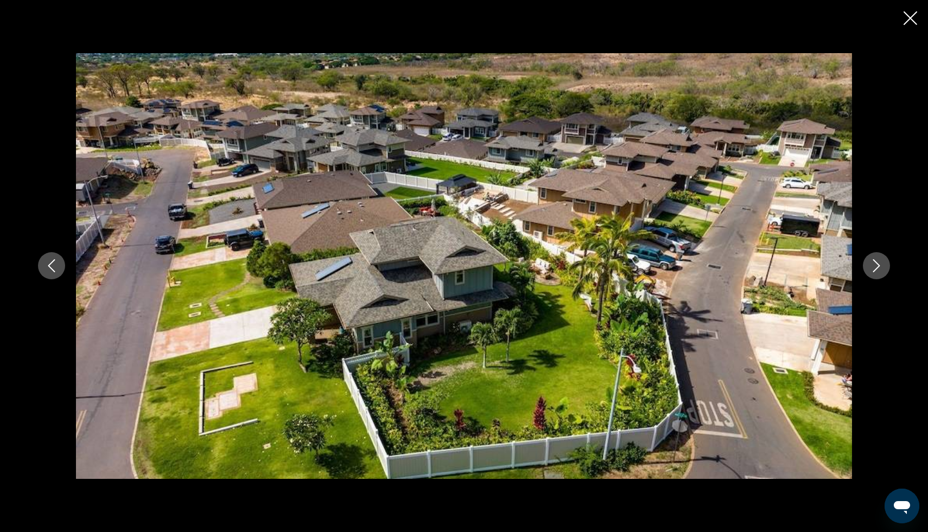
click at [877, 262] on icon "Next image" at bounding box center [876, 265] width 13 height 13
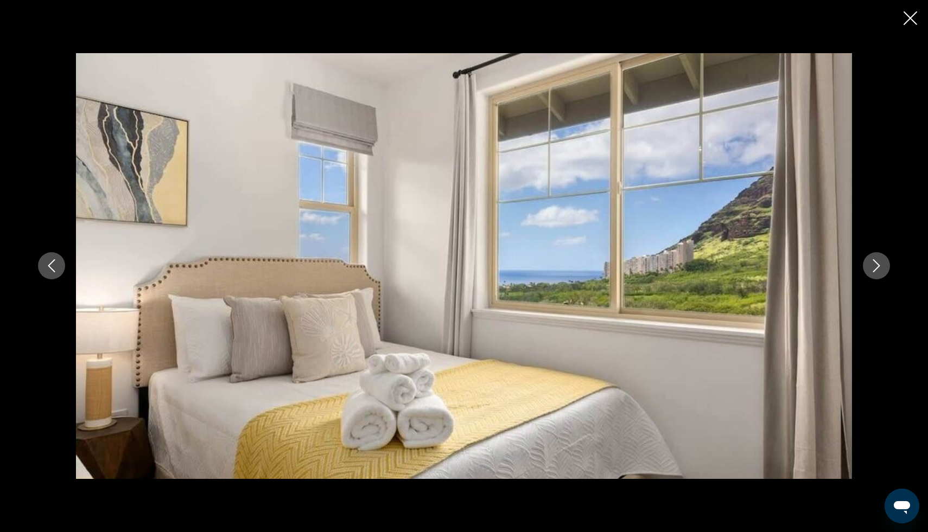
click at [877, 262] on icon "Next image" at bounding box center [876, 265] width 13 height 13
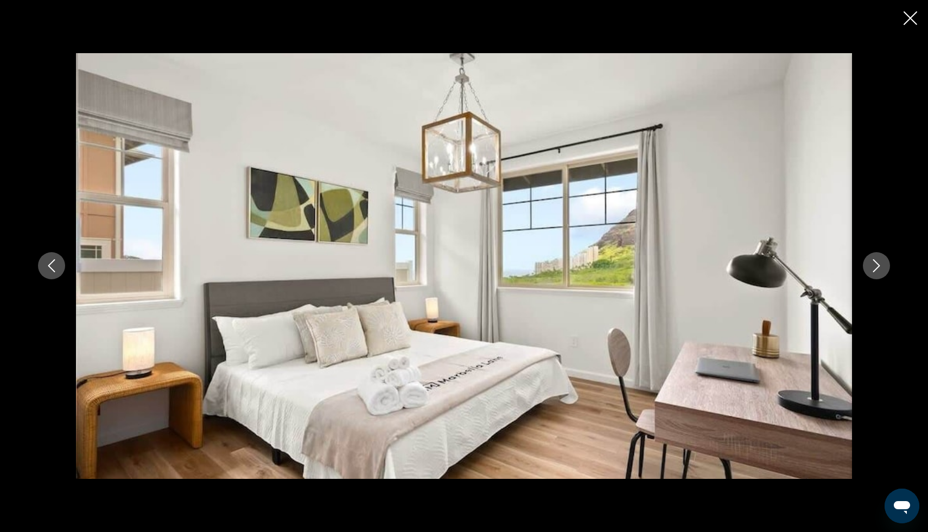
click at [877, 262] on icon "Next image" at bounding box center [876, 265] width 13 height 13
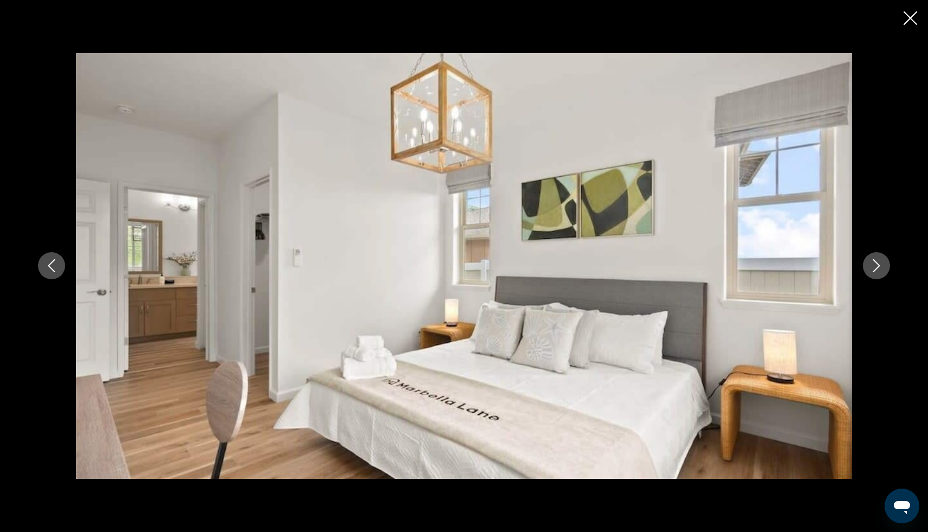
click at [877, 262] on icon "Next image" at bounding box center [876, 265] width 13 height 13
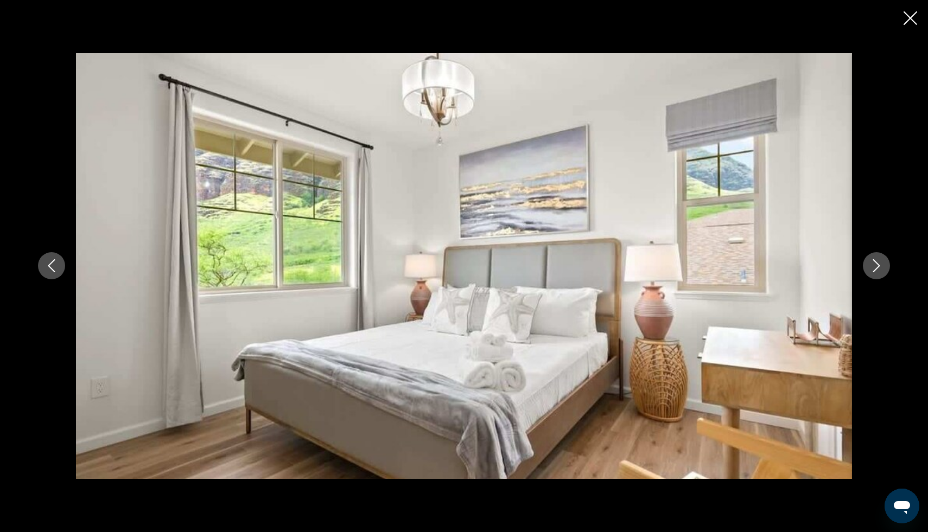
click at [877, 262] on icon "Next image" at bounding box center [876, 265] width 13 height 13
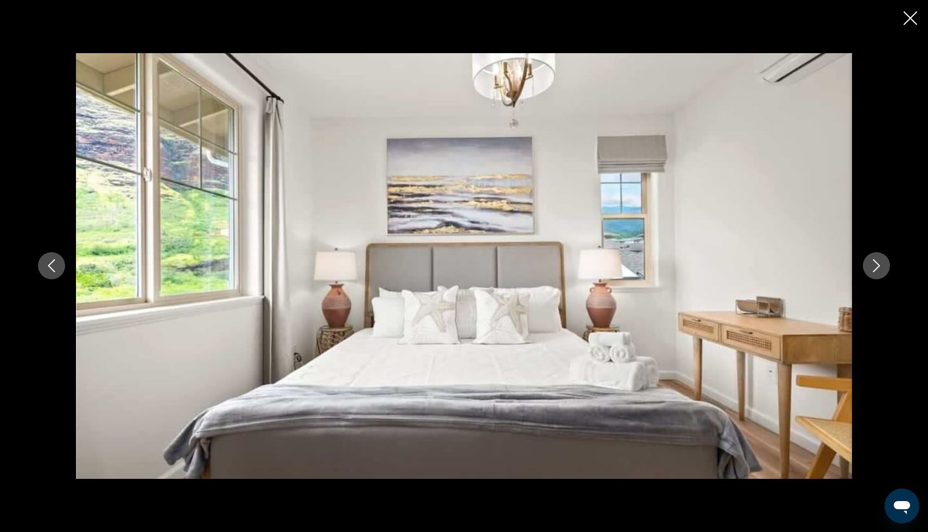
click at [877, 262] on icon "Next image" at bounding box center [876, 265] width 13 height 13
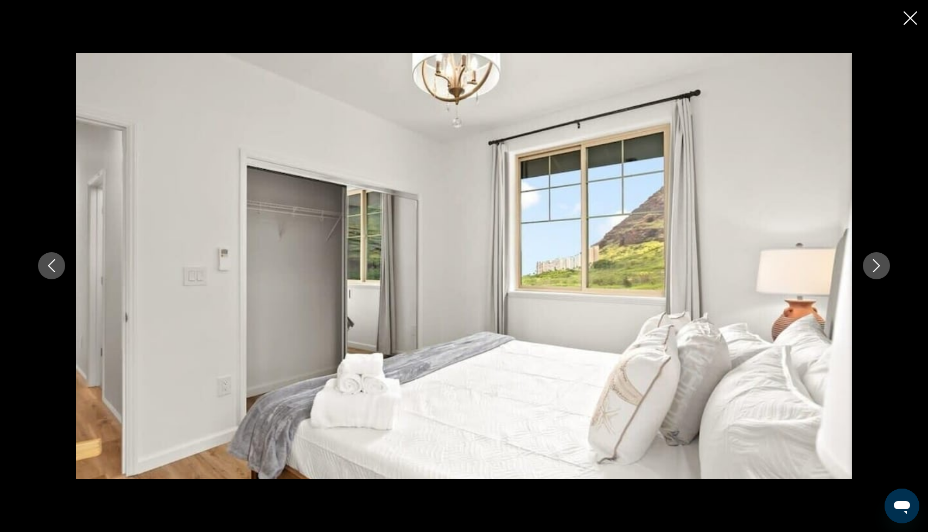
click at [877, 262] on icon "Next image" at bounding box center [876, 265] width 13 height 13
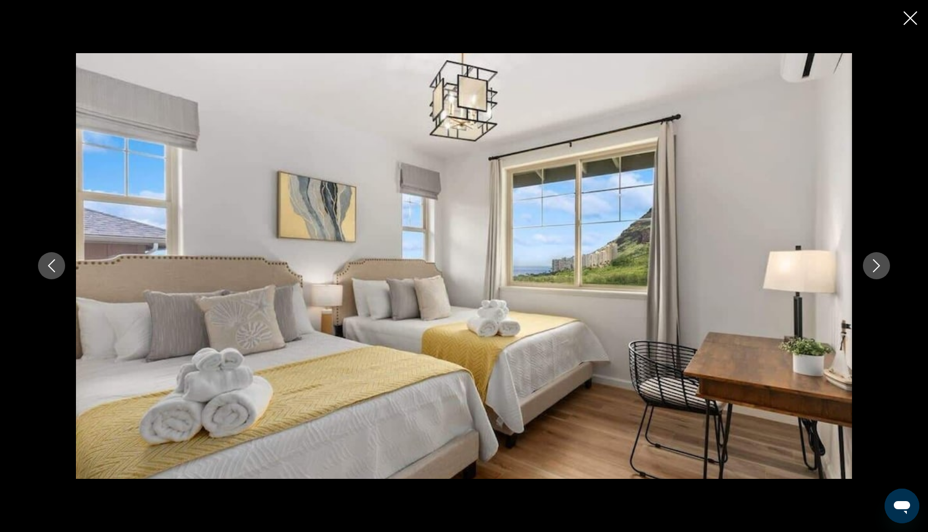
click at [877, 262] on icon "Next image" at bounding box center [876, 265] width 13 height 13
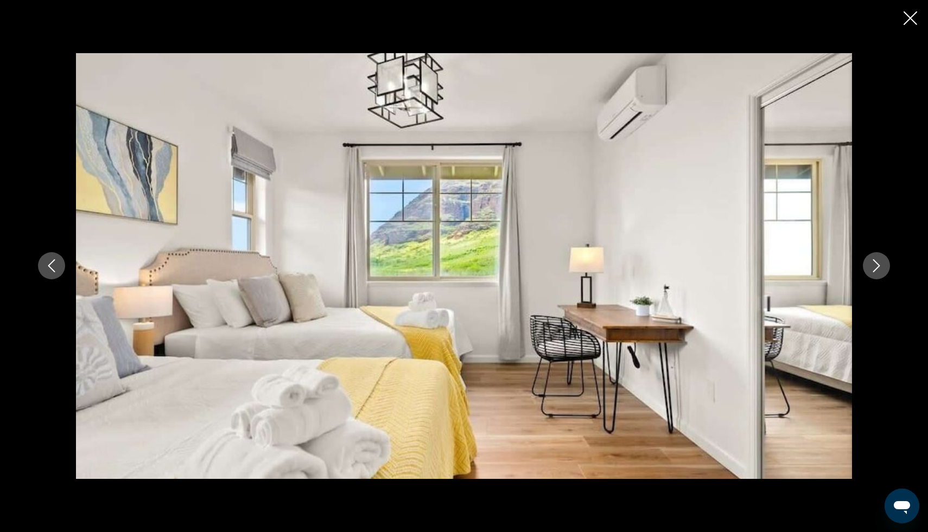
click at [877, 262] on icon "Next image" at bounding box center [876, 265] width 13 height 13
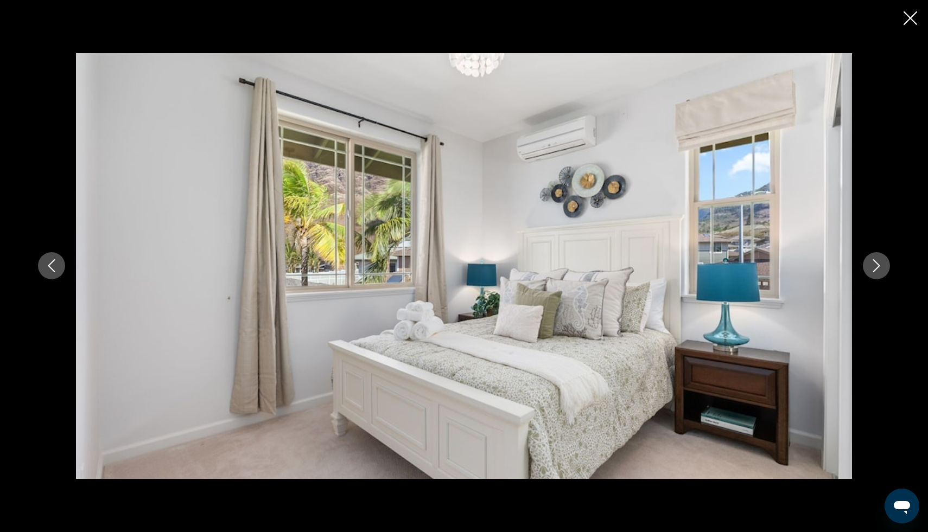
click at [877, 262] on icon "Next image" at bounding box center [876, 265] width 13 height 13
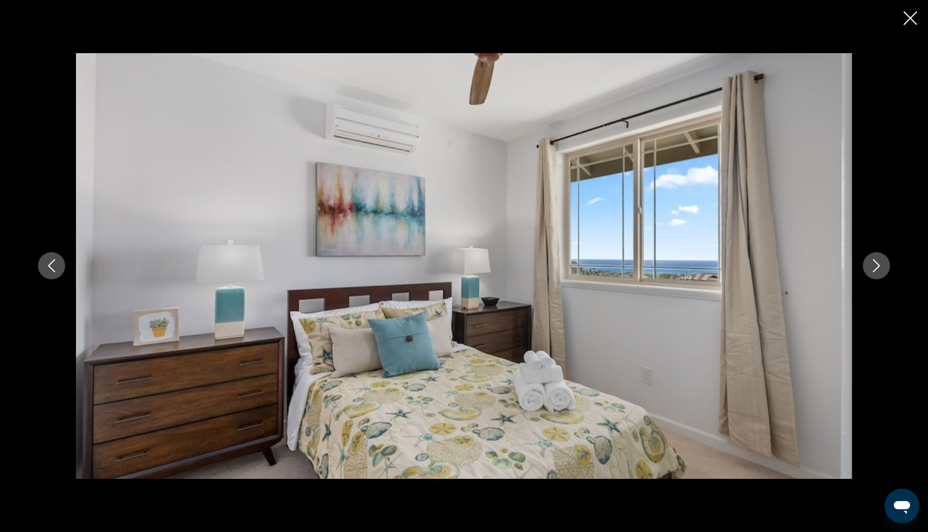
click at [877, 262] on icon "Next image" at bounding box center [876, 265] width 13 height 13
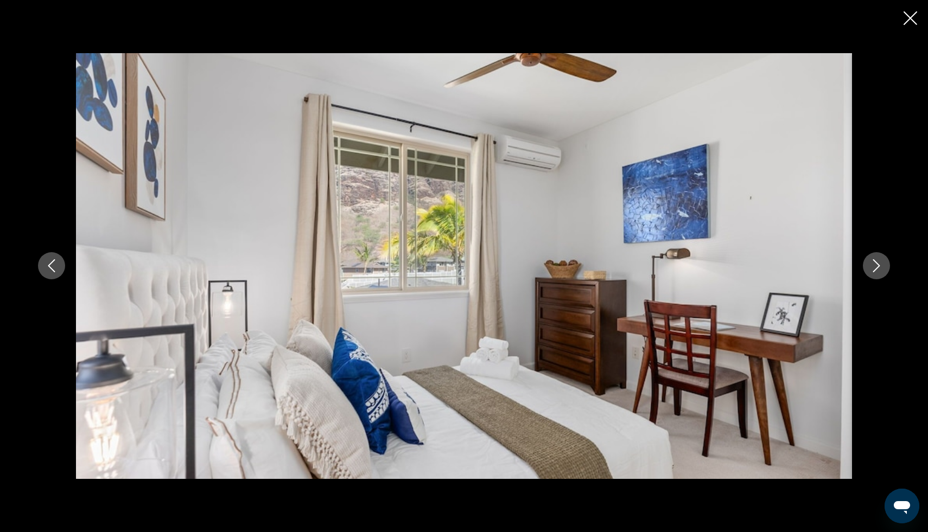
click at [877, 262] on icon "Next image" at bounding box center [876, 265] width 13 height 13
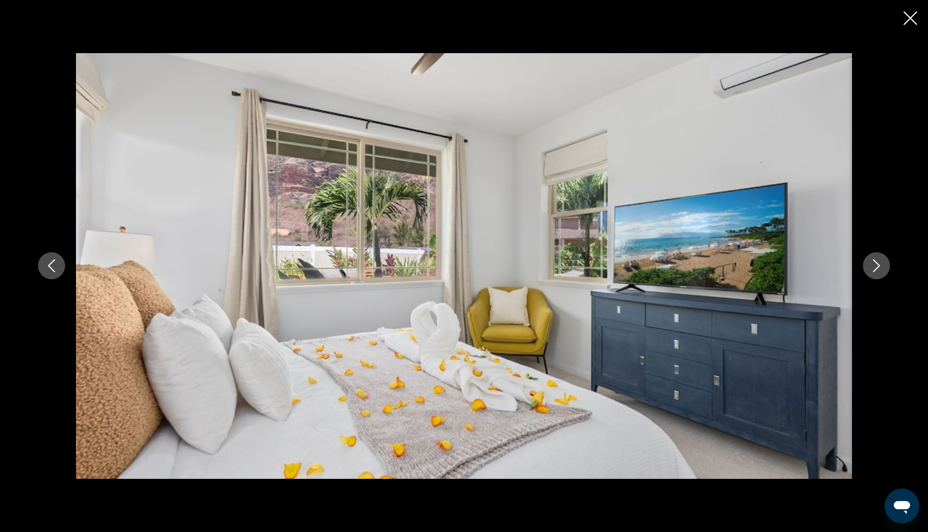
click at [877, 262] on icon "Next image" at bounding box center [876, 265] width 13 height 13
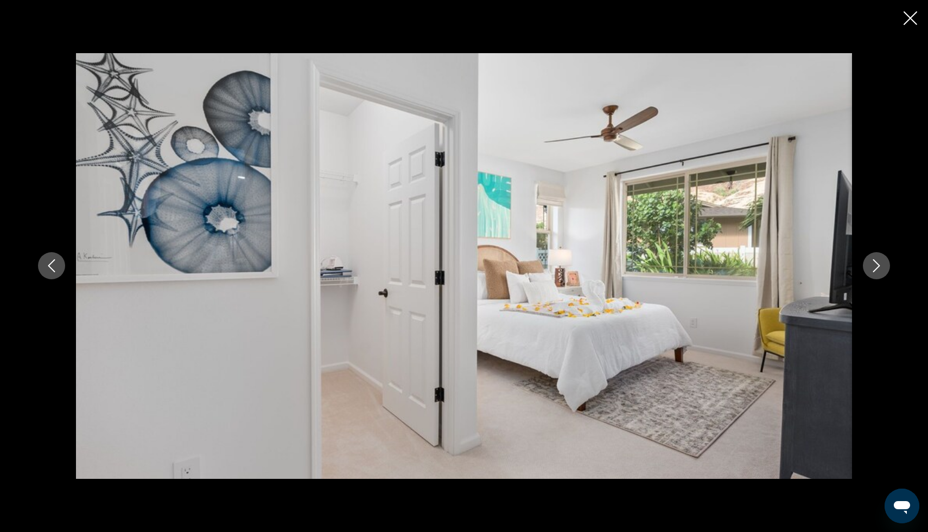
click at [877, 262] on icon "Next image" at bounding box center [876, 265] width 13 height 13
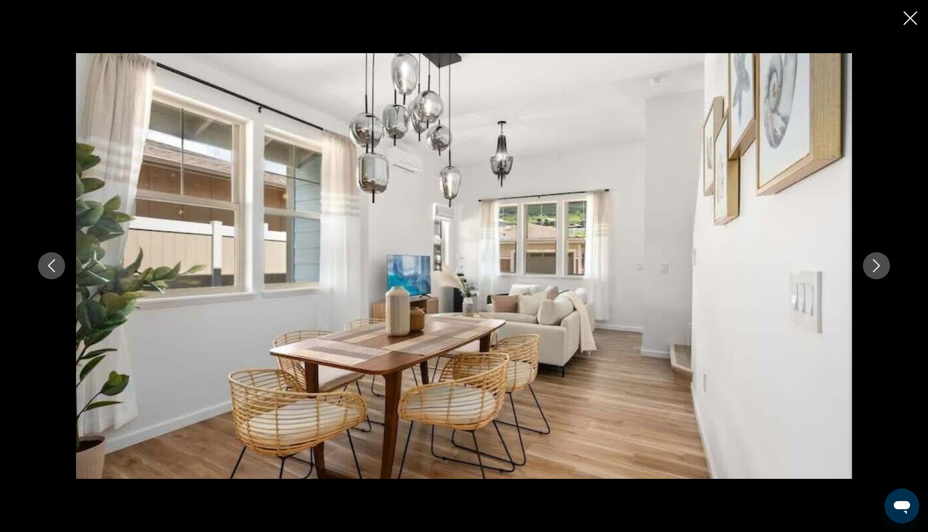
click at [877, 262] on icon "Next image" at bounding box center [876, 265] width 13 height 13
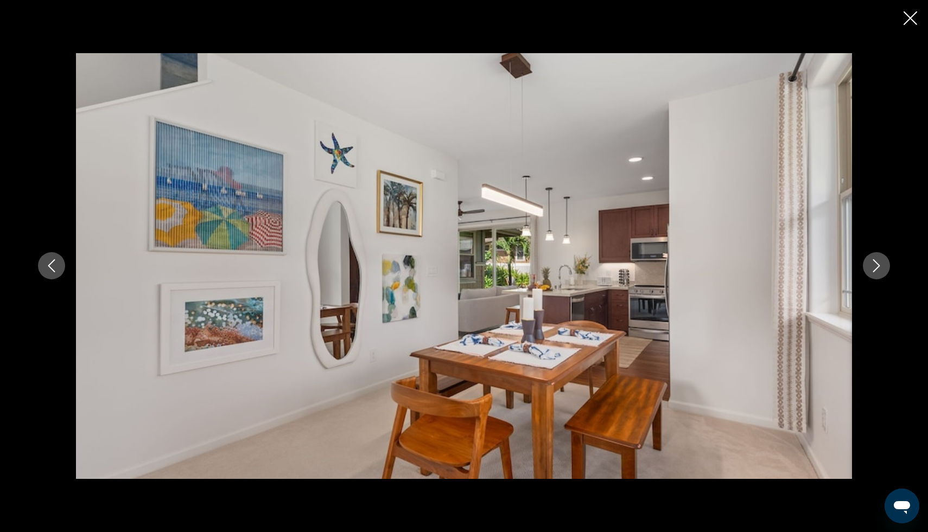
click at [877, 262] on icon "Next image" at bounding box center [876, 265] width 13 height 13
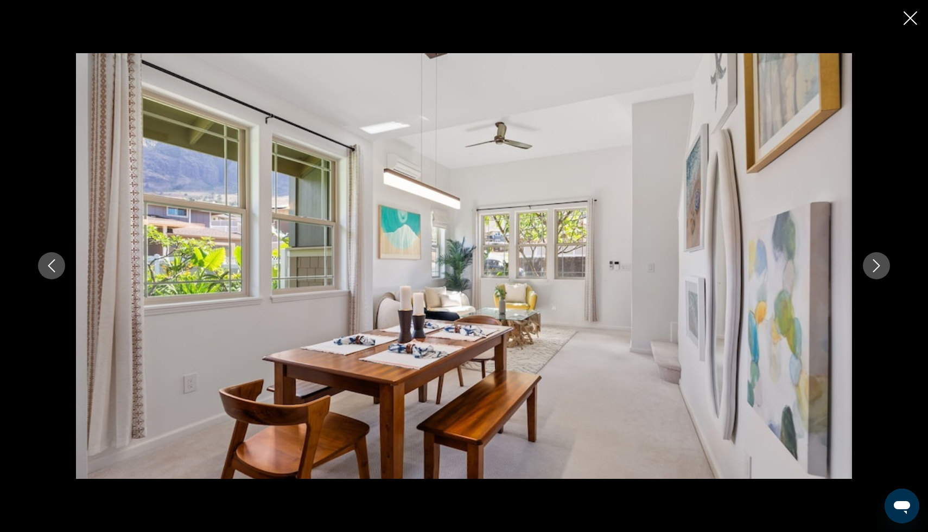
click at [877, 262] on icon "Next image" at bounding box center [876, 265] width 13 height 13
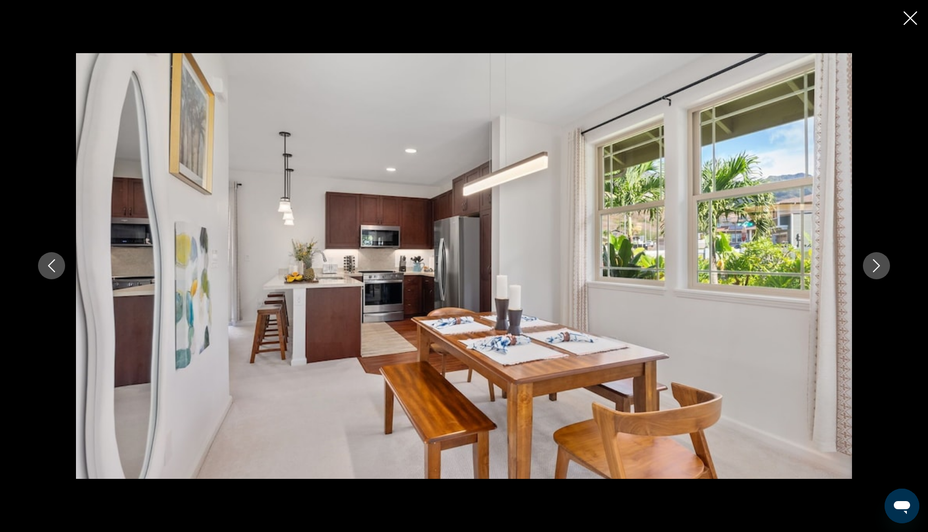
click at [877, 262] on icon "Next image" at bounding box center [876, 265] width 13 height 13
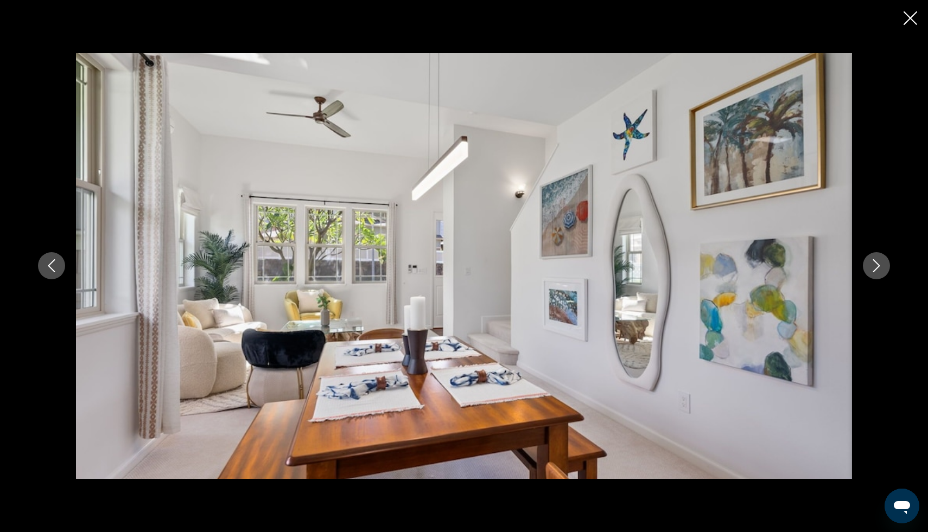
click at [877, 262] on icon "Next image" at bounding box center [876, 265] width 13 height 13
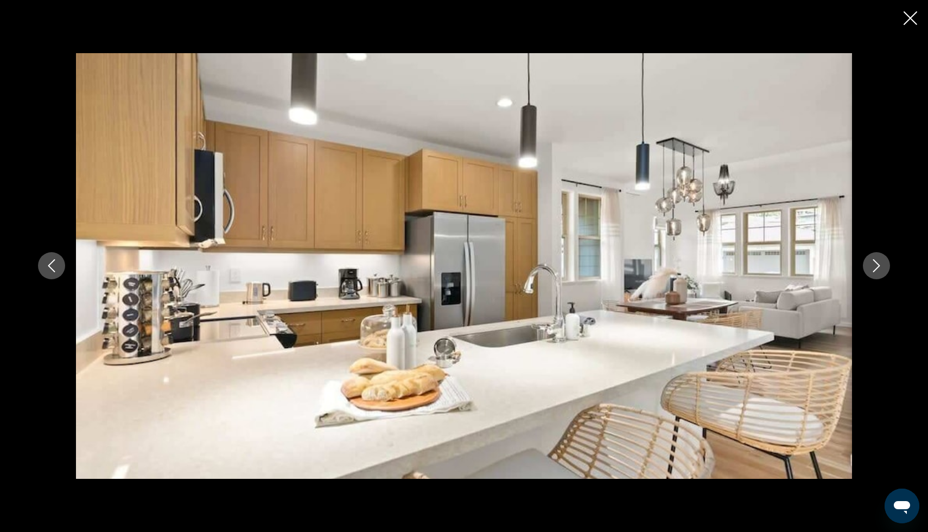
click at [877, 262] on icon "Next image" at bounding box center [876, 265] width 13 height 13
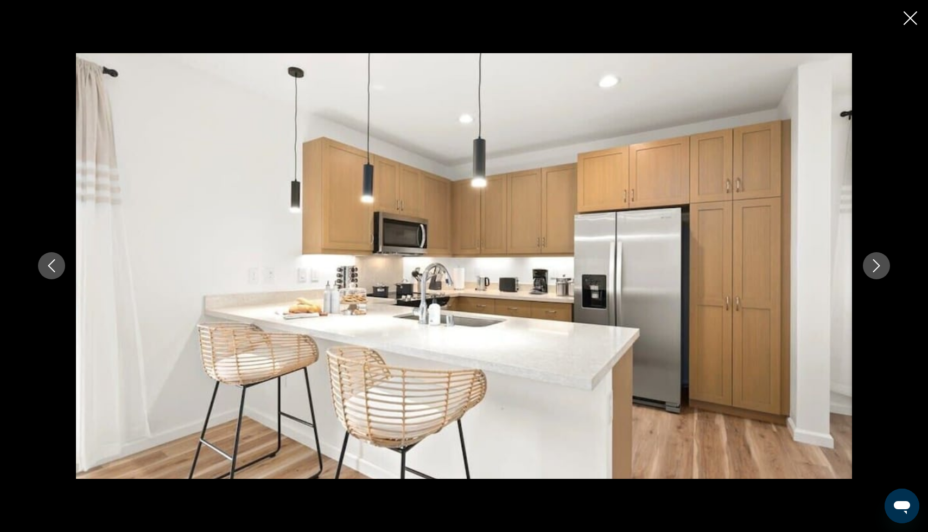
click at [877, 262] on icon "Next image" at bounding box center [876, 265] width 13 height 13
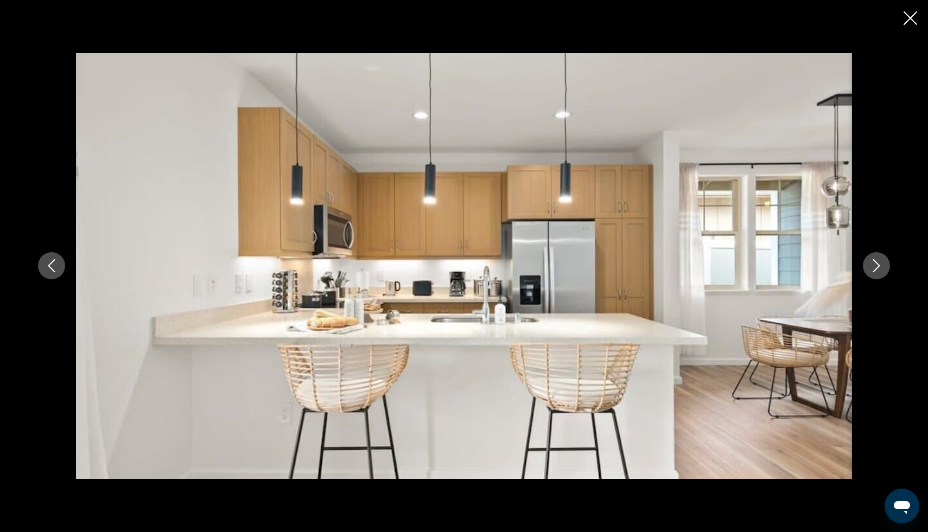
click at [877, 262] on icon "Next image" at bounding box center [876, 265] width 13 height 13
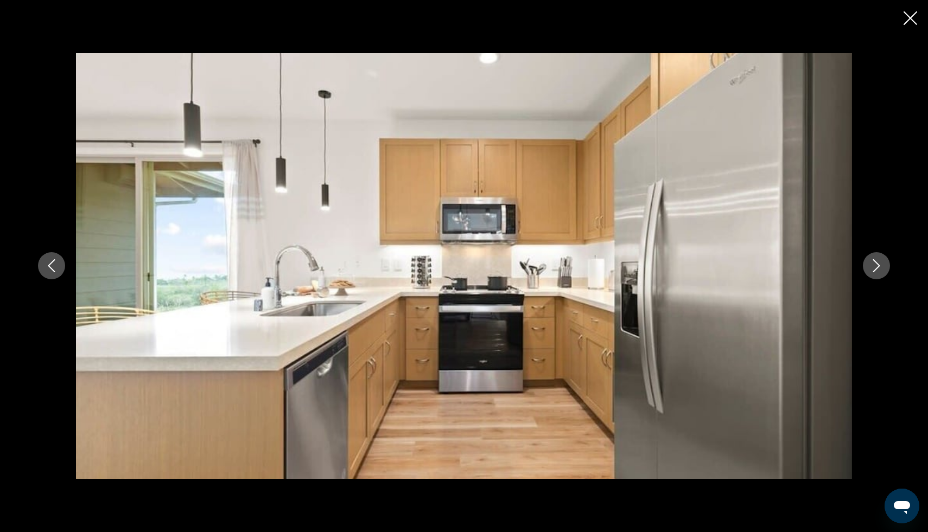
click at [877, 262] on icon "Next image" at bounding box center [876, 265] width 13 height 13
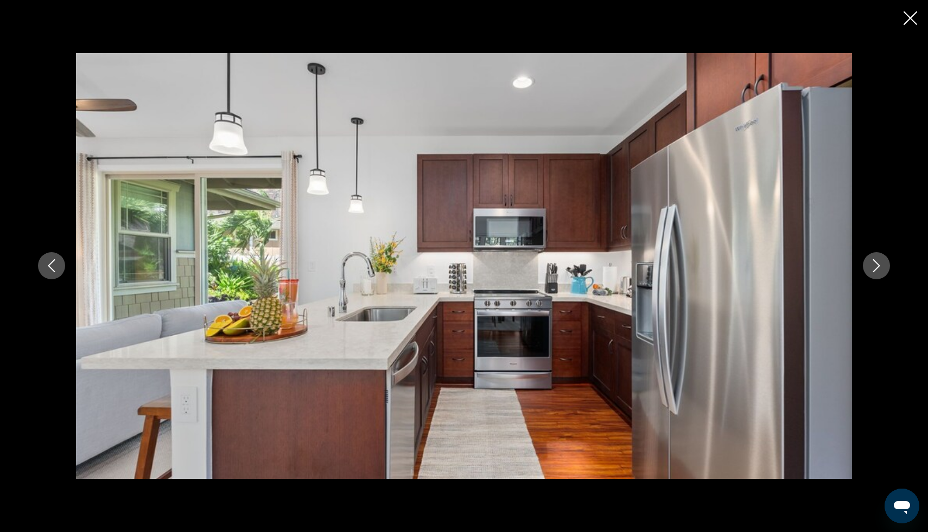
click at [877, 262] on icon "Next image" at bounding box center [876, 265] width 13 height 13
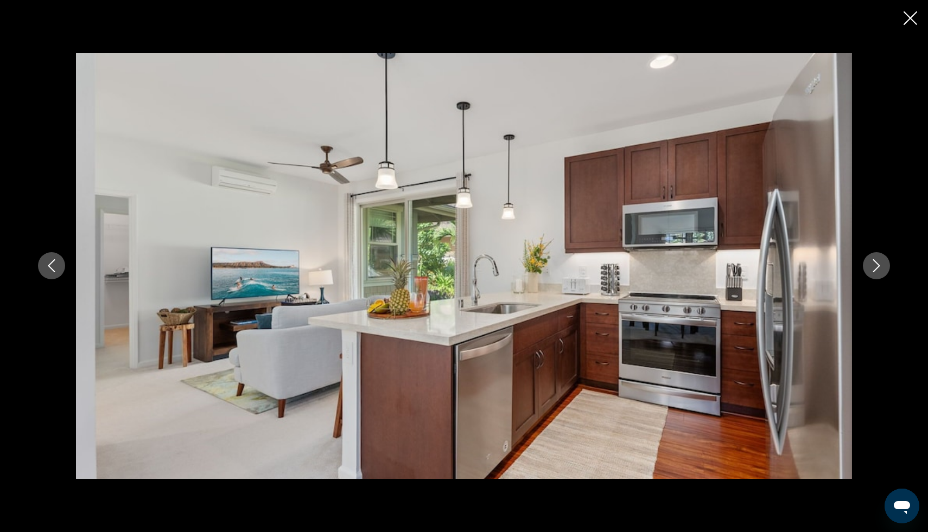
click at [877, 262] on icon "Next image" at bounding box center [876, 265] width 13 height 13
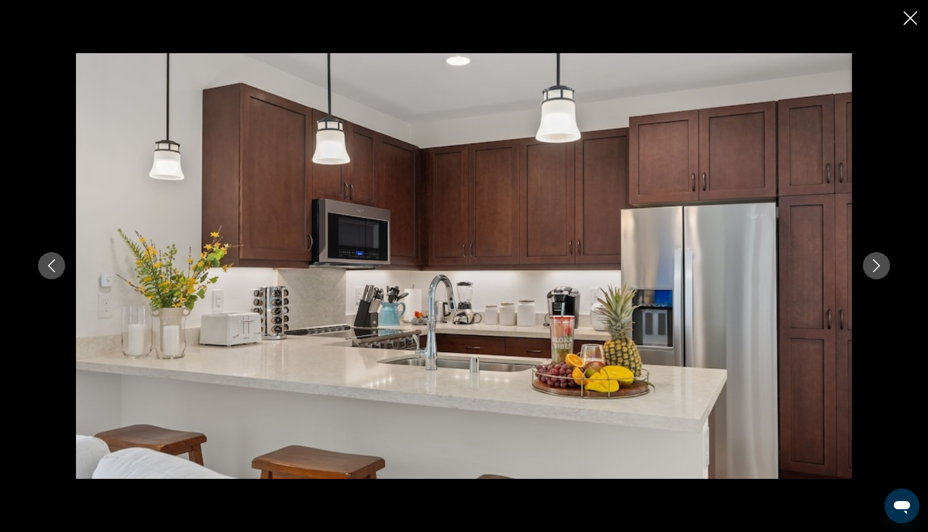
click at [877, 262] on icon "Next image" at bounding box center [876, 265] width 13 height 13
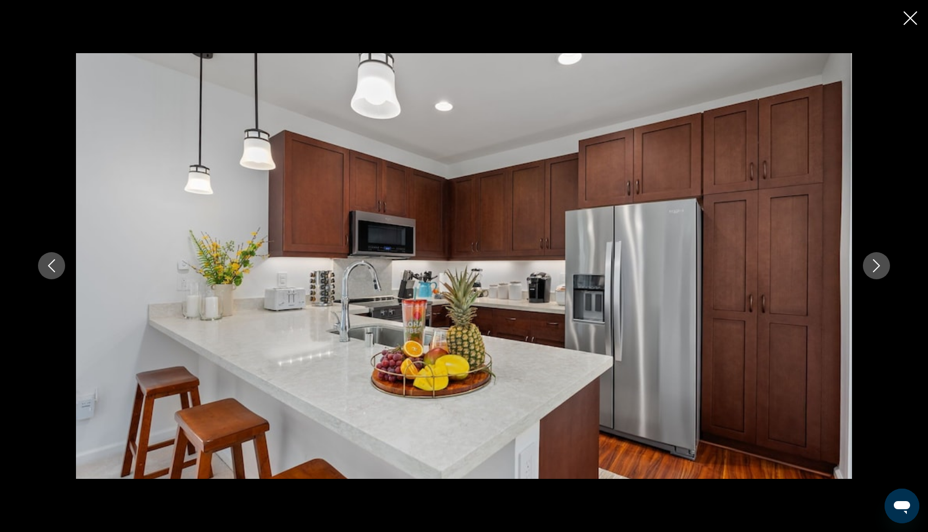
click at [877, 262] on icon "Next image" at bounding box center [876, 265] width 13 height 13
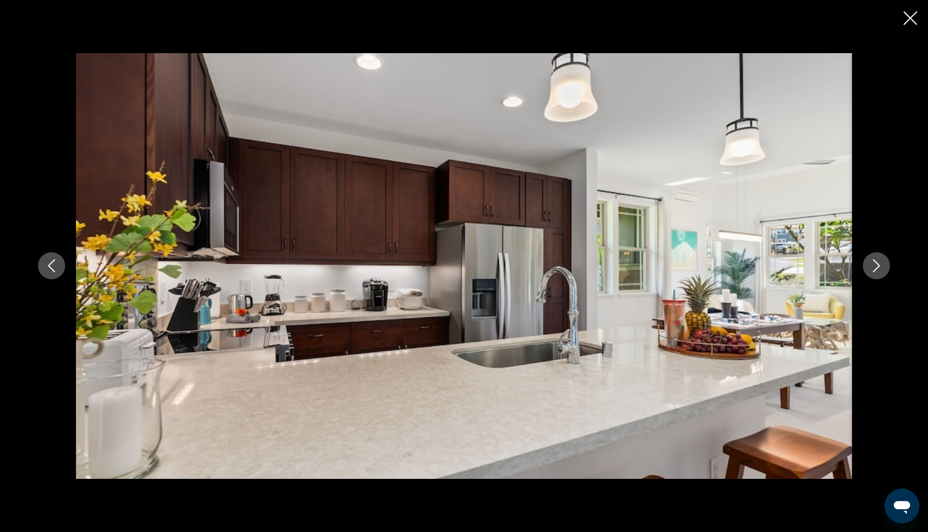
click at [877, 262] on icon "Next image" at bounding box center [876, 265] width 13 height 13
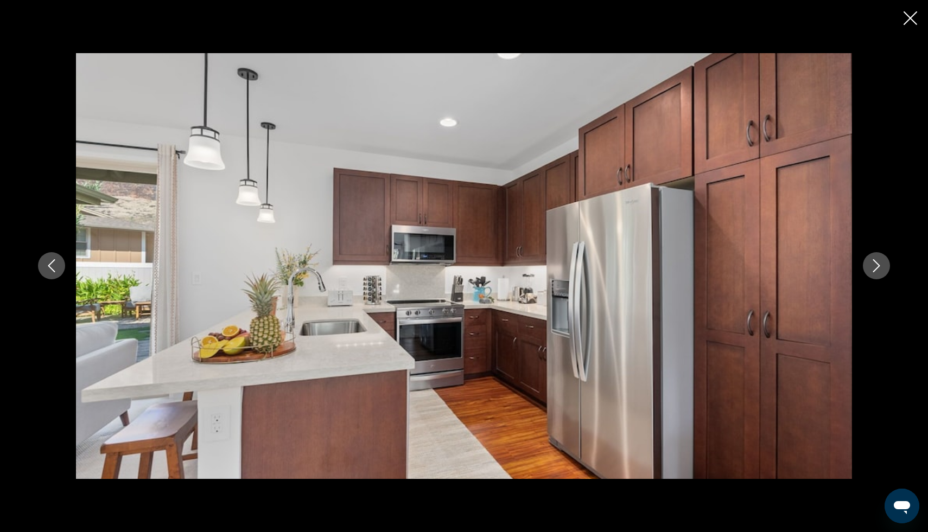
click at [877, 262] on icon "Next image" at bounding box center [876, 265] width 13 height 13
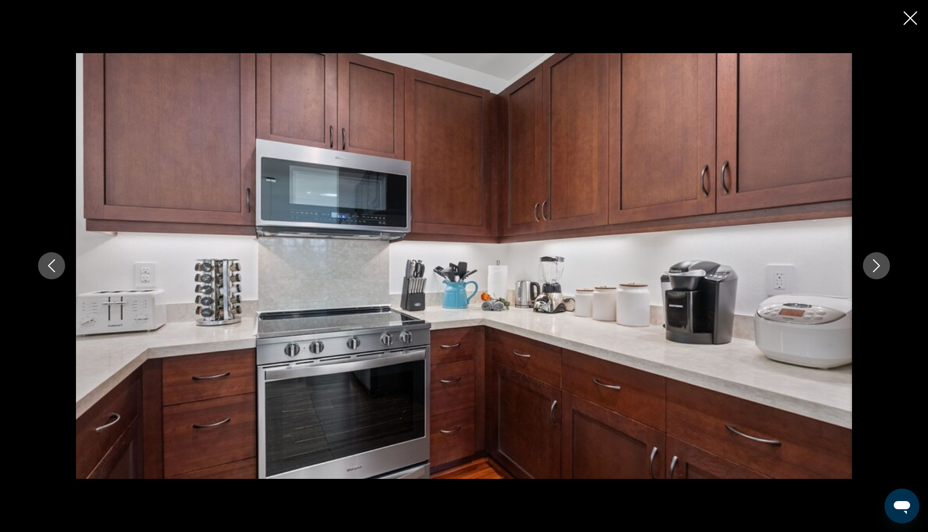
click at [877, 262] on icon "Next image" at bounding box center [876, 265] width 13 height 13
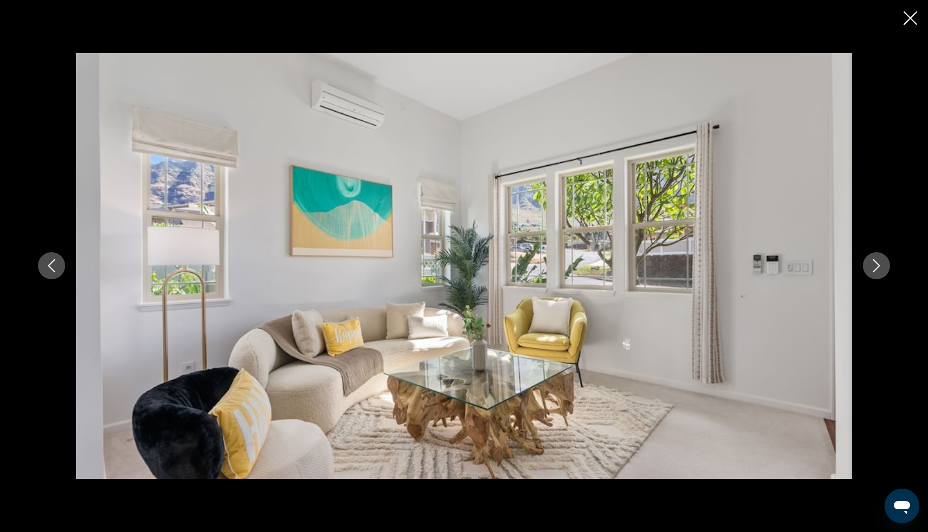
click at [877, 262] on icon "Next image" at bounding box center [876, 265] width 13 height 13
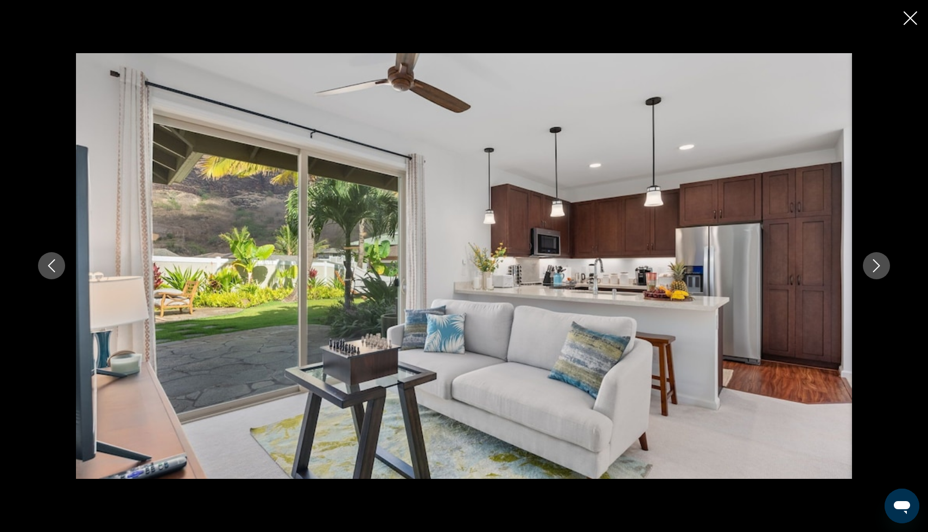
click at [877, 262] on icon "Next image" at bounding box center [876, 265] width 13 height 13
